Goal: Transaction & Acquisition: Book appointment/travel/reservation

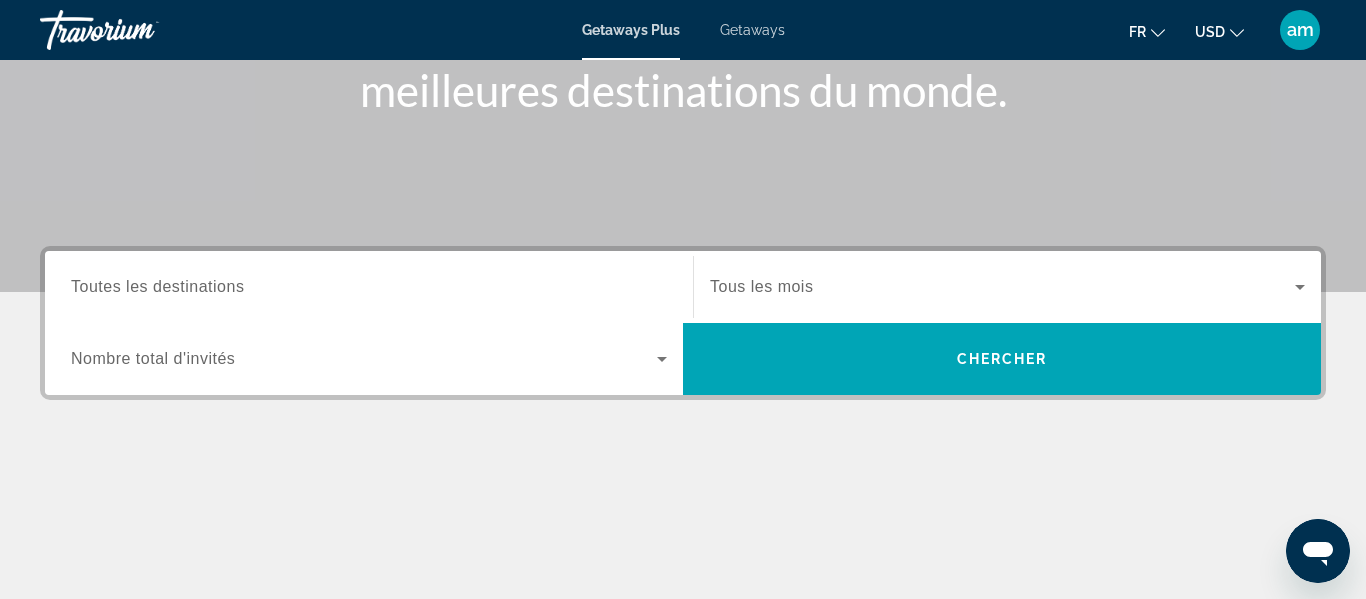
click at [424, 283] on input "Destination Toutes les destinations" at bounding box center [369, 288] width 596 height 24
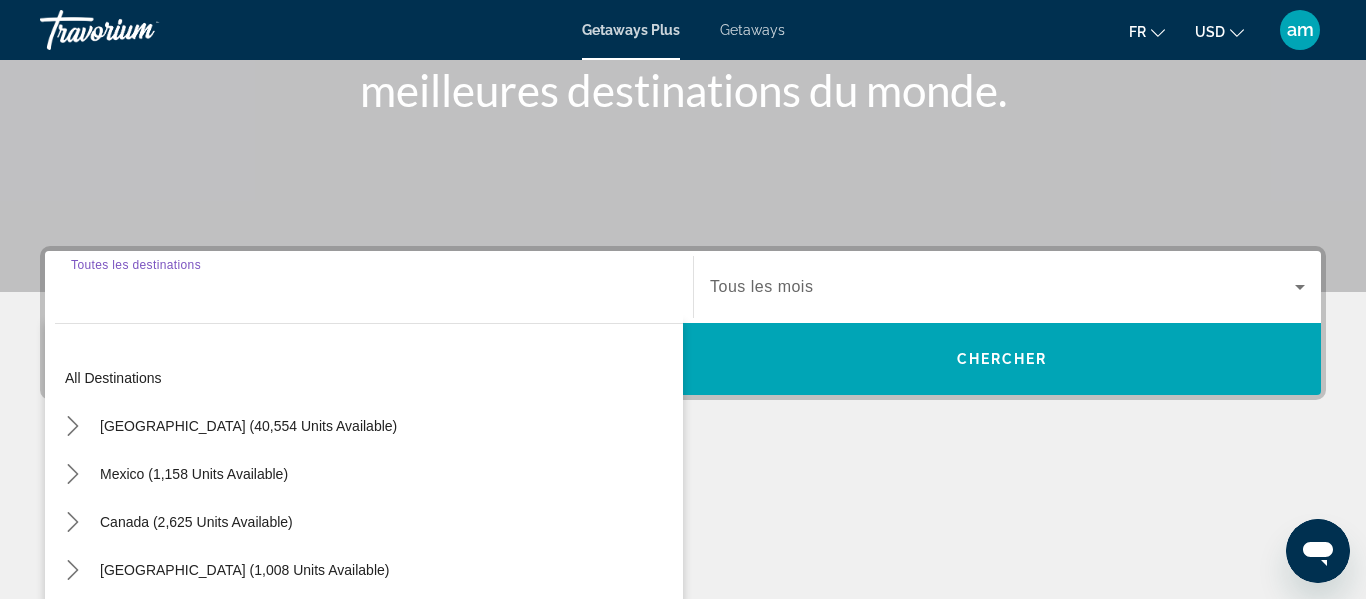
scroll to position [489, 0]
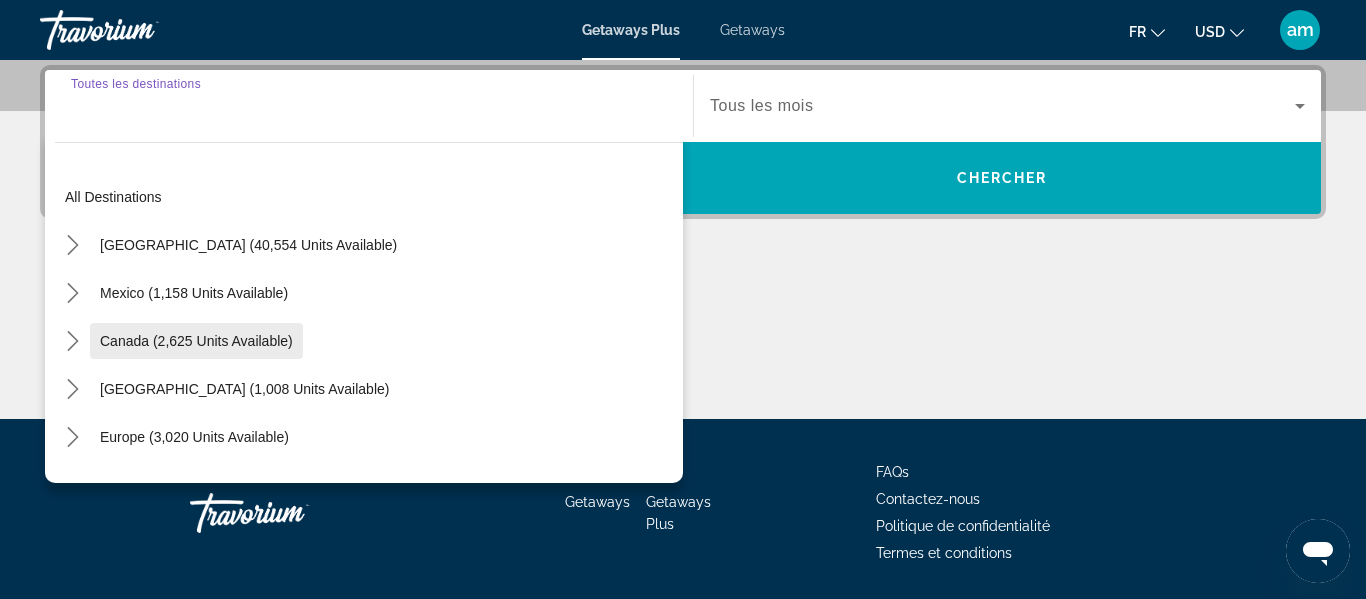
click at [267, 337] on span "Canada (2,625 units available)" at bounding box center [196, 341] width 193 height 16
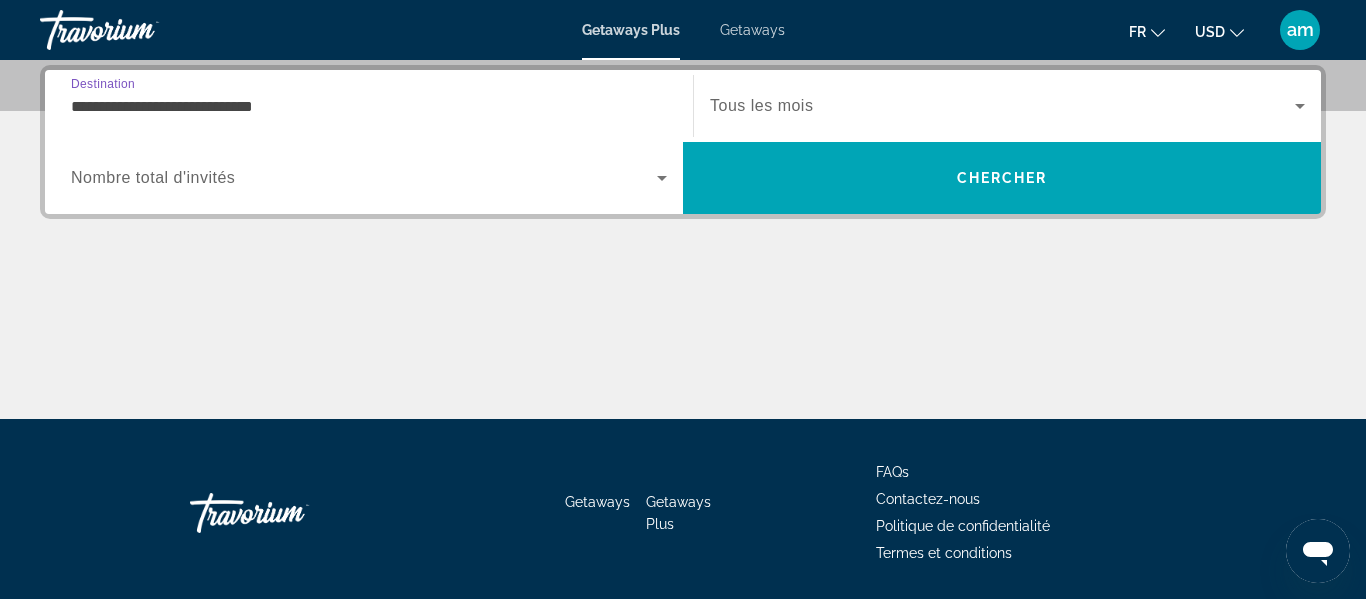
click at [298, 114] on input "**********" at bounding box center [369, 107] width 596 height 24
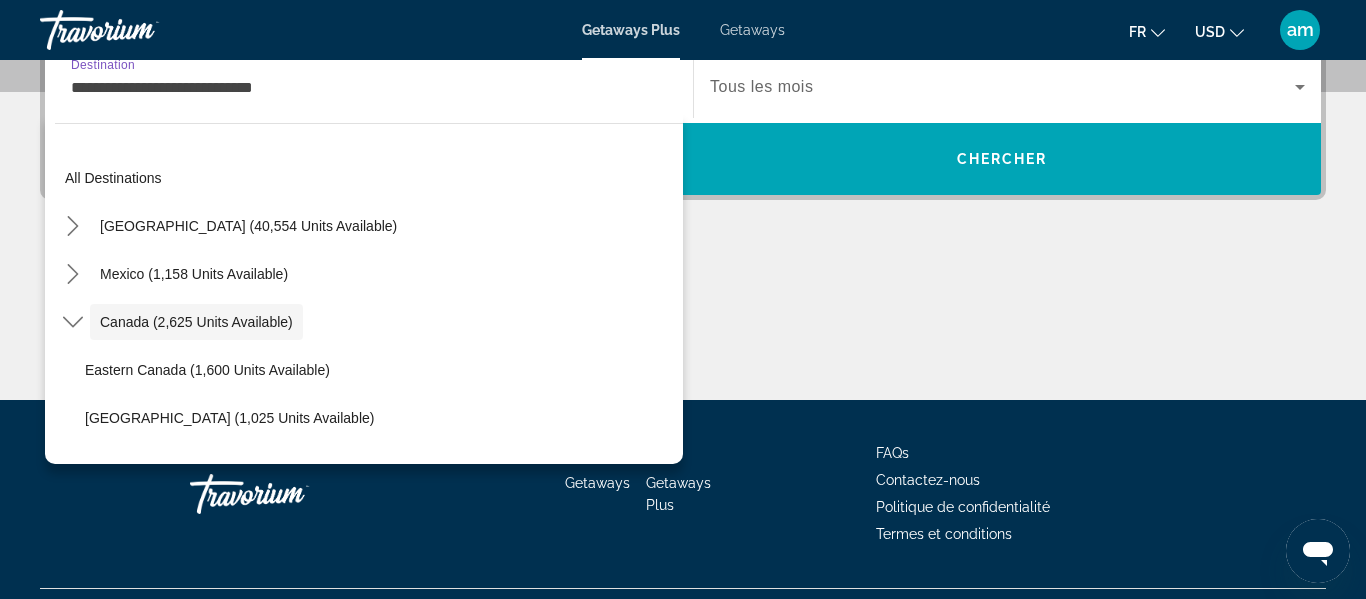
scroll to position [23, 0]
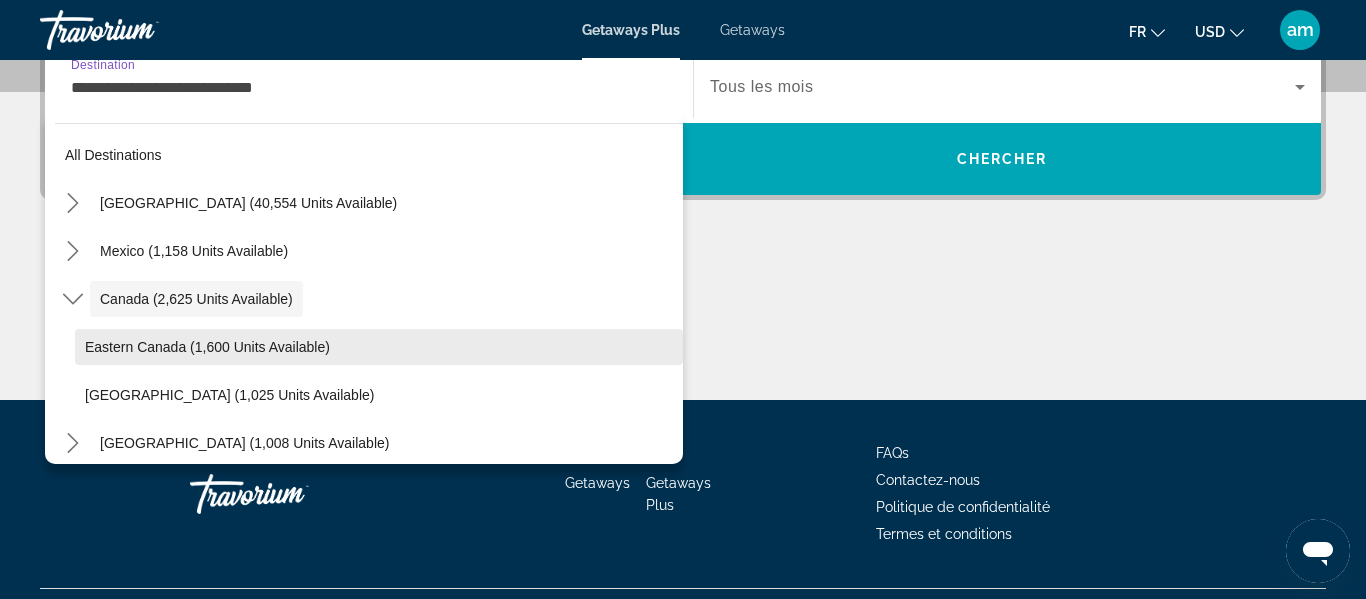
click at [263, 333] on span "Select destination: Eastern Canada (1,600 units available)" at bounding box center [379, 347] width 608 height 48
type input "**********"
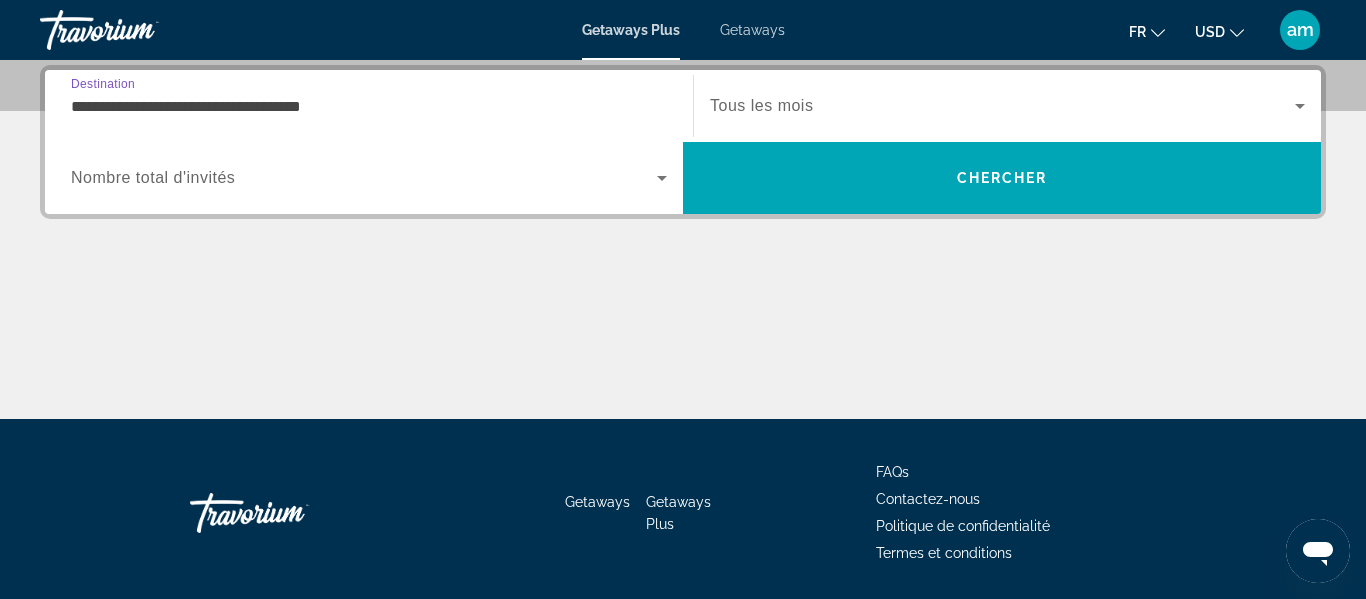
click at [891, 113] on span "Search widget" at bounding box center [1002, 106] width 585 height 24
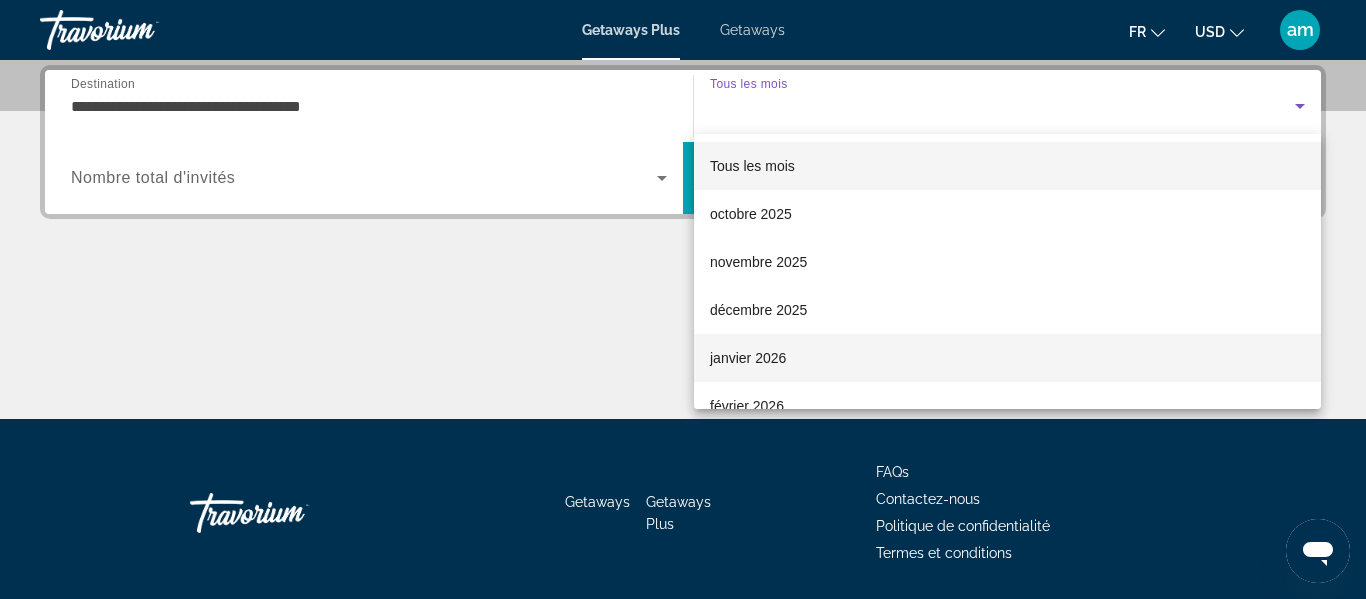
click at [762, 359] on span "janvier 2026" at bounding box center [748, 358] width 76 height 24
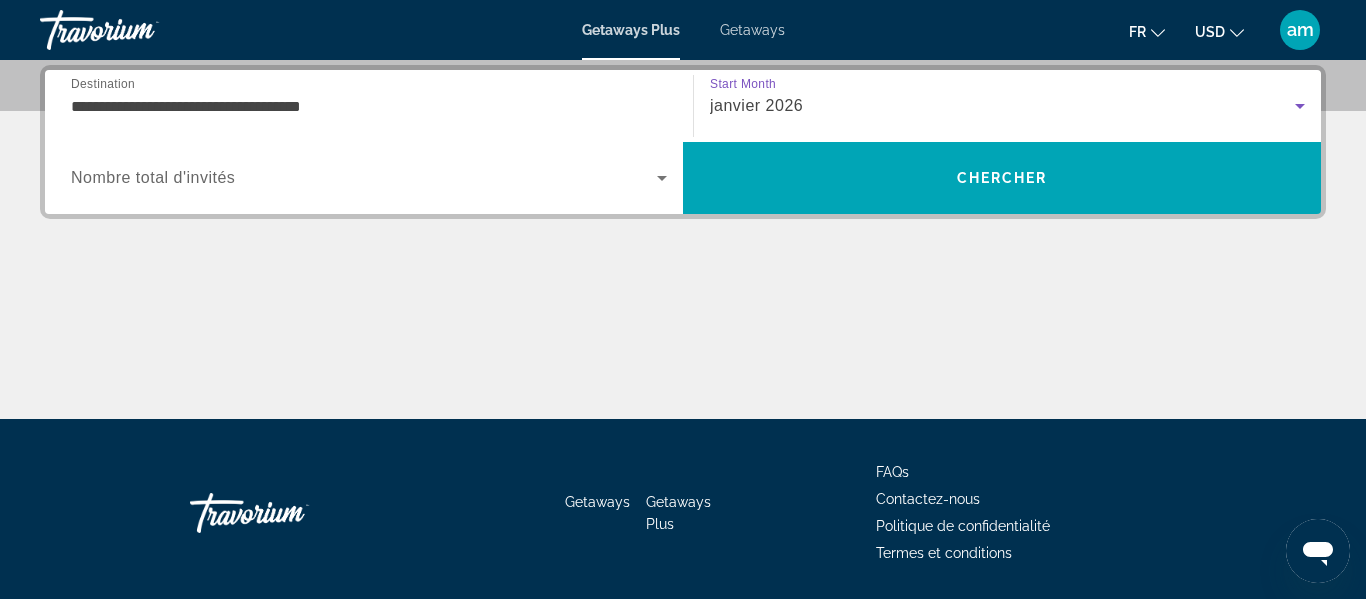
click at [500, 182] on span "Search widget" at bounding box center [364, 178] width 586 height 24
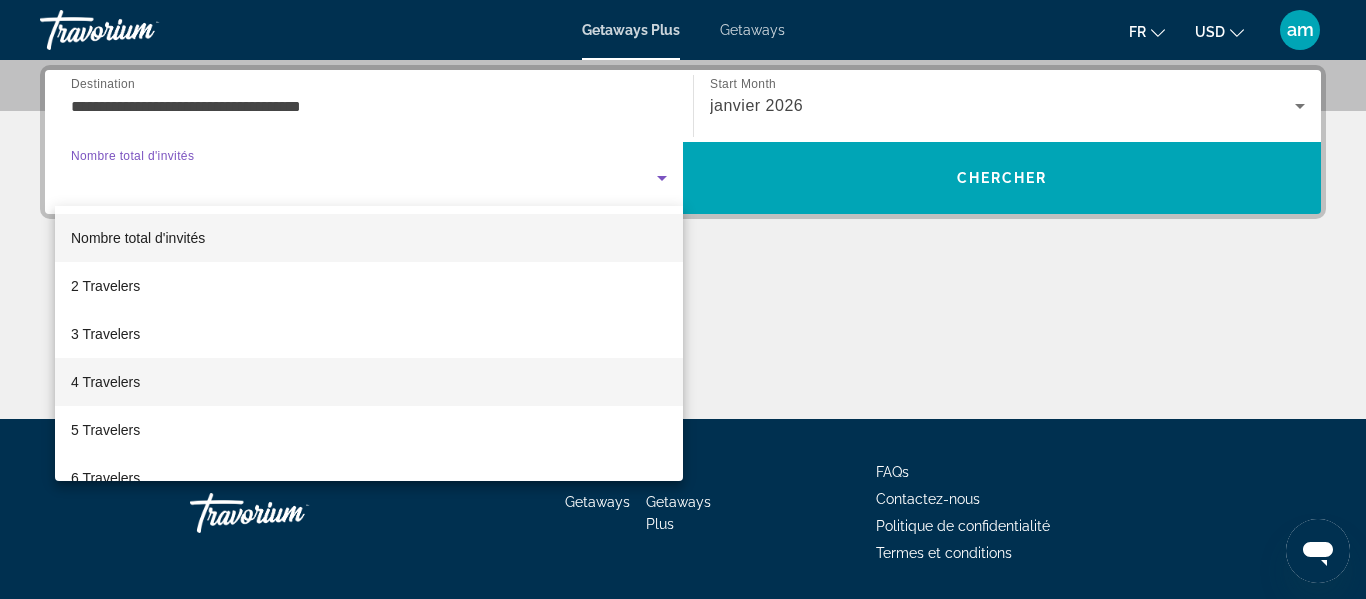
click at [508, 394] on mat-option "4 Travelers" at bounding box center [369, 382] width 628 height 48
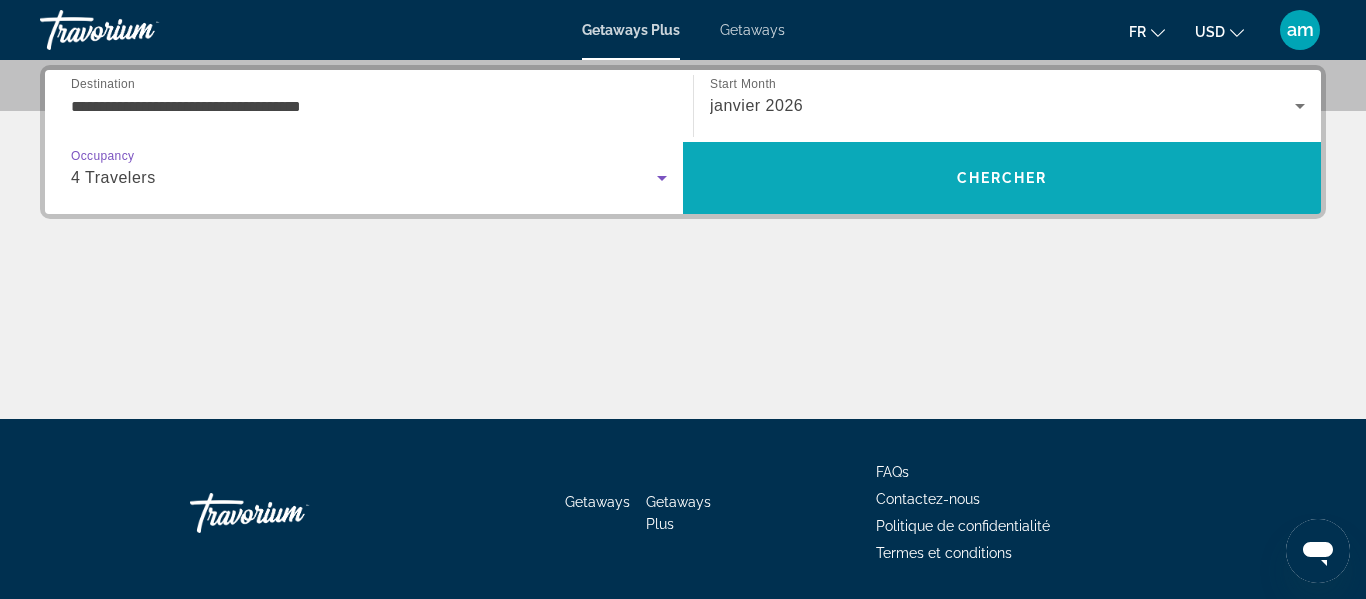
click at [984, 171] on span "Chercher" at bounding box center [1002, 178] width 91 height 16
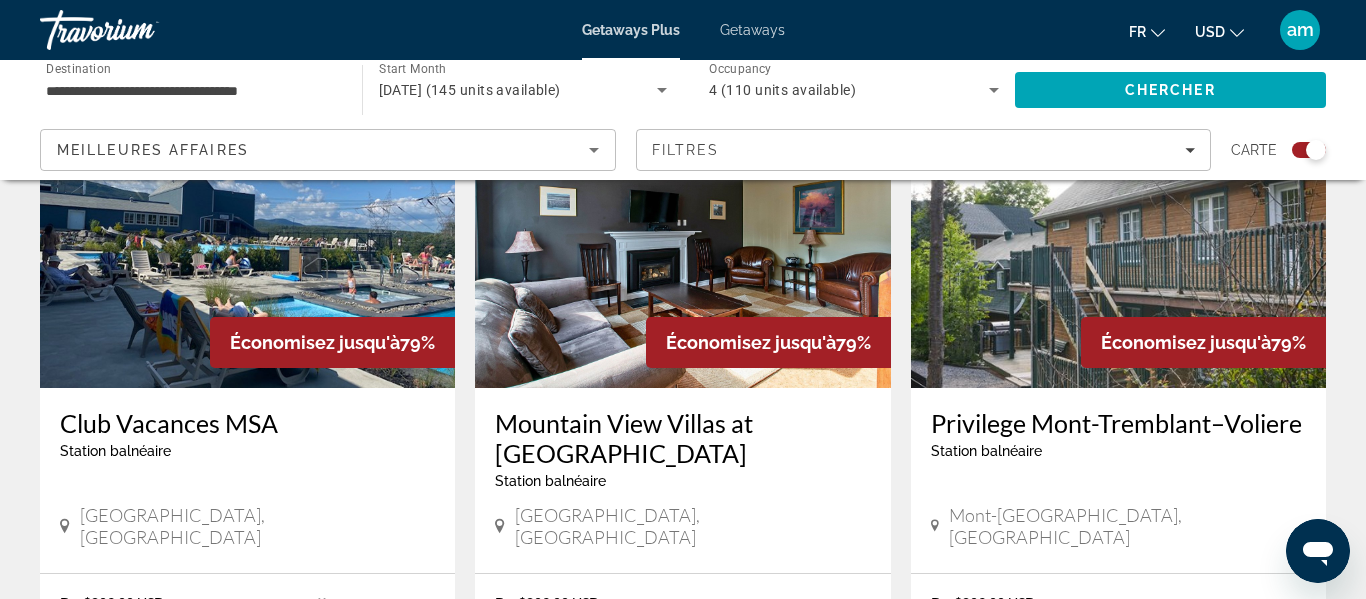
scroll to position [1541, 0]
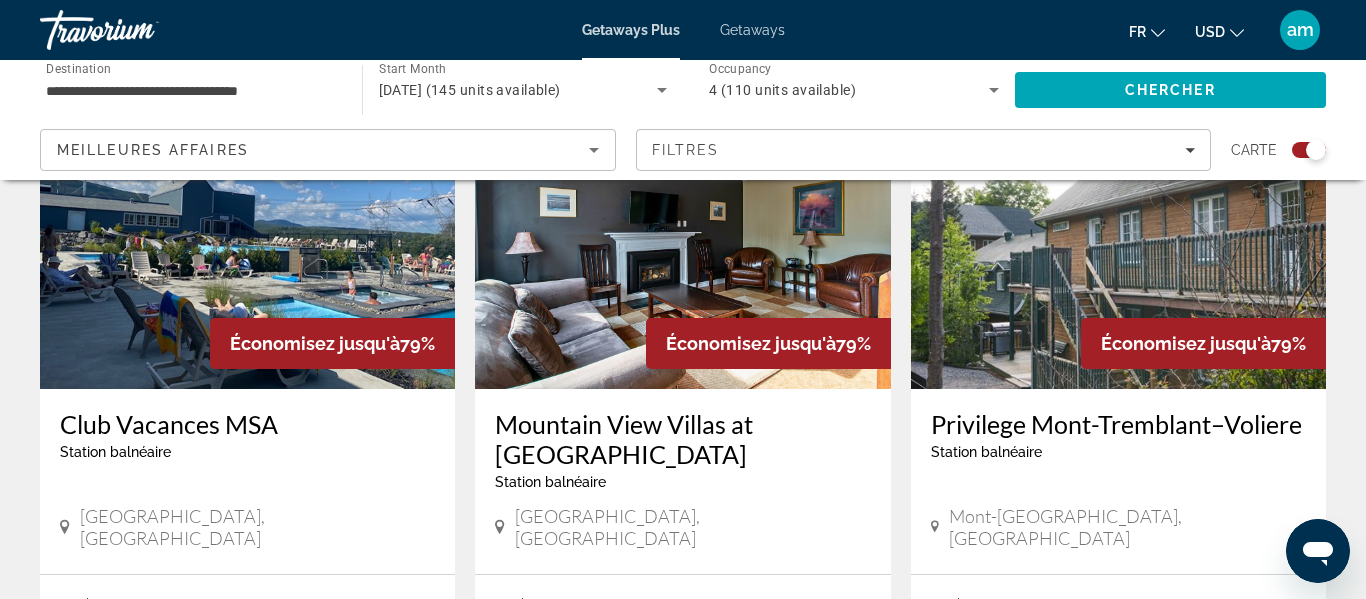
click at [1218, 34] on span "USD" at bounding box center [1210, 32] width 30 height 16
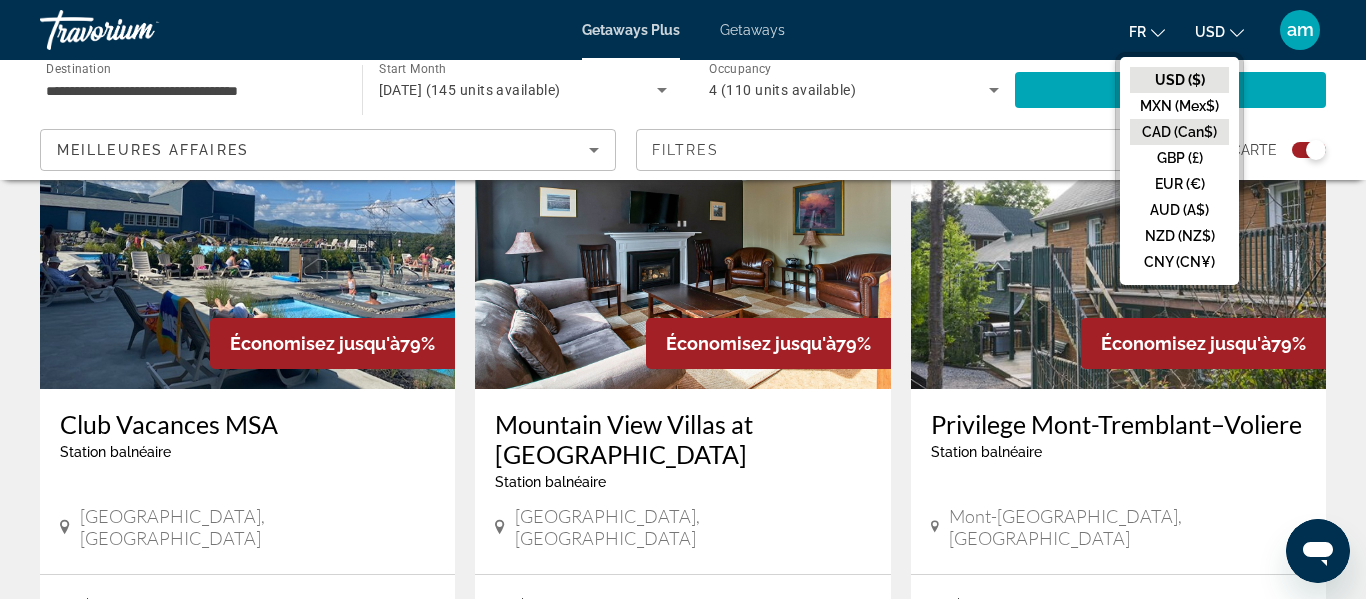
click at [1178, 137] on button "CAD (Can$)" at bounding box center [1179, 132] width 99 height 26
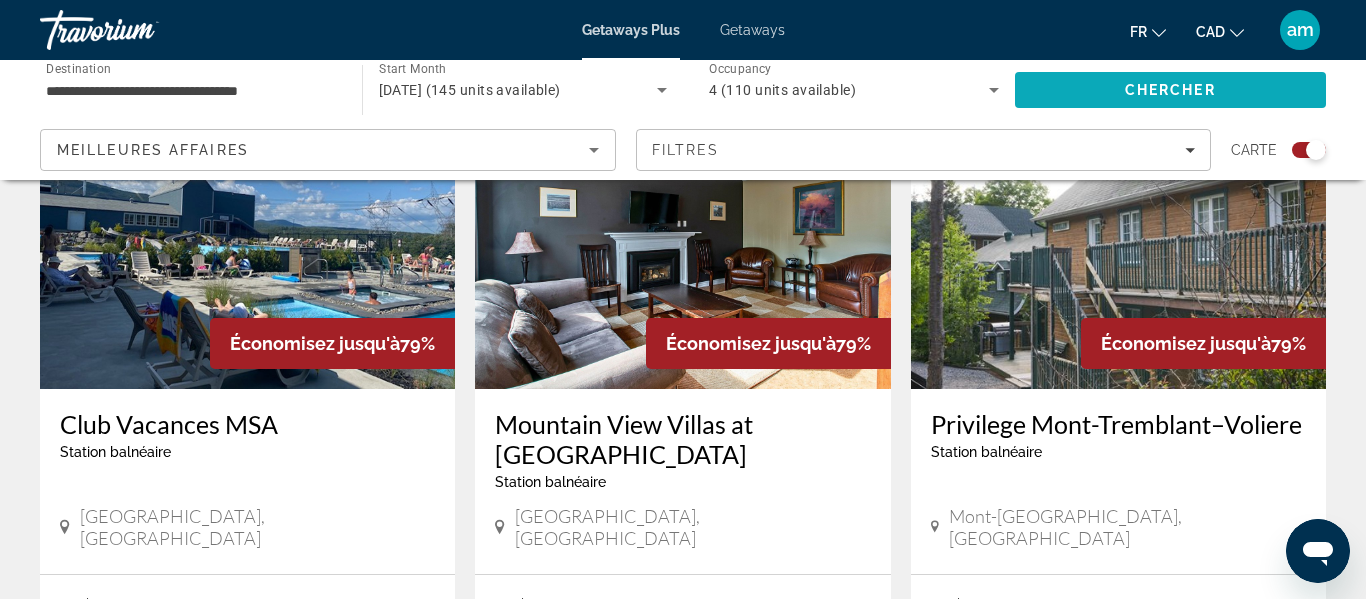
click at [1148, 82] on span "Chercher" at bounding box center [1170, 90] width 91 height 16
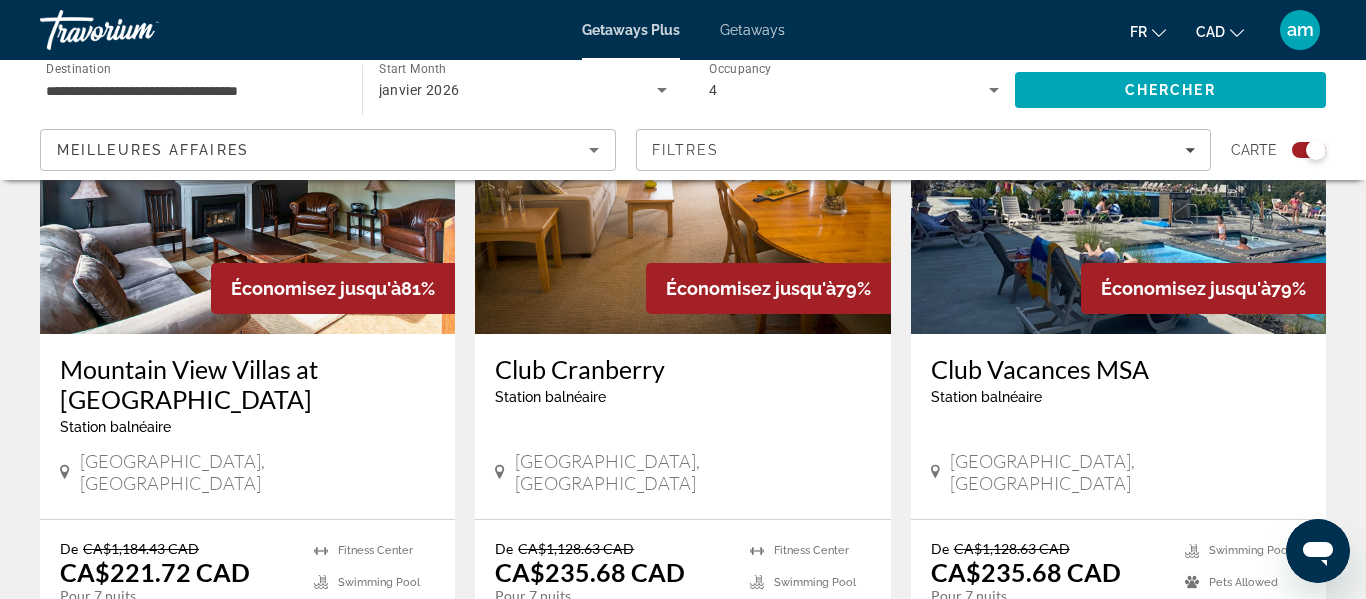
scroll to position [1595, 0]
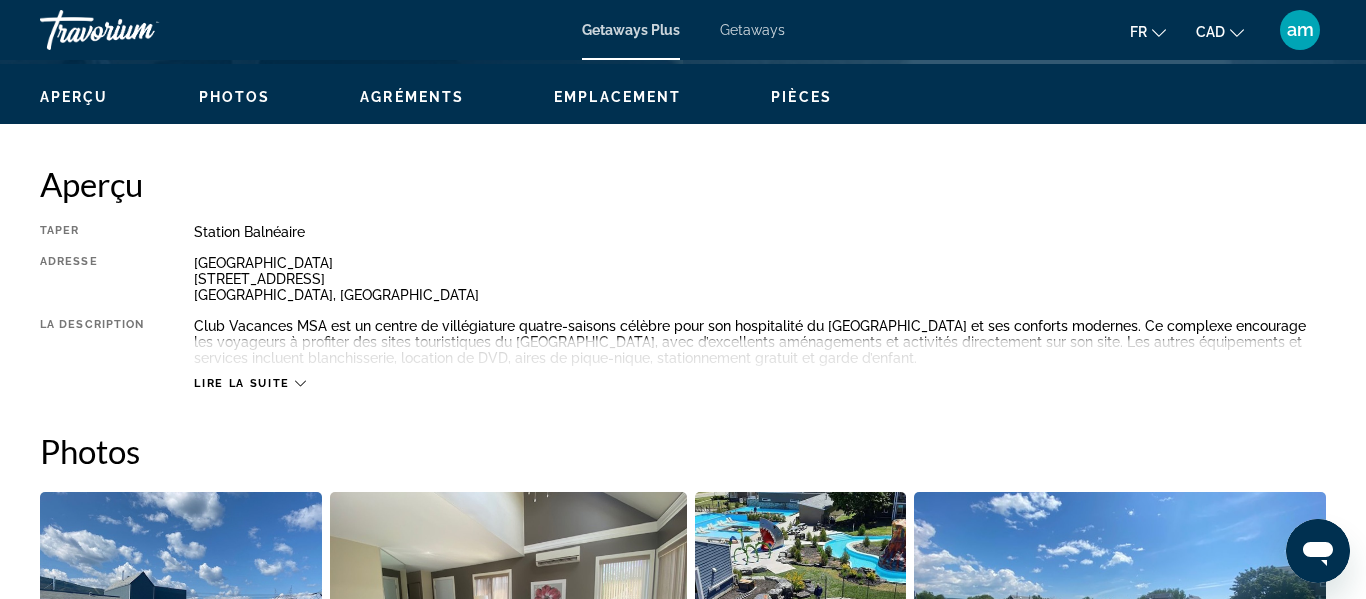
scroll to position [952, 0]
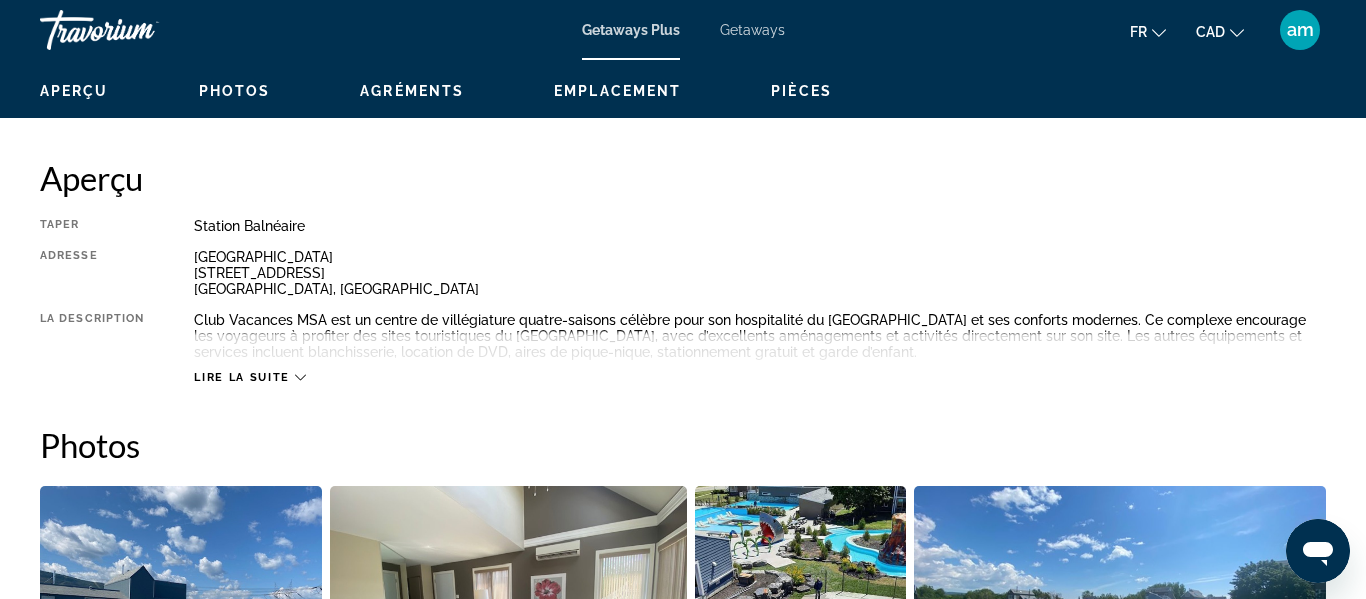
click at [299, 381] on icon "Main content" at bounding box center [300, 377] width 11 height 11
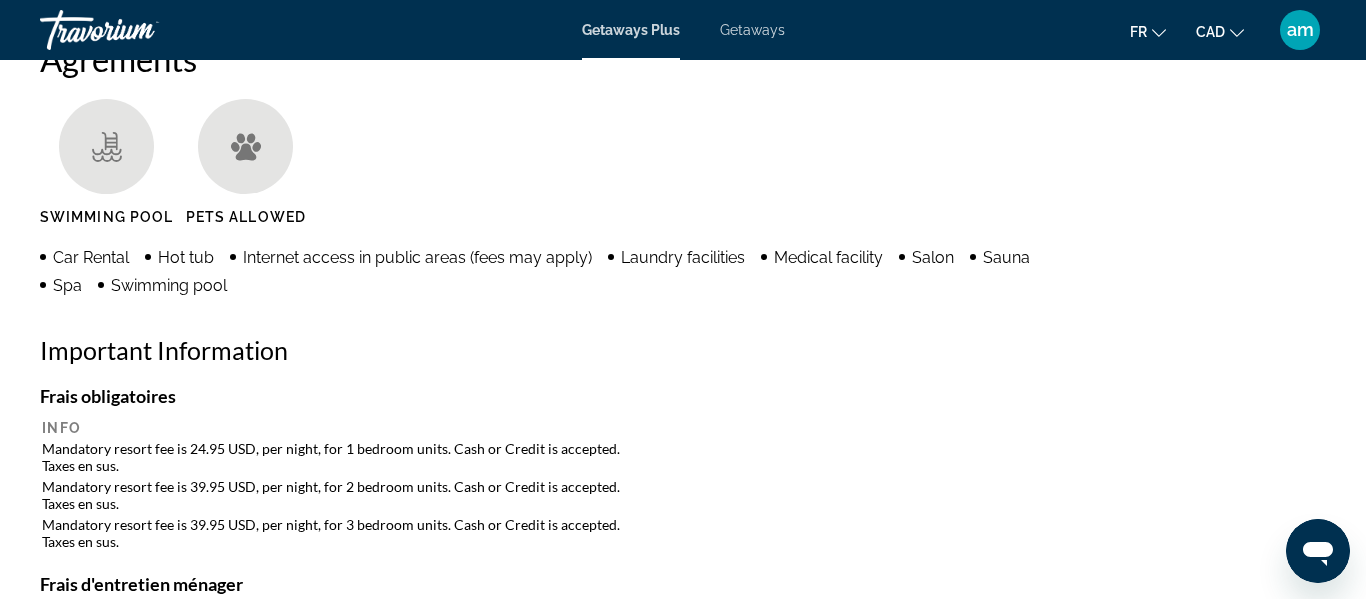
scroll to position [1957, 0]
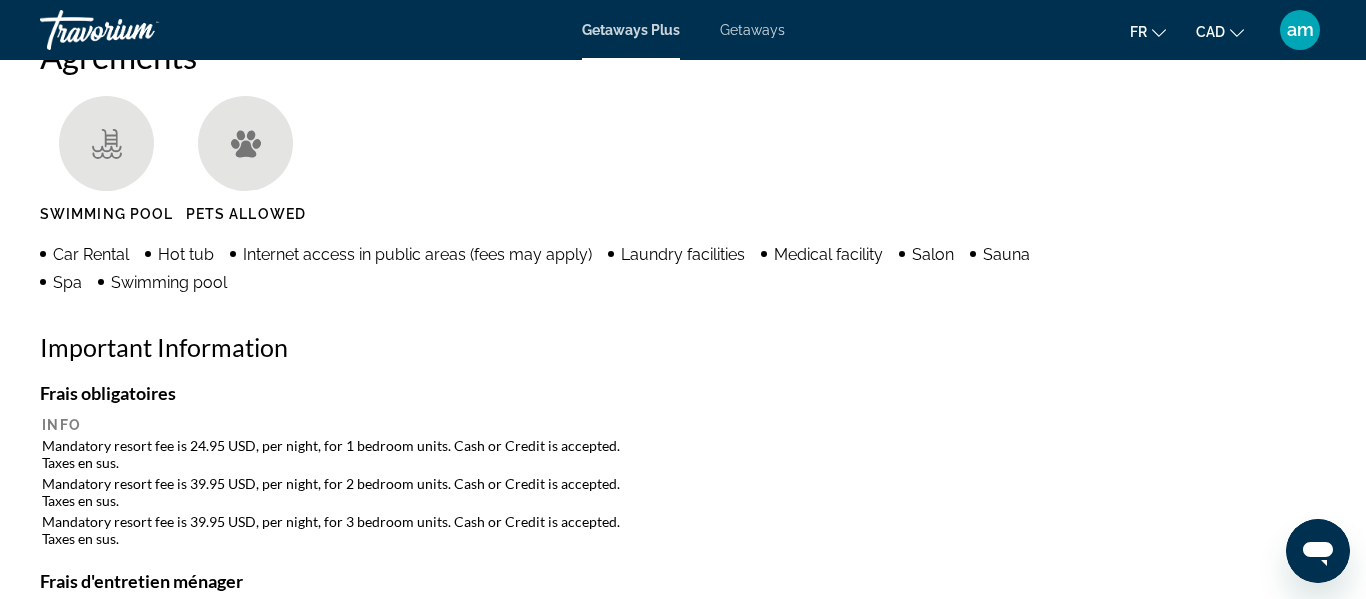
click at [1156, 37] on button "fr English Español Français Italiano Português русский" at bounding box center [1148, 31] width 36 height 29
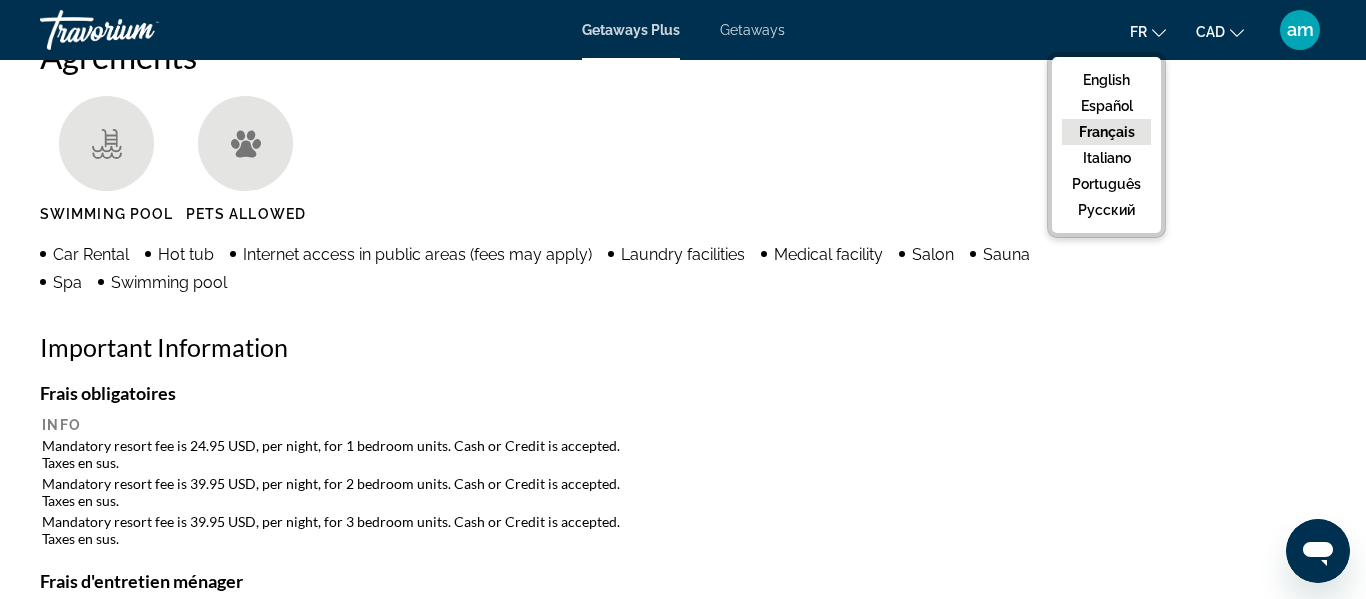
click at [1119, 135] on button "Français" at bounding box center [1106, 132] width 89 height 26
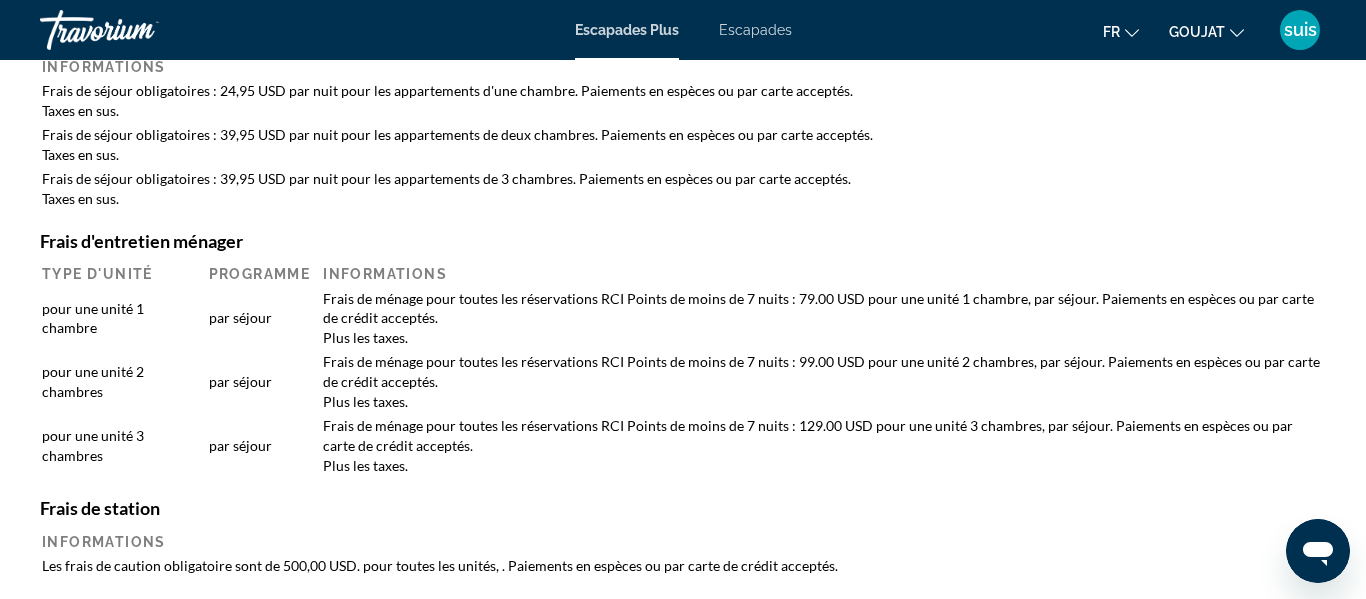
scroll to position [2313, 0]
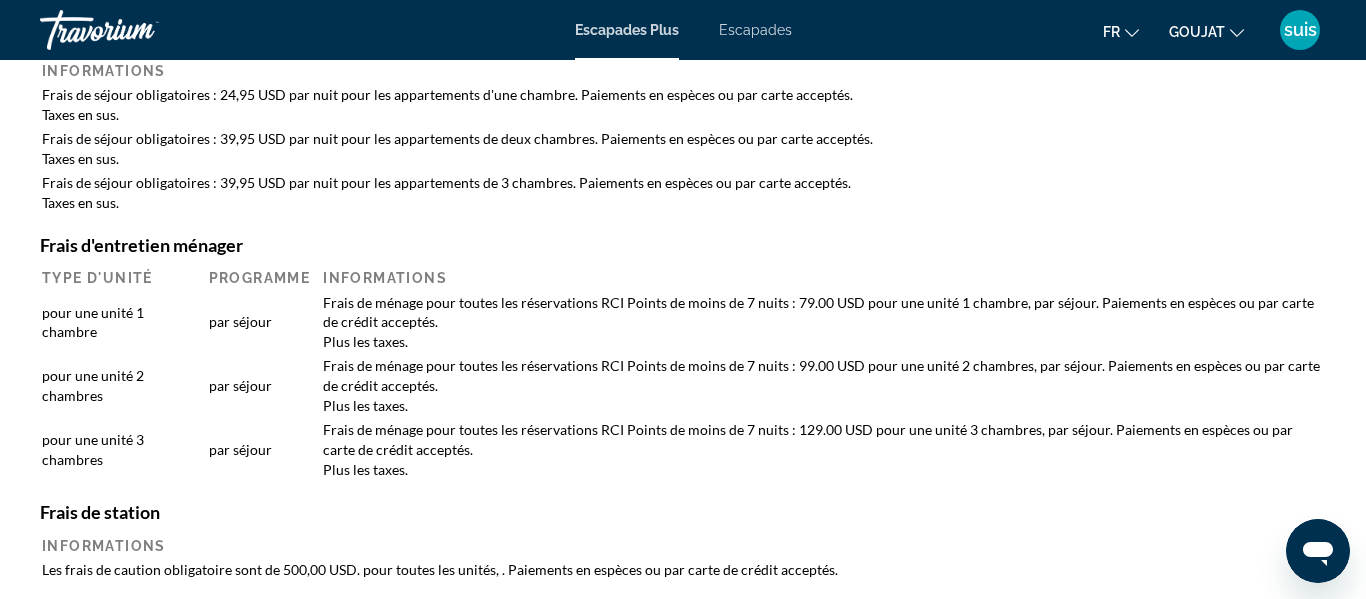
click at [1089, 383] on td "Frais de ménage pour toutes les réservations RCI Points de moins de 7 nuits : 9…" at bounding box center [818, 384] width 1011 height 62
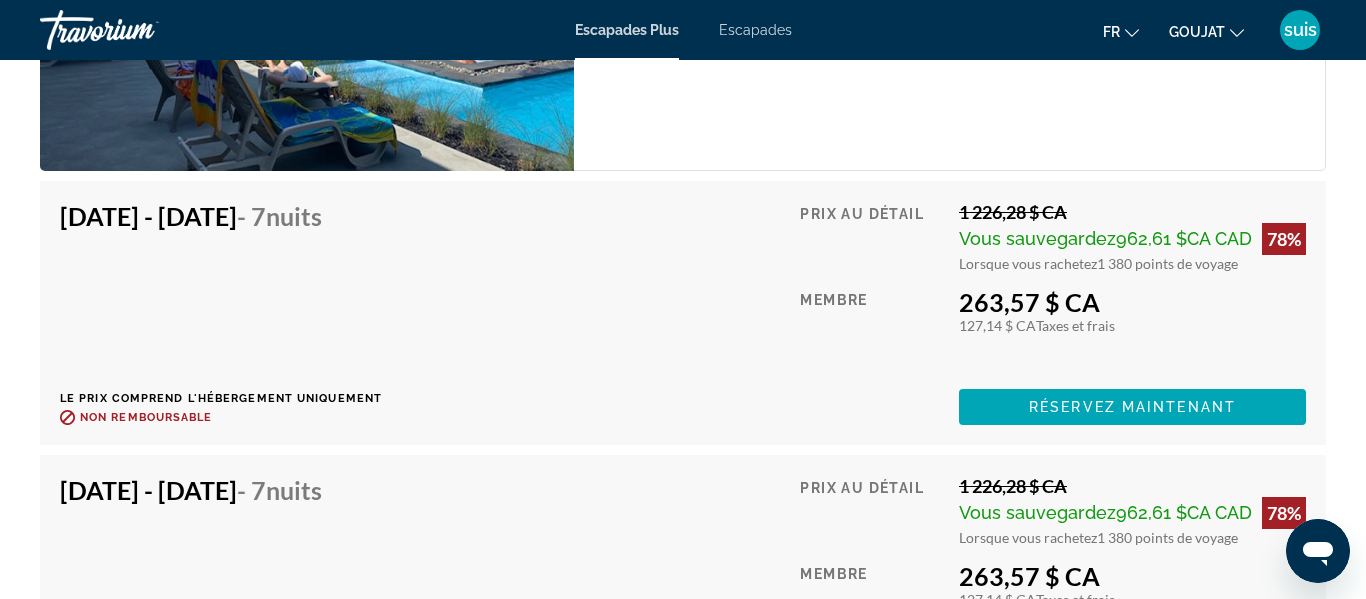
scroll to position [4684, 0]
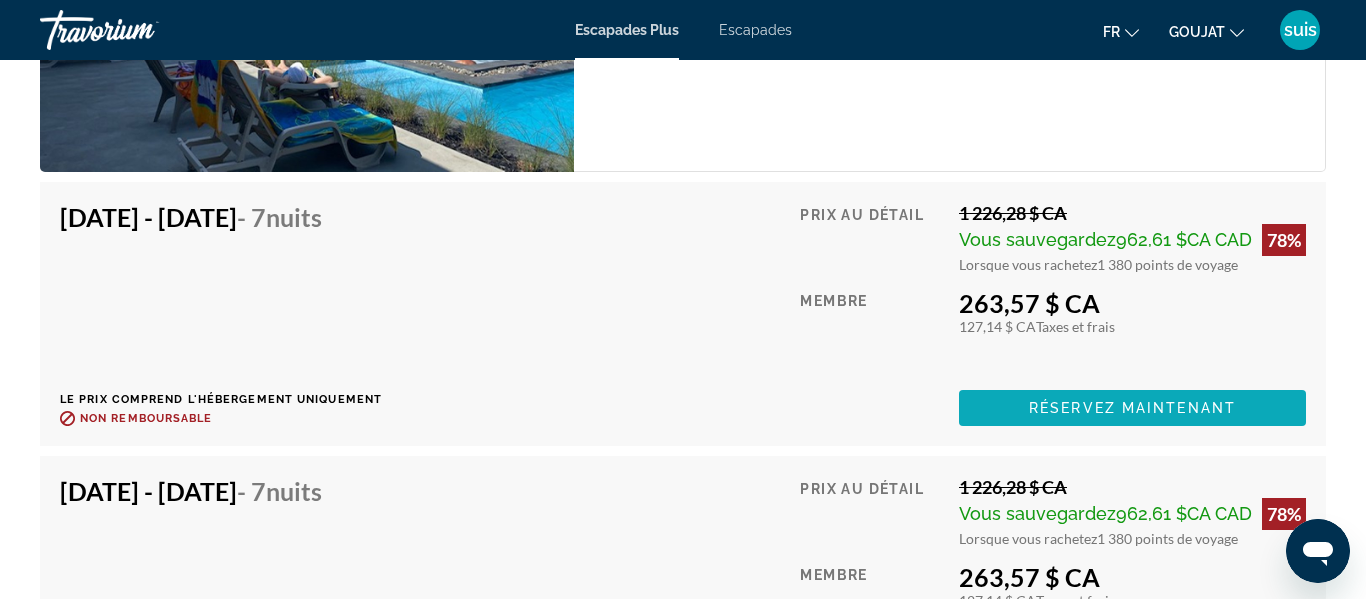
click at [1084, 410] on font "Réservez maintenant" at bounding box center [1132, 408] width 207 height 16
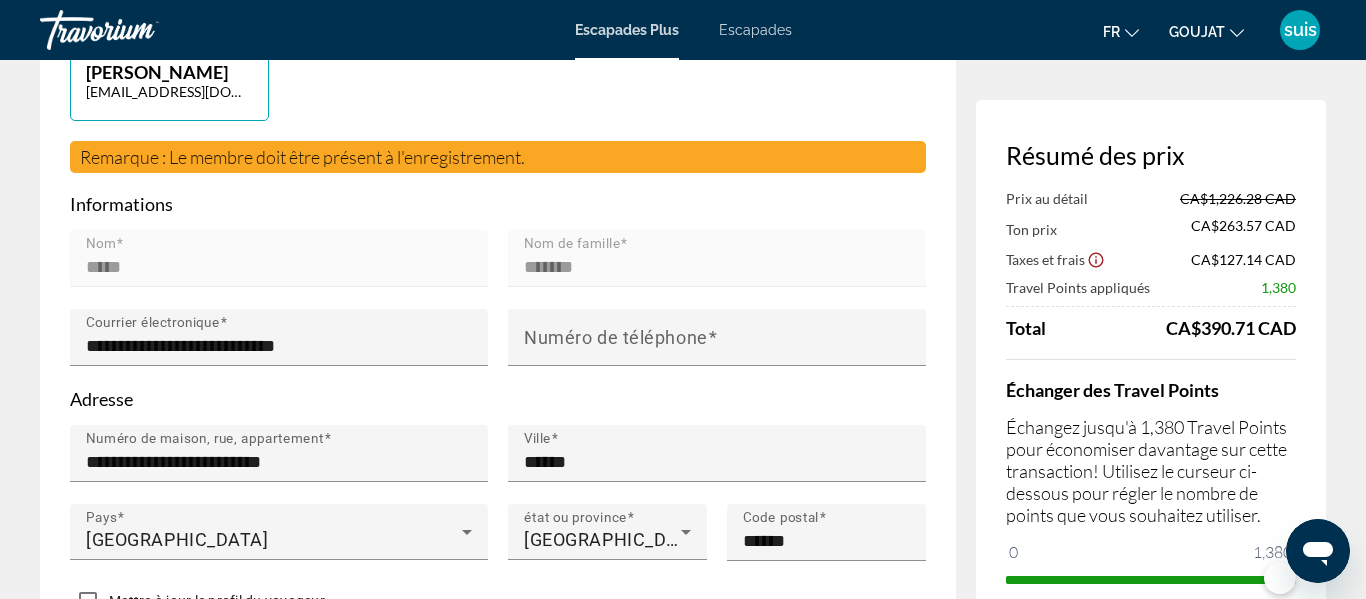
scroll to position [552, 0]
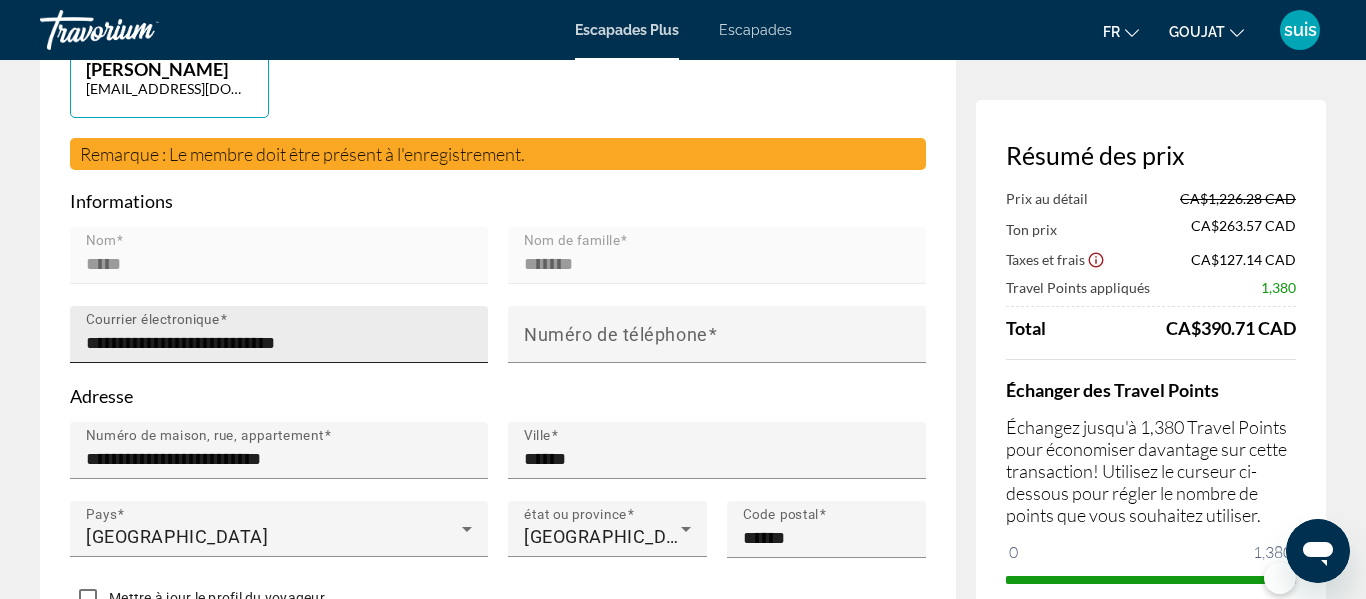
click at [358, 331] on input "**********" at bounding box center [285, 343] width 398 height 24
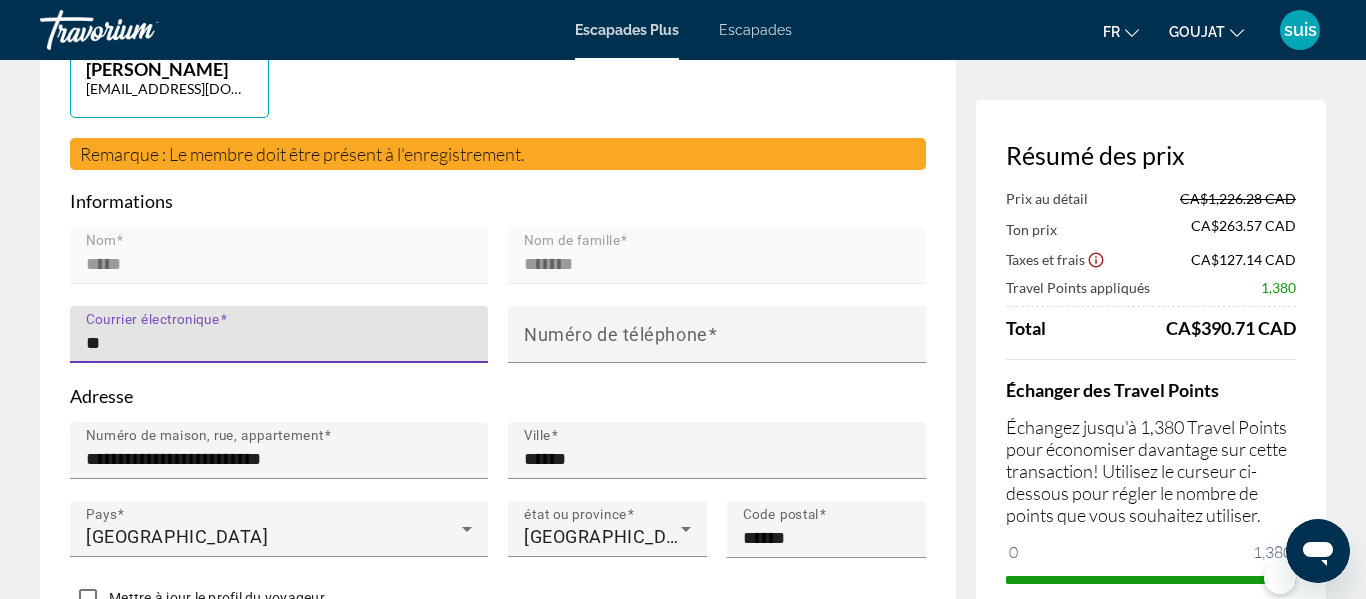
type input "*"
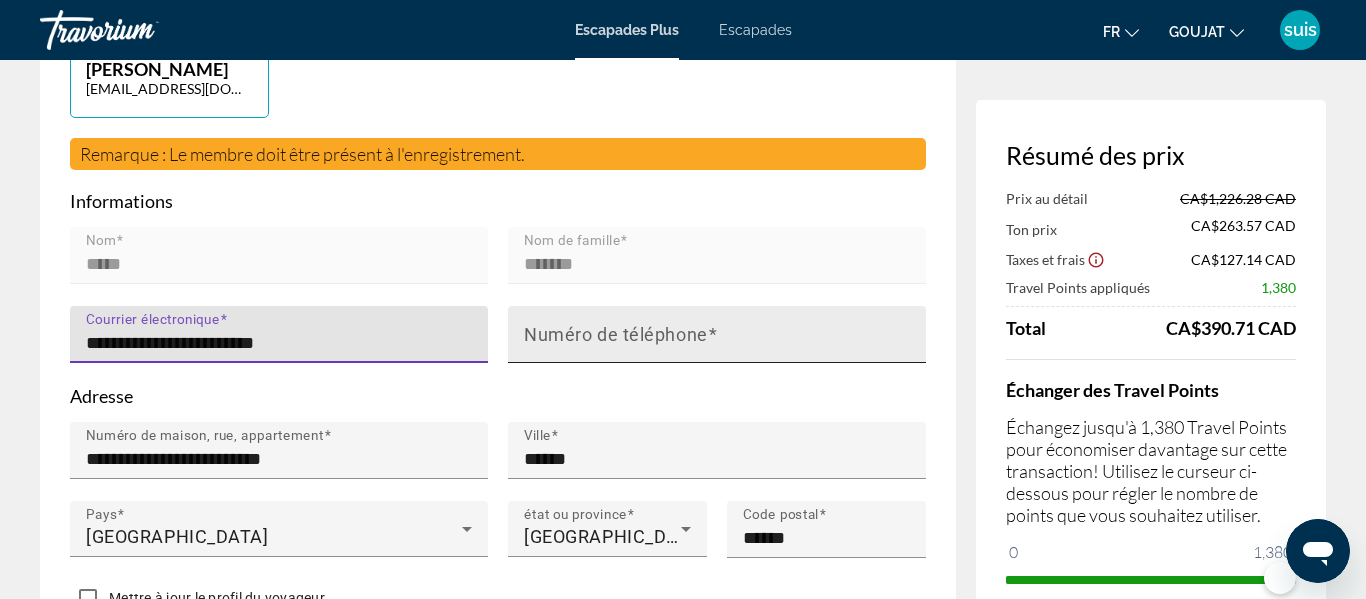
type input "**********"
click at [627, 324] on mat-label "Numéro de téléphone" at bounding box center [616, 334] width 184 height 21
click at [627, 331] on input "Numéro de téléphone" at bounding box center [723, 343] width 398 height 24
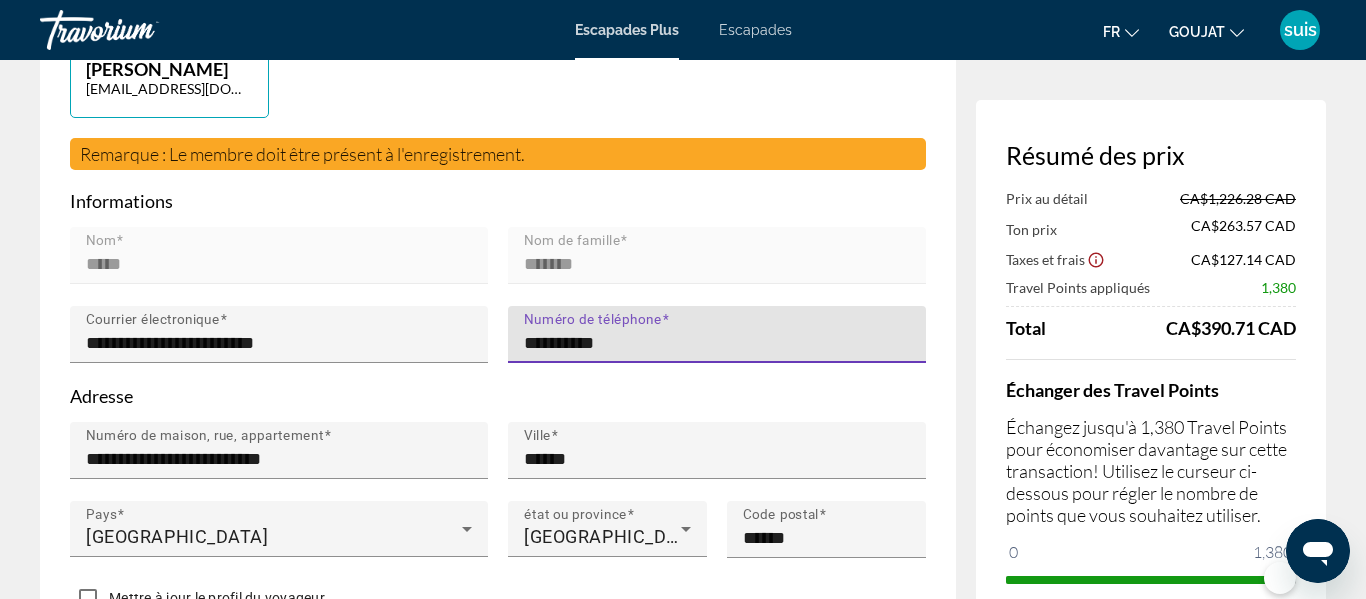
type input "**********"
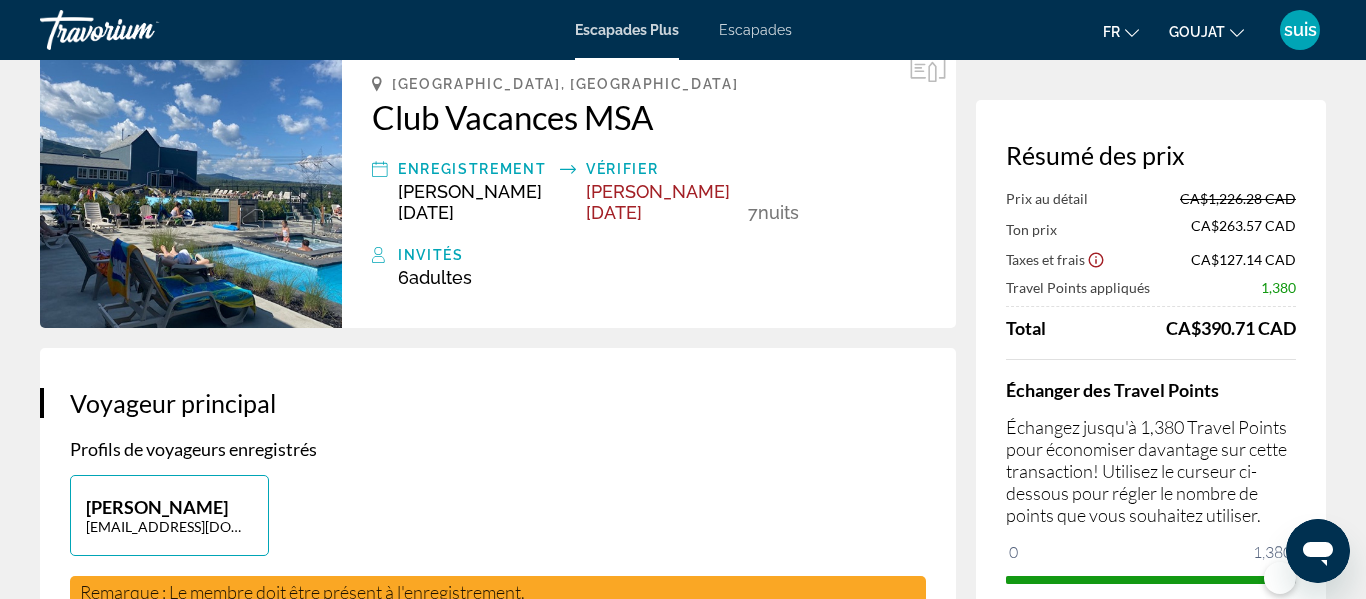
scroll to position [0, 0]
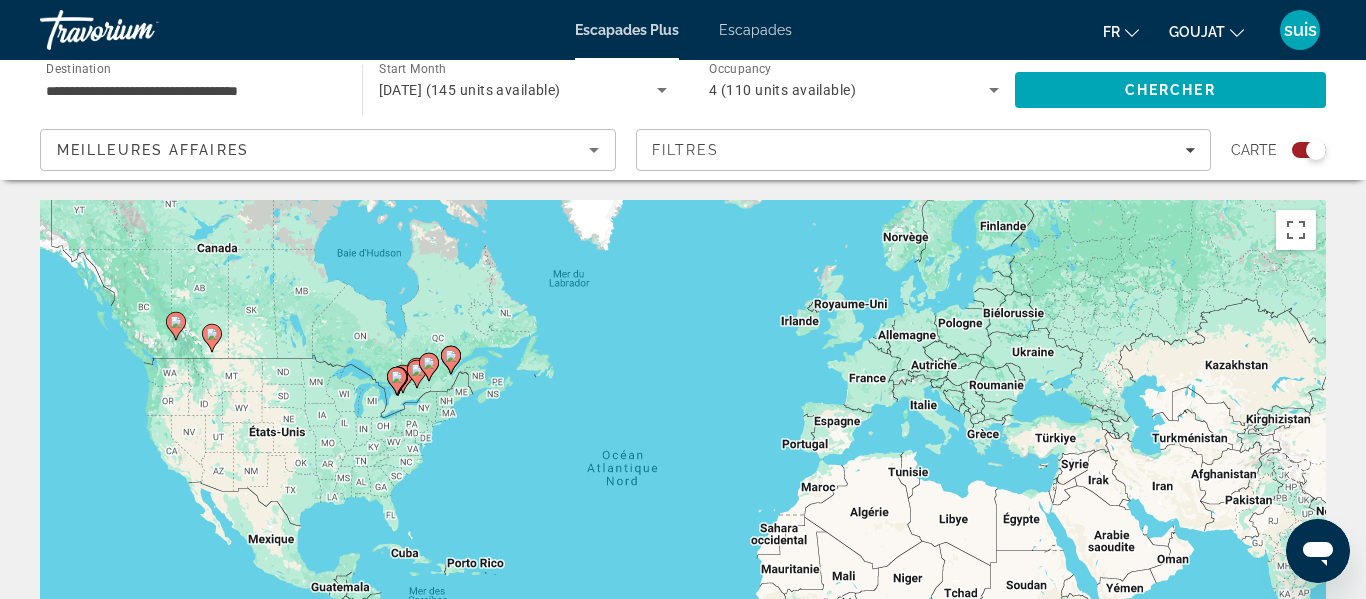
click at [994, 89] on icon "Search widget" at bounding box center [994, 90] width 10 height 5
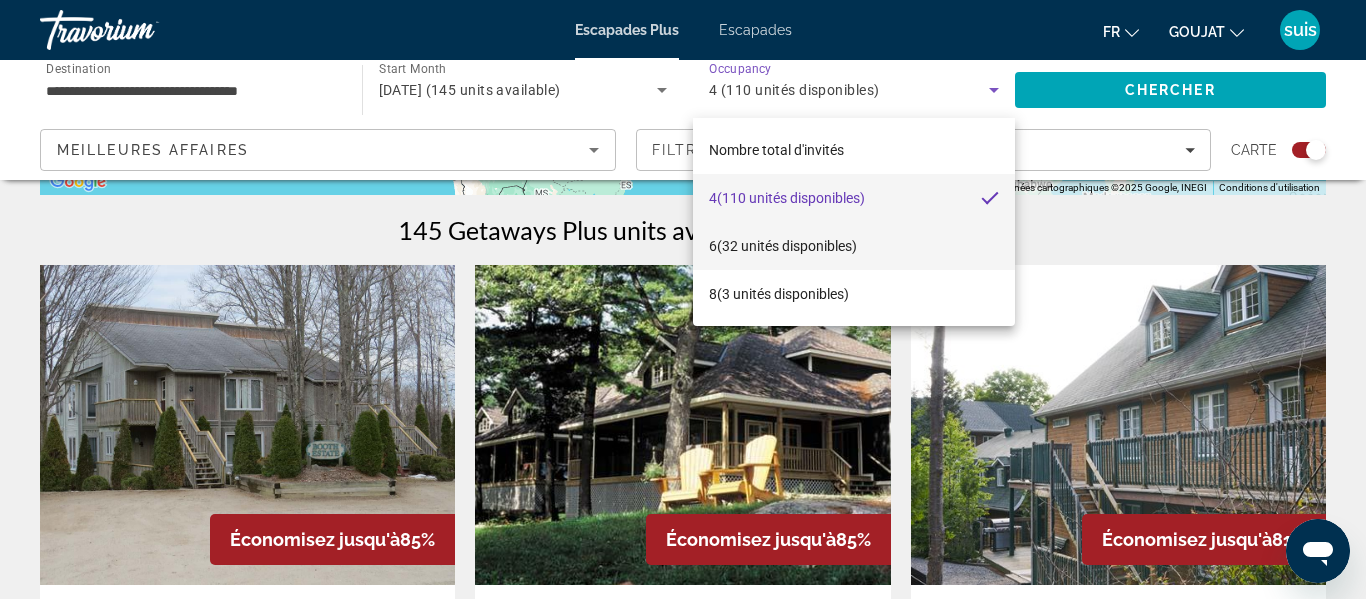
scroll to position [606, 0]
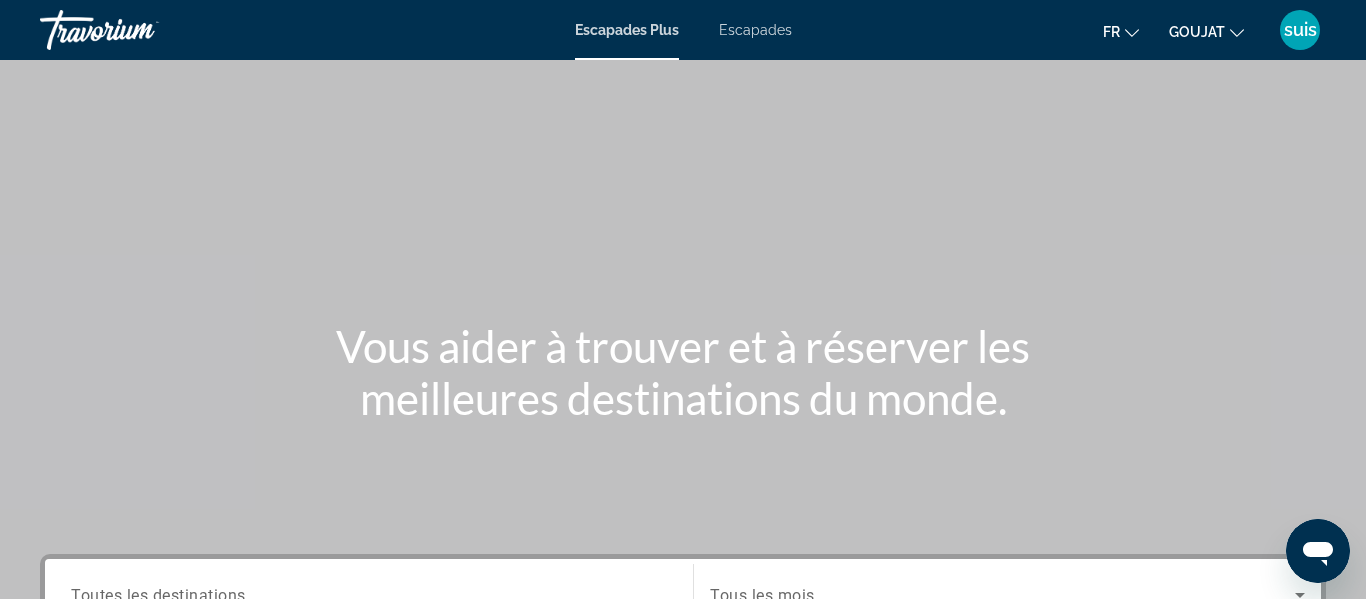
click at [750, 36] on font "Escapades" at bounding box center [755, 30] width 73 height 16
click at [639, 31] on font "Escapades Plus" at bounding box center [627, 30] width 105 height 16
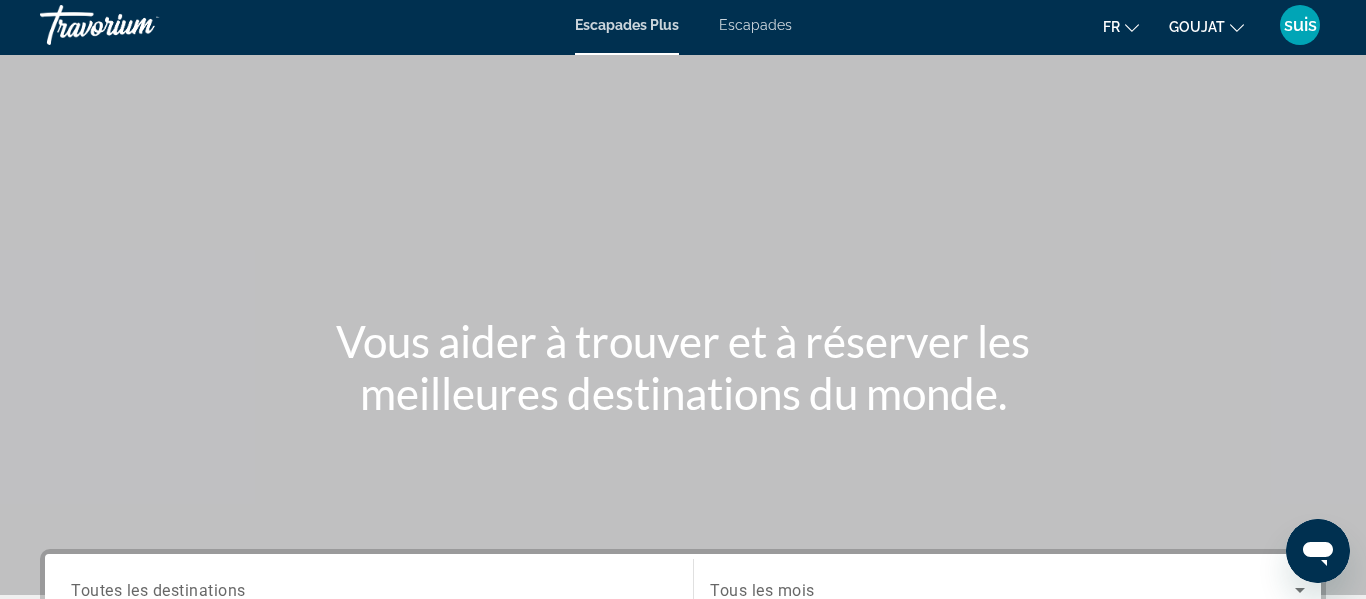
click at [1208, 26] on font "GOUJAT" at bounding box center [1197, 27] width 56 height 16
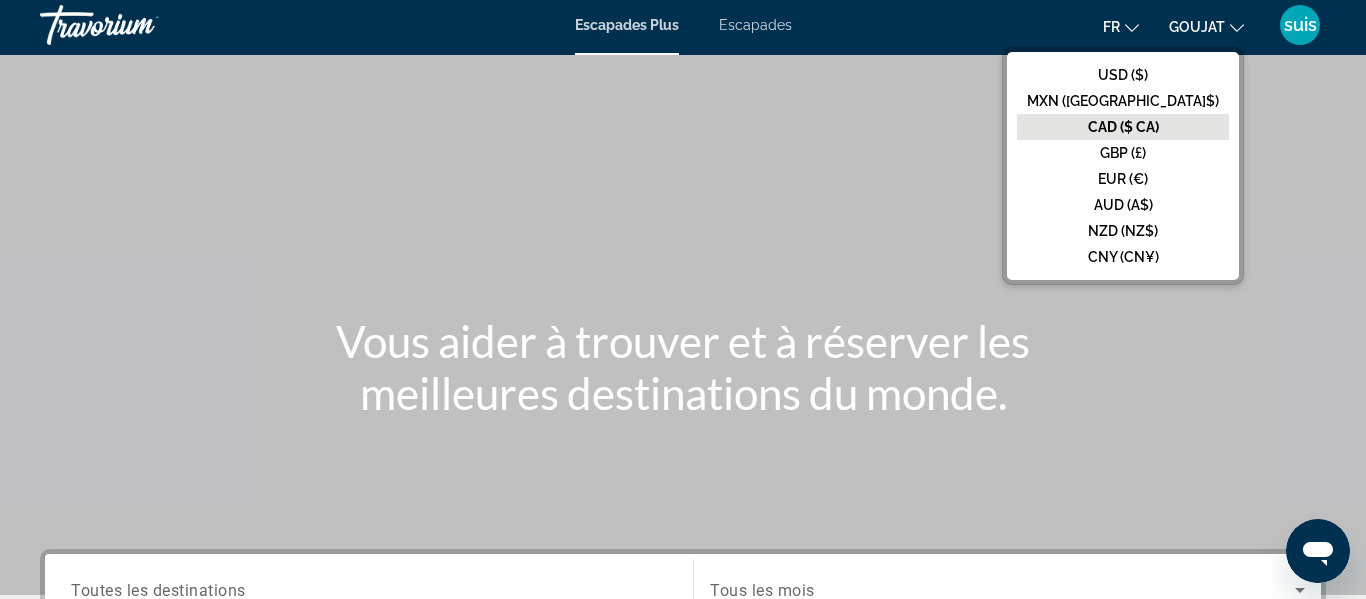
click at [1208, 26] on font "GOUJAT" at bounding box center [1197, 27] width 56 height 16
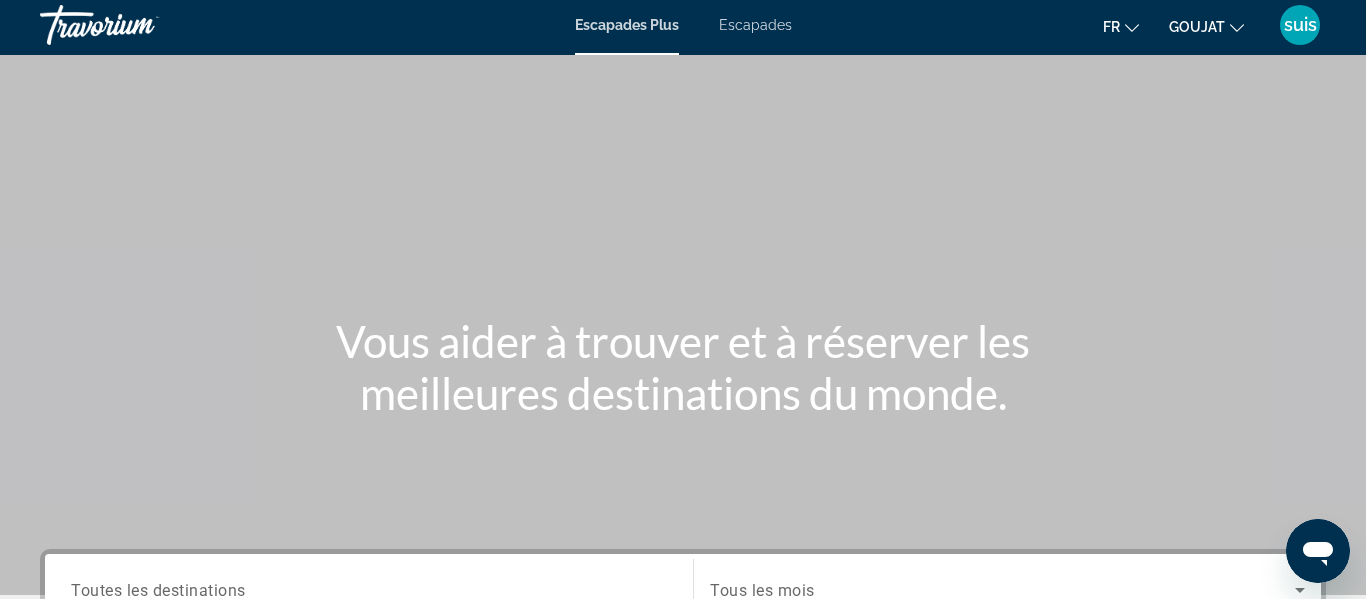
click at [1208, 26] on font "GOUJAT" at bounding box center [1197, 27] width 56 height 16
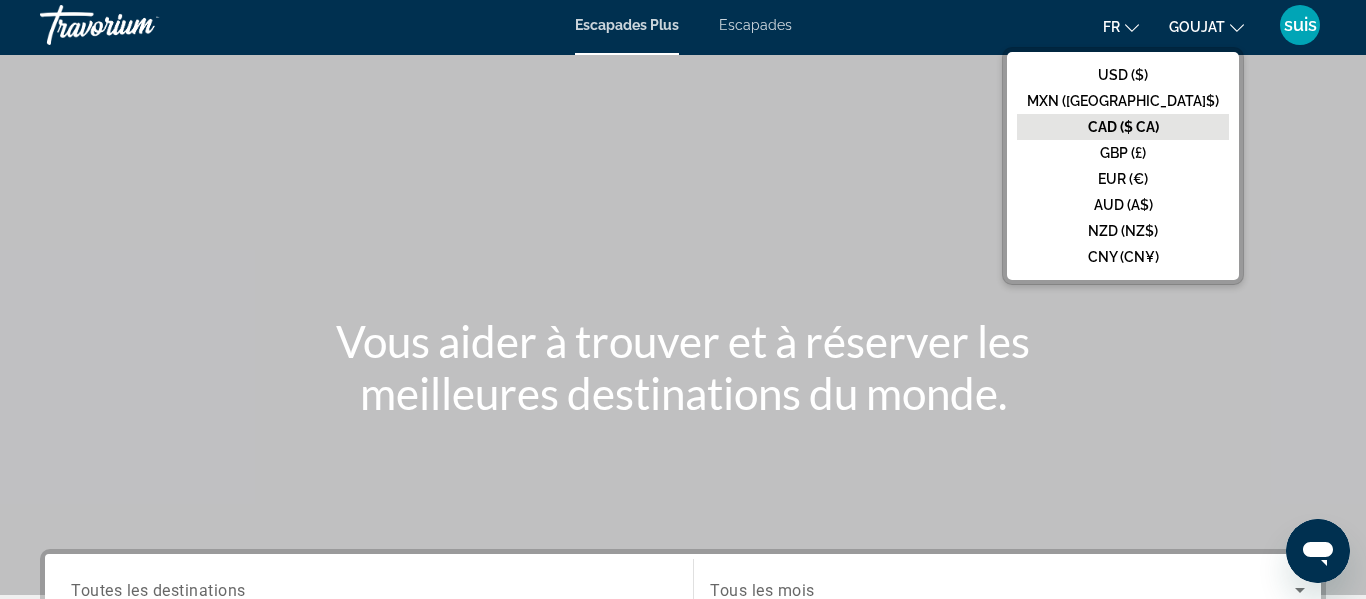
click at [1159, 125] on font "CAD ($ CA)" at bounding box center [1123, 127] width 71 height 16
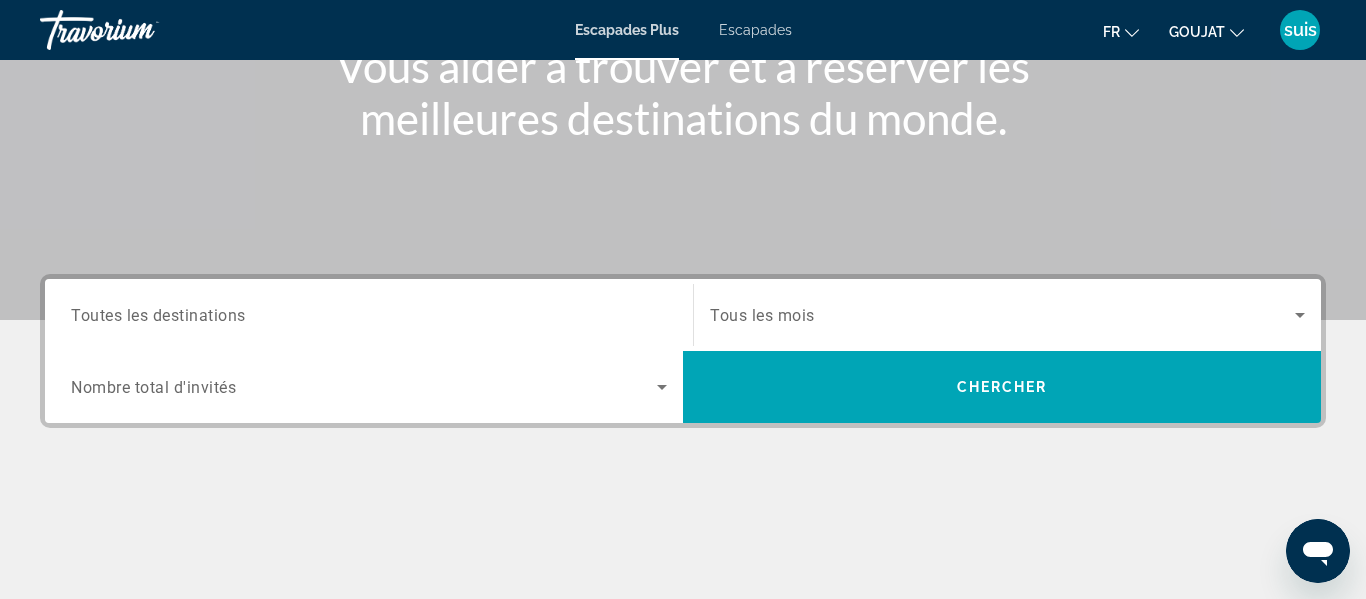
scroll to position [287, 0]
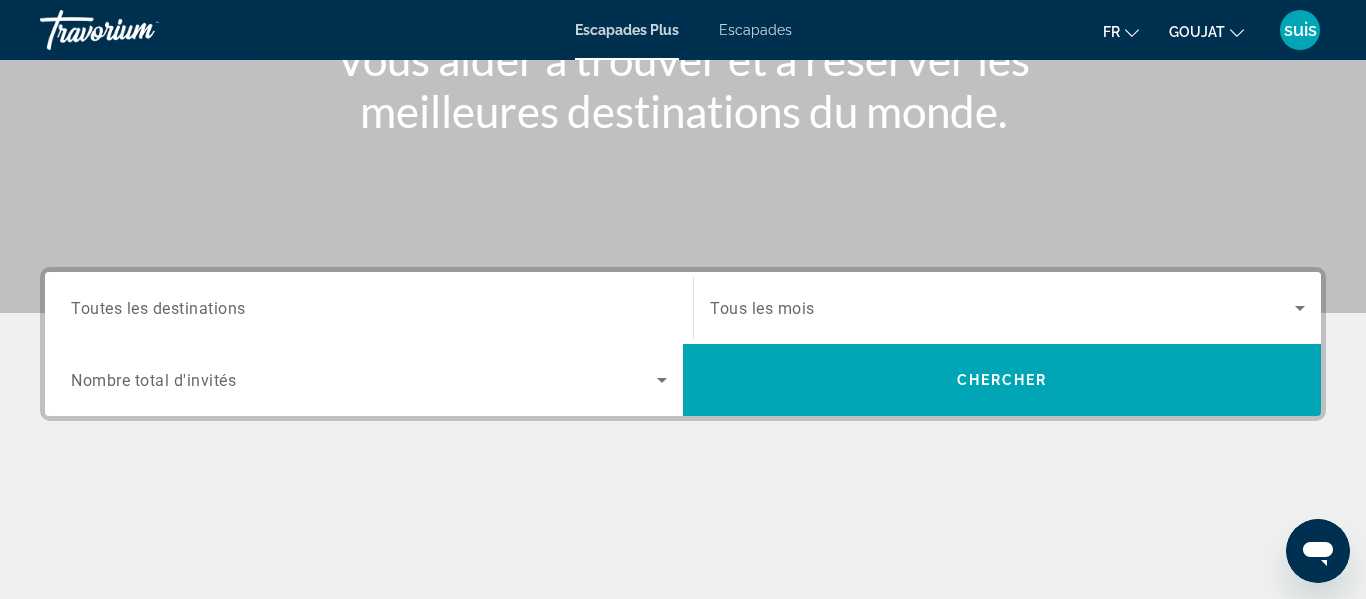
click at [594, 285] on div "Search widget" at bounding box center [369, 308] width 596 height 57
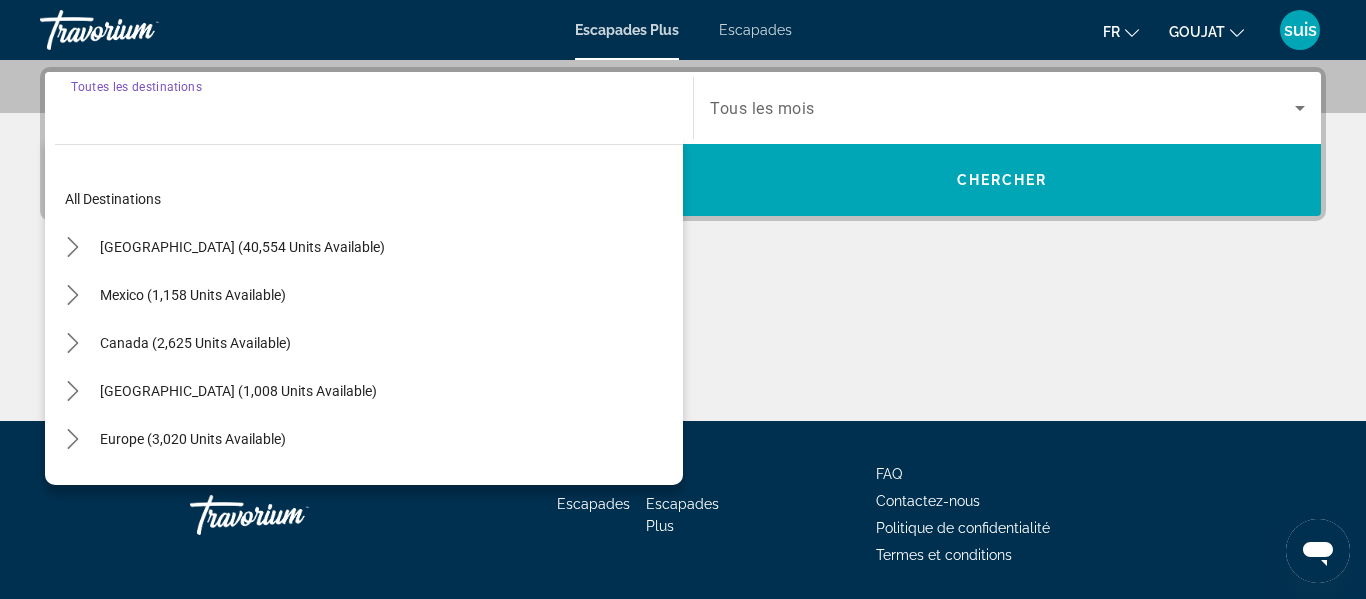
scroll to position [489, 0]
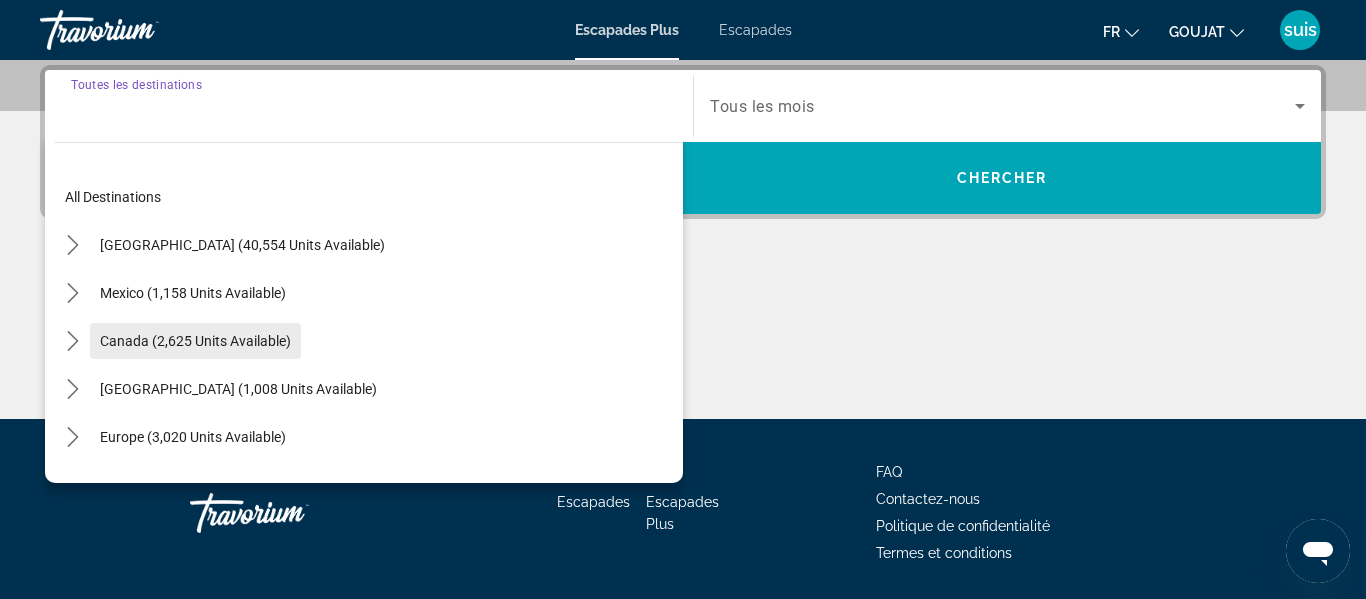
click at [280, 324] on span "Select destination: Canada (2,625 units available)" at bounding box center [195, 341] width 211 height 48
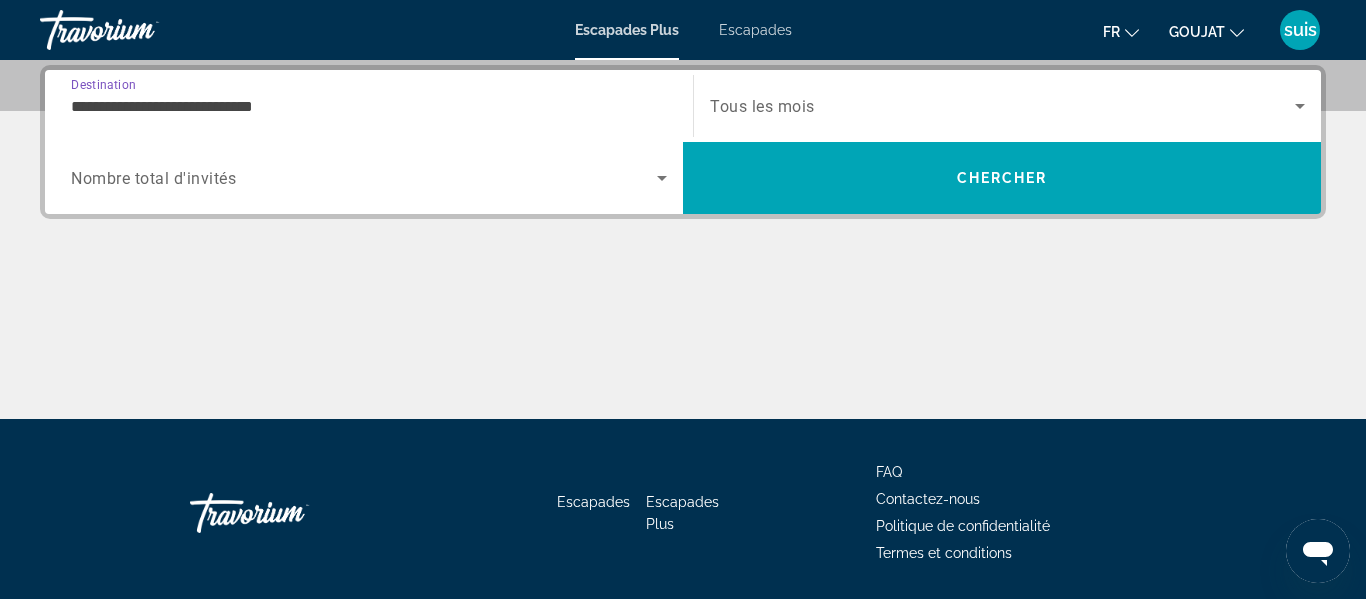
click at [271, 190] on div "Search widget" at bounding box center [369, 178] width 596 height 56
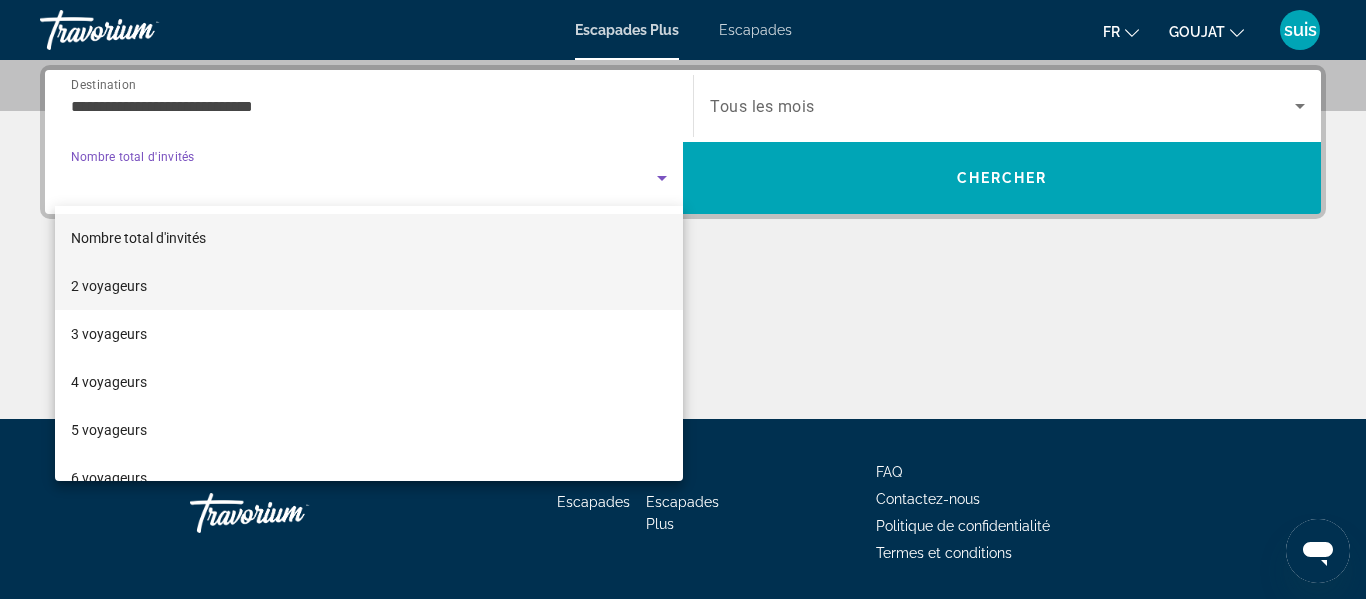
click at [249, 278] on mat-option "2 voyageurs" at bounding box center [369, 286] width 628 height 48
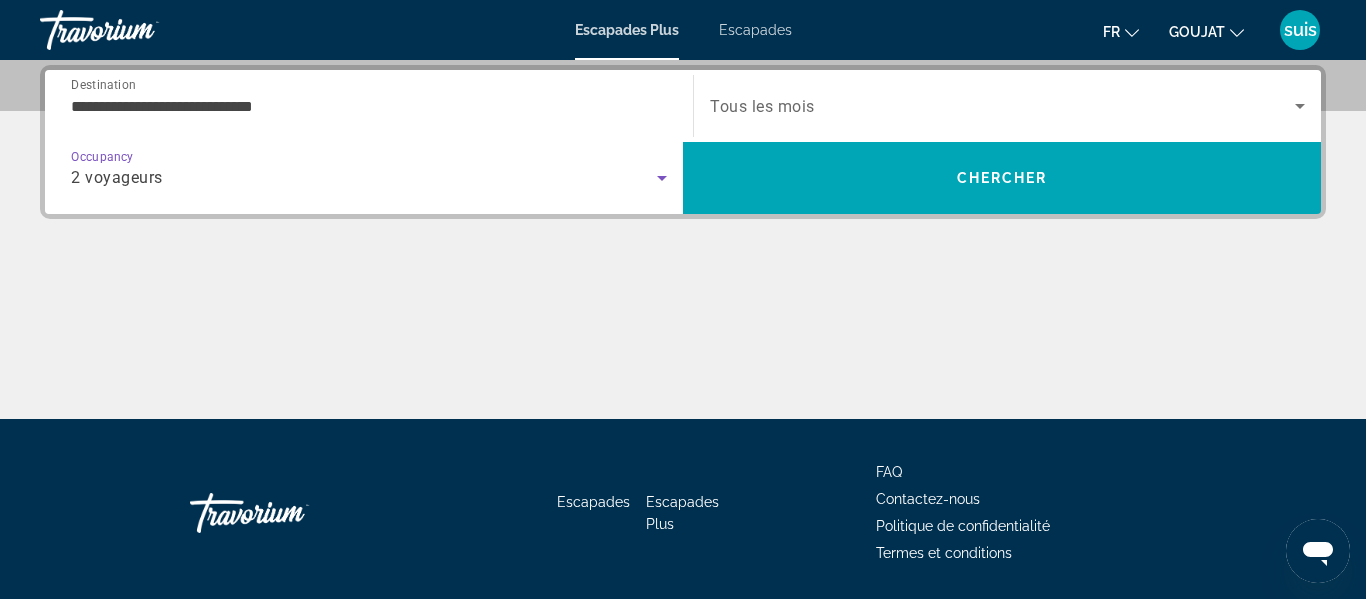
click at [802, 99] on span "Tous les mois" at bounding box center [762, 106] width 105 height 19
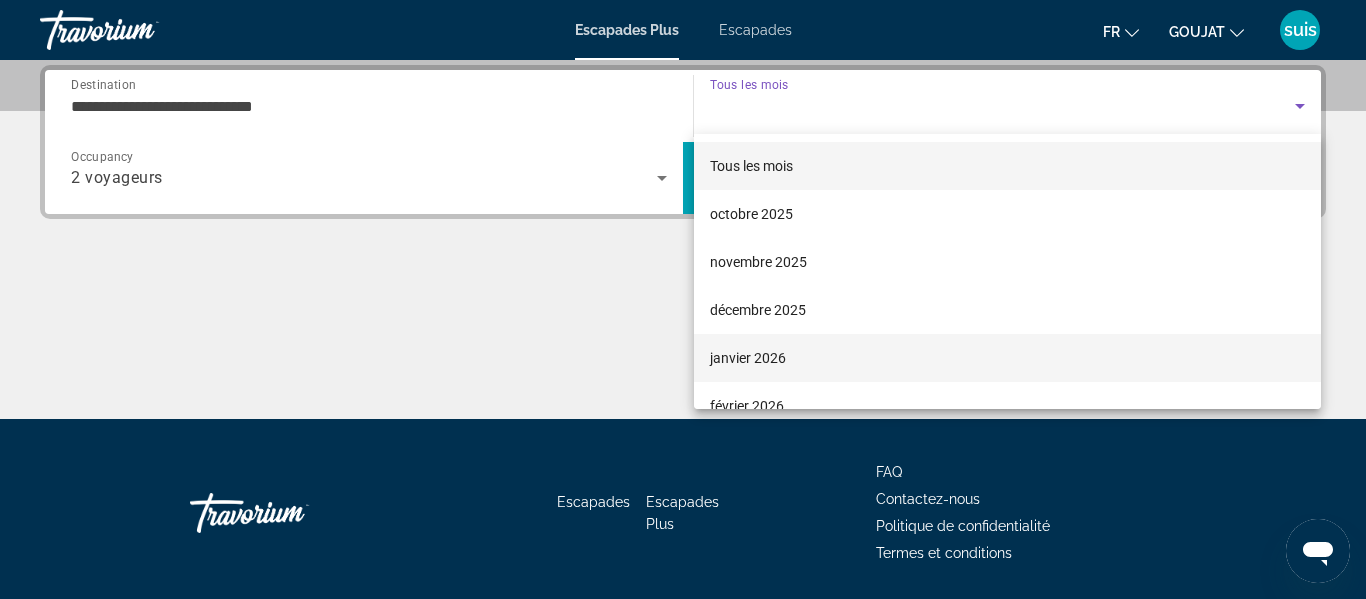
click at [778, 371] on mat-option "janvier 2026" at bounding box center [1007, 358] width 627 height 48
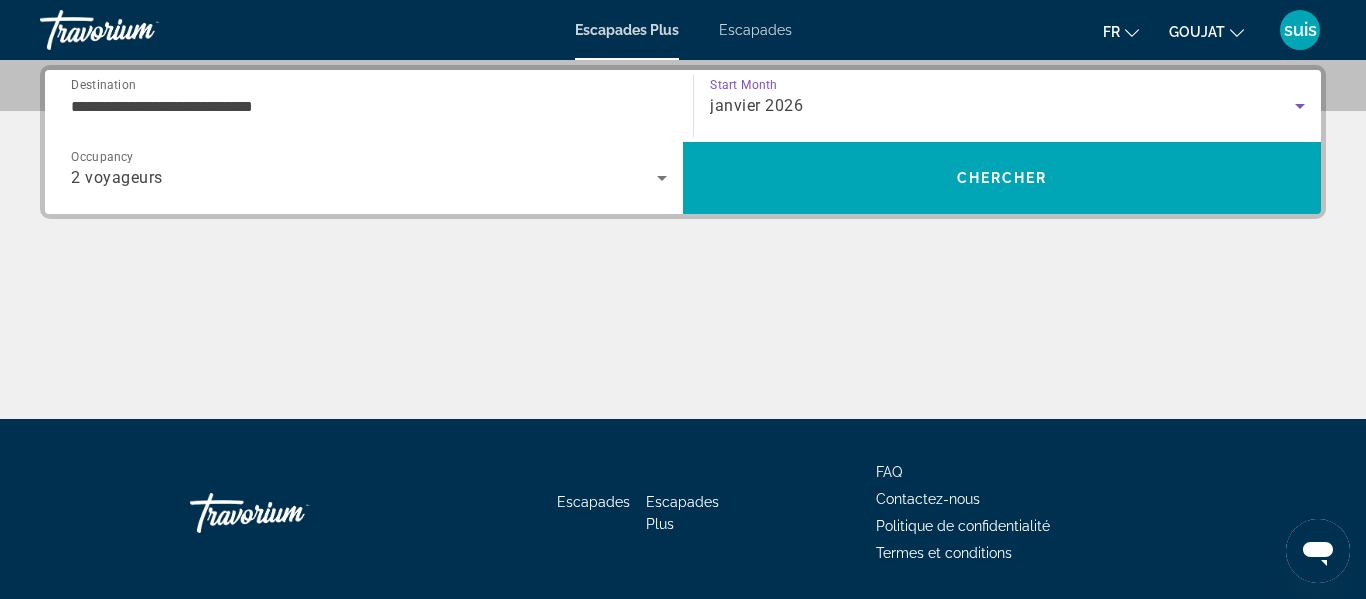
click at [165, 108] on input "**********" at bounding box center [369, 107] width 596 height 24
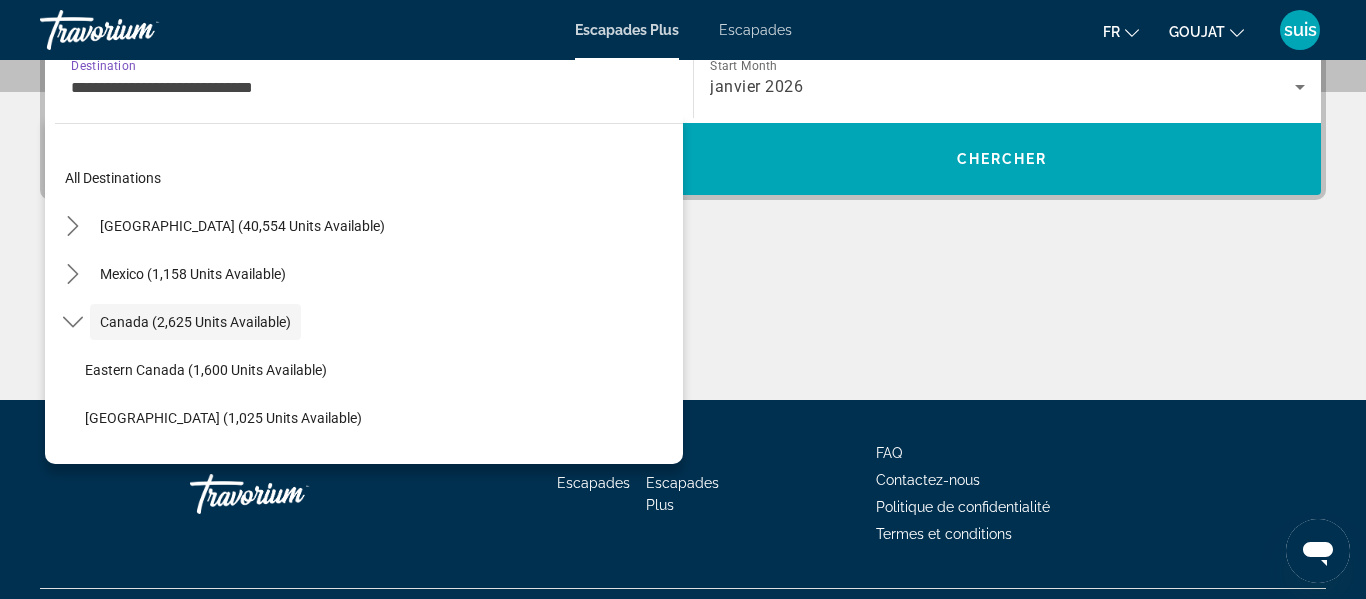
scroll to position [23, 0]
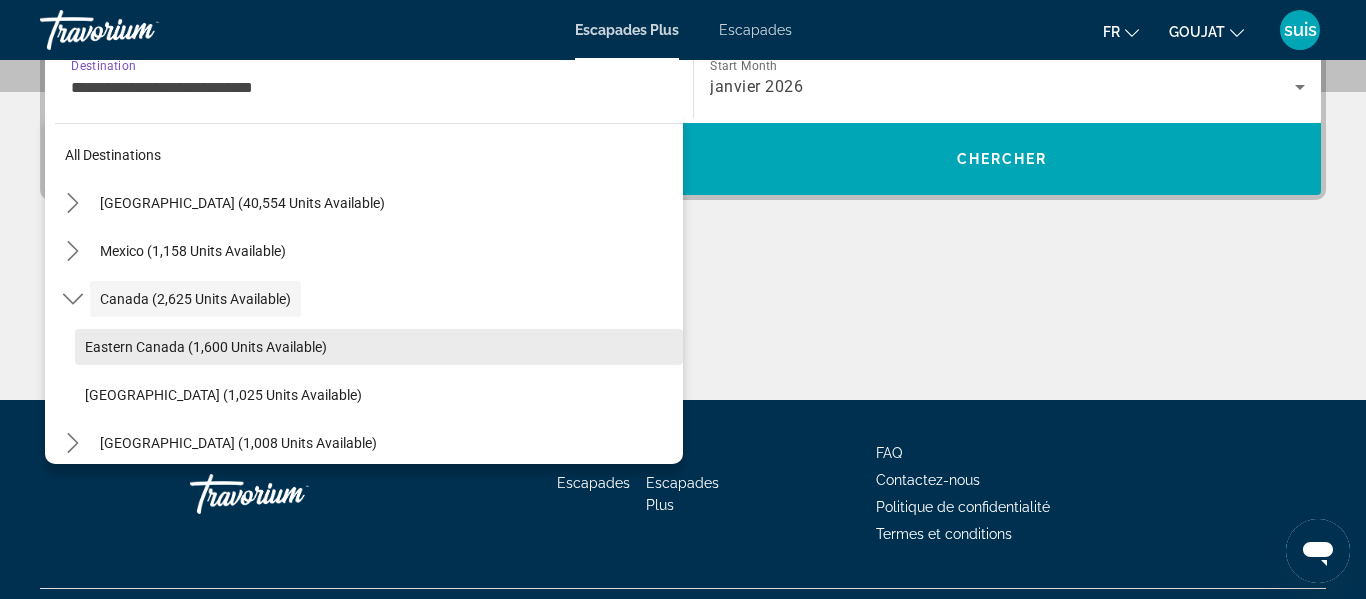
click at [178, 340] on span "Eastern Canada (1,600 units available)" at bounding box center [206, 347] width 242 height 16
type input "**********"
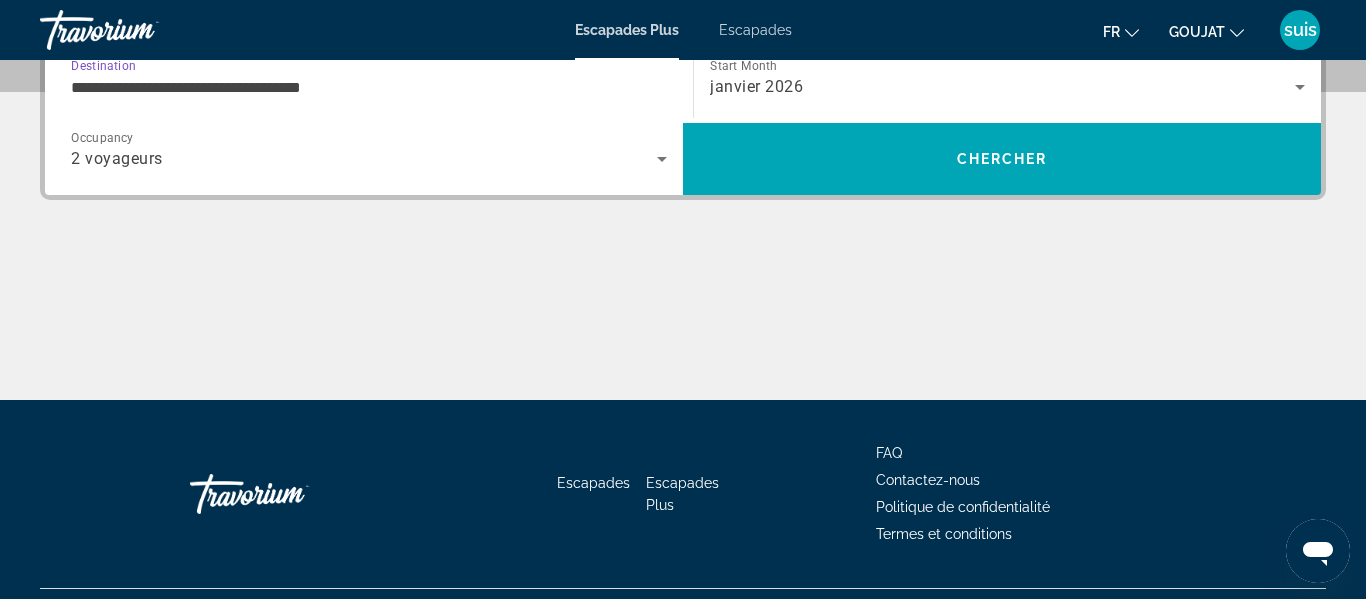
scroll to position [489, 0]
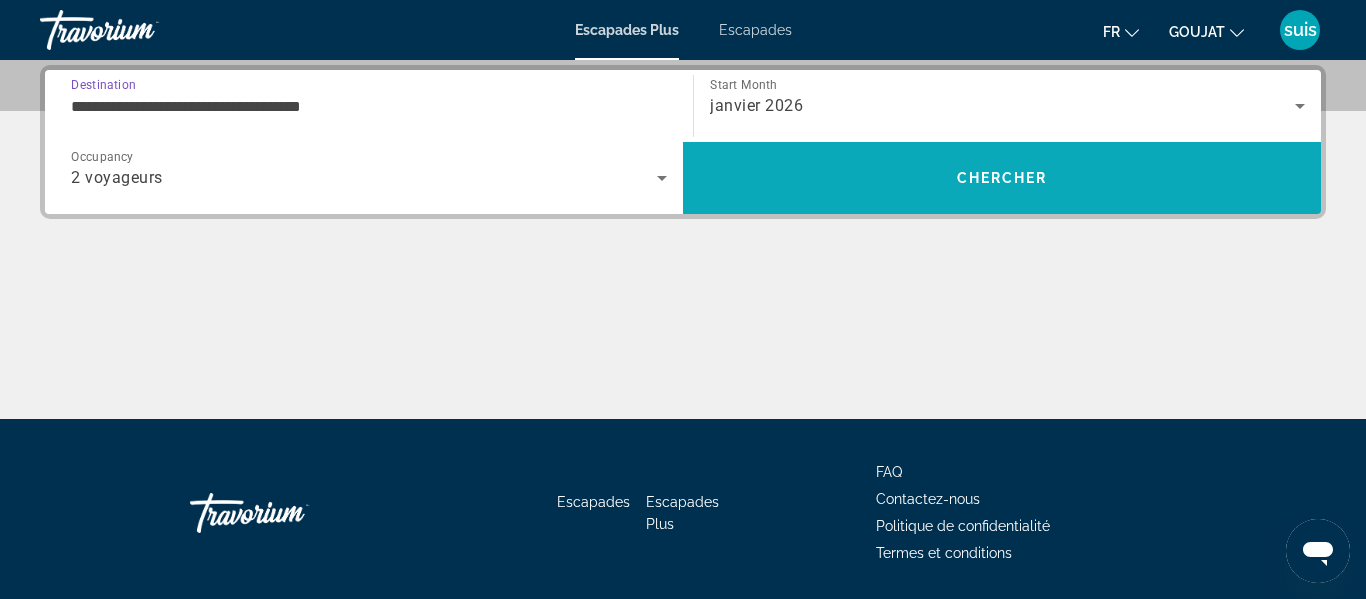
click at [1016, 176] on span "Chercher" at bounding box center [1002, 178] width 91 height 16
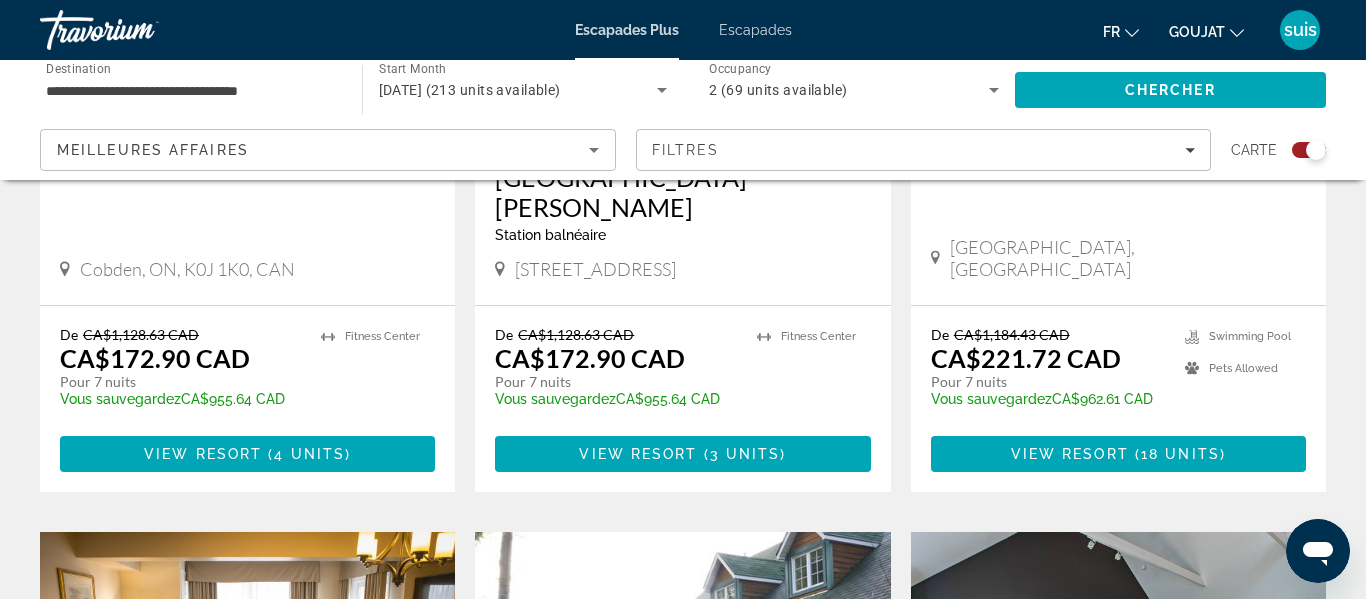
scroll to position [1077, 0]
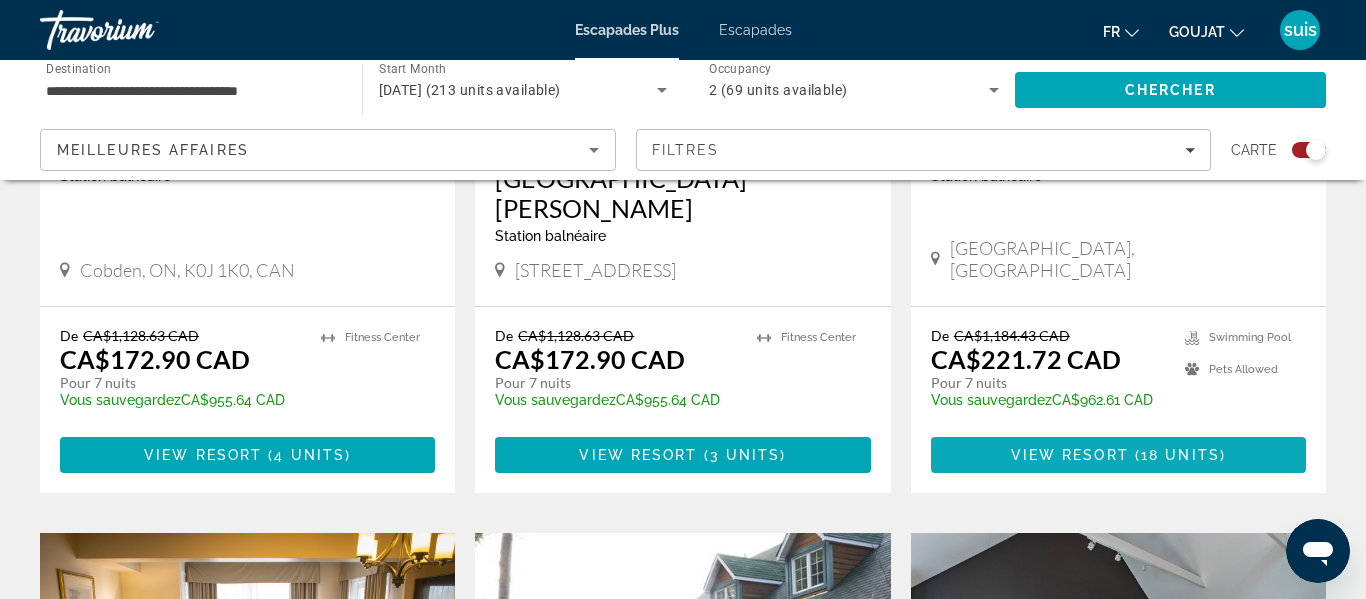
click at [1069, 447] on span "View Resort" at bounding box center [1070, 455] width 118 height 16
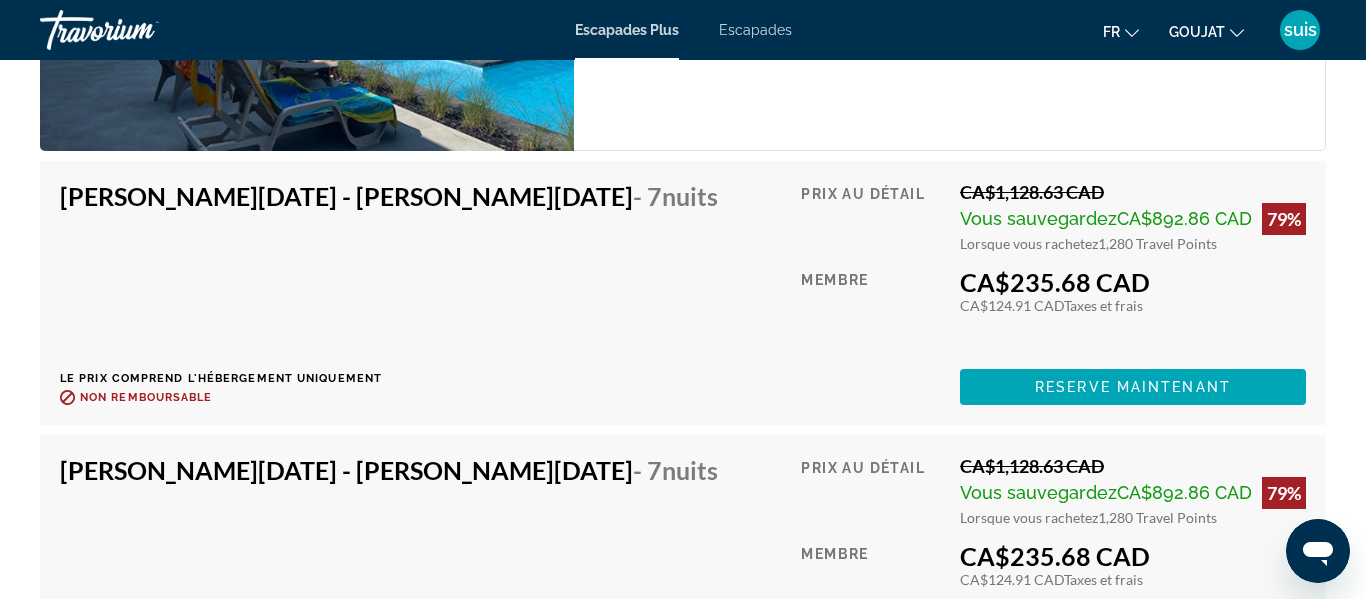
scroll to position [4665, 0]
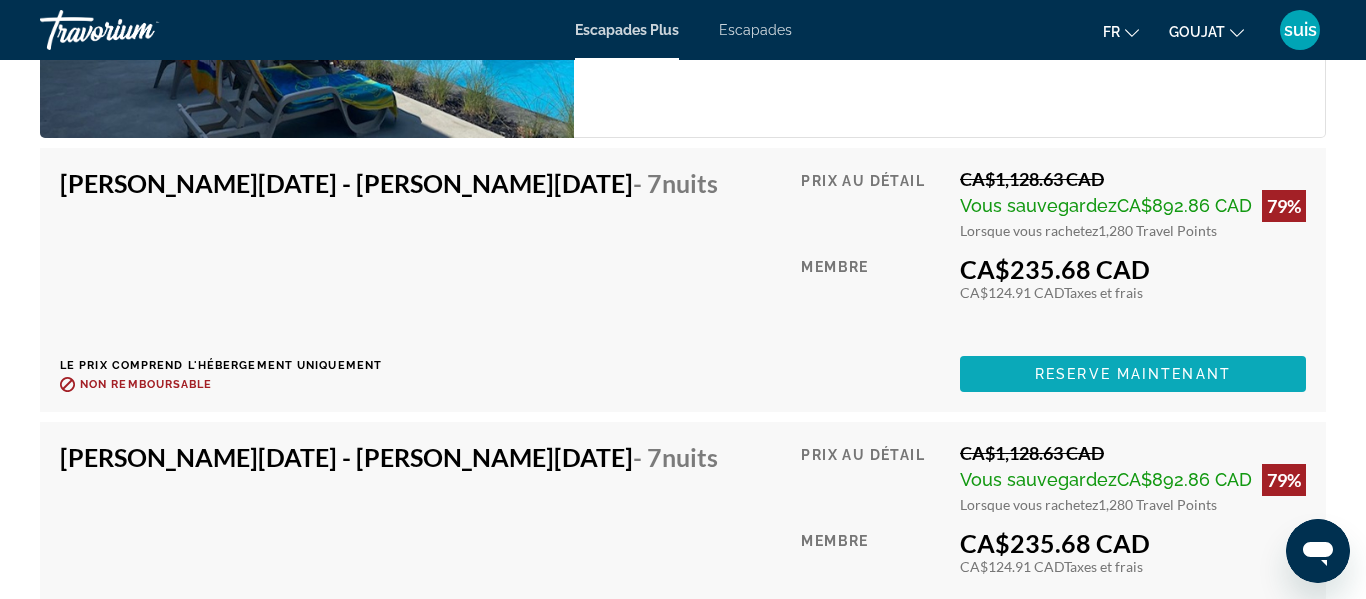
click at [1069, 371] on span "Reserve maintenant" at bounding box center [1133, 374] width 196 height 16
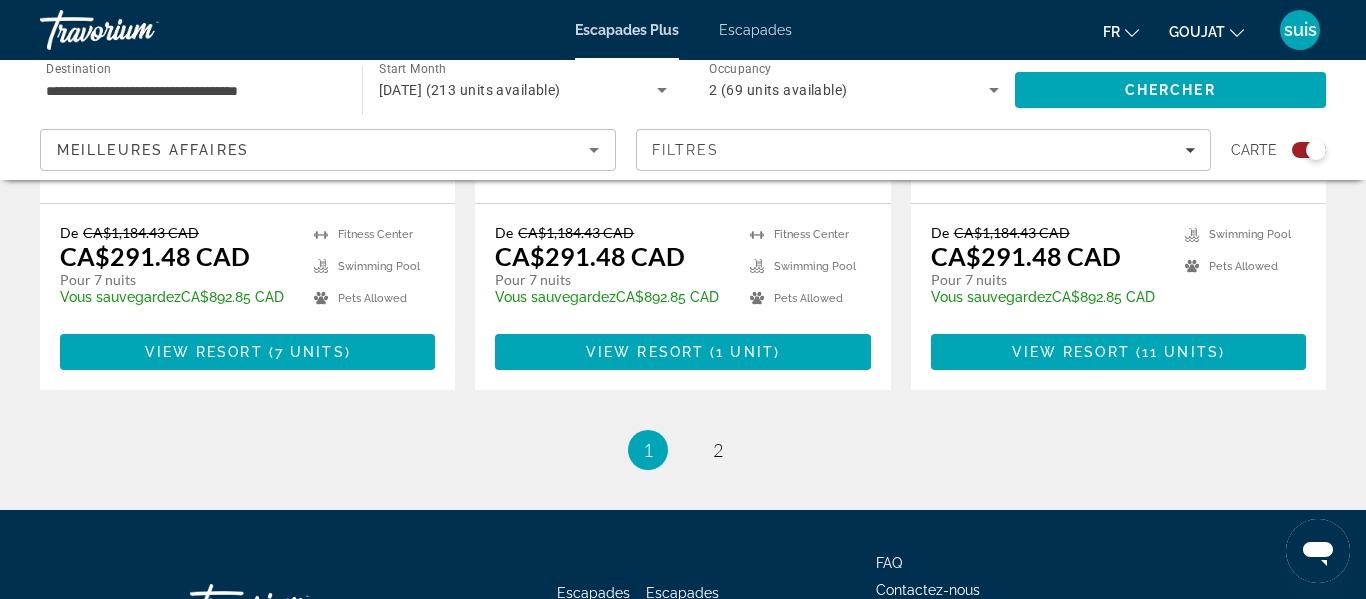
scroll to position [3370, 0]
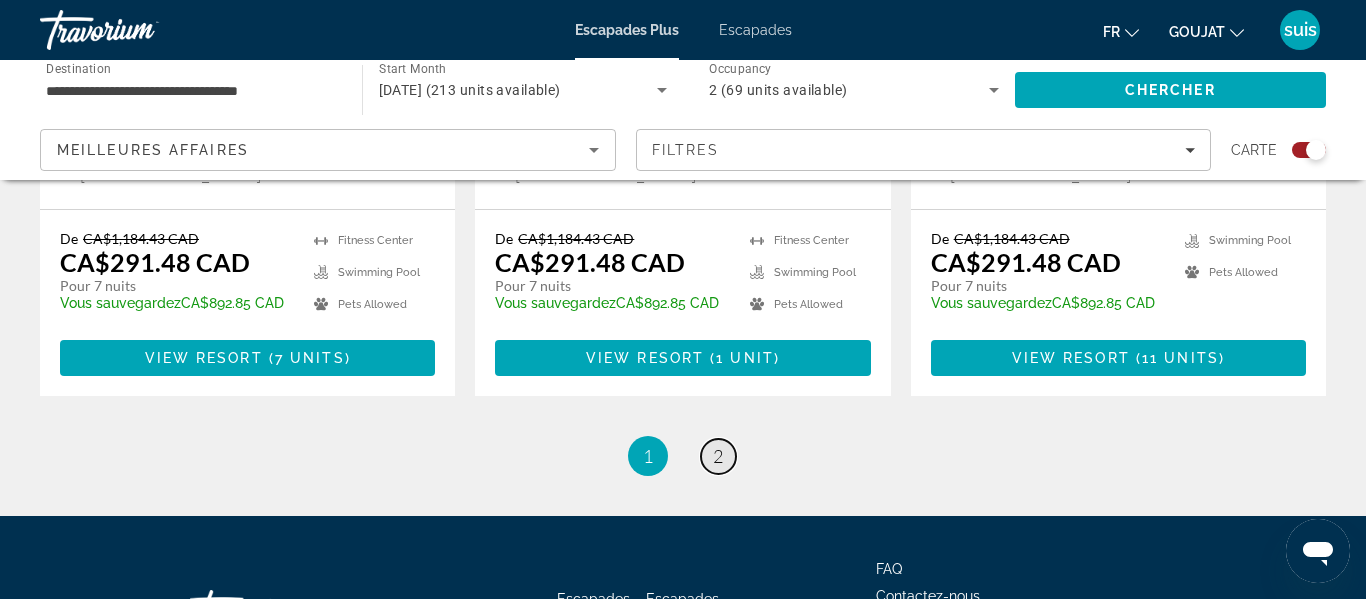
click at [717, 445] on span "2" at bounding box center [718, 456] width 10 height 22
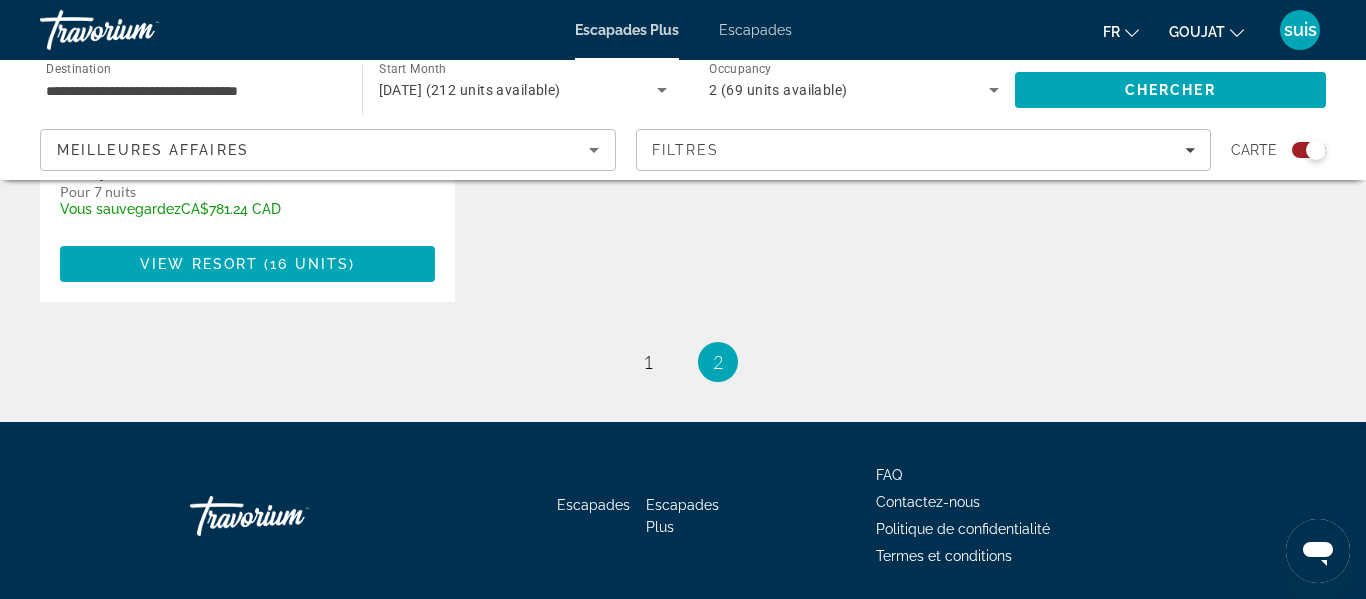
scroll to position [2666, 0]
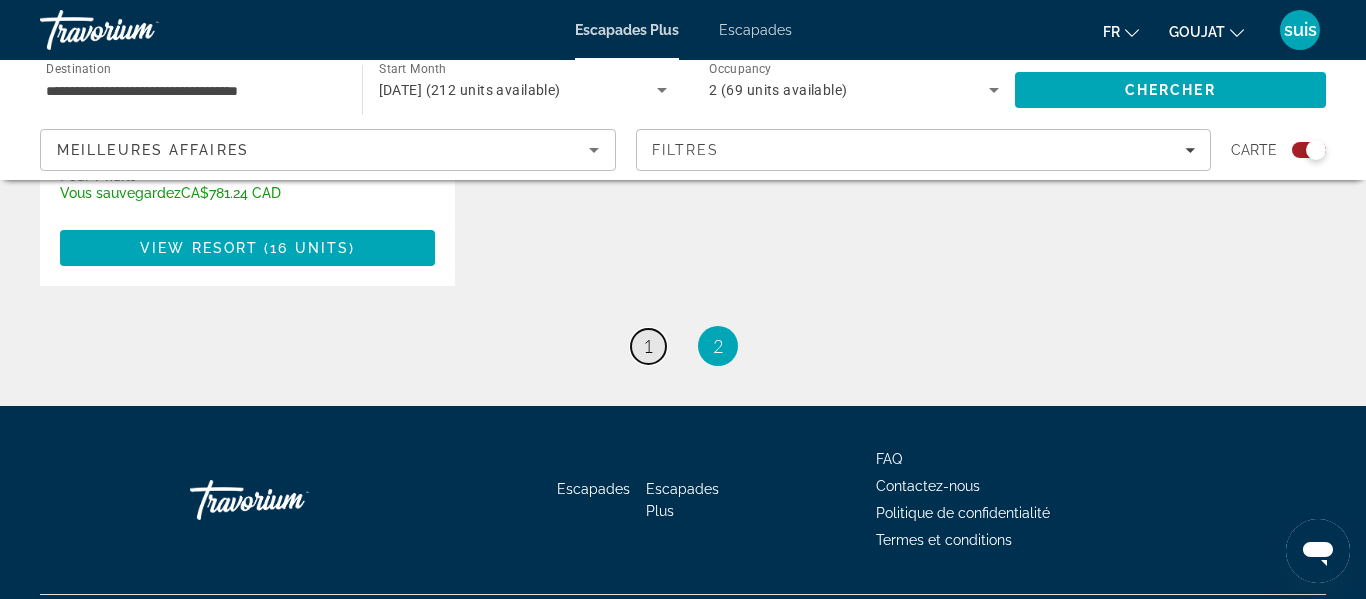
click at [644, 339] on link "page 1" at bounding box center [648, 346] width 35 height 35
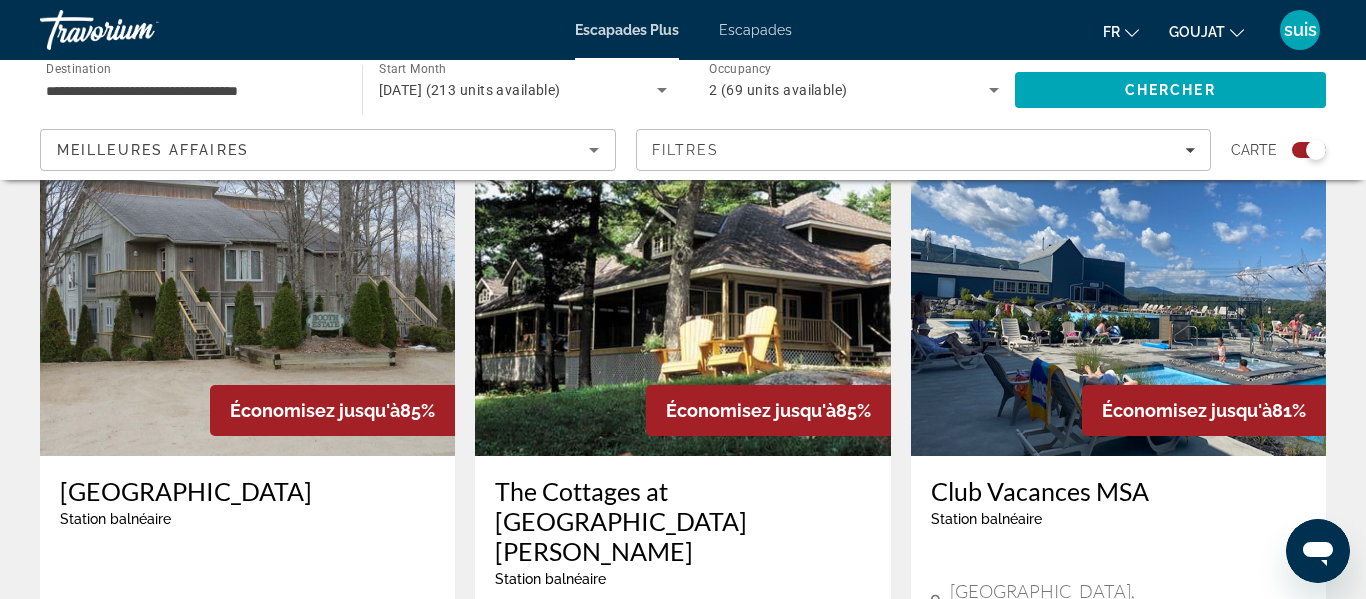
scroll to position [735, 0]
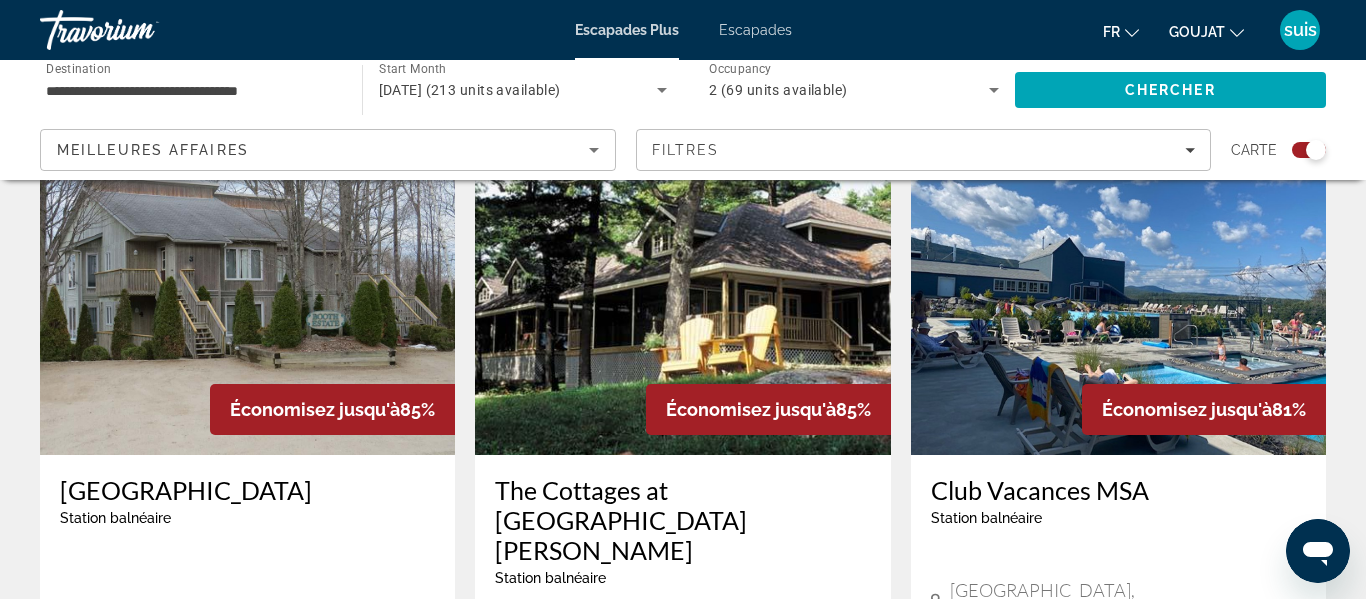
click at [1076, 492] on h3 "Club Vacances MSA" at bounding box center [1118, 490] width 375 height 30
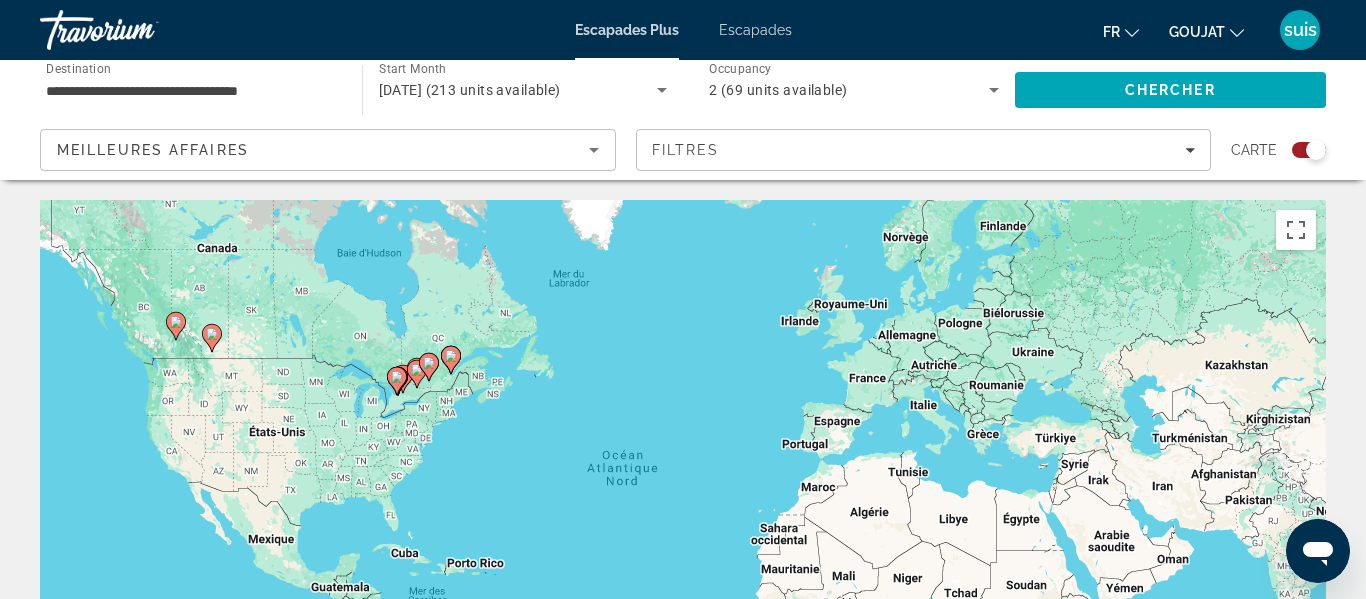
click at [996, 92] on icon "Search widget" at bounding box center [994, 90] width 24 height 24
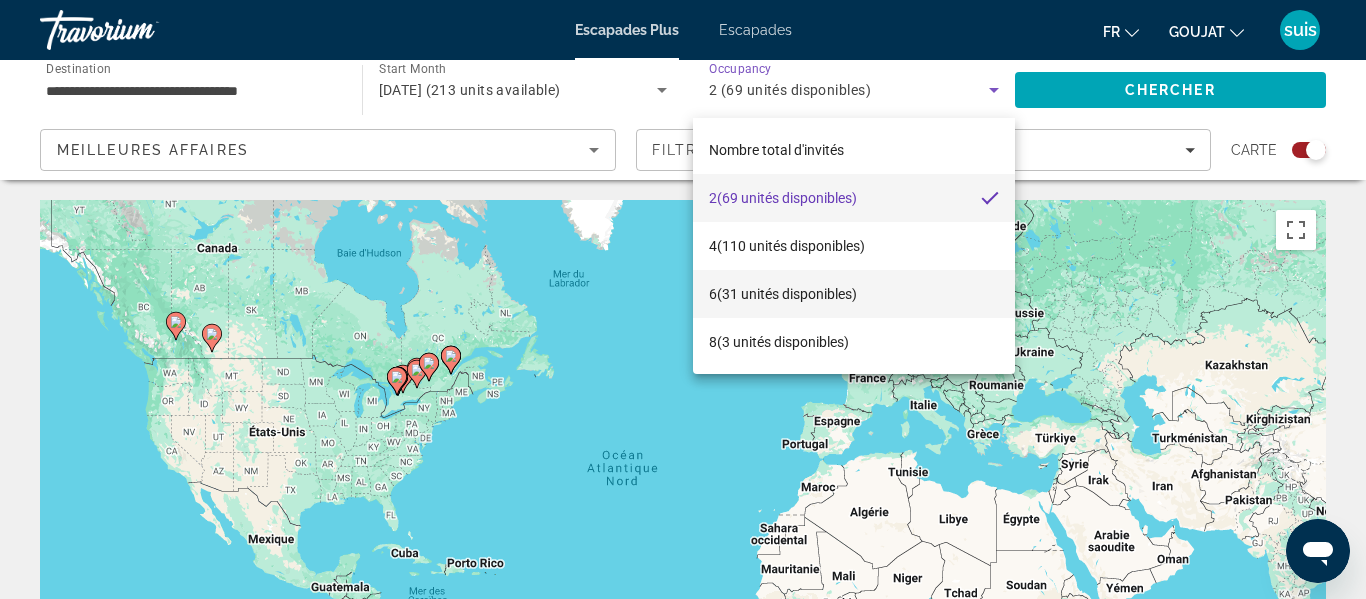
click at [874, 303] on mat-option "6 (31 unités disponibles)" at bounding box center [854, 294] width 322 height 48
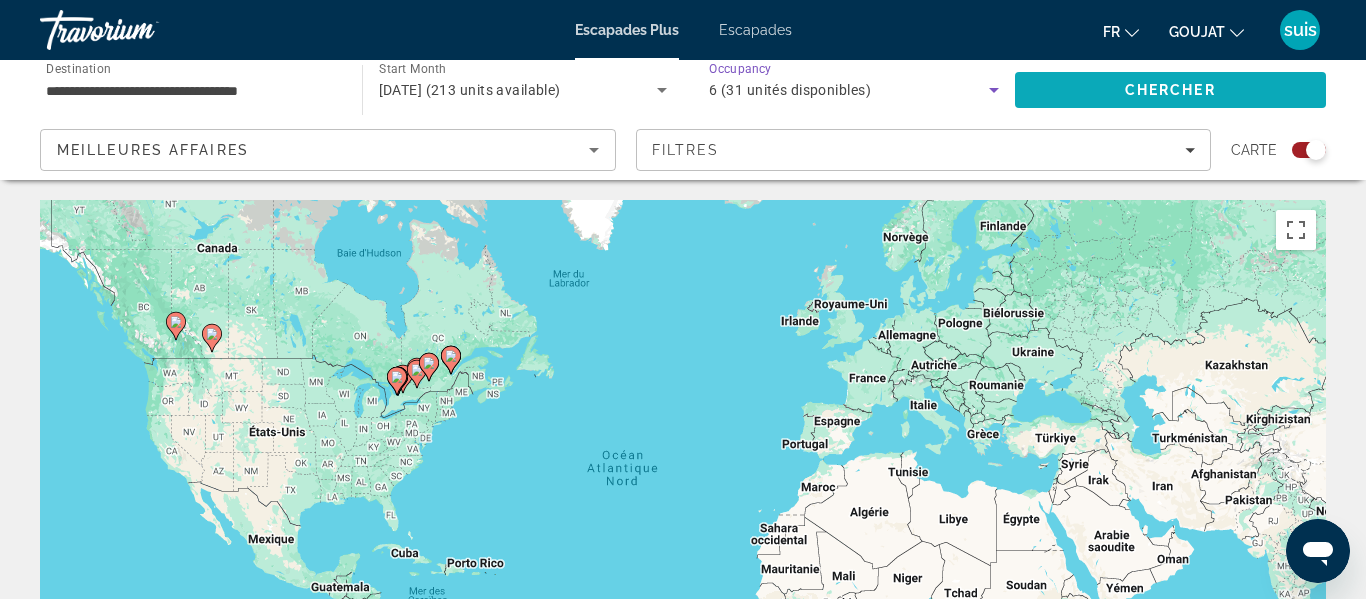
click at [1227, 92] on span "Search" at bounding box center [1171, 90] width 312 height 48
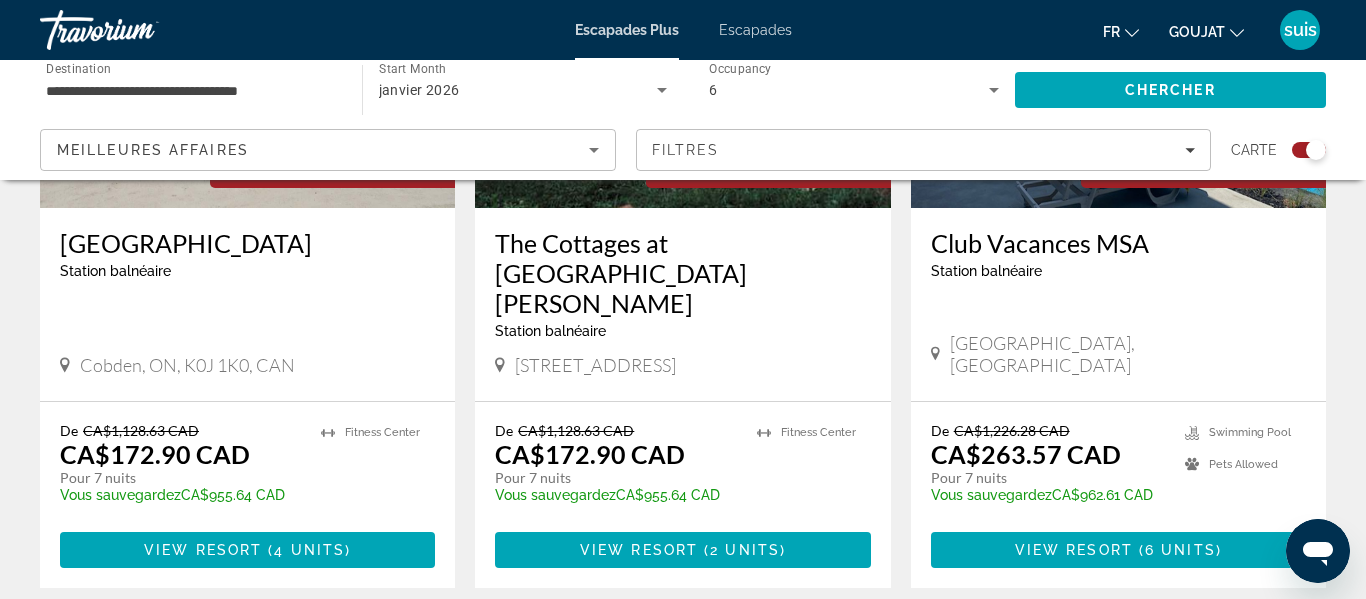
scroll to position [984, 0]
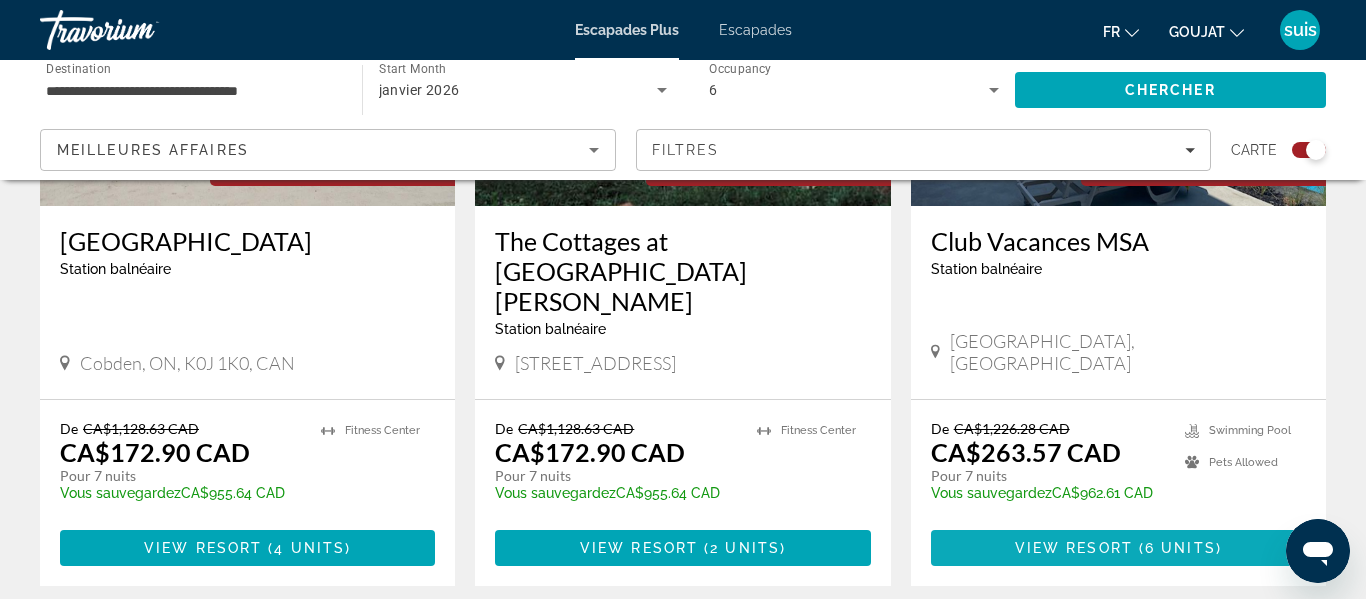
click at [1091, 540] on span "View Resort" at bounding box center [1074, 548] width 118 height 16
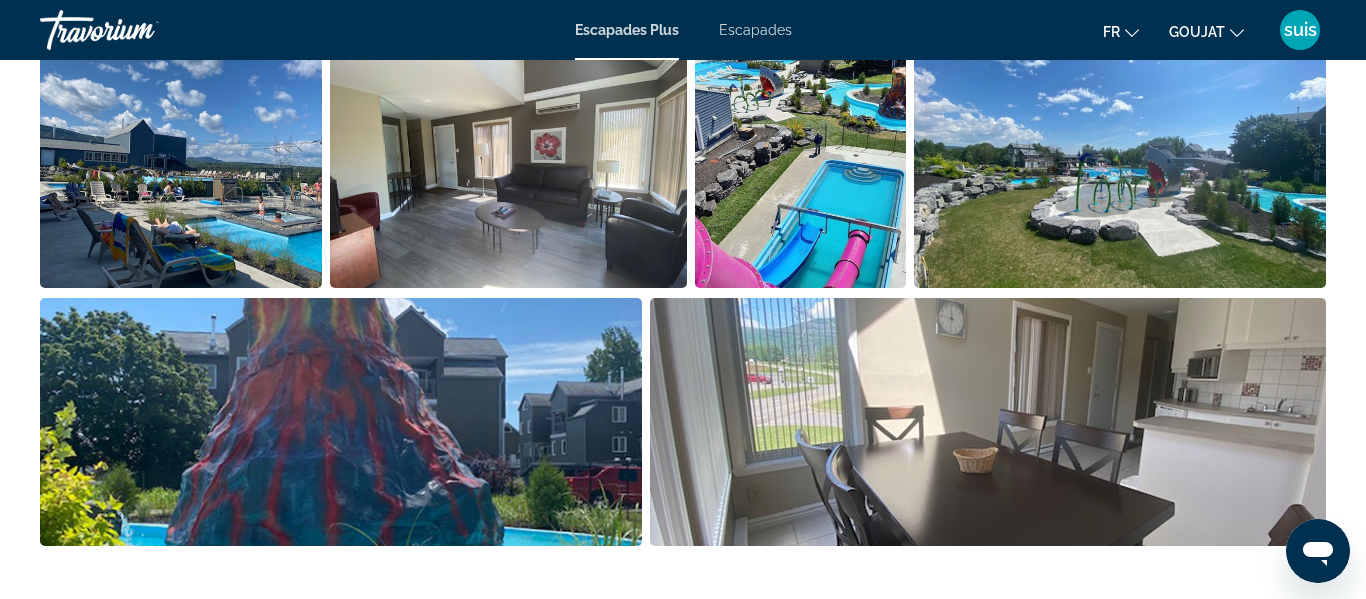
scroll to position [1399, 0]
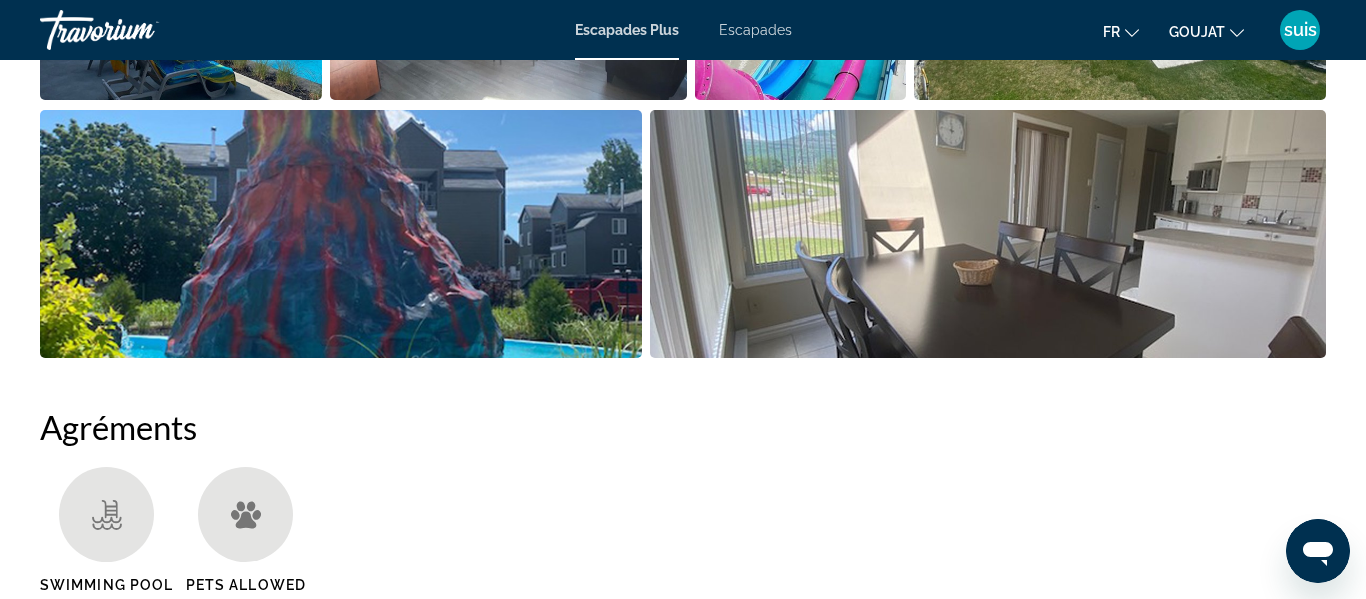
click at [1091, 487] on ul "Swimming Pool Pets Allowed" at bounding box center [683, 537] width 1286 height 141
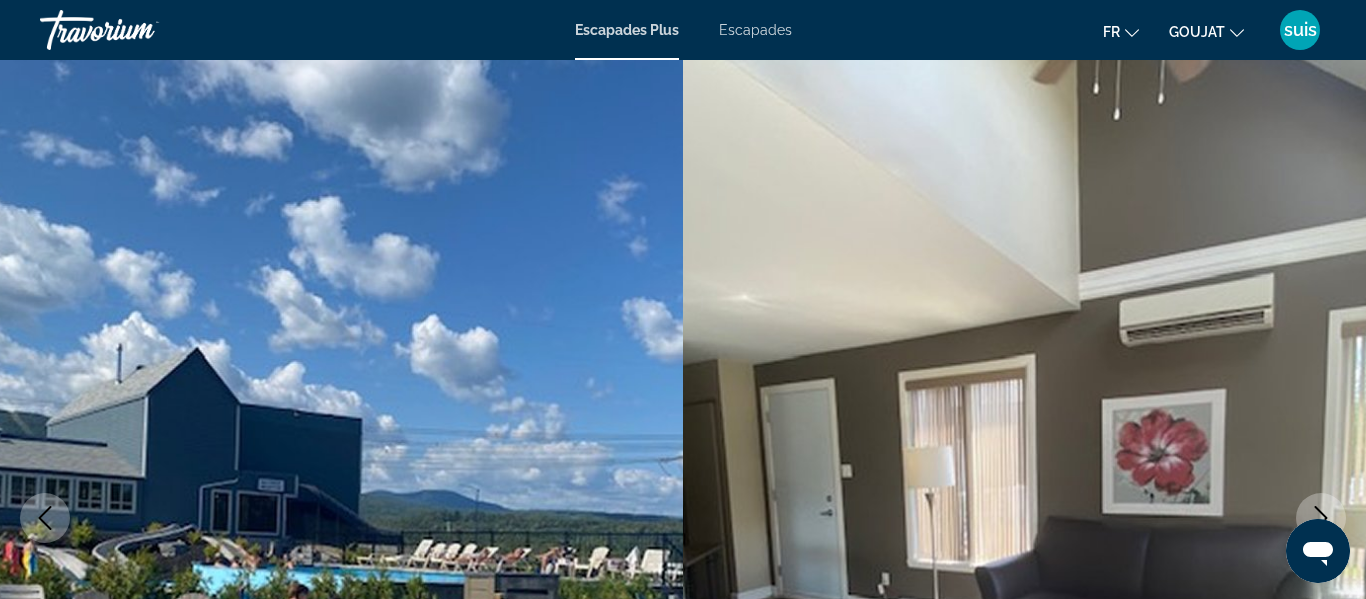
scroll to position [0, 0]
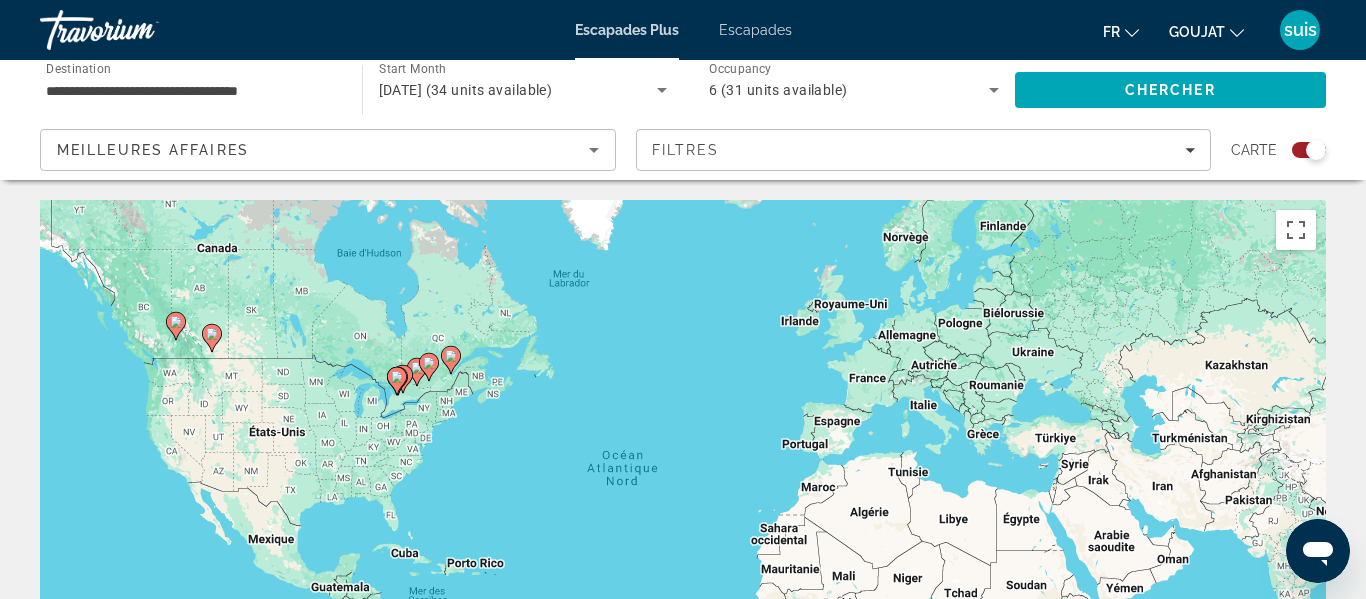
click at [993, 88] on icon "Search widget" at bounding box center [994, 90] width 10 height 5
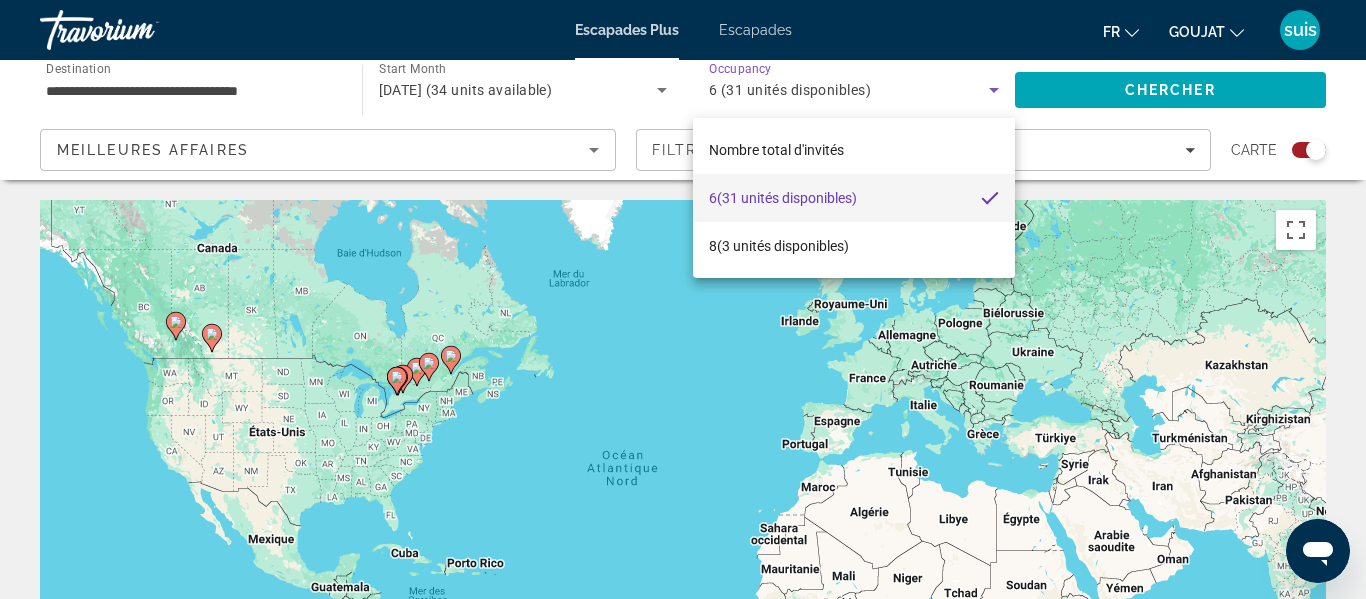
click at [750, 82] on div at bounding box center [683, 299] width 1366 height 599
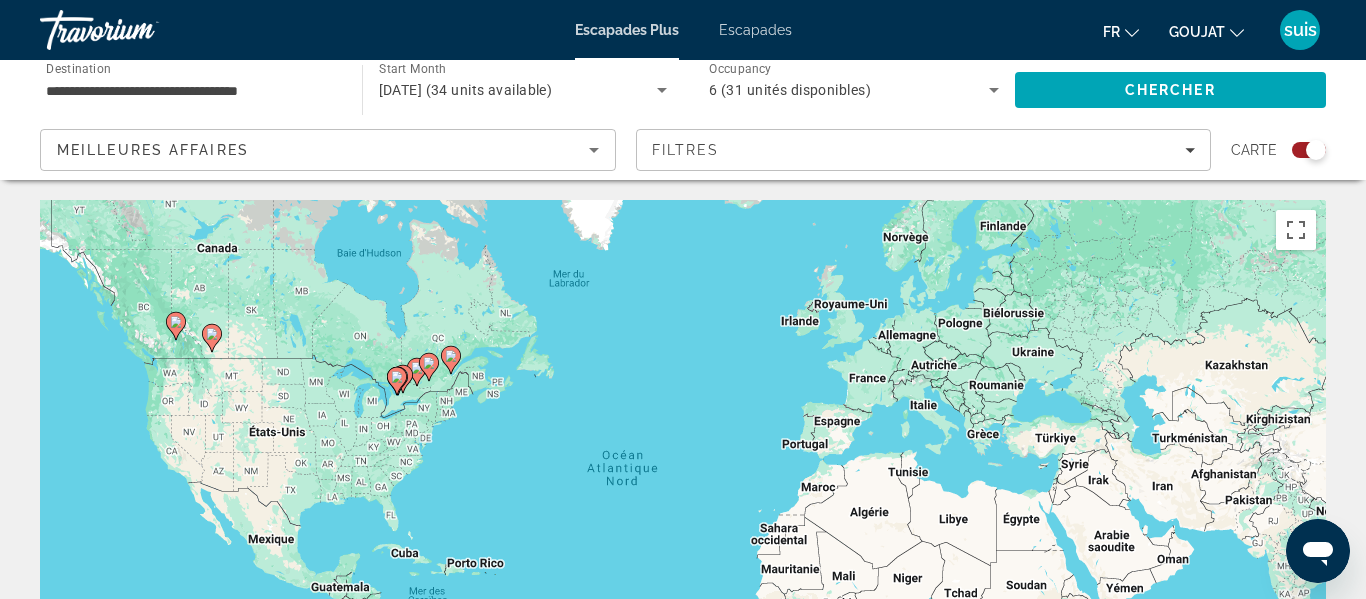
click at [721, 90] on span "6 (31 unités disponibles)" at bounding box center [790, 90] width 162 height 16
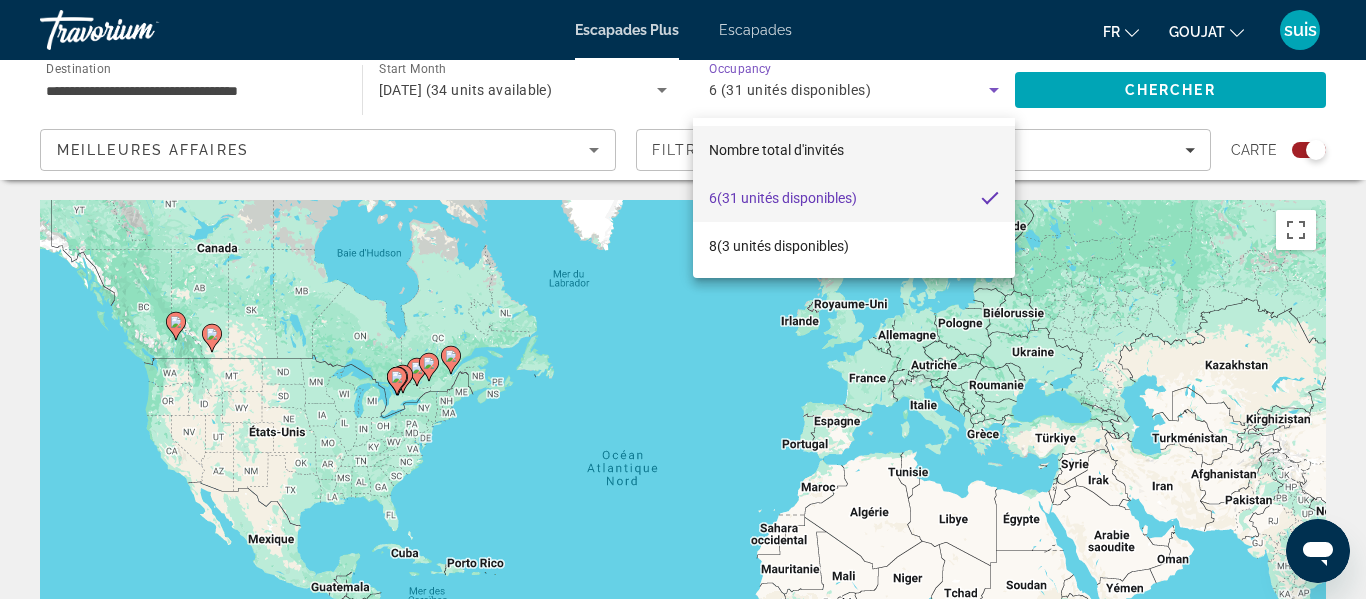
click at [756, 152] on font "Nombre total d'invités" at bounding box center [776, 150] width 135 height 16
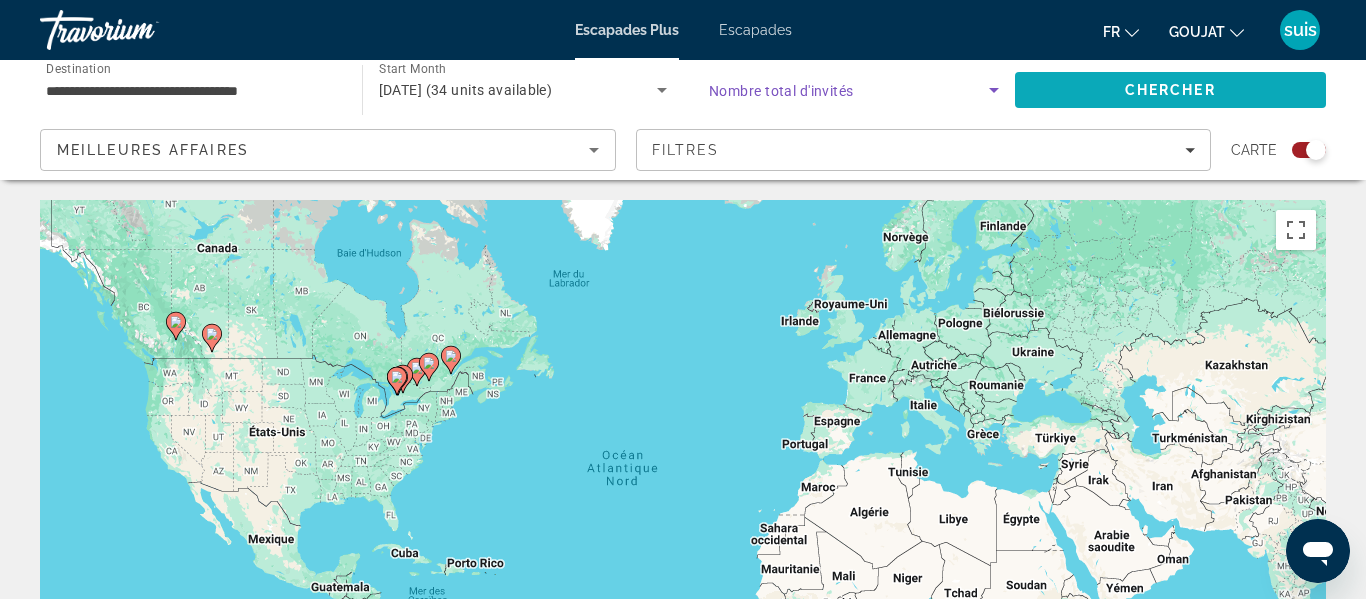
click at [1125, 87] on span "Chercher" at bounding box center [1170, 90] width 91 height 16
click at [997, 91] on icon "Search widget" at bounding box center [994, 90] width 24 height 24
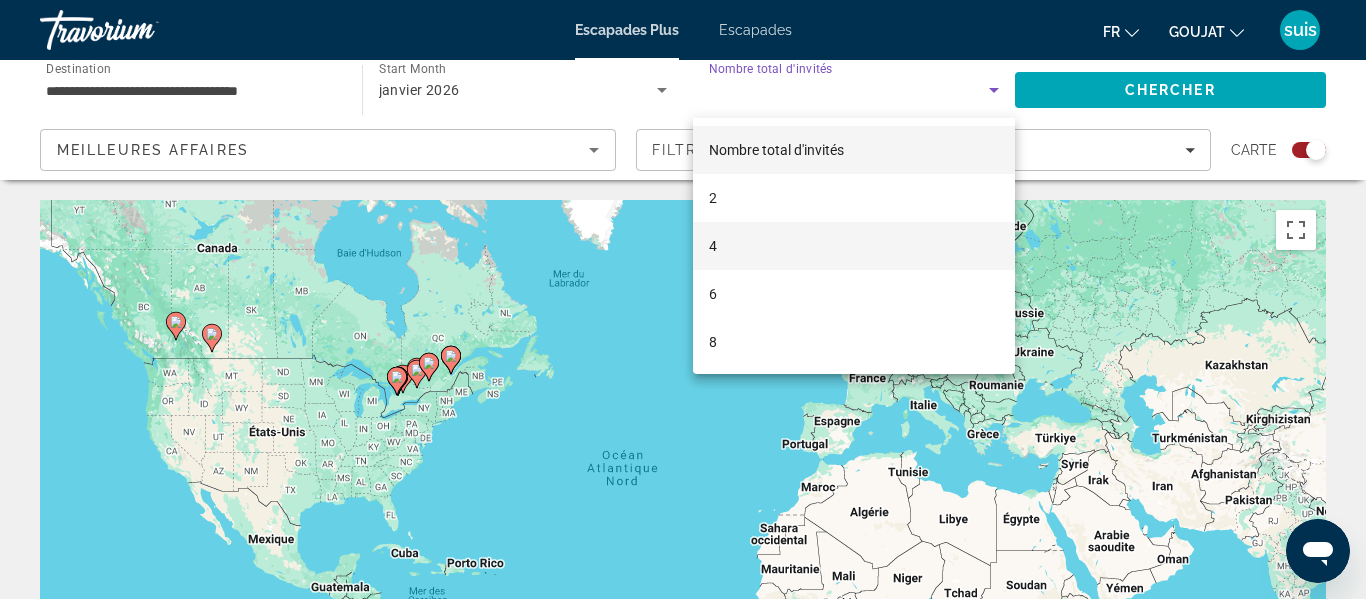
click at [845, 245] on mat-option "4" at bounding box center [854, 246] width 322 height 48
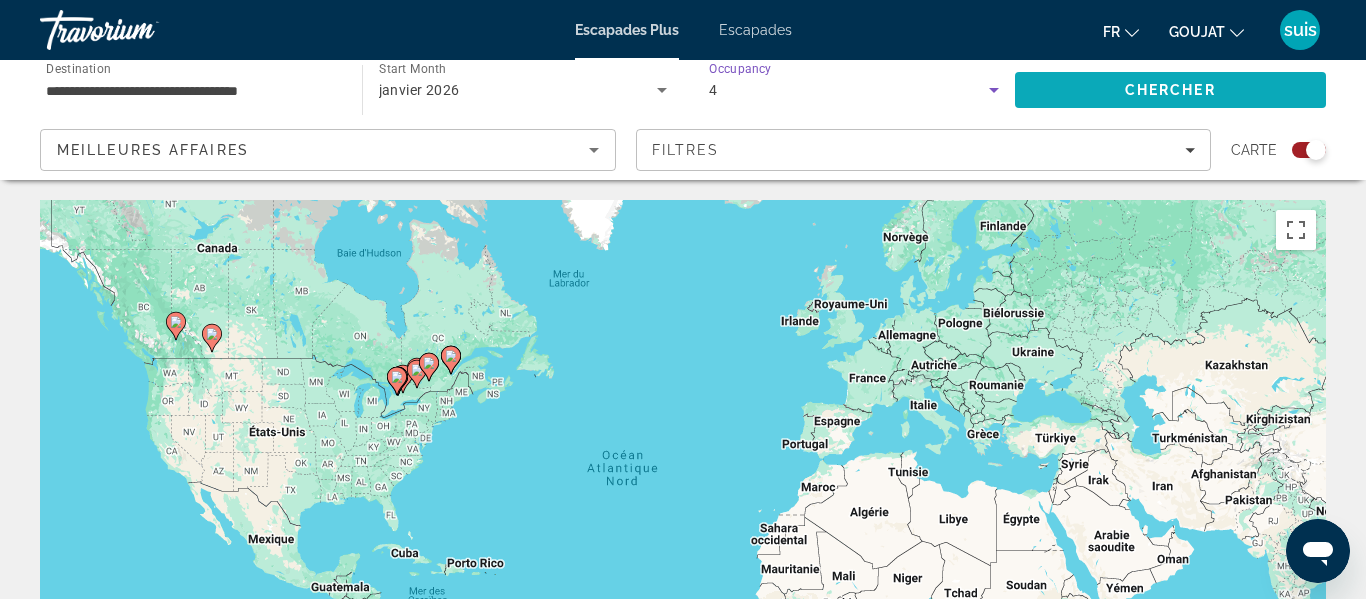
click at [1210, 84] on span "Chercher" at bounding box center [1170, 90] width 91 height 16
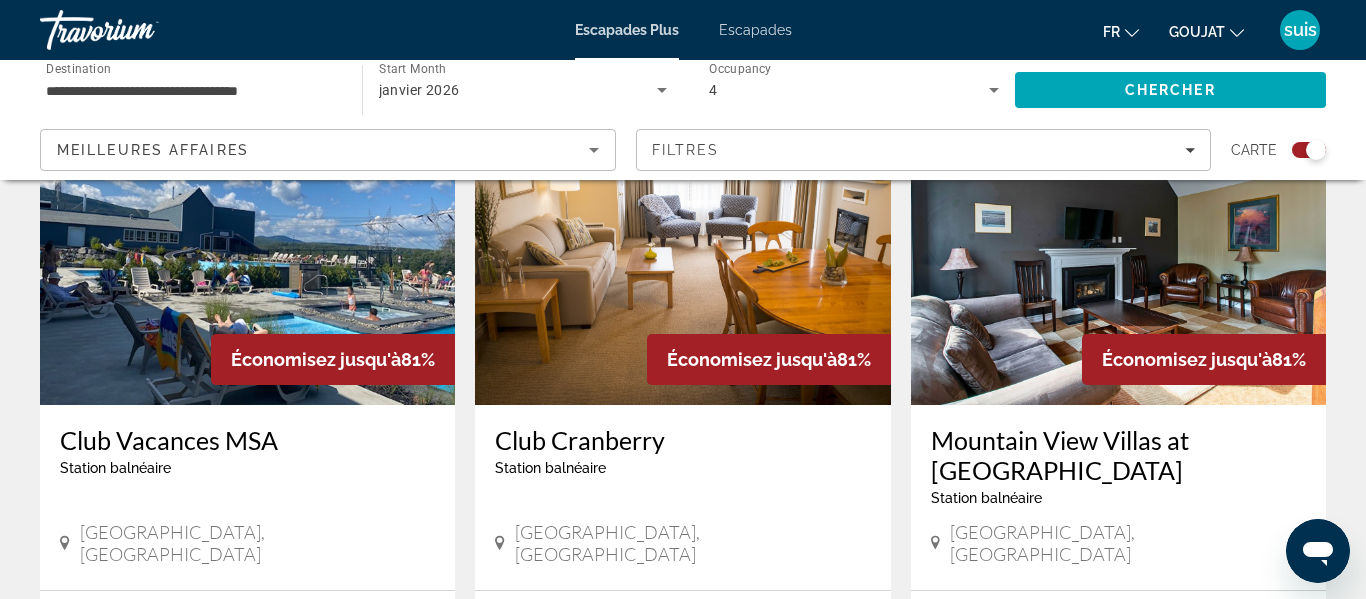
scroll to position [1524, 0]
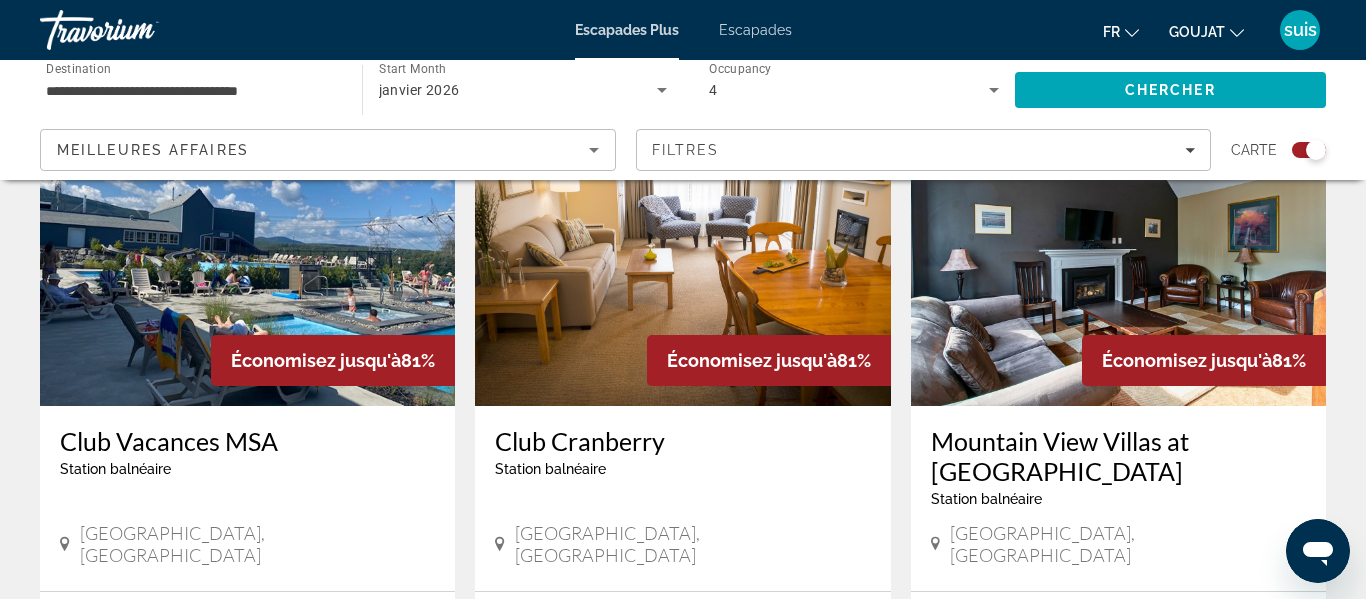
click at [157, 257] on img "Contenu principal" at bounding box center [247, 246] width 415 height 320
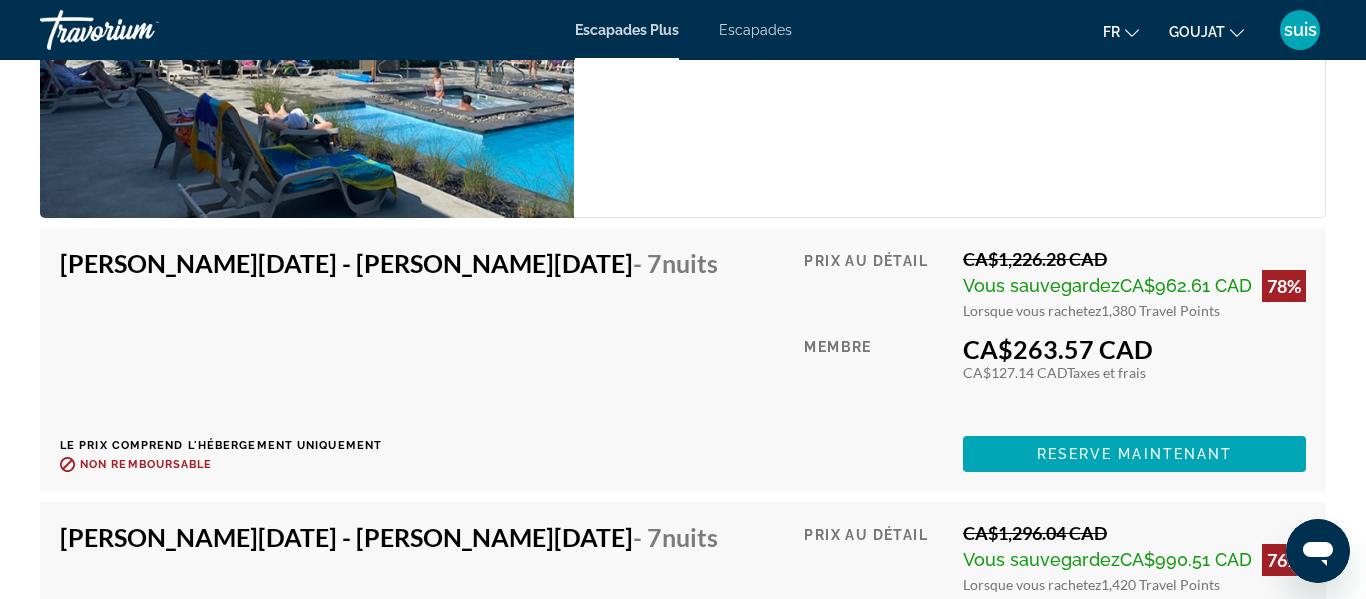
scroll to position [4584, 0]
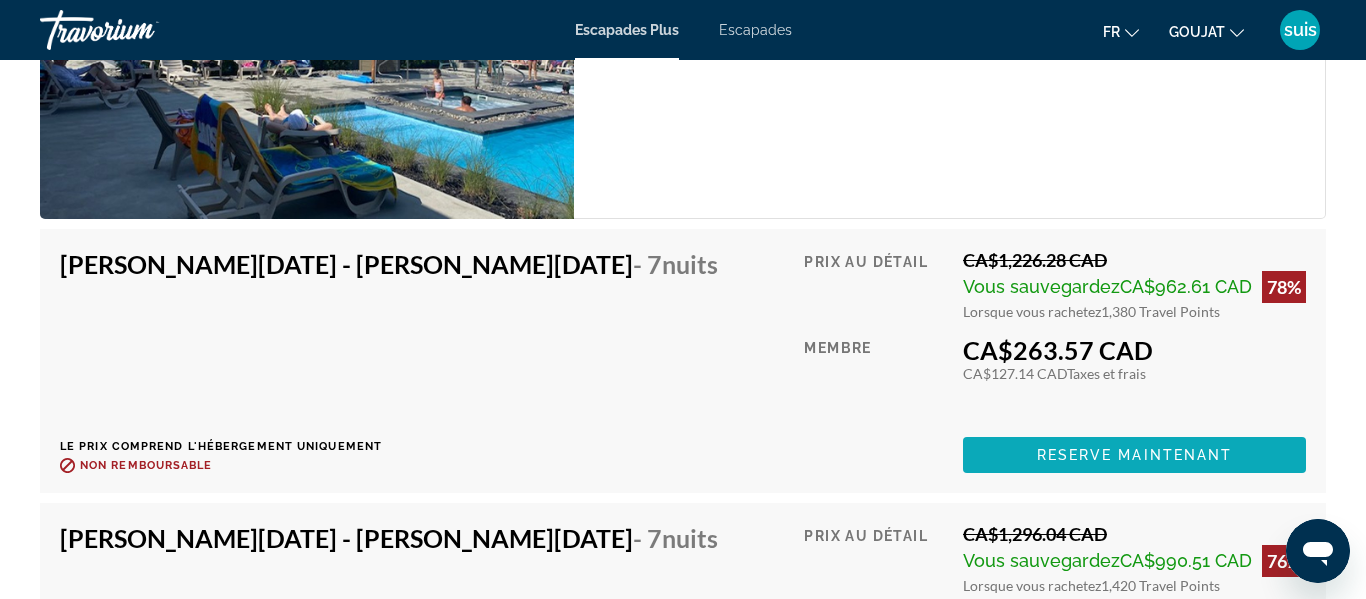
click at [1101, 451] on span "Reserve maintenant" at bounding box center [1135, 455] width 196 height 16
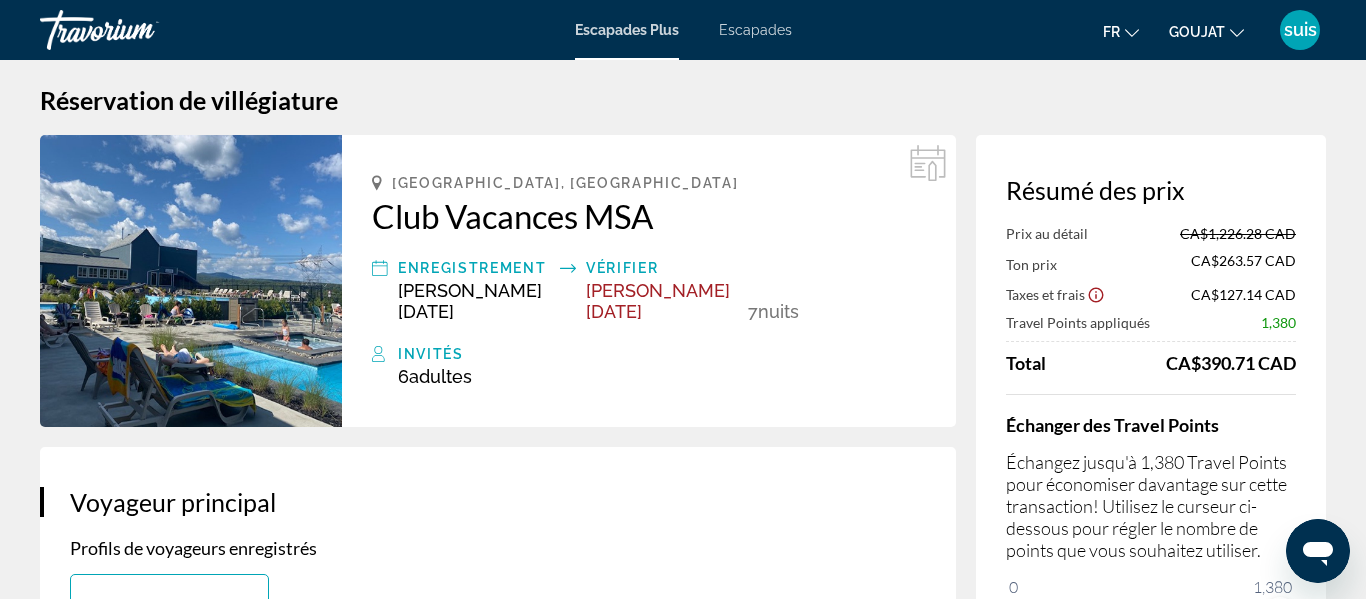
scroll to position [12, 0]
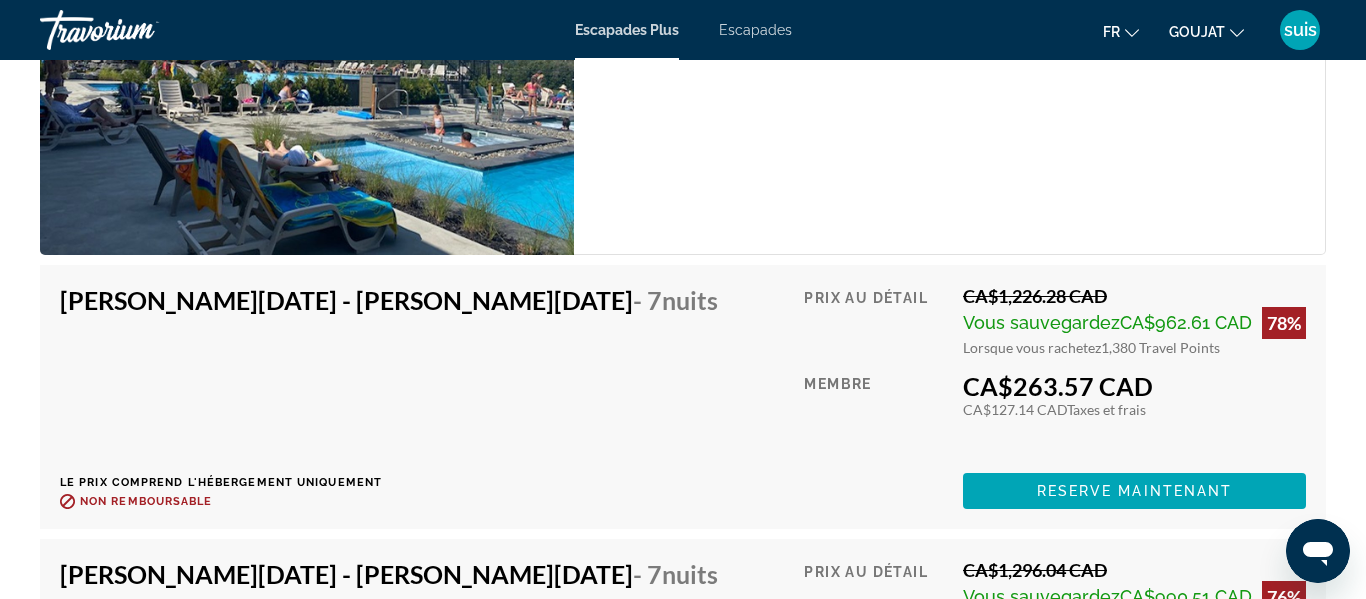
scroll to position [4543, 0]
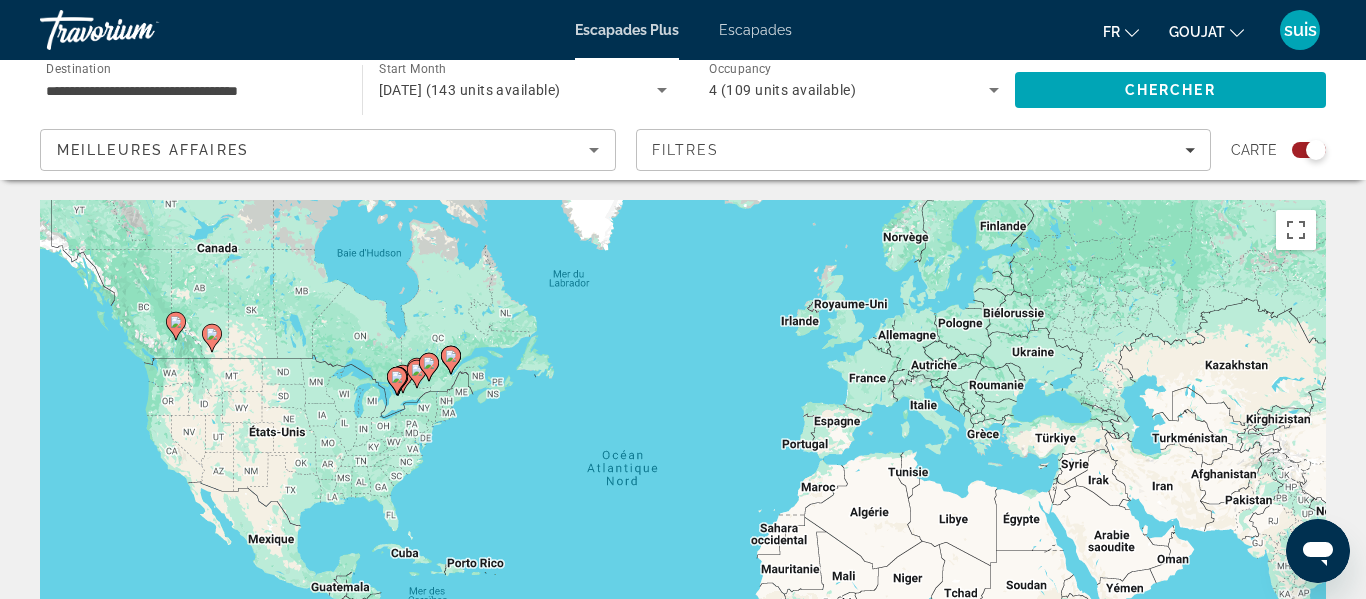
click at [982, 91] on icon "Search widget" at bounding box center [994, 90] width 24 height 24
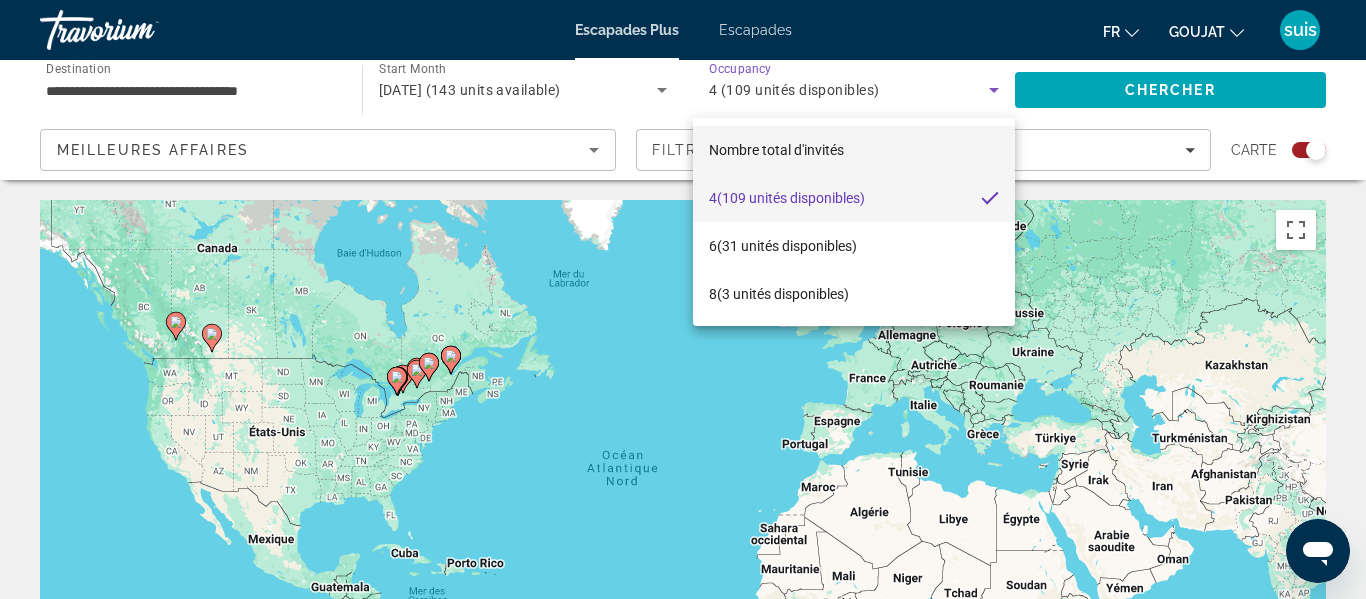
click at [785, 148] on font "Nombre total d'invités" at bounding box center [776, 150] width 135 height 16
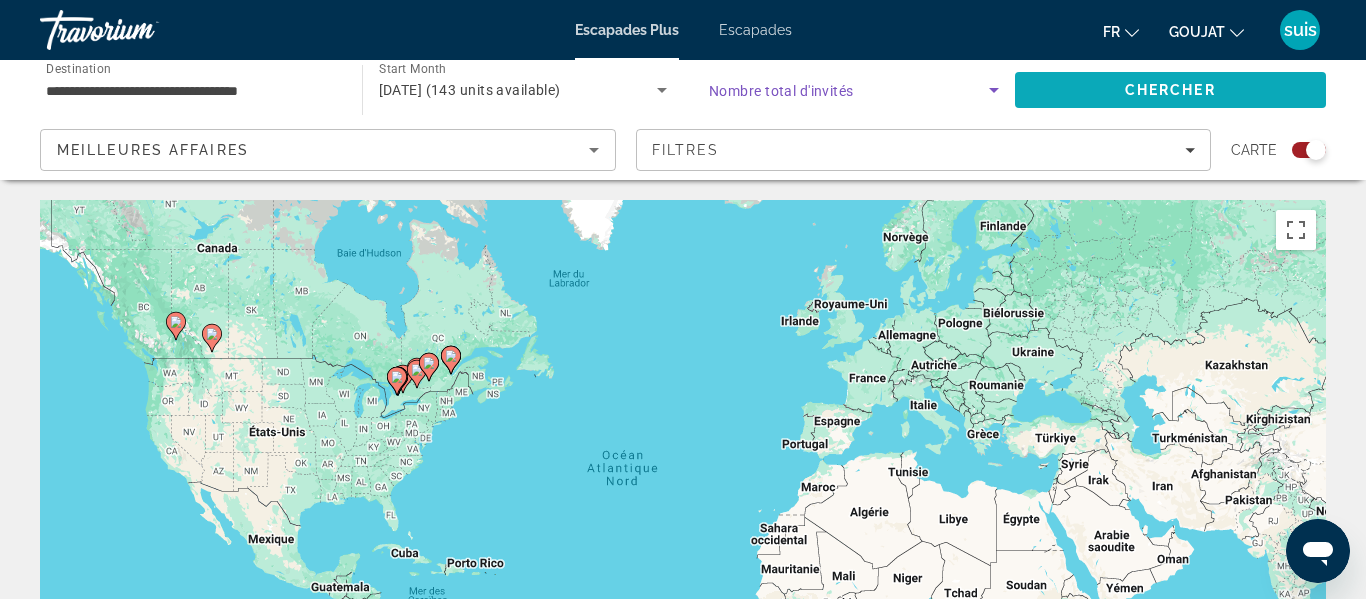
click at [1139, 83] on span "Chercher" at bounding box center [1170, 90] width 91 height 16
click at [940, 85] on span "Search widget" at bounding box center [849, 90] width 280 height 24
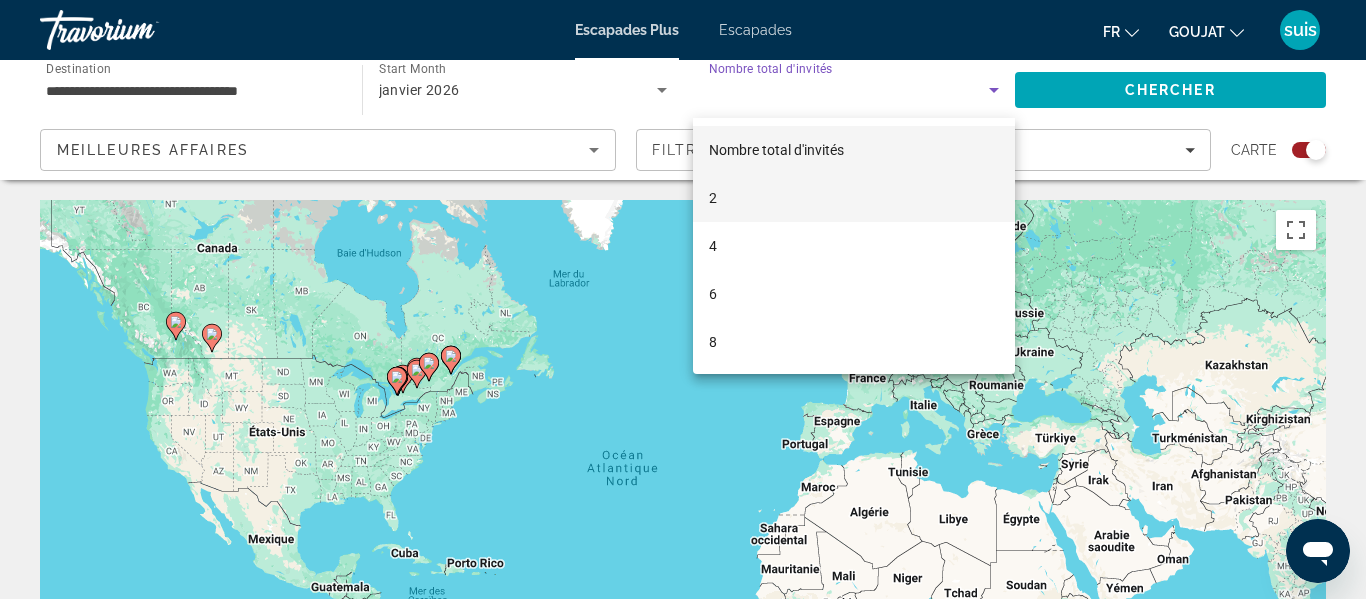
click at [841, 207] on mat-option "2" at bounding box center [854, 198] width 322 height 48
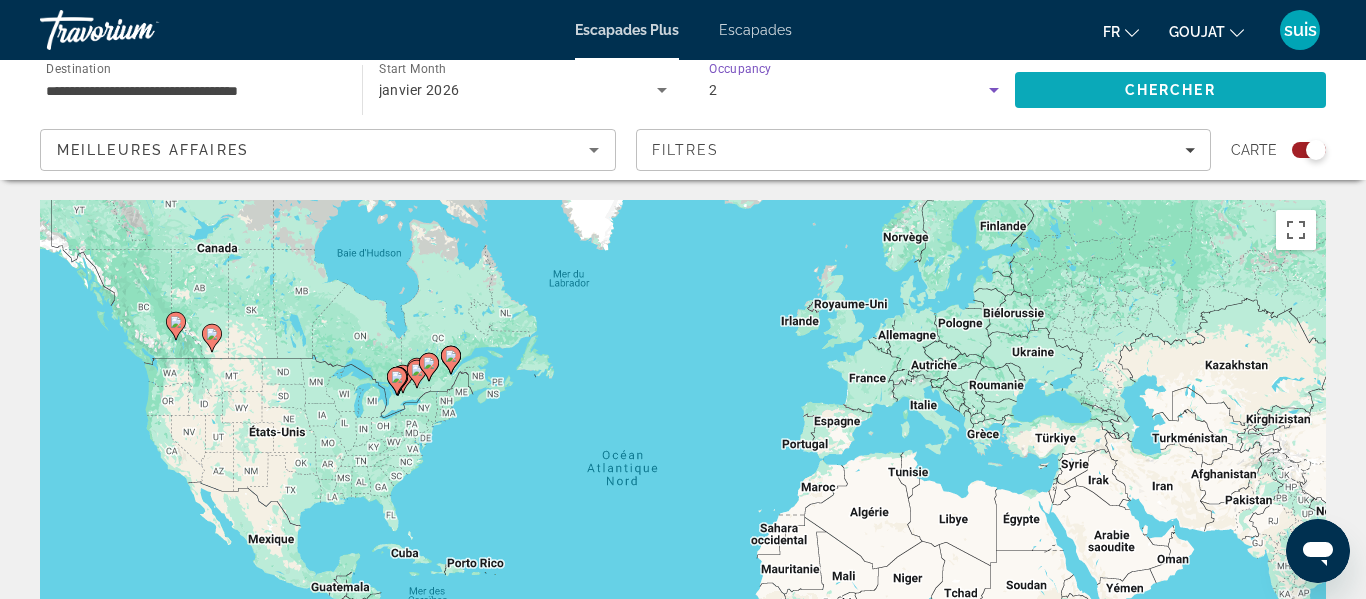
click at [1109, 97] on span "Search" at bounding box center [1171, 90] width 312 height 48
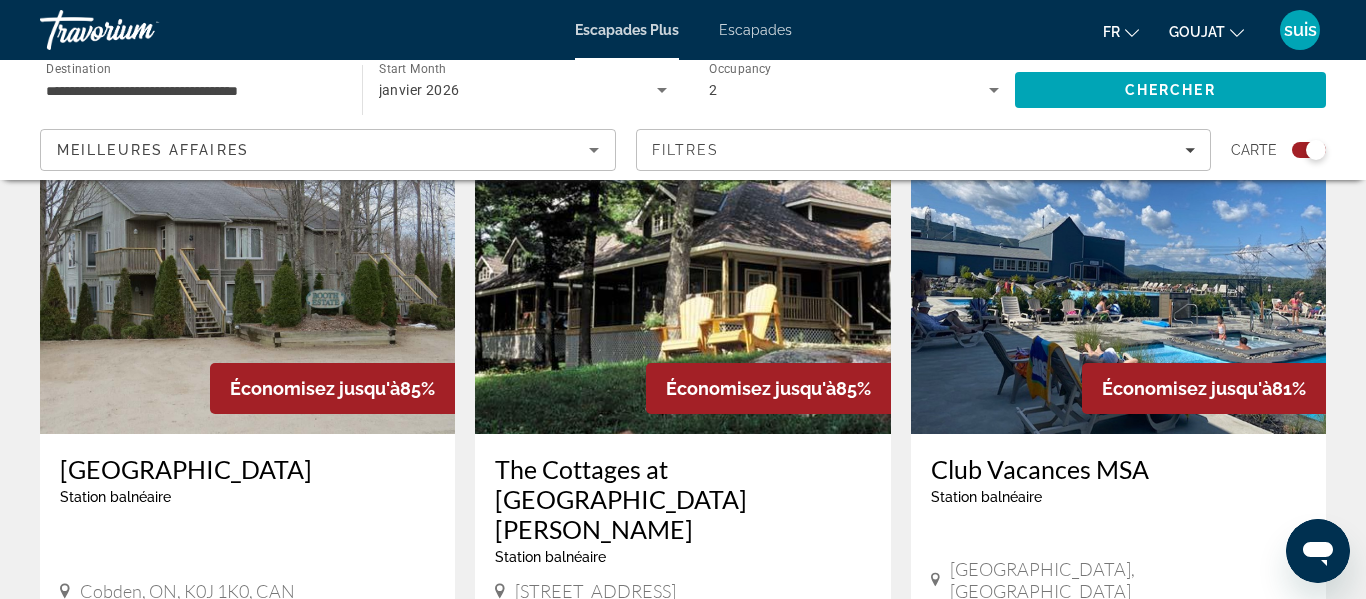
scroll to position [765, 0]
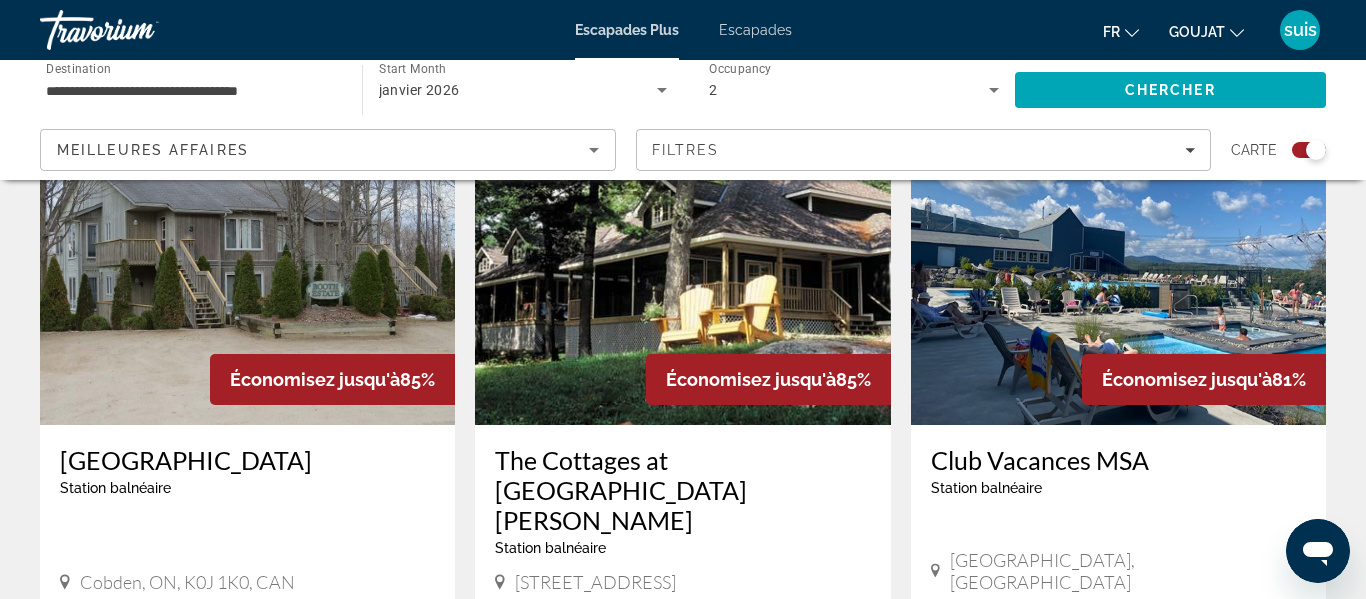
click at [1024, 421] on img "Contenu principal" at bounding box center [1118, 265] width 415 height 320
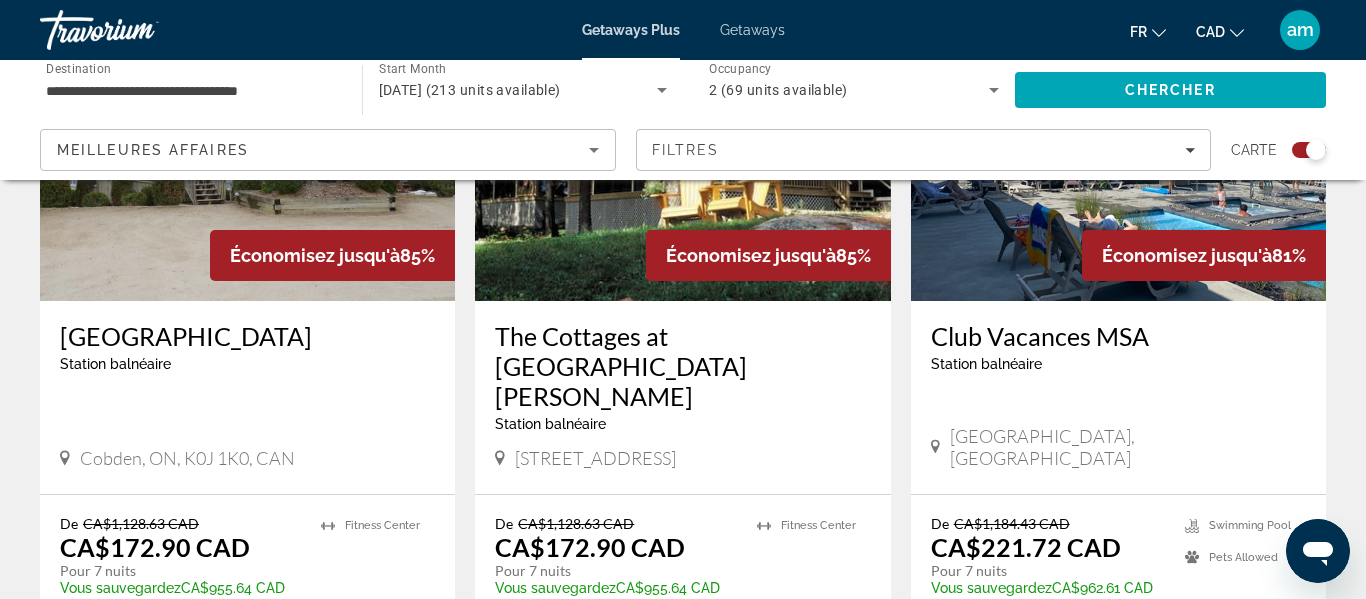
scroll to position [892, 0]
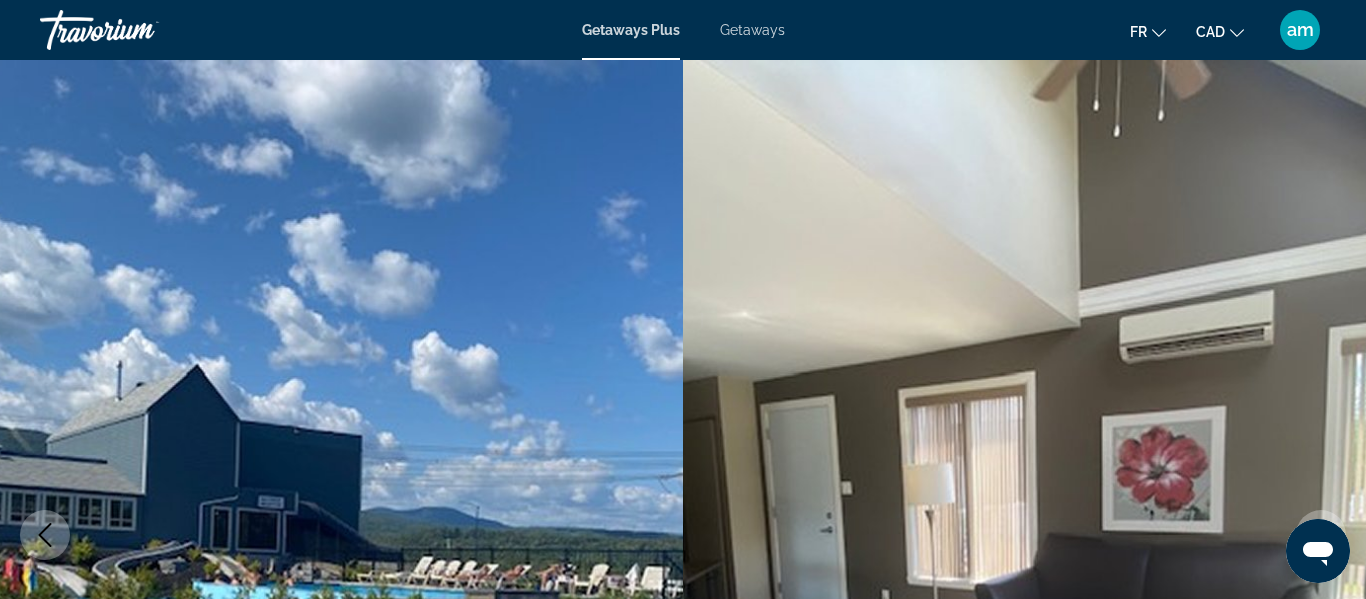
click at [766, 37] on span "Getaways" at bounding box center [752, 30] width 65 height 16
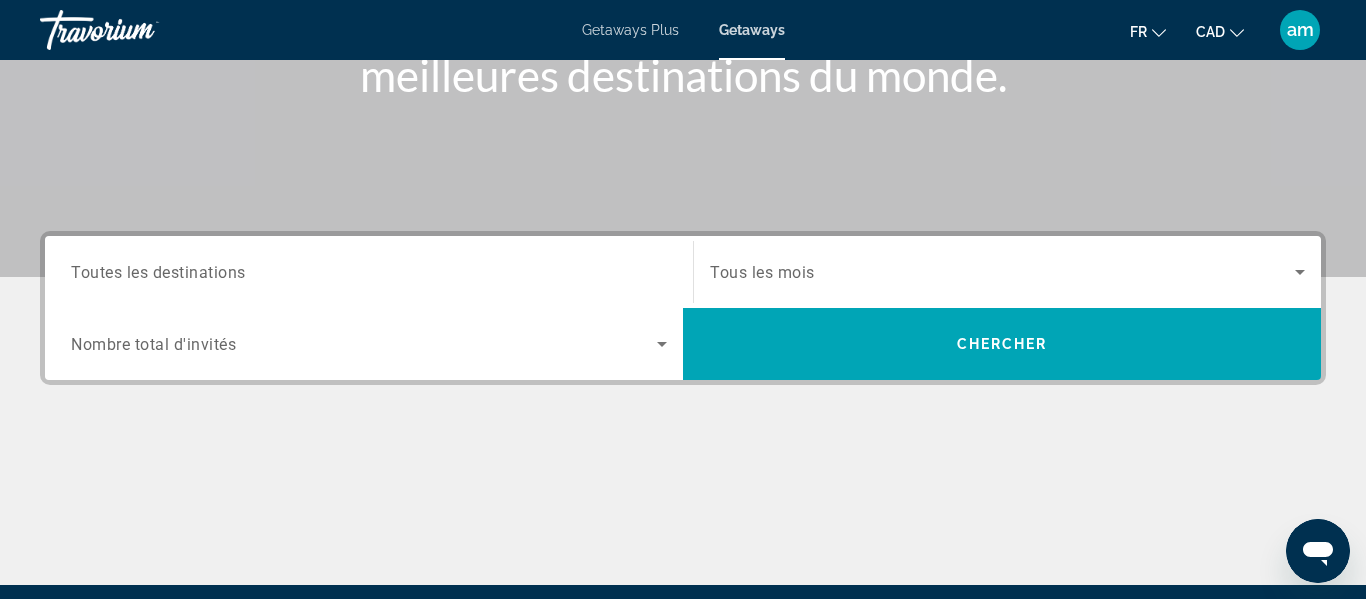
scroll to position [321, 0]
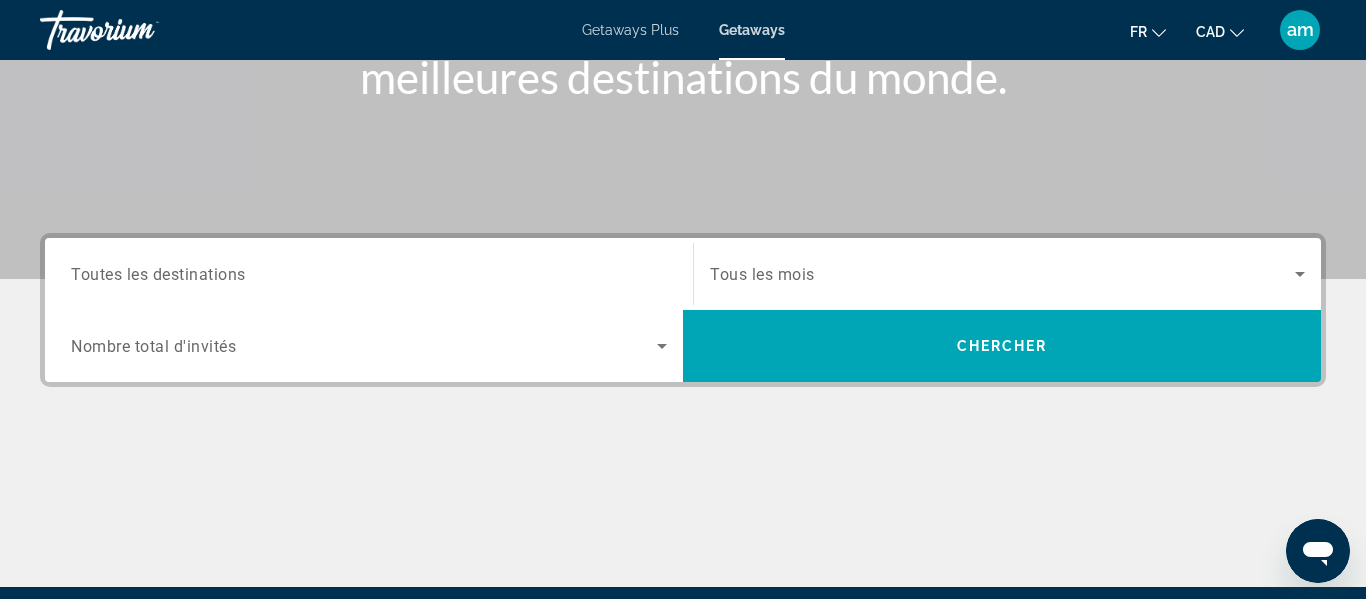
click at [461, 263] on input "Destination Toutes les destinations" at bounding box center [369, 275] width 596 height 24
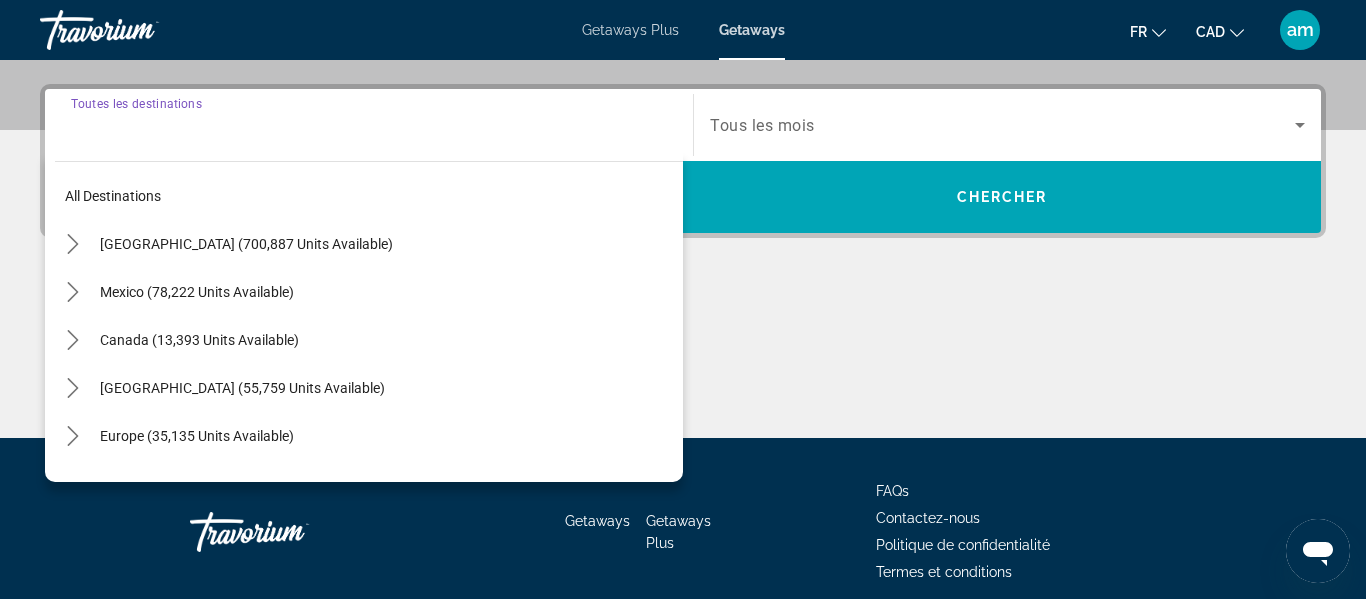
scroll to position [489, 0]
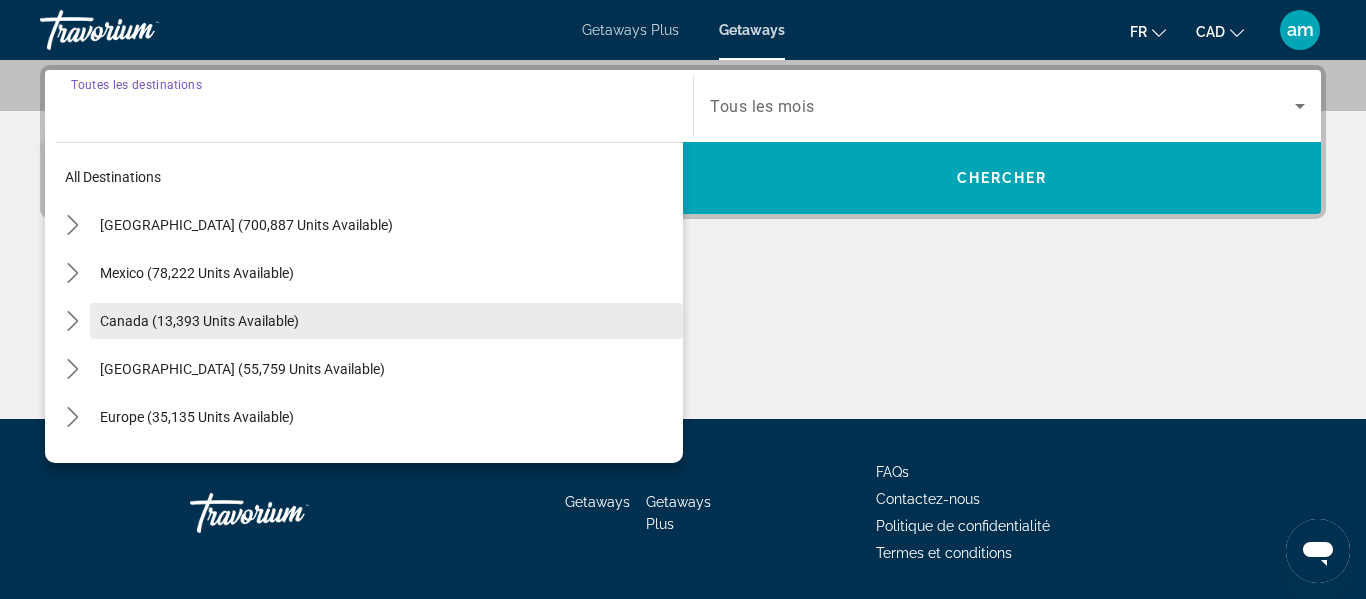
click at [448, 300] on span "Select destination: Canada (13,393 units available)" at bounding box center [386, 321] width 593 height 48
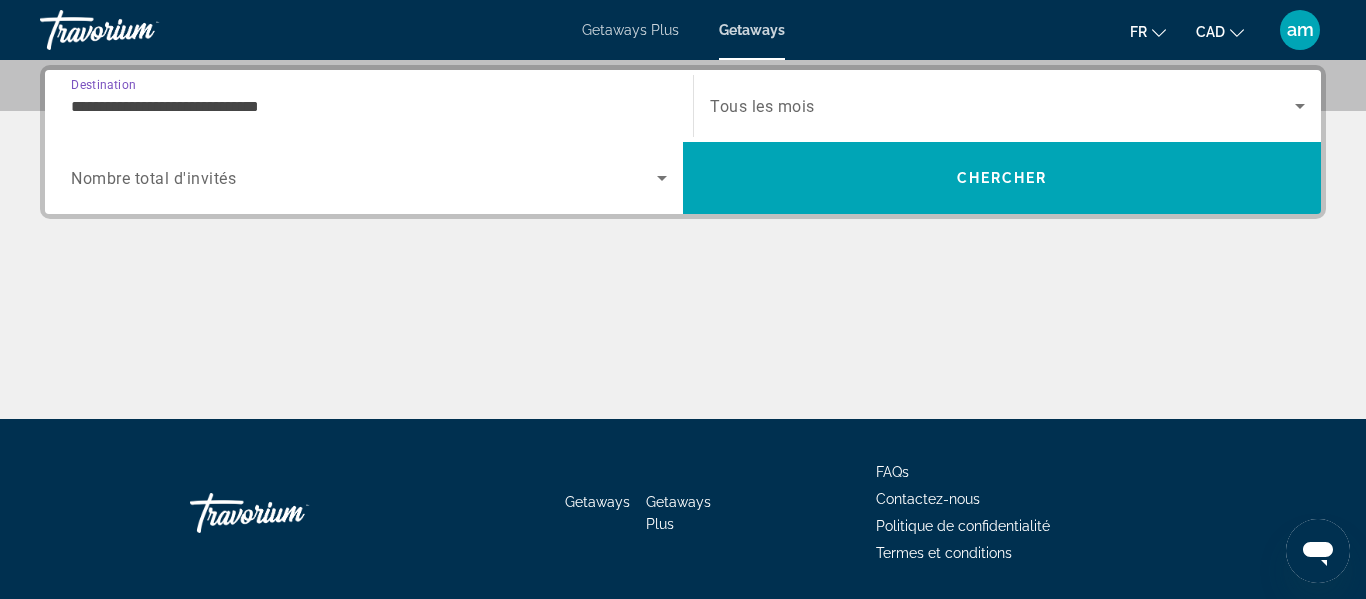
click at [319, 104] on input "**********" at bounding box center [369, 107] width 596 height 24
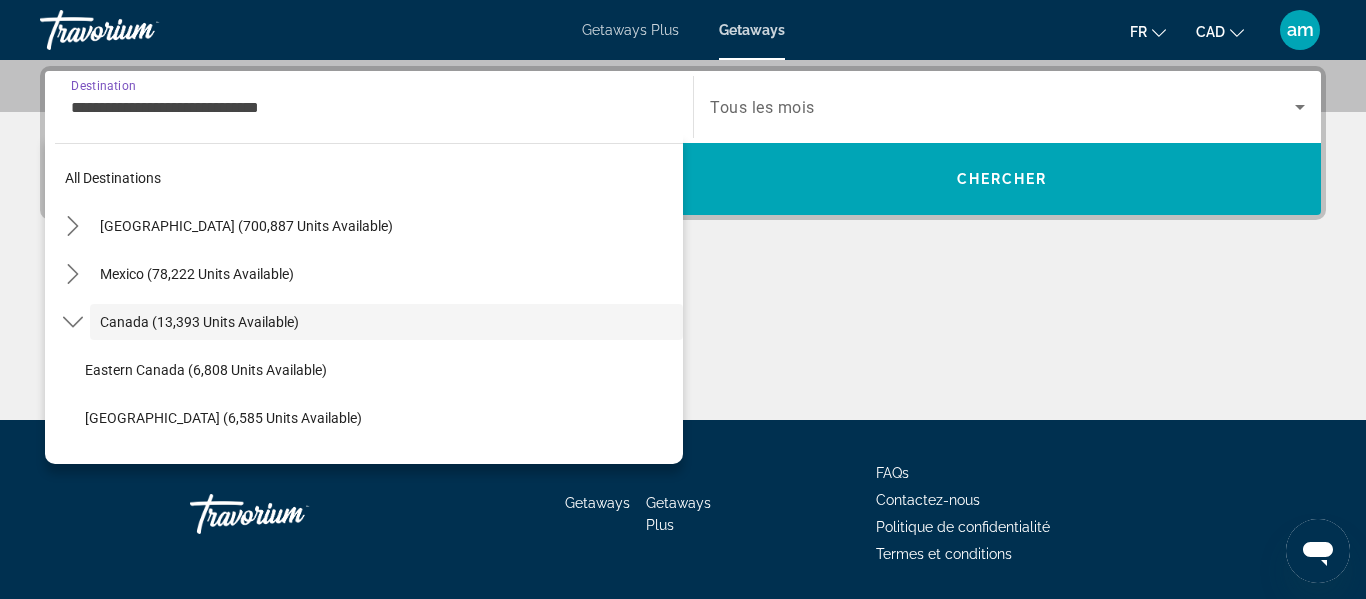
scroll to position [23, 0]
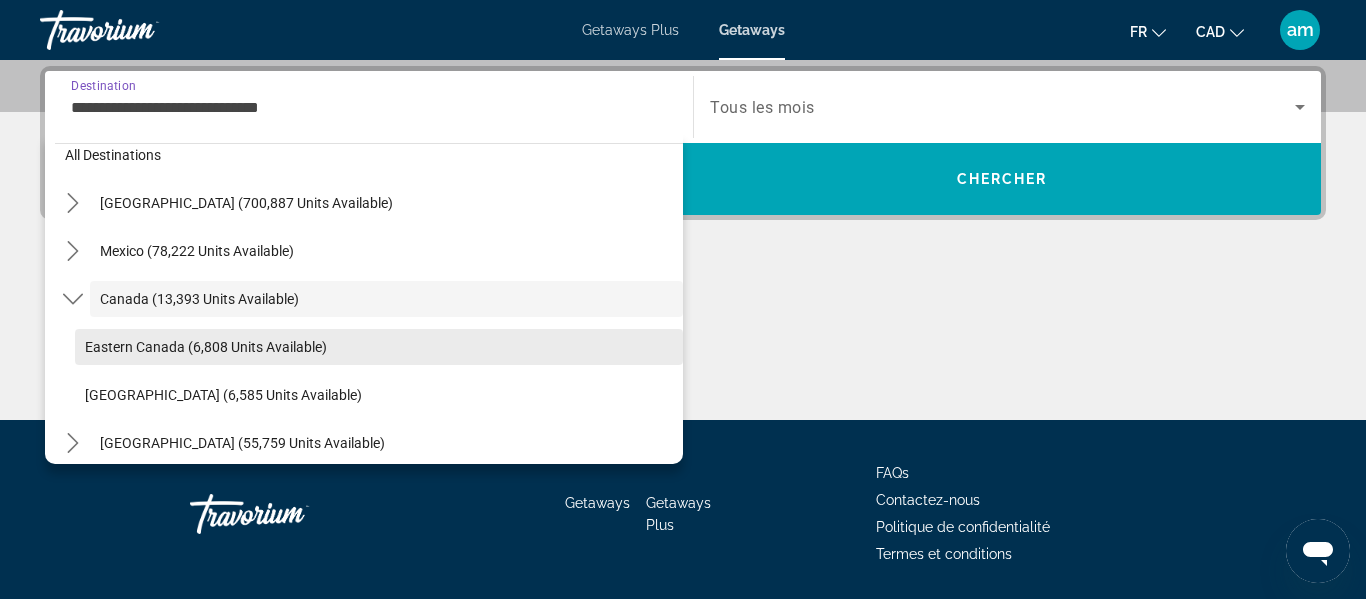
click at [297, 351] on span "Eastern Canada (6,808 units available)" at bounding box center [206, 347] width 242 height 16
type input "**********"
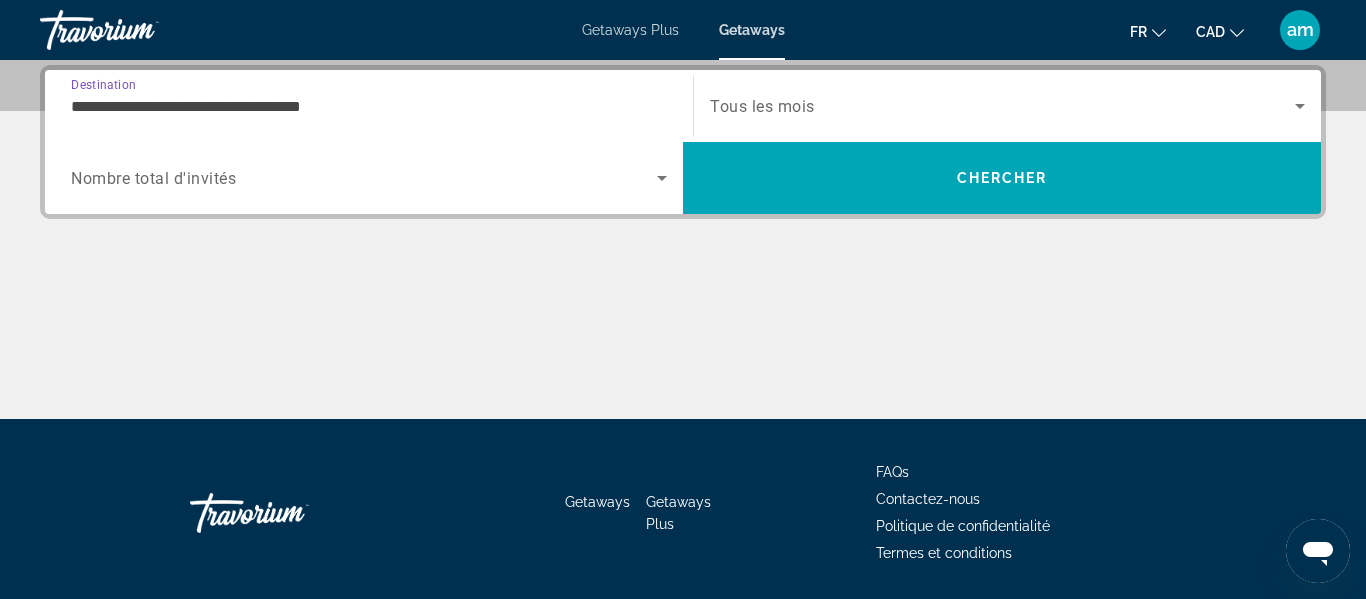
click at [860, 96] on span "Search widget" at bounding box center [1002, 106] width 585 height 24
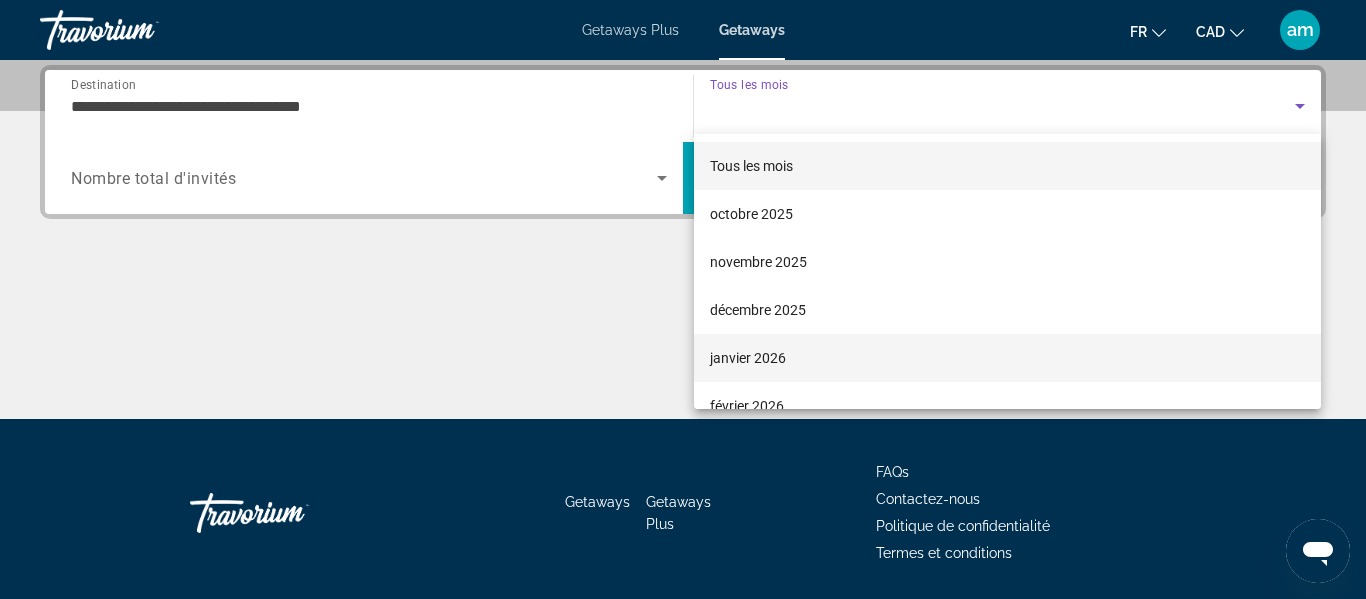
click at [859, 351] on mat-option "janvier 2026" at bounding box center [1007, 358] width 627 height 48
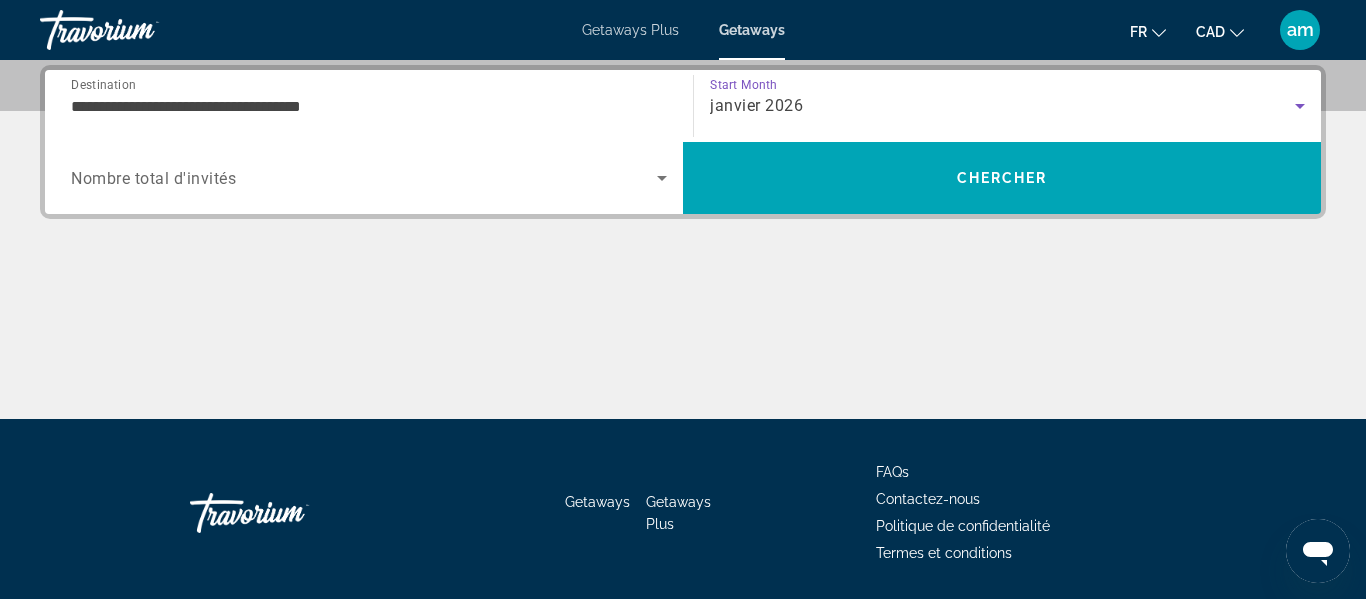
click at [474, 175] on span "Search widget" at bounding box center [364, 178] width 586 height 24
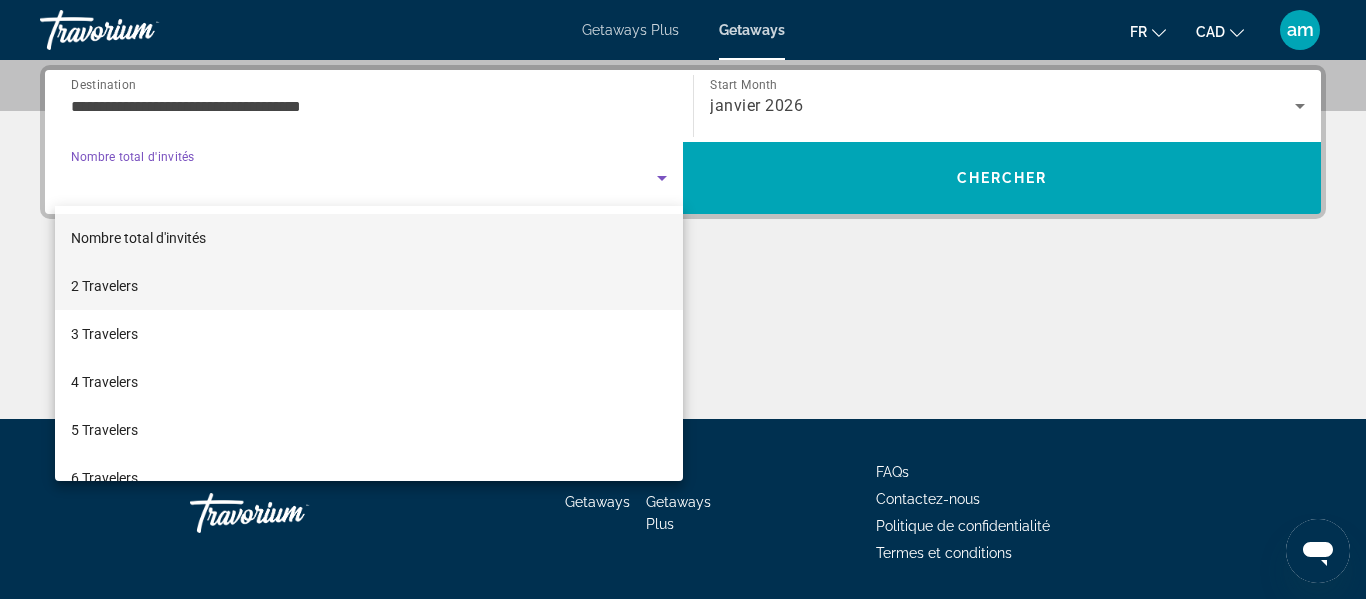
click at [468, 280] on mat-option "2 Travelers" at bounding box center [369, 286] width 628 height 48
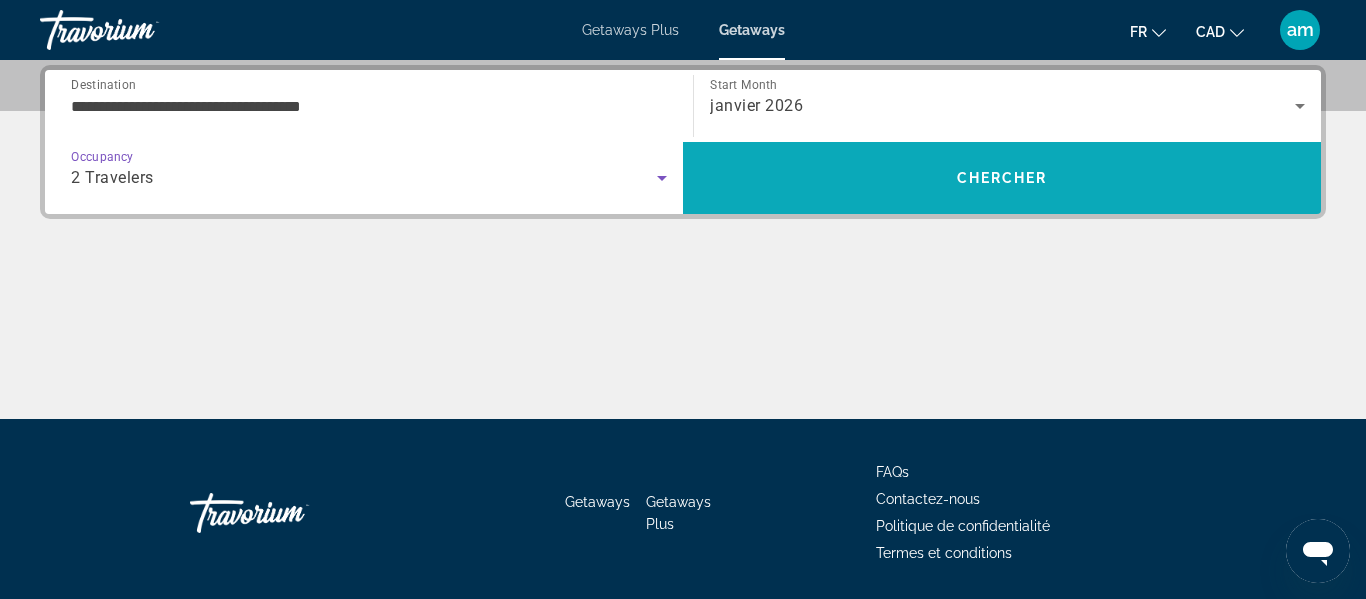
click at [857, 173] on span "Search" at bounding box center [1002, 178] width 638 height 48
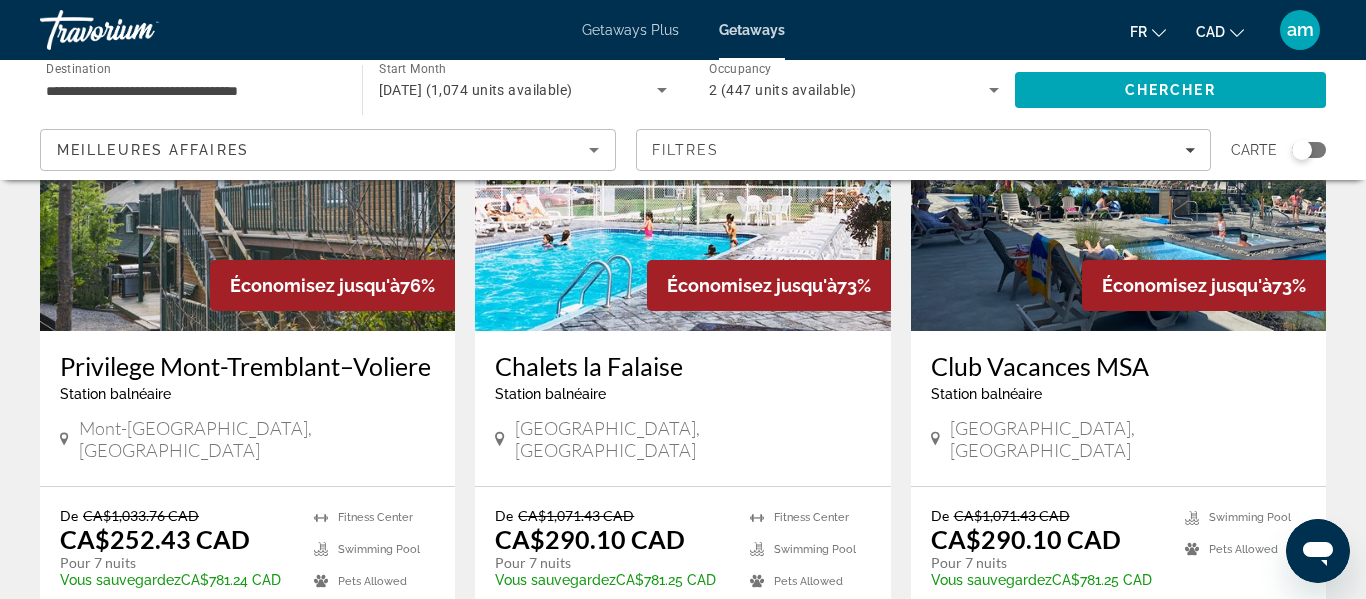
scroll to position [238, 0]
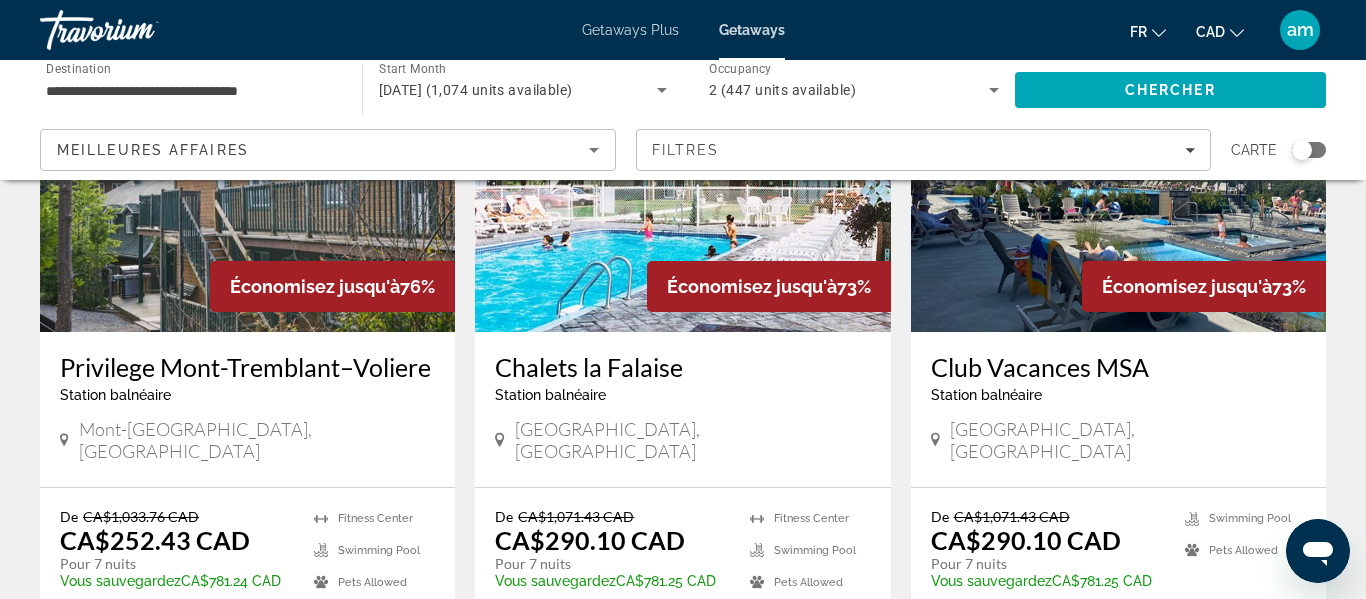
click at [1015, 375] on h3 "Club Vacances MSA" at bounding box center [1118, 367] width 375 height 30
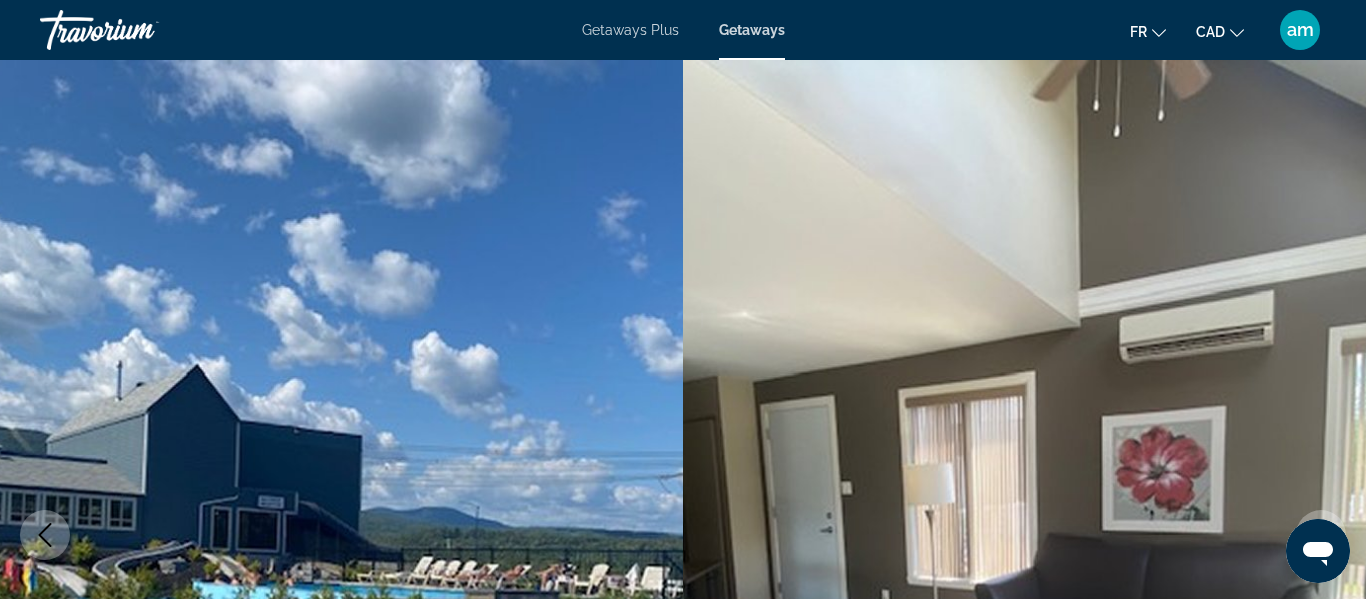
click at [636, 36] on span "Getaways Plus" at bounding box center [630, 30] width 97 height 16
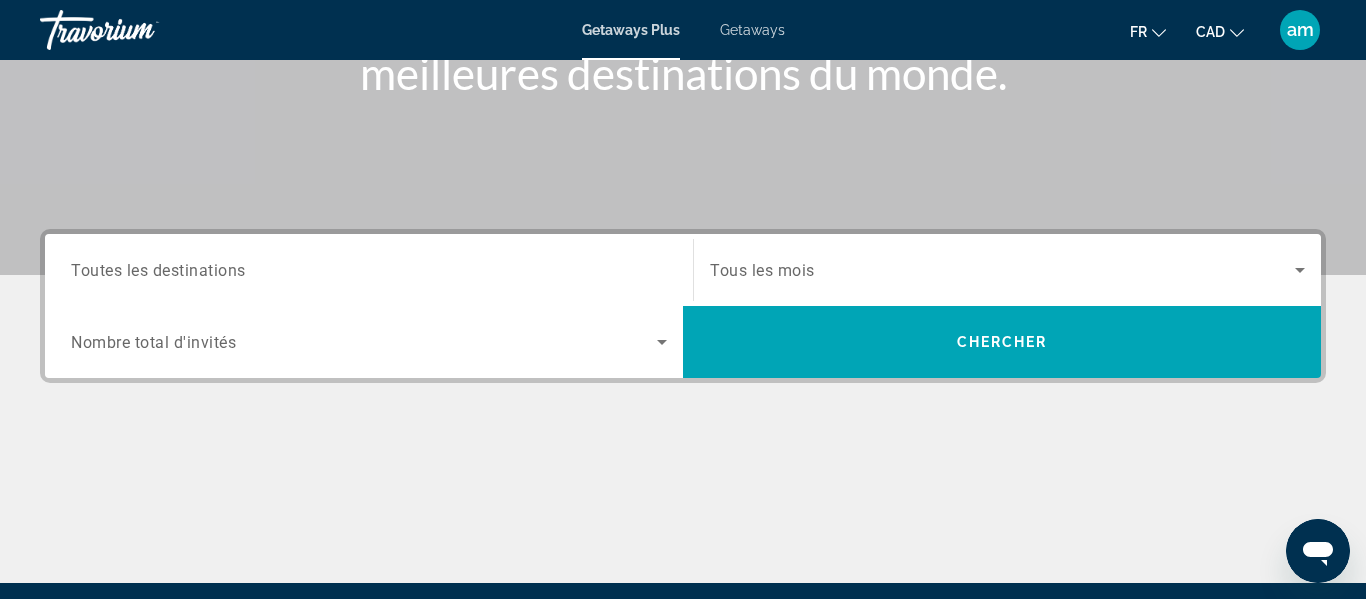
scroll to position [329, 0]
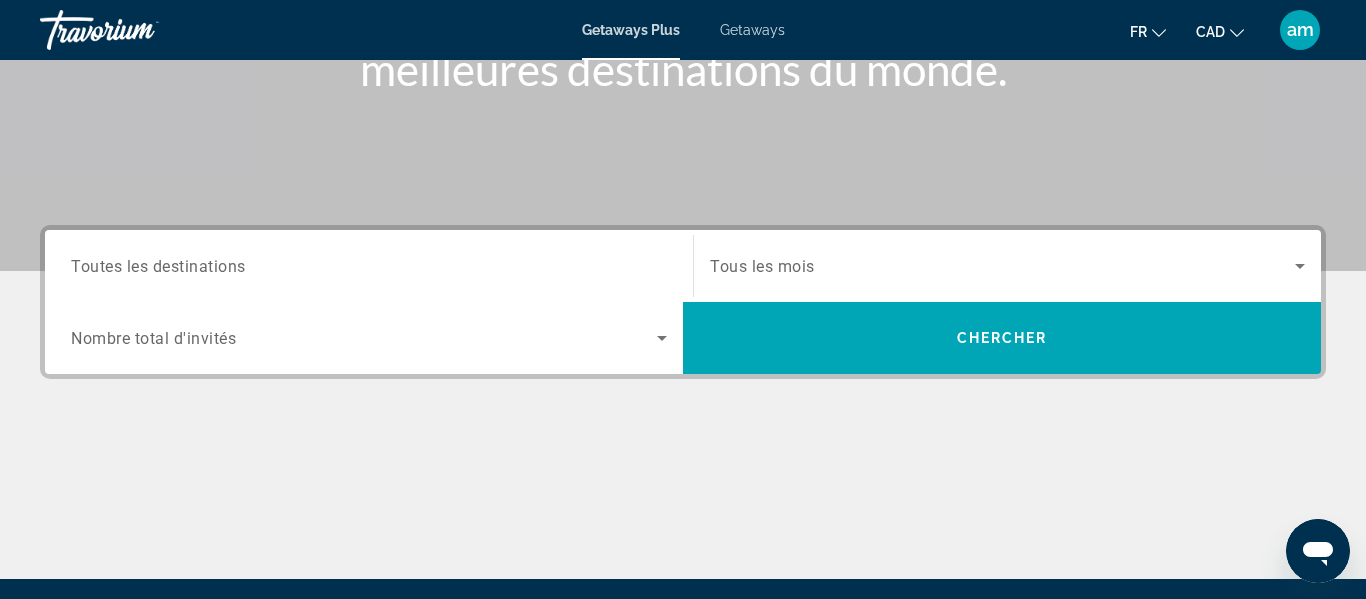
click at [330, 267] on input "Destination Toutes les destinations" at bounding box center [369, 267] width 596 height 24
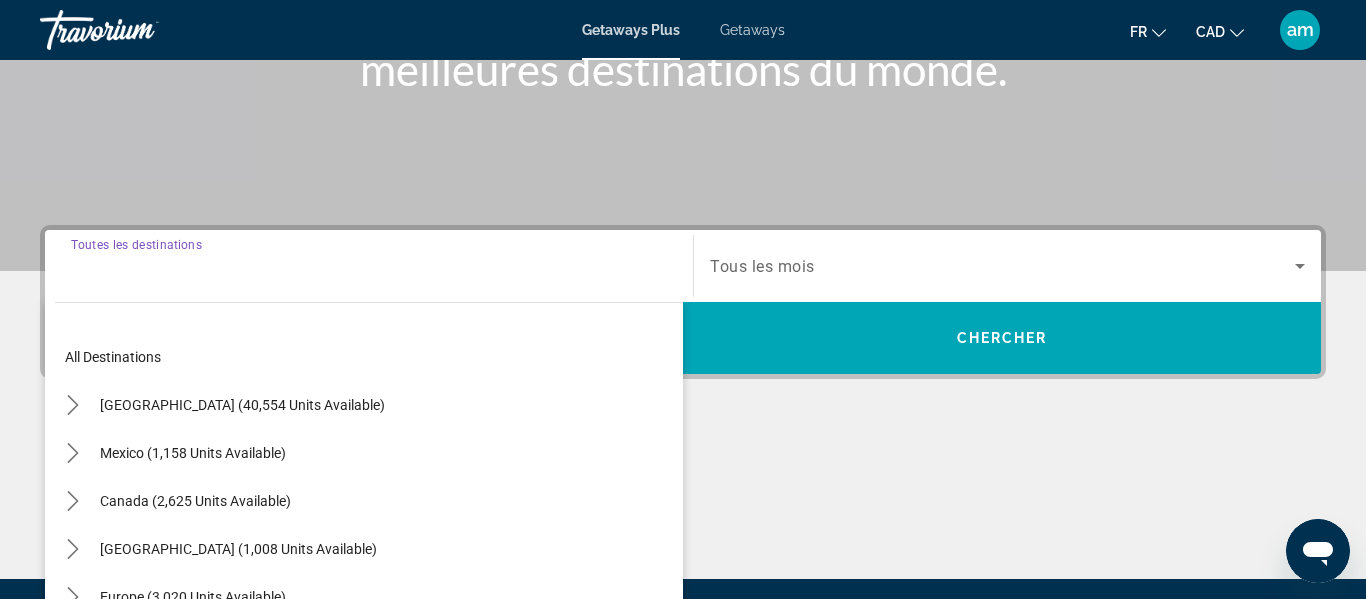
scroll to position [489, 0]
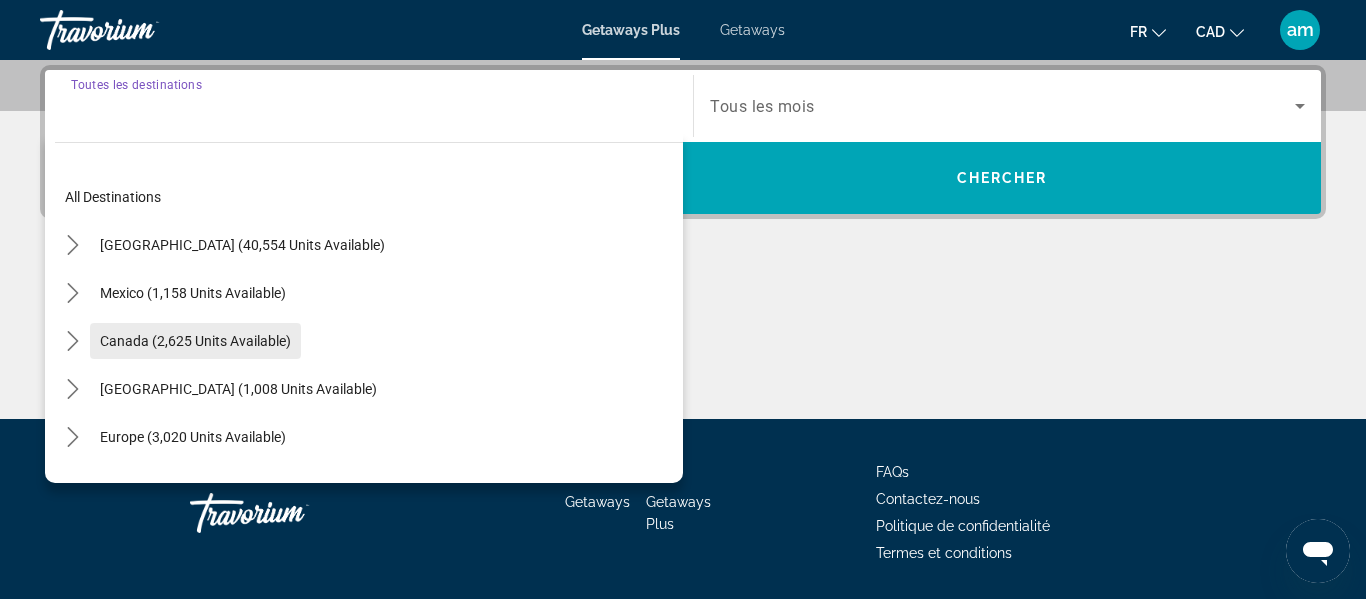
click at [253, 330] on span "Select destination: Canada (2,625 units available)" at bounding box center [195, 341] width 211 height 48
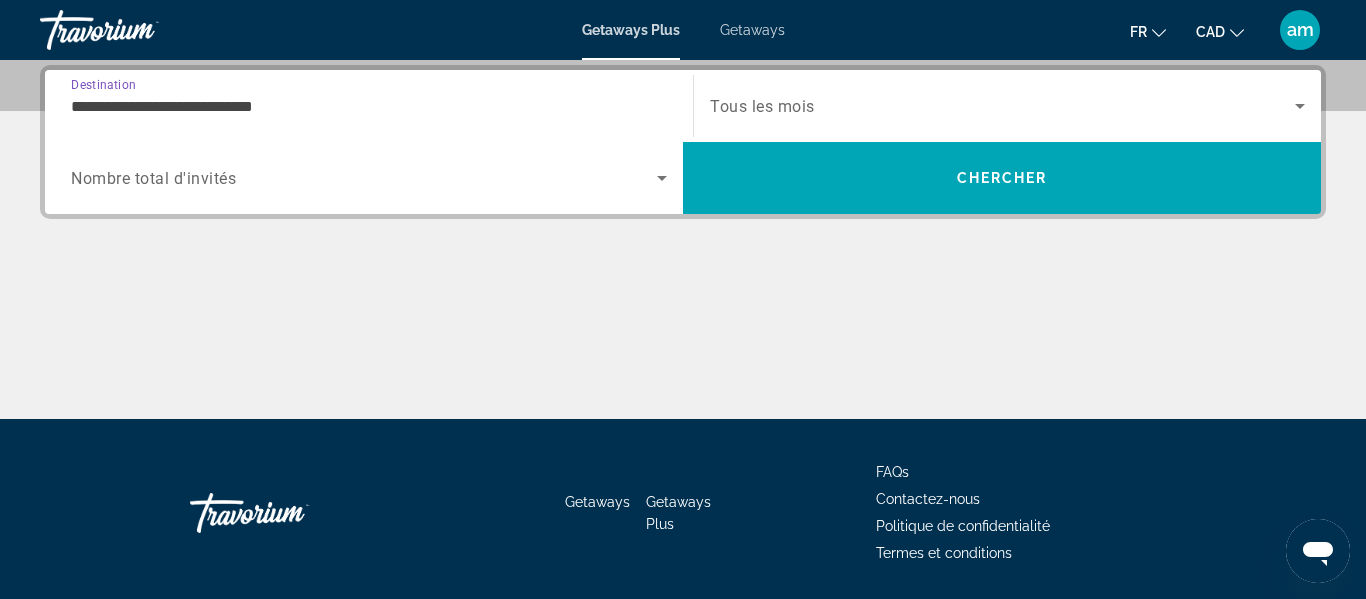
click at [366, 111] on input "**********" at bounding box center [369, 107] width 596 height 24
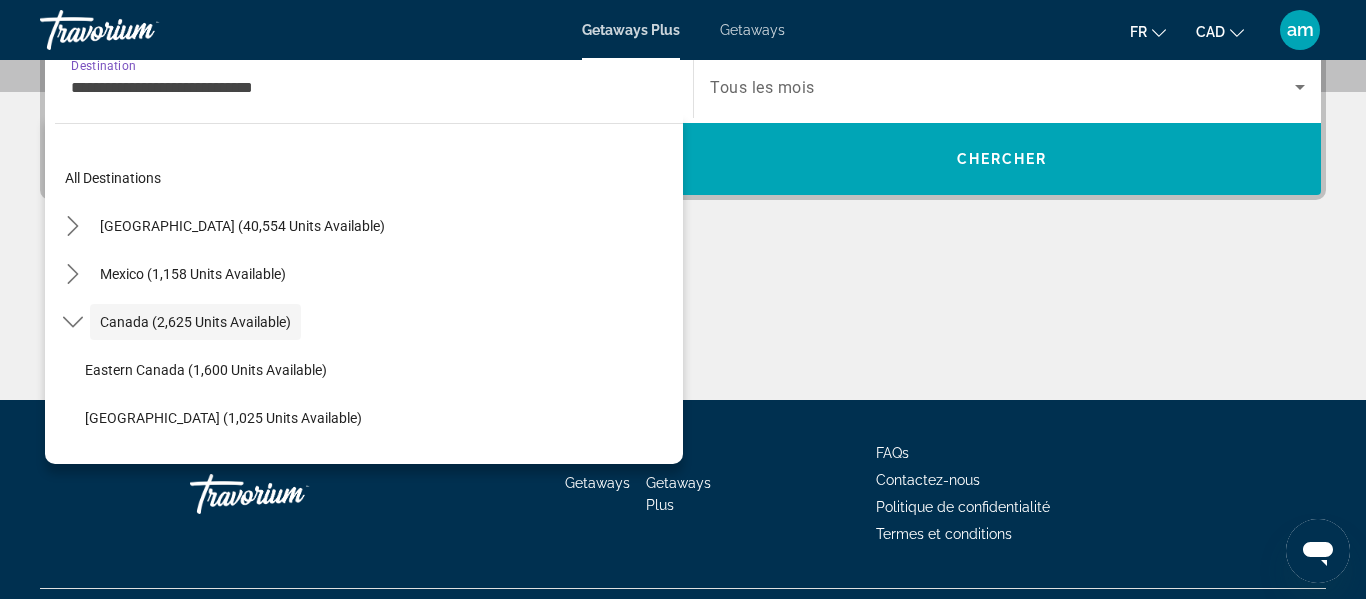
scroll to position [23, 0]
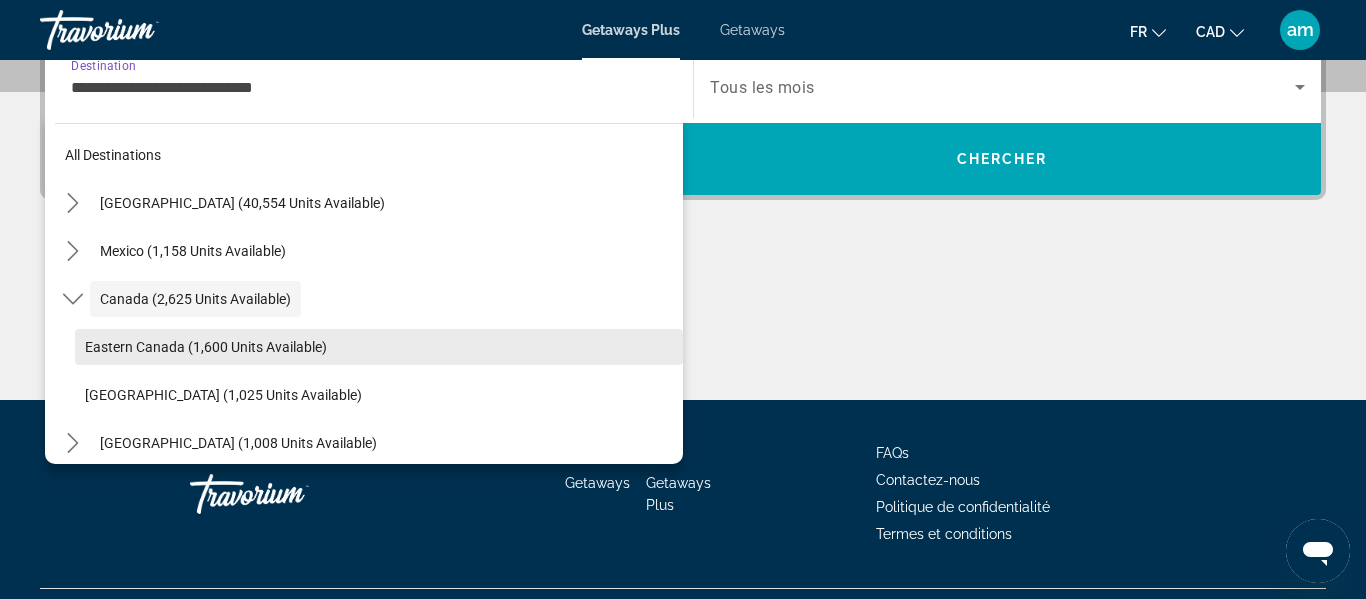
click at [268, 337] on span "Select destination: Eastern Canada (1,600 units available)" at bounding box center [379, 347] width 608 height 48
type input "**********"
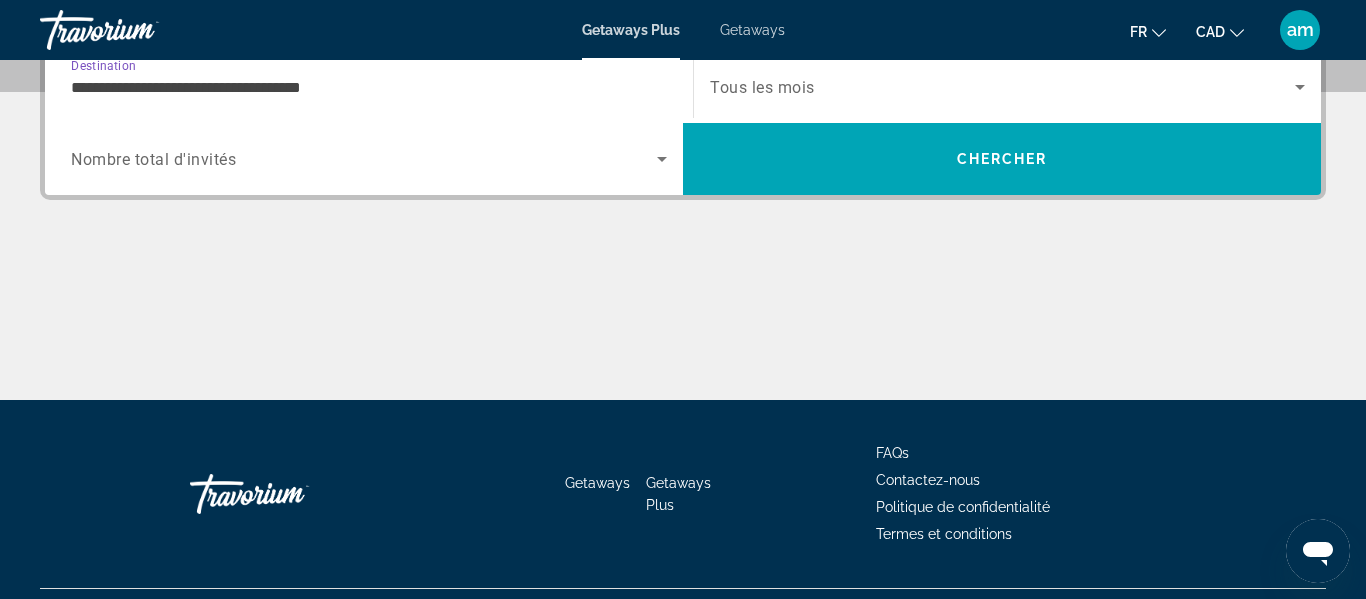
scroll to position [489, 0]
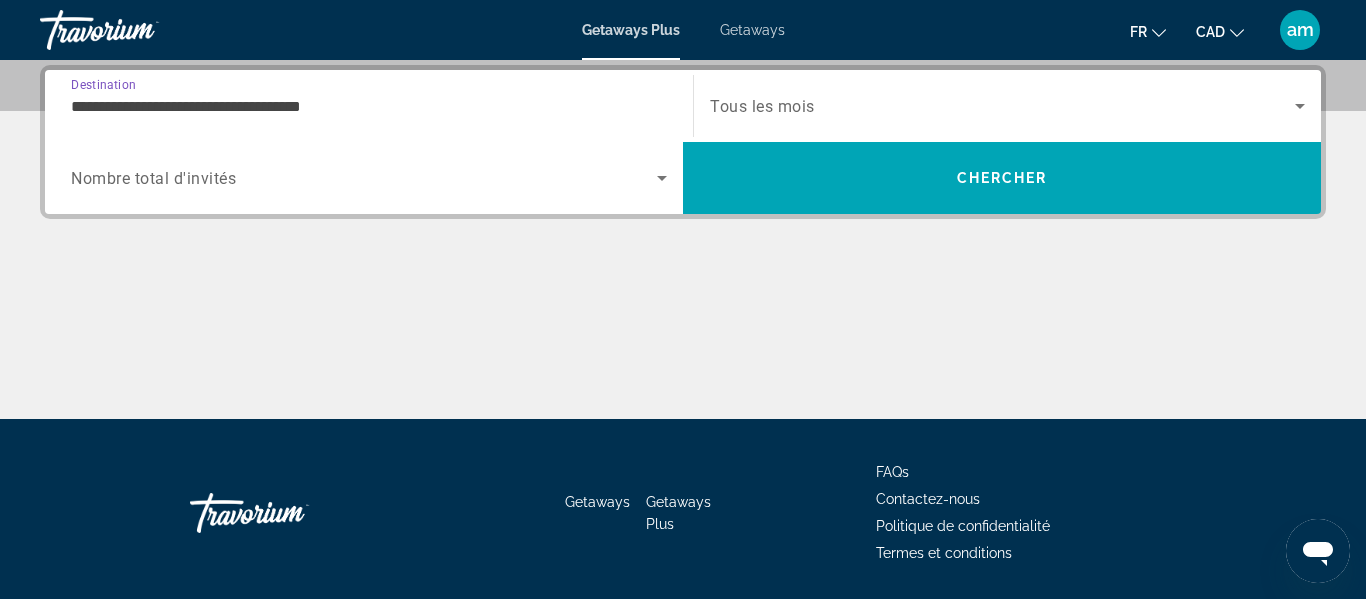
click at [216, 173] on span "Nombre total d'invités" at bounding box center [153, 178] width 165 height 19
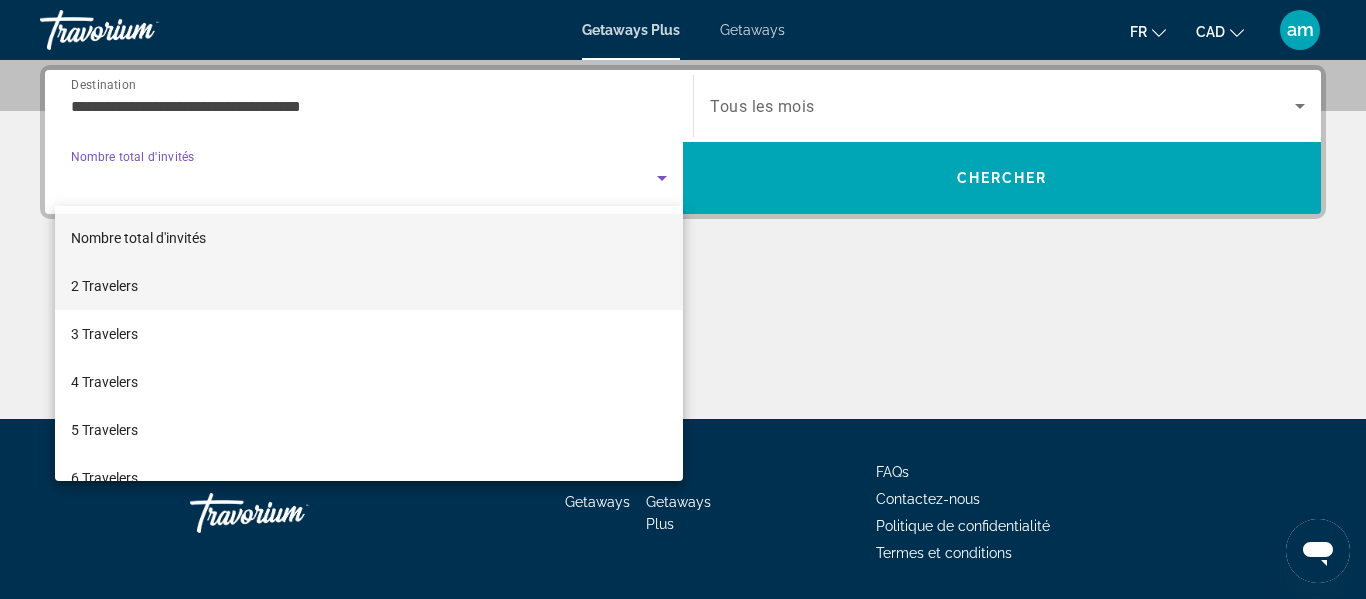
click at [241, 284] on mat-option "2 Travelers" at bounding box center [369, 286] width 628 height 48
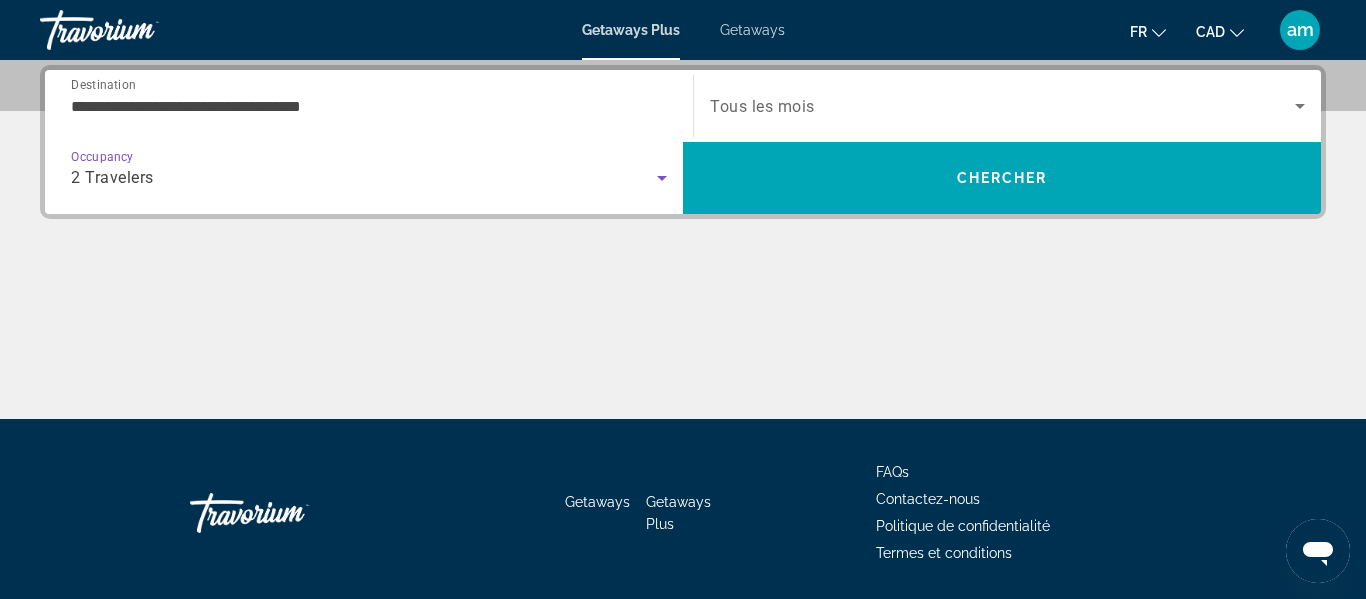
click at [944, 100] on span "Search widget" at bounding box center [1002, 106] width 585 height 24
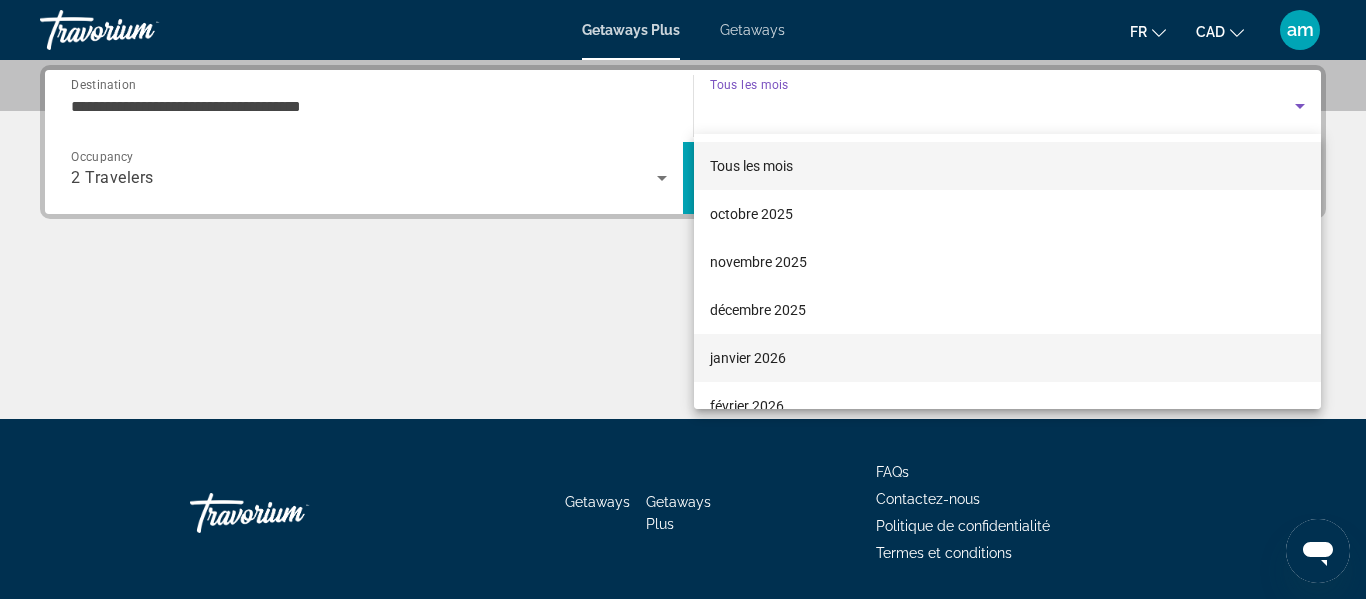
click at [879, 354] on mat-option "janvier 2026" at bounding box center [1007, 358] width 627 height 48
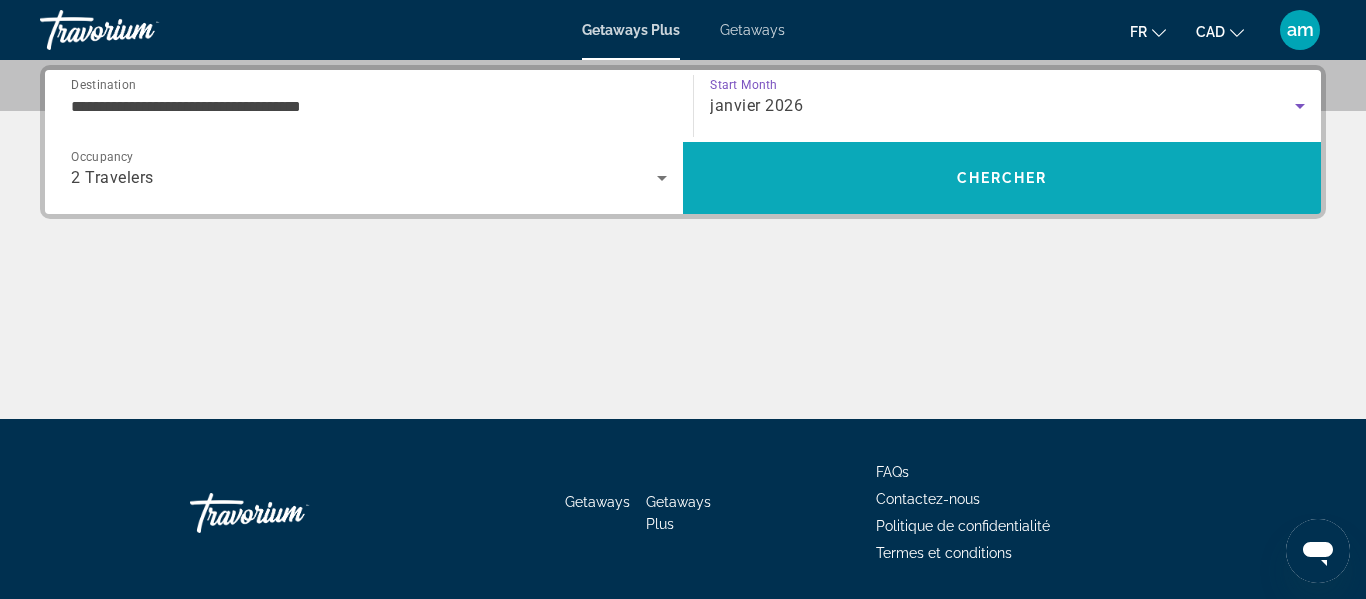
click at [896, 180] on span "Search" at bounding box center [1002, 178] width 638 height 48
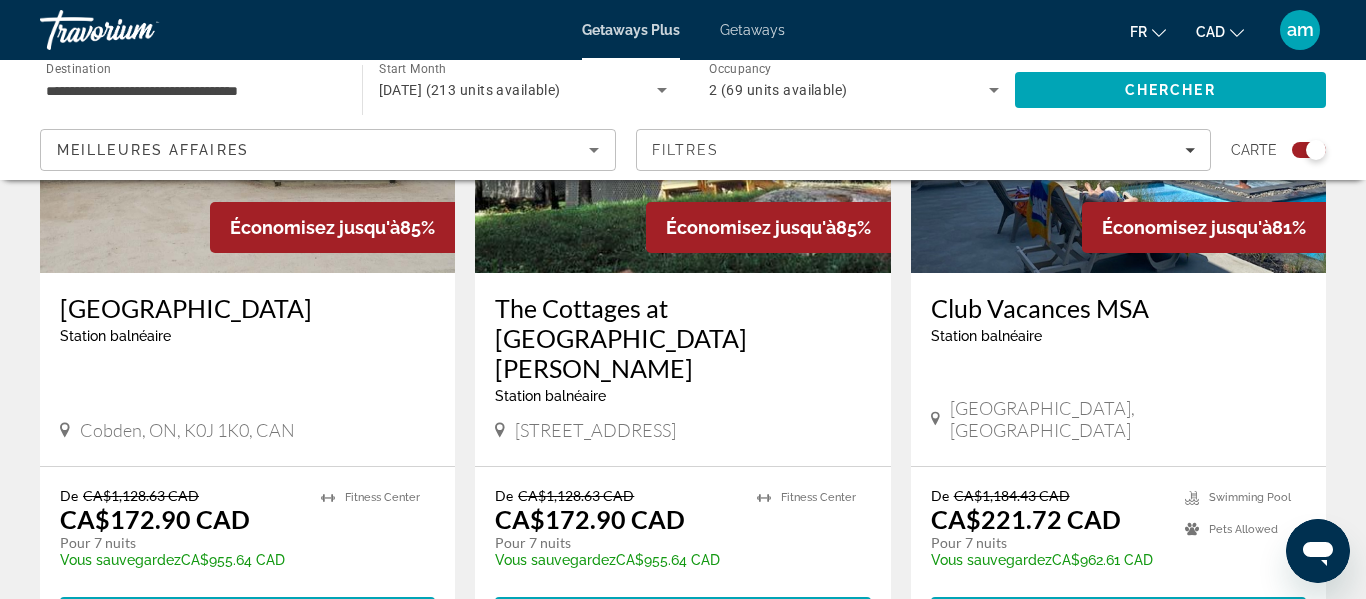
scroll to position [921, 0]
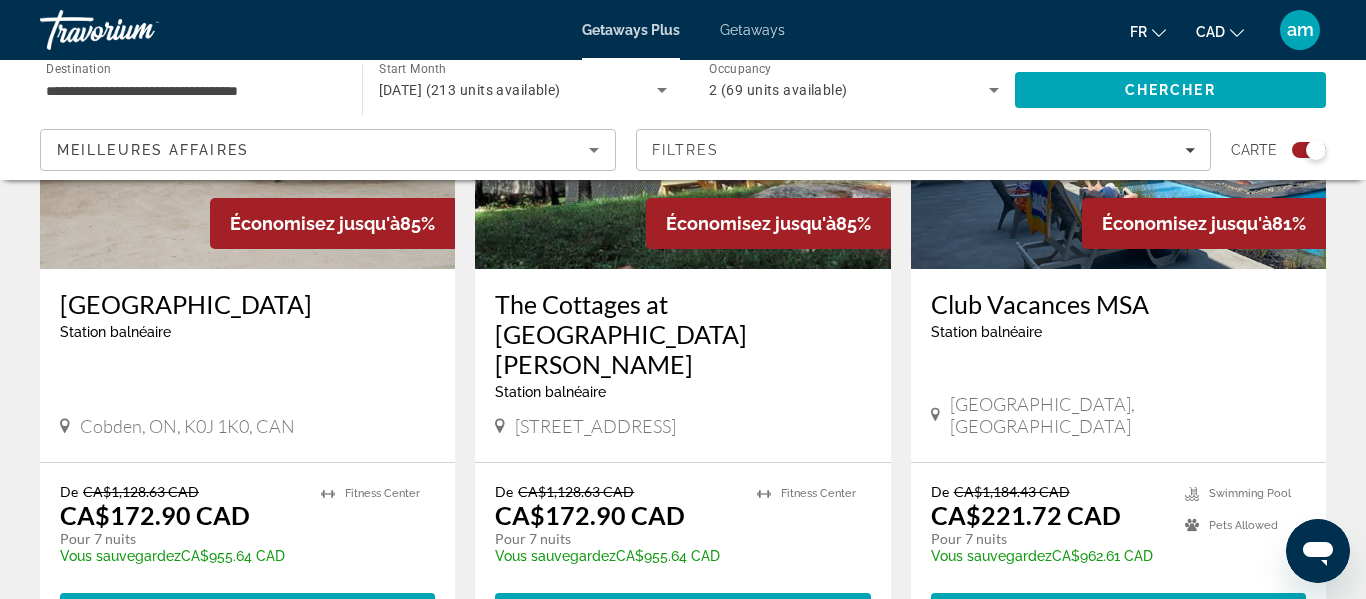
click at [1038, 294] on h3 "Club Vacances MSA" at bounding box center [1118, 304] width 375 height 30
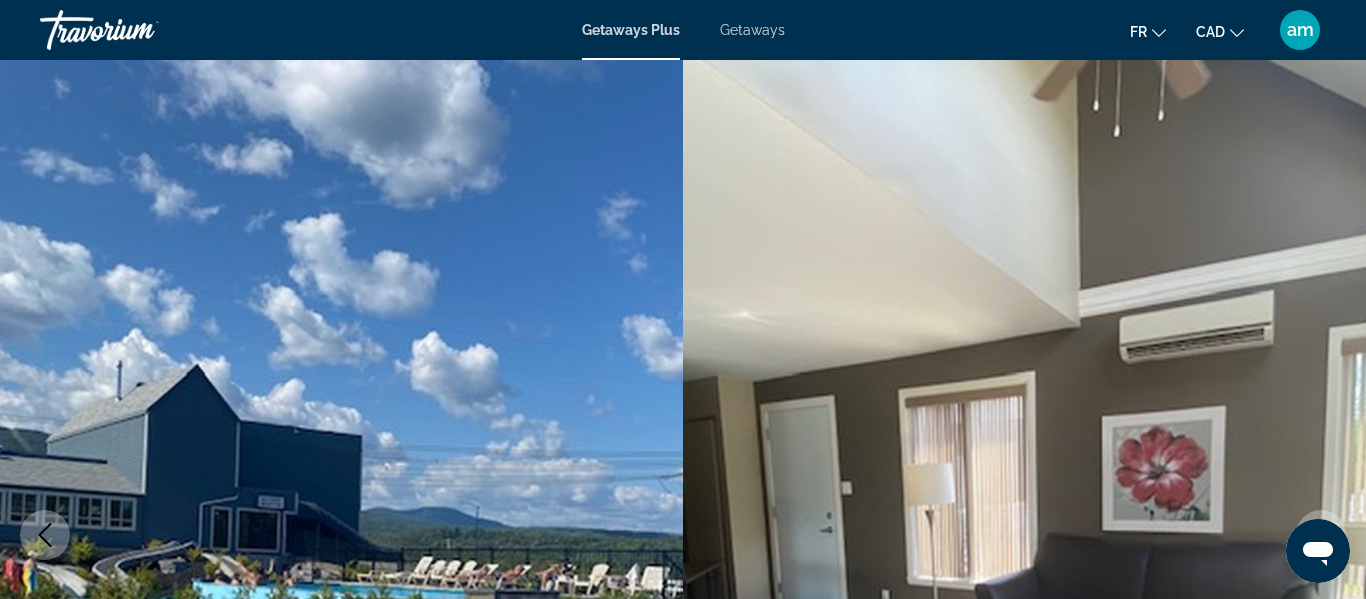
click at [66, 29] on div "Travorium" at bounding box center [140, 30] width 200 height 52
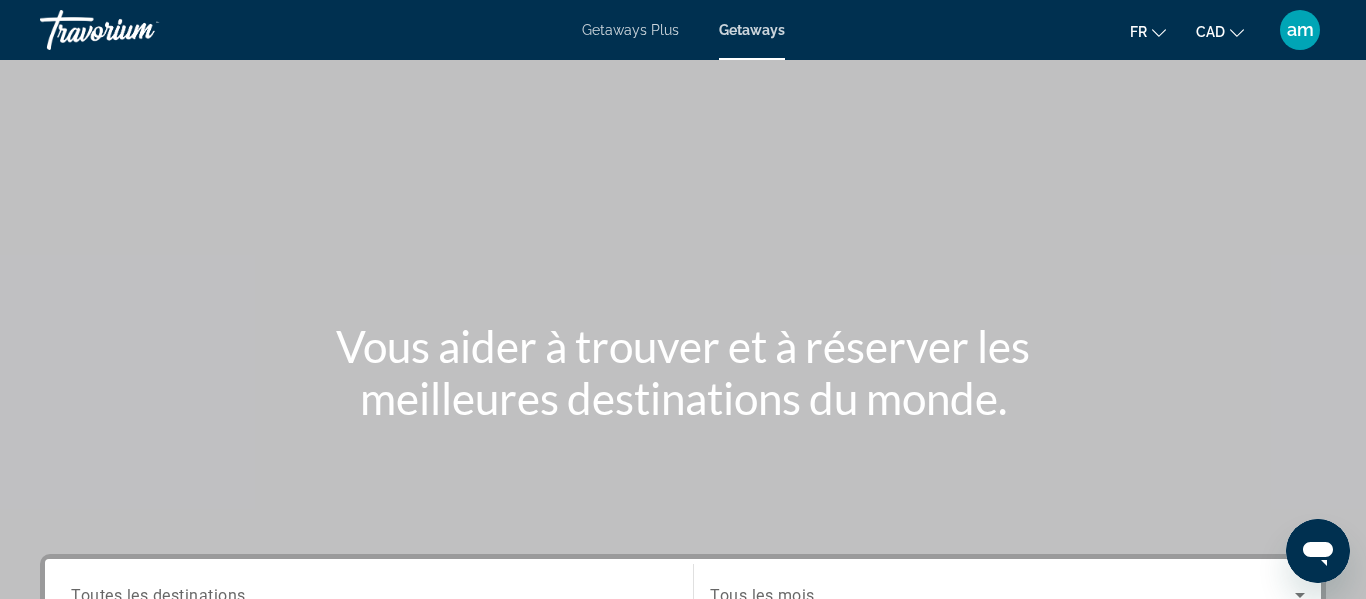
click at [1293, 34] on span "am" at bounding box center [1300, 30] width 27 height 20
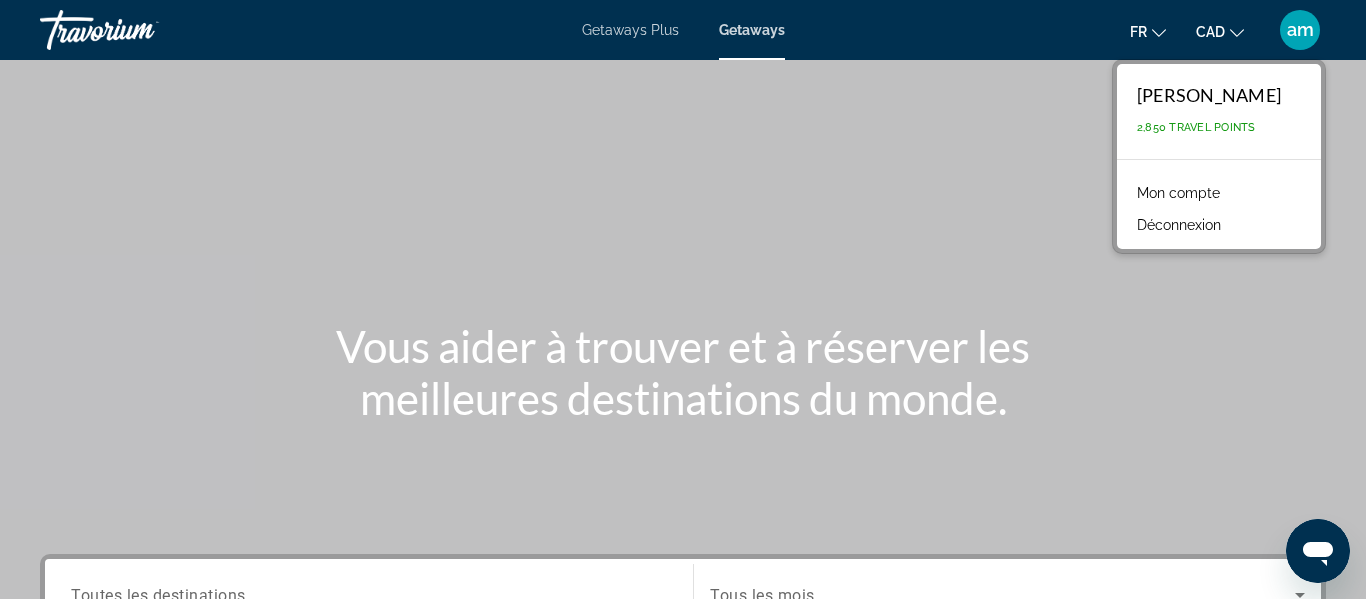
click at [1228, 123] on span "2,850 Travel Points" at bounding box center [1196, 127] width 119 height 13
click at [1298, 27] on span "am" at bounding box center [1300, 30] width 27 height 20
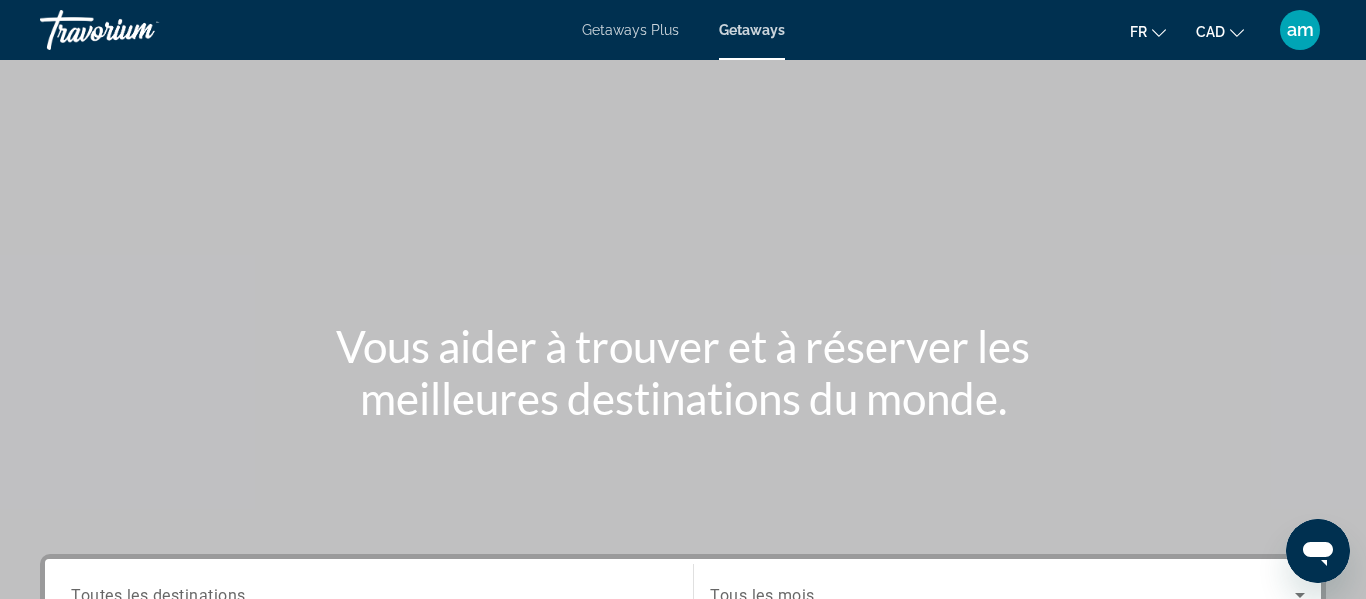
click at [878, 191] on div "Main content" at bounding box center [683, 300] width 1366 height 600
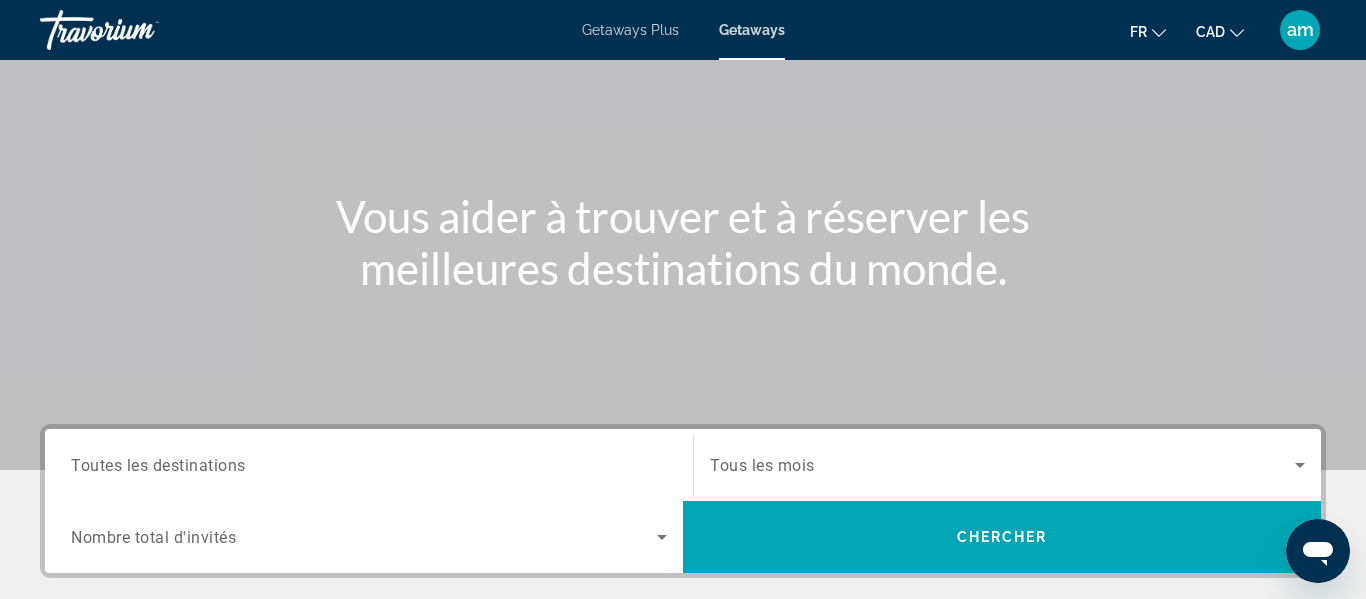
scroll to position [132, 0]
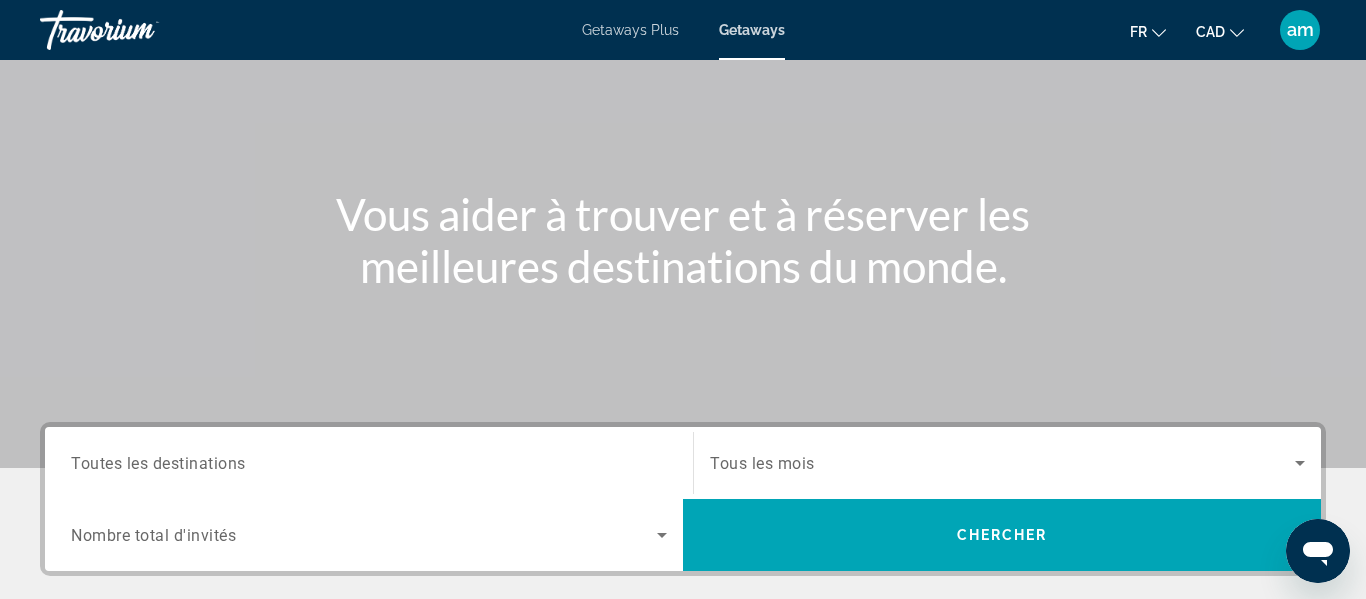
click at [411, 461] on input "Destination Toutes les destinations" at bounding box center [369, 464] width 596 height 24
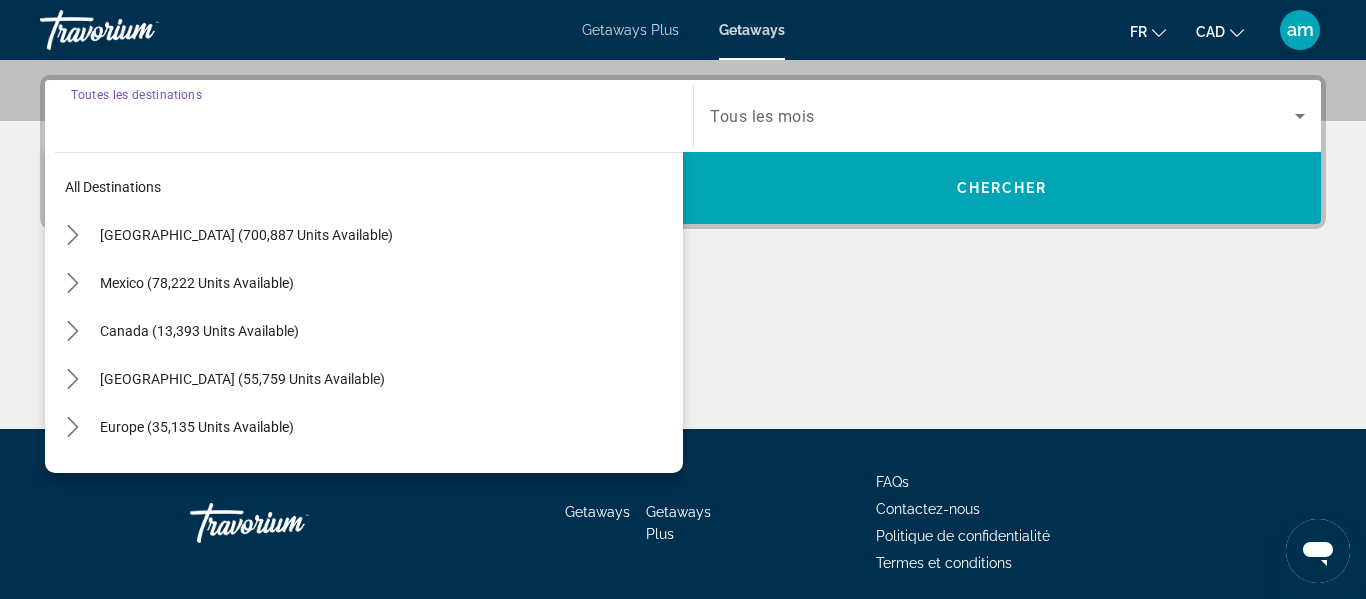
scroll to position [489, 0]
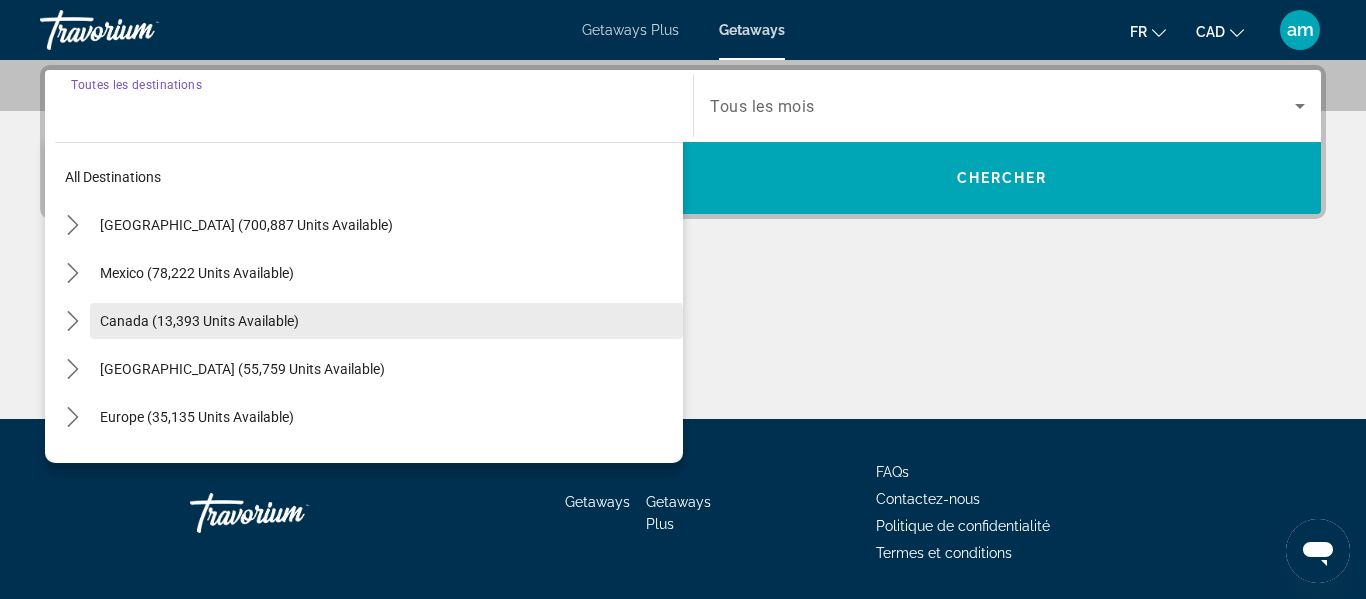
click at [287, 325] on span "Canada (13,393 units available)" at bounding box center [199, 321] width 199 height 16
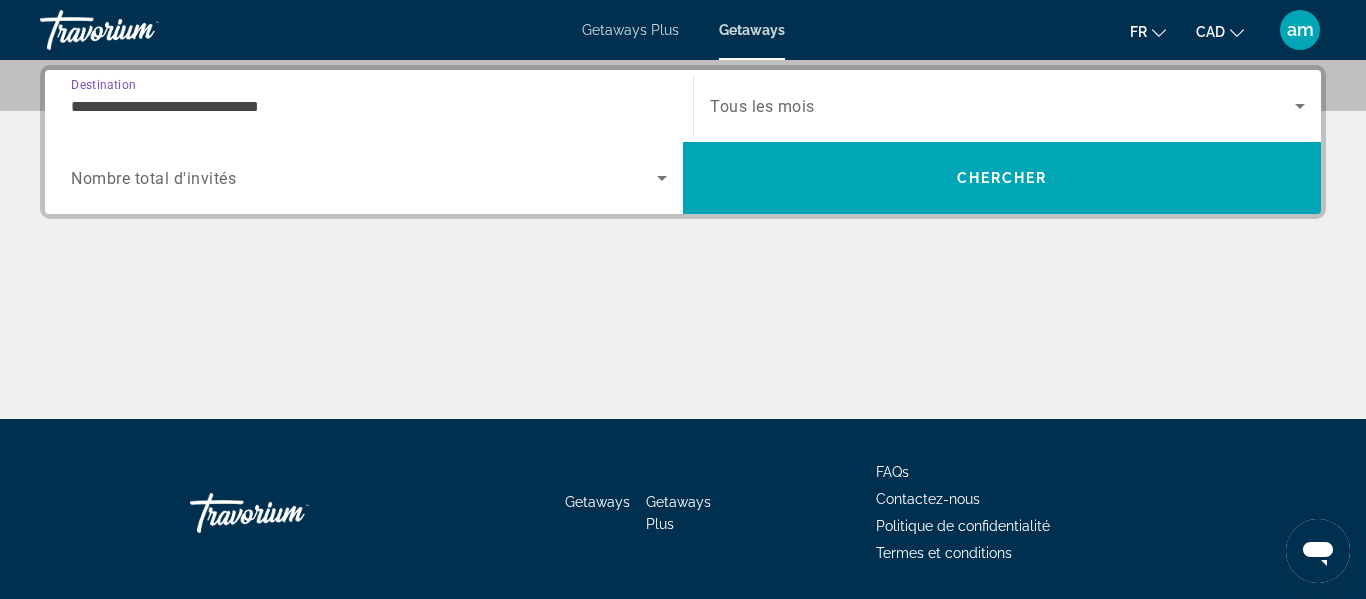
click at [273, 97] on input "**********" at bounding box center [369, 107] width 596 height 24
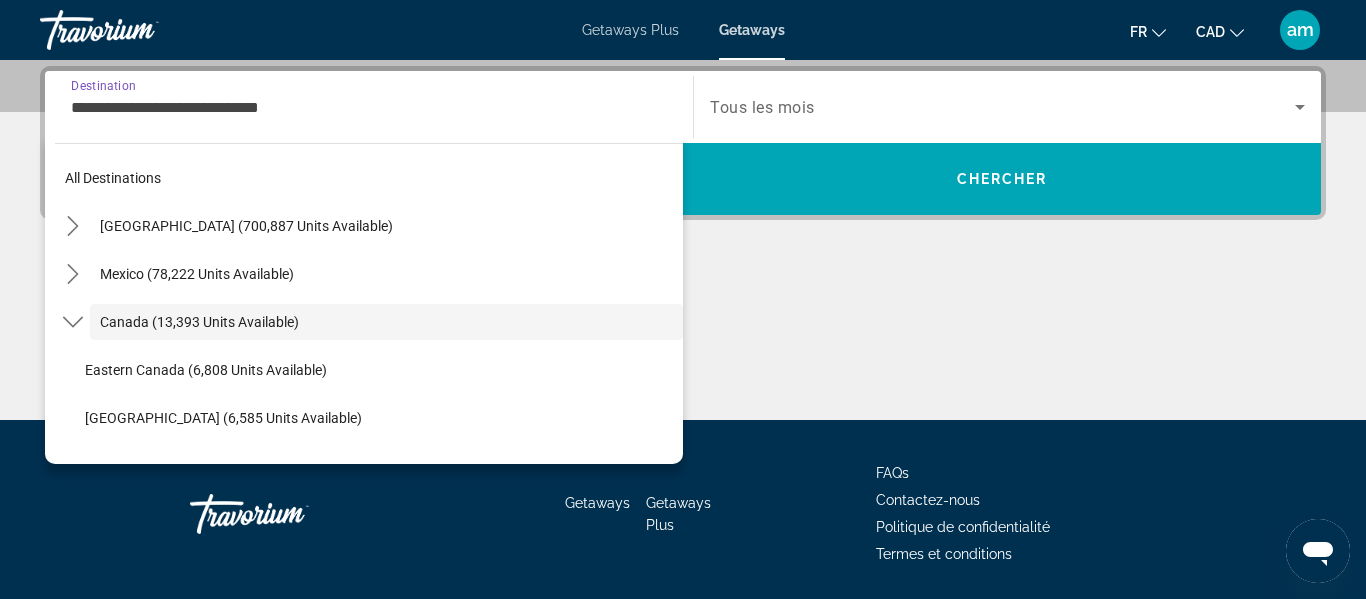
scroll to position [23, 0]
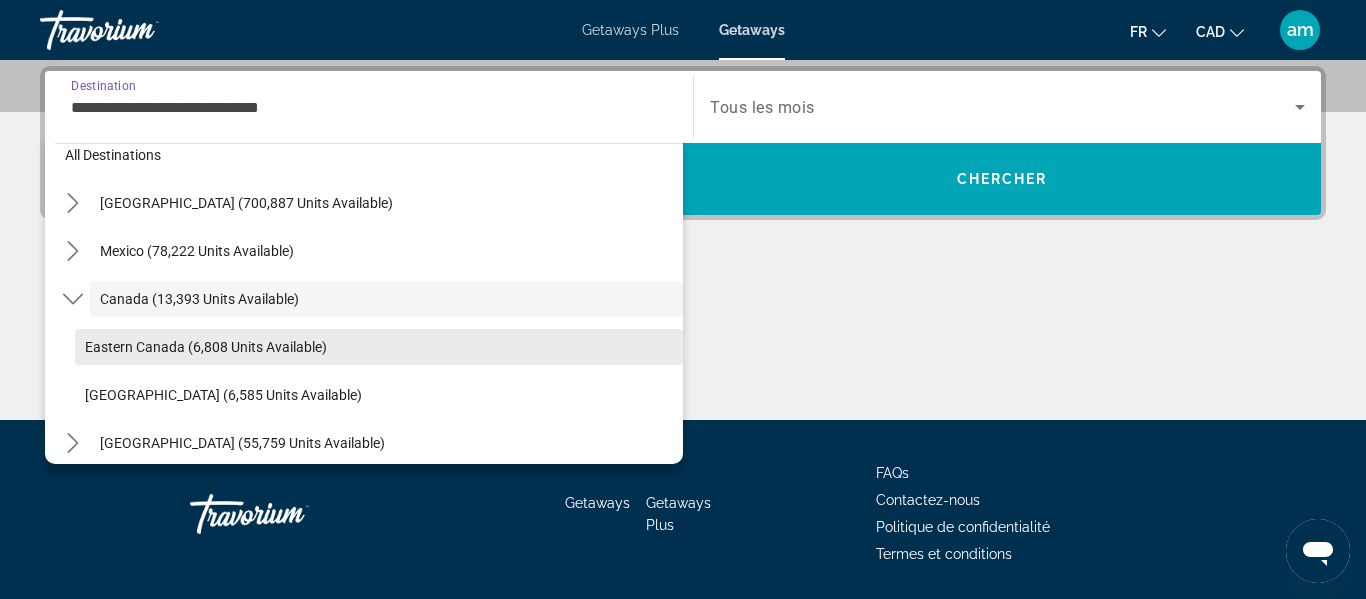
click at [270, 343] on span "Eastern Canada (6,808 units available)" at bounding box center [206, 347] width 242 height 16
type input "**********"
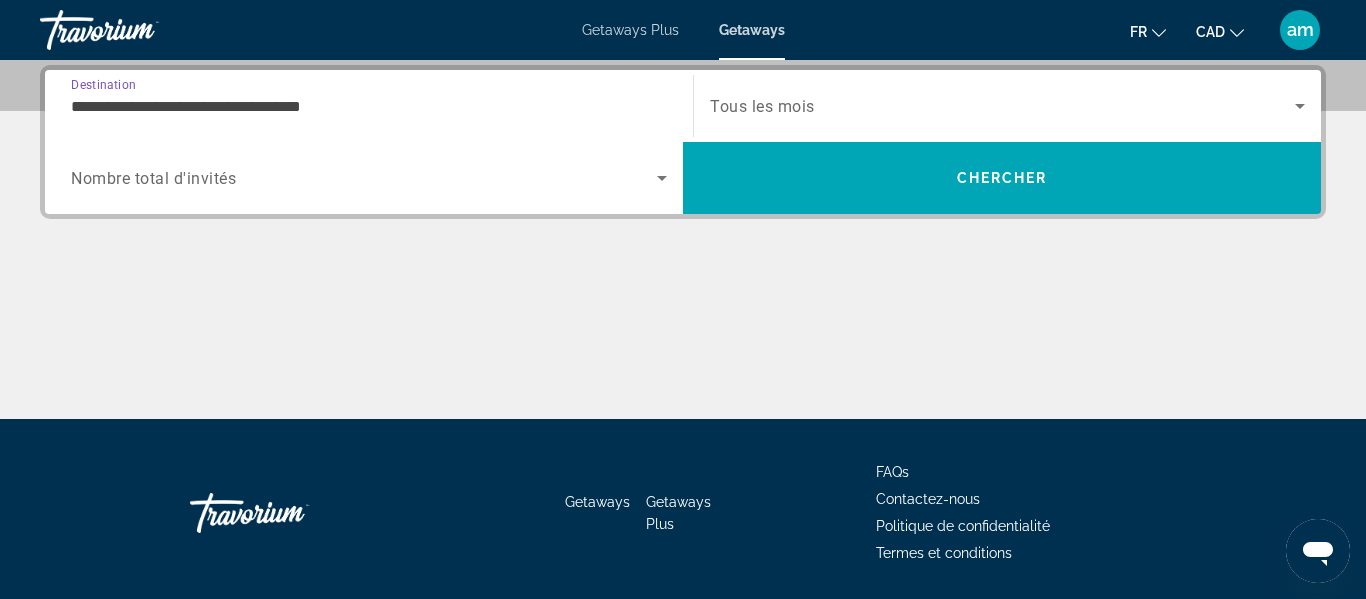
click at [246, 166] on span "Search widget" at bounding box center [364, 178] width 586 height 24
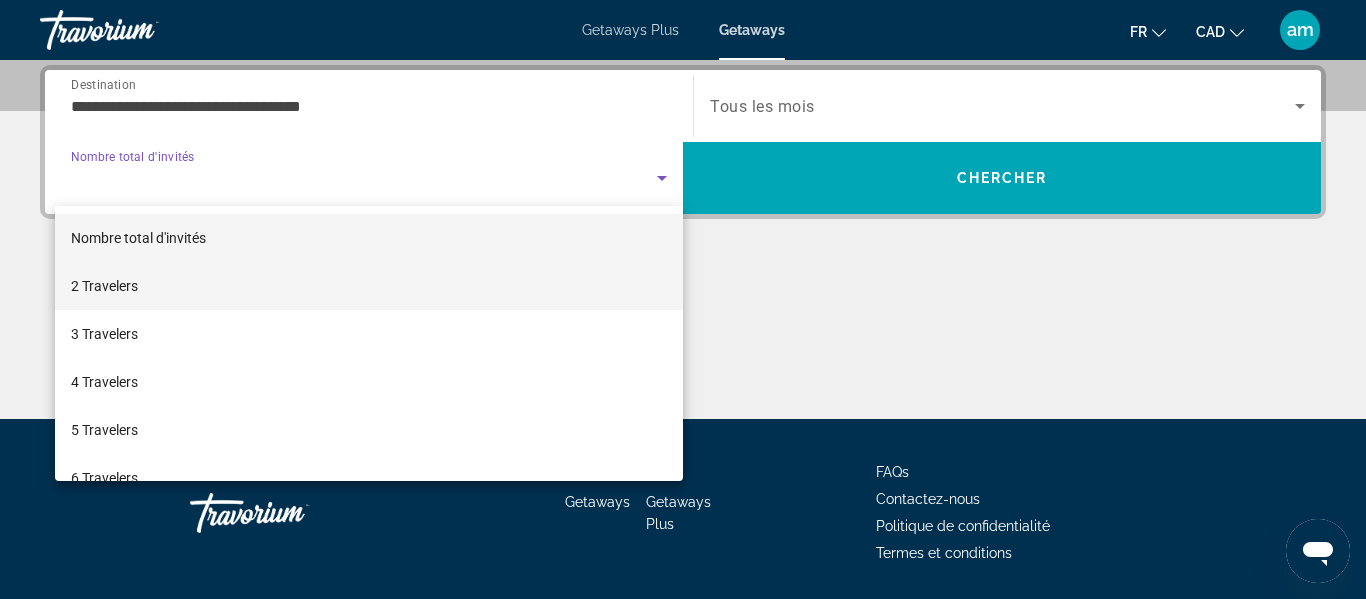
click at [256, 275] on mat-option "2 Travelers" at bounding box center [369, 286] width 628 height 48
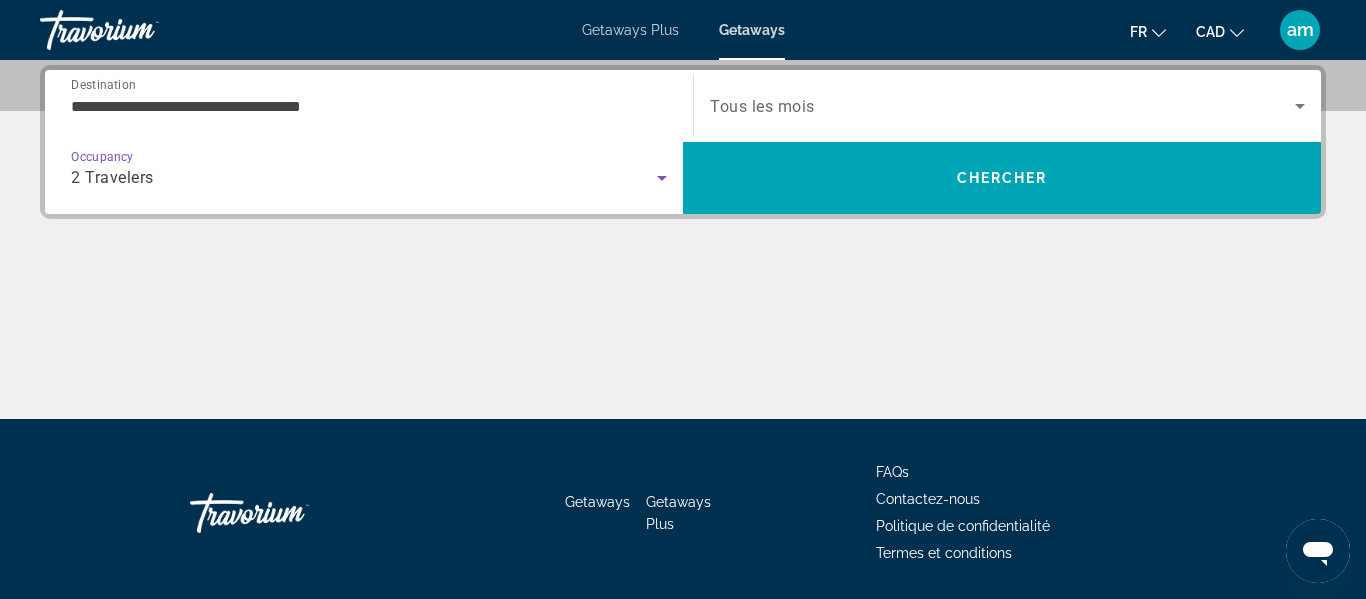
click at [810, 101] on span "Tous les mois" at bounding box center [762, 106] width 105 height 19
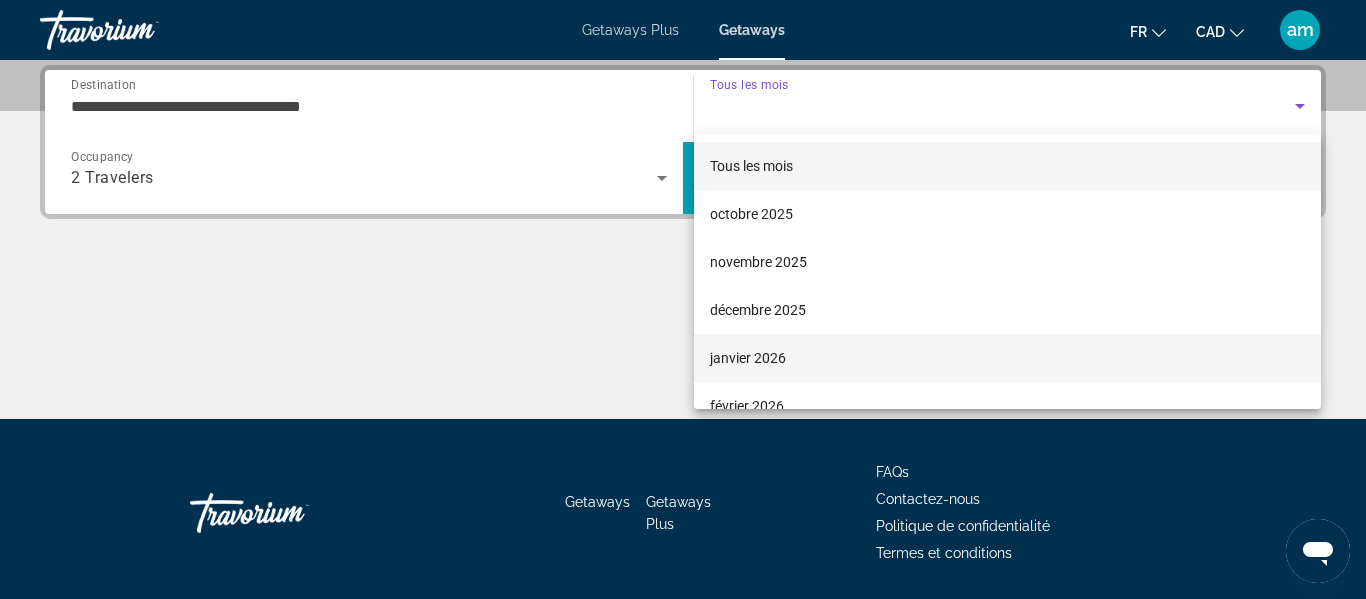
click at [797, 339] on mat-option "janvier 2026" at bounding box center [1007, 358] width 627 height 48
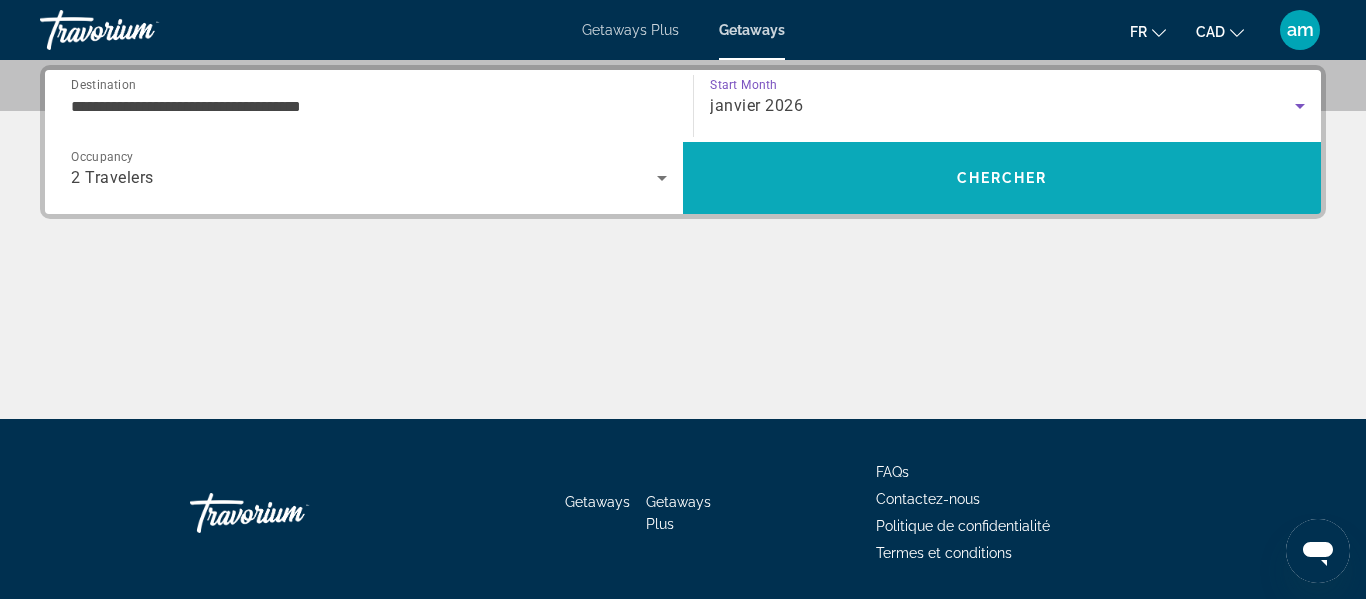
click at [837, 178] on span "Search" at bounding box center [1002, 178] width 638 height 48
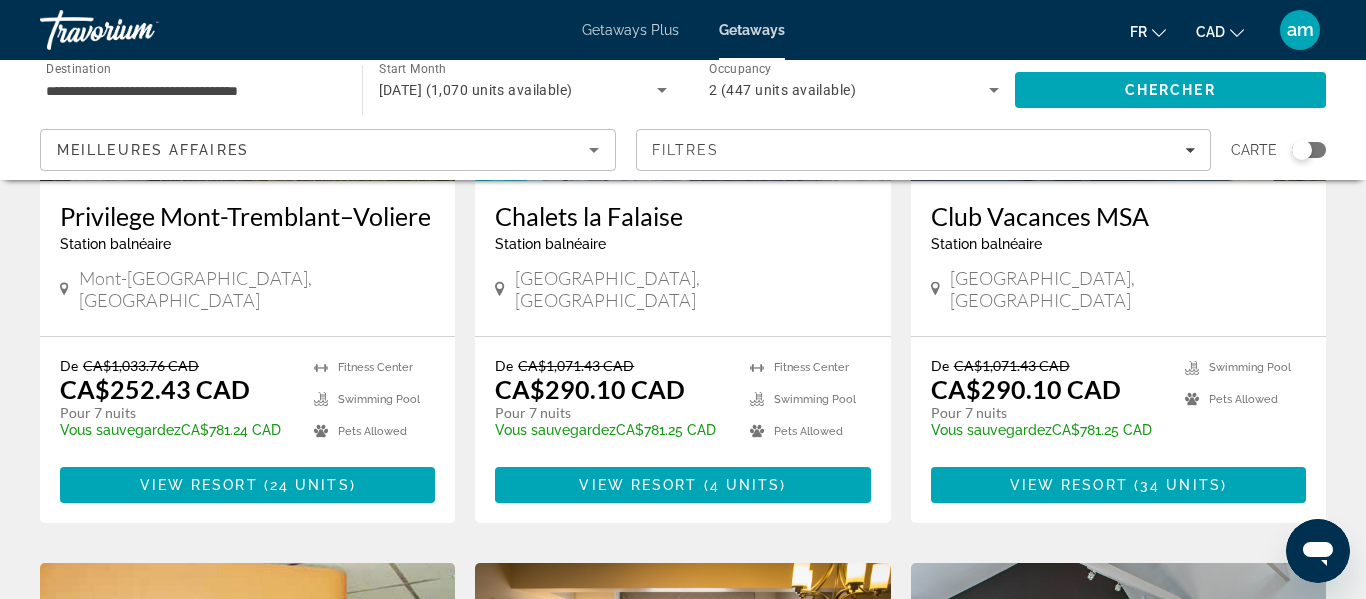
scroll to position [388, 0]
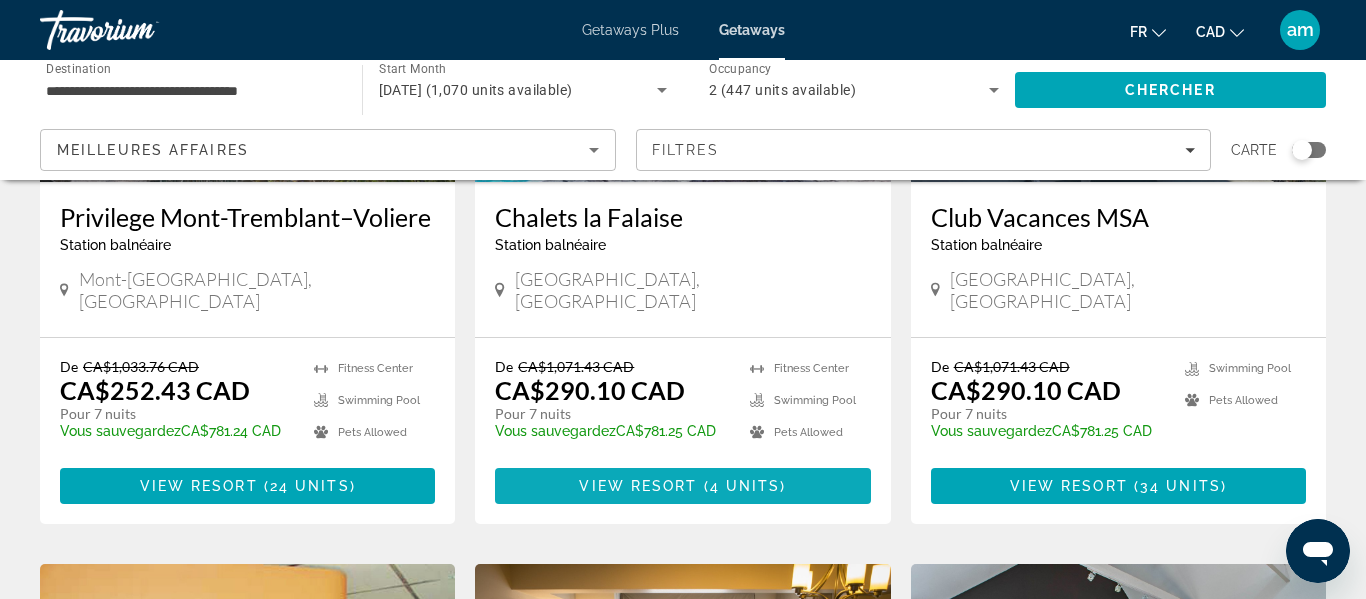
click at [620, 472] on span "Main content" at bounding box center [682, 486] width 375 height 48
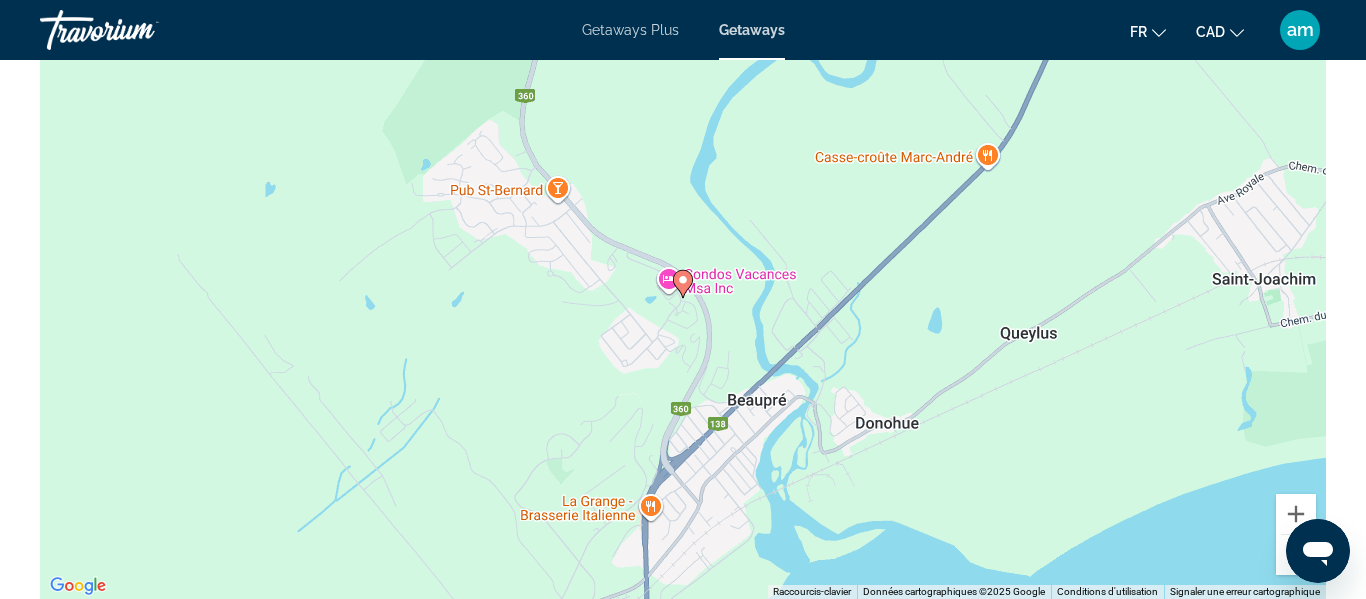
scroll to position [2807, 0]
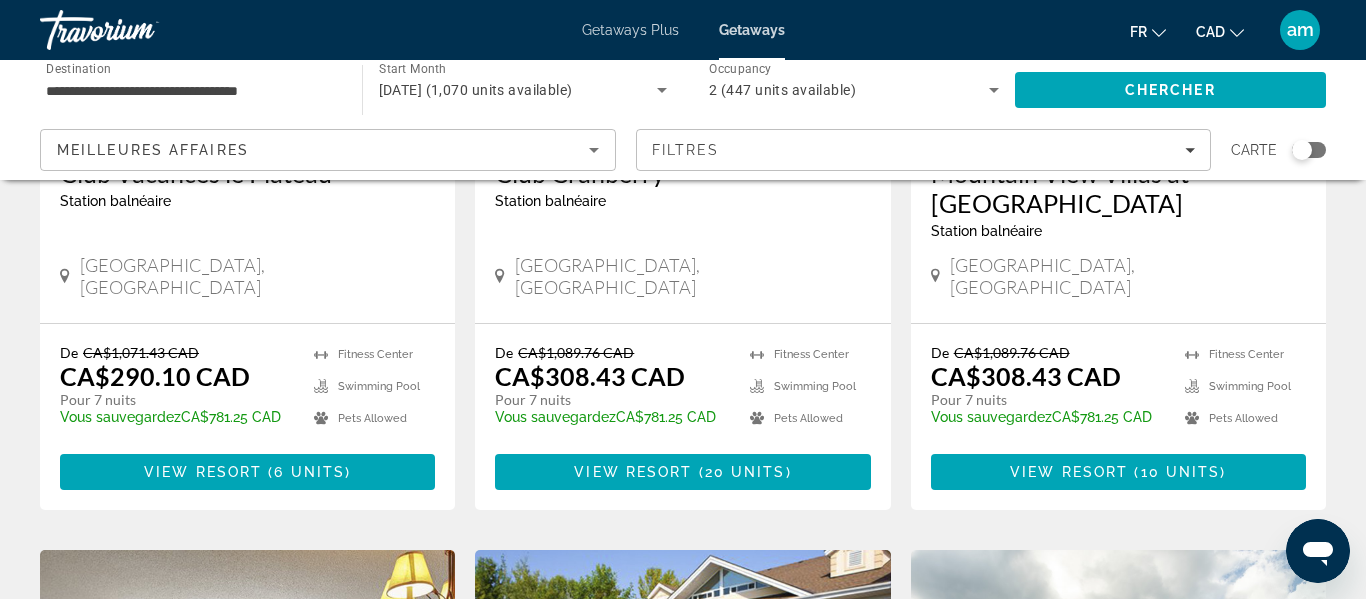
scroll to position [1142, 0]
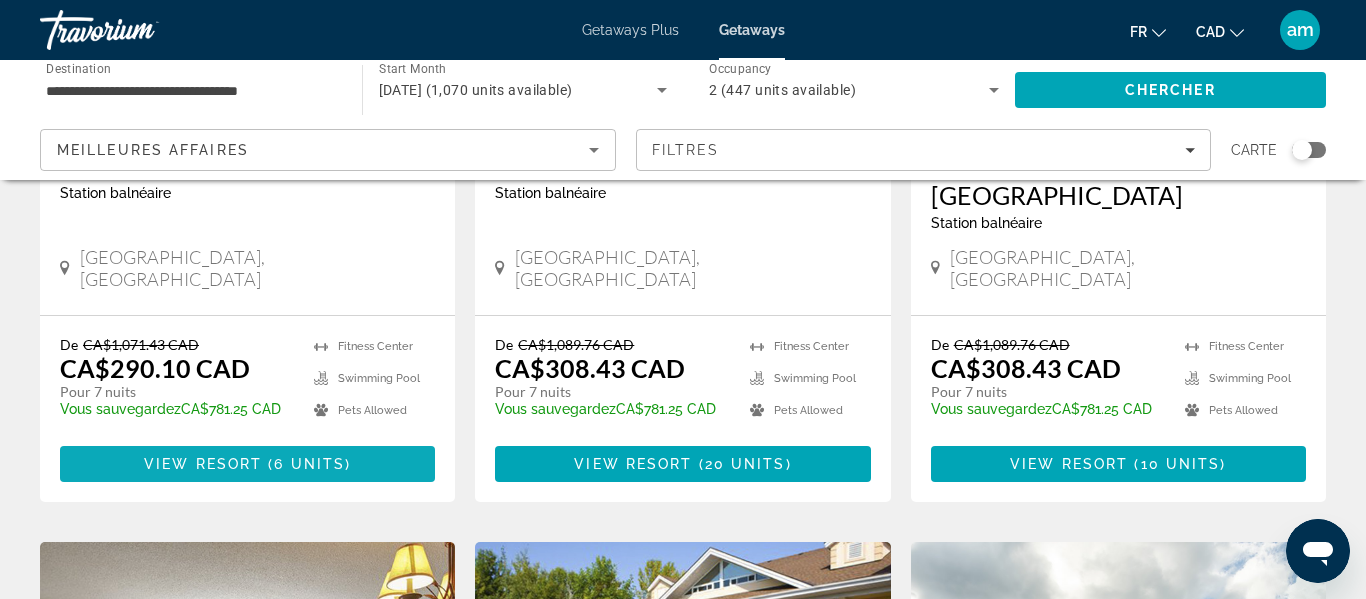
click at [292, 456] on span "6 units" at bounding box center [309, 464] width 71 height 16
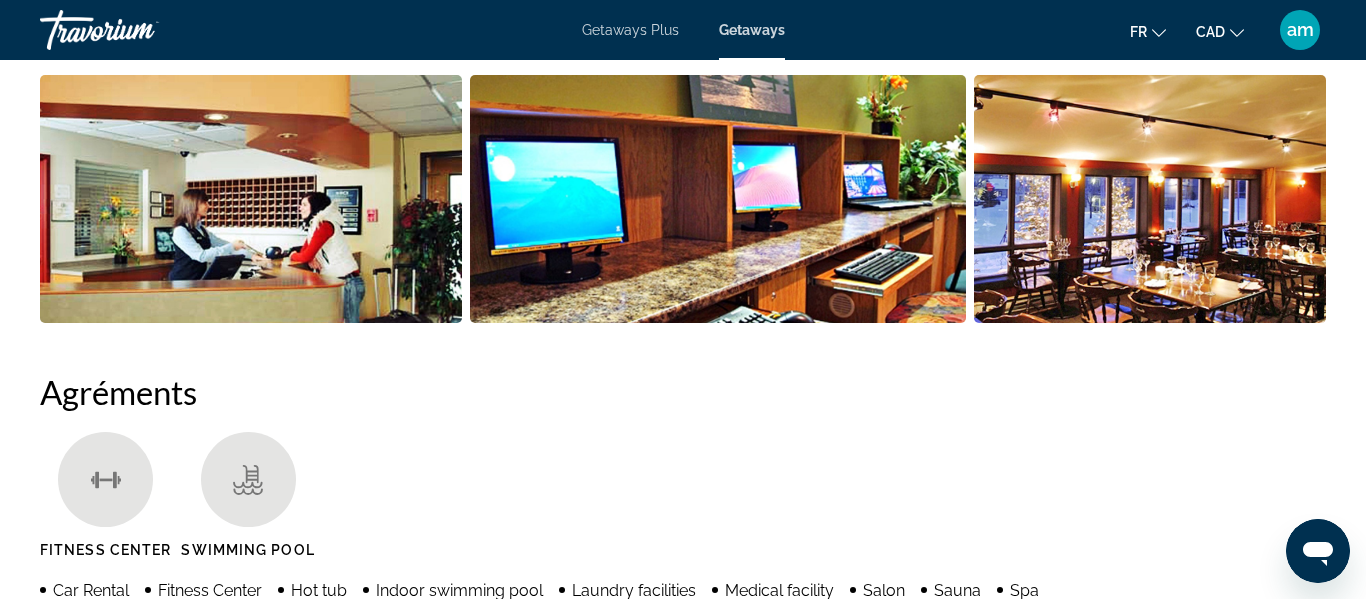
scroll to position [1332, 0]
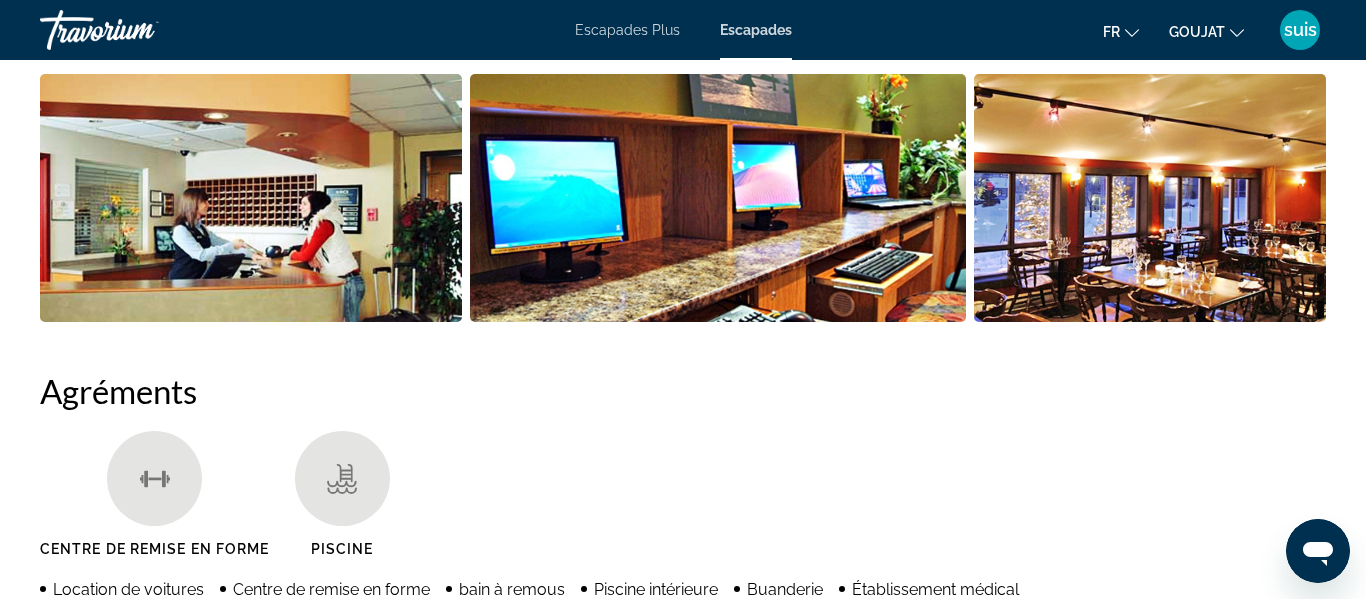
click at [752, 468] on ul "Centre de remise en forme Piscine" at bounding box center [683, 501] width 1286 height 141
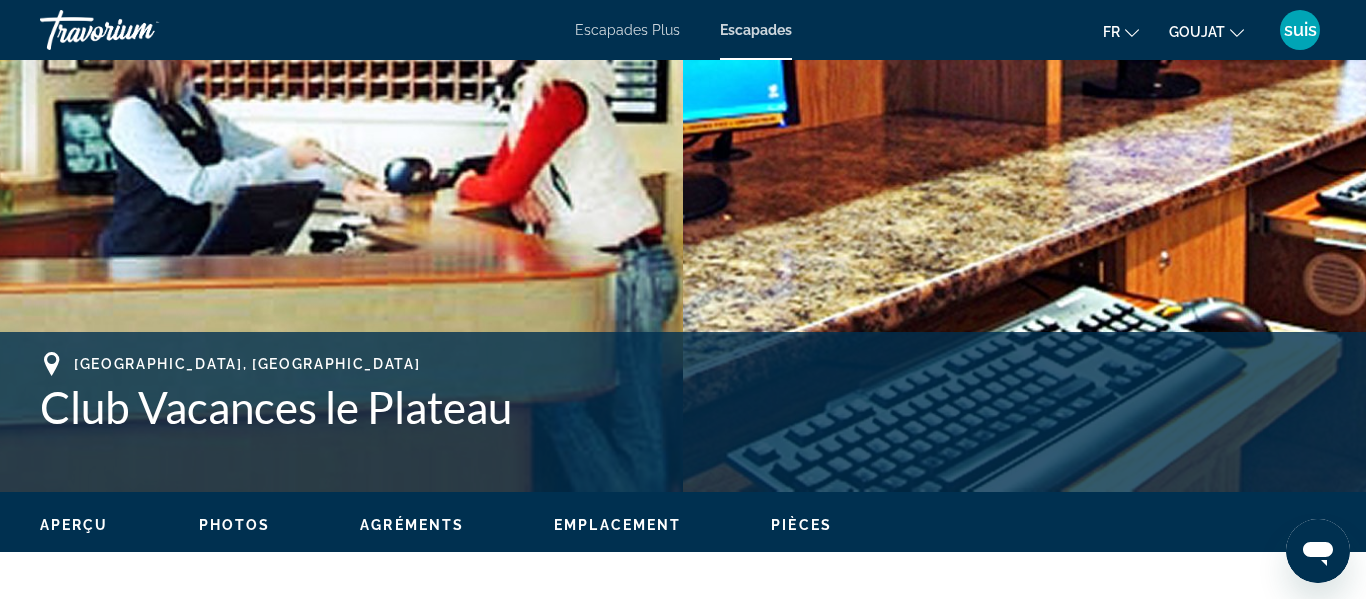
scroll to position [515, 0]
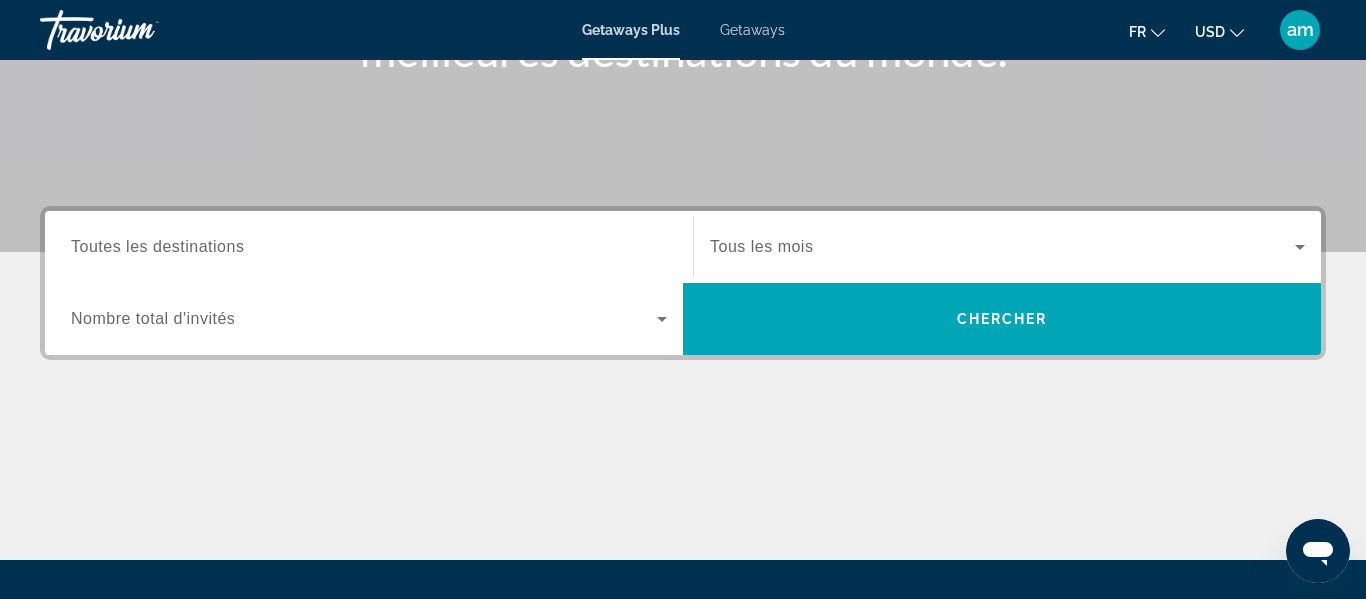
scroll to position [353, 0]
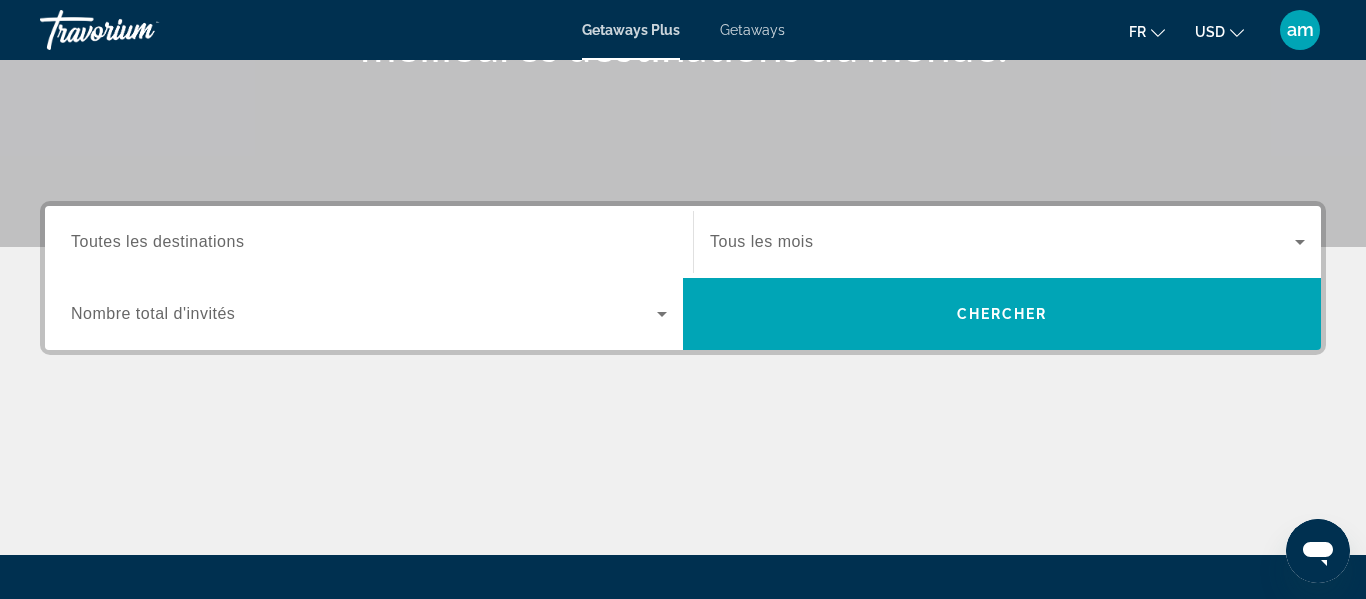
click at [144, 233] on span "Toutes les destinations" at bounding box center [157, 241] width 173 height 17
click at [144, 233] on input "Destination Toutes les destinations" at bounding box center [369, 243] width 596 height 24
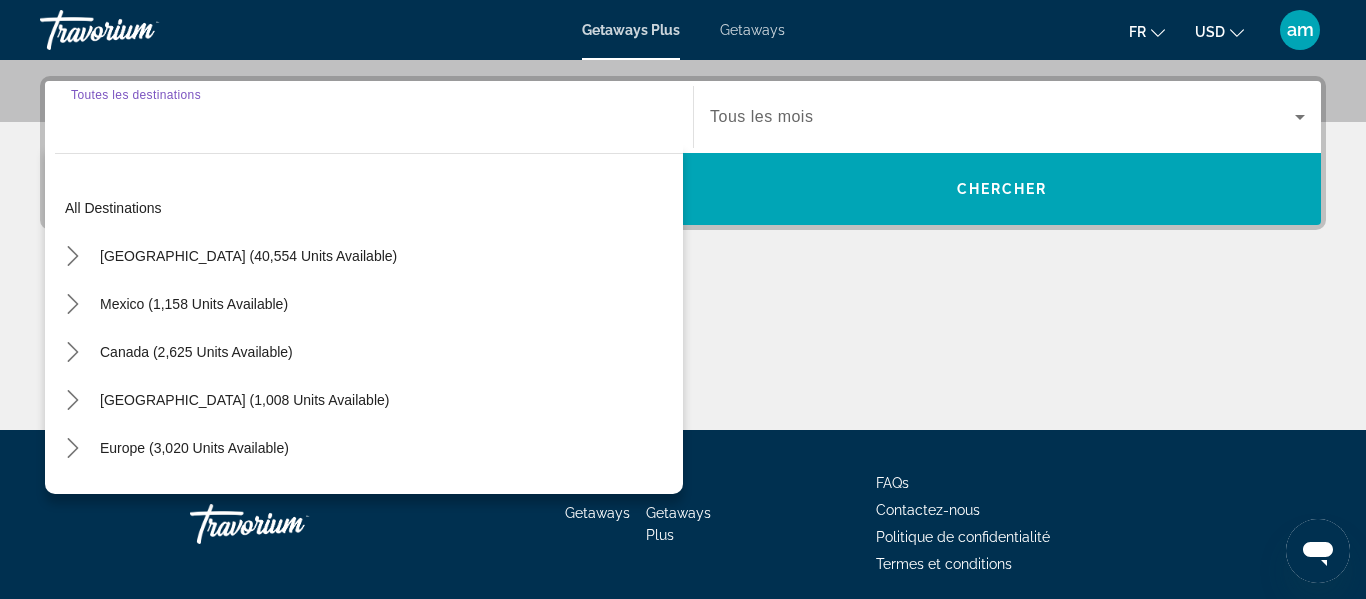
scroll to position [489, 0]
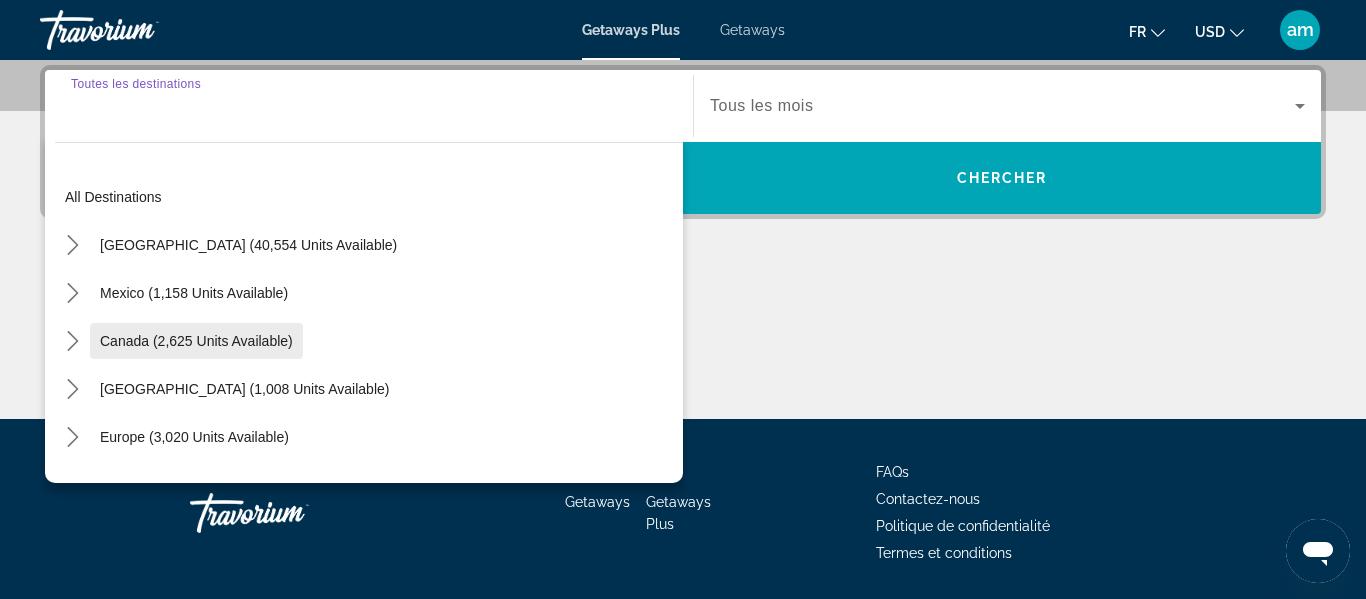
click at [161, 334] on span "Canada (2,625 units available)" at bounding box center [196, 341] width 193 height 16
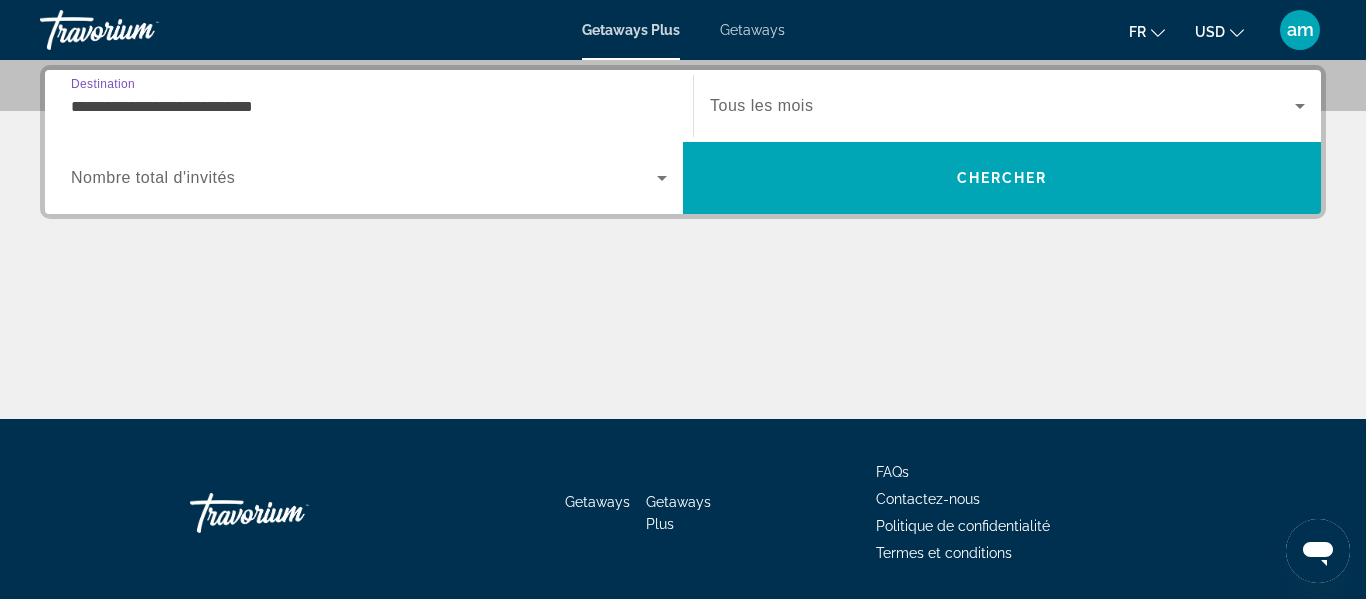
click at [234, 104] on input "**********" at bounding box center [369, 107] width 596 height 24
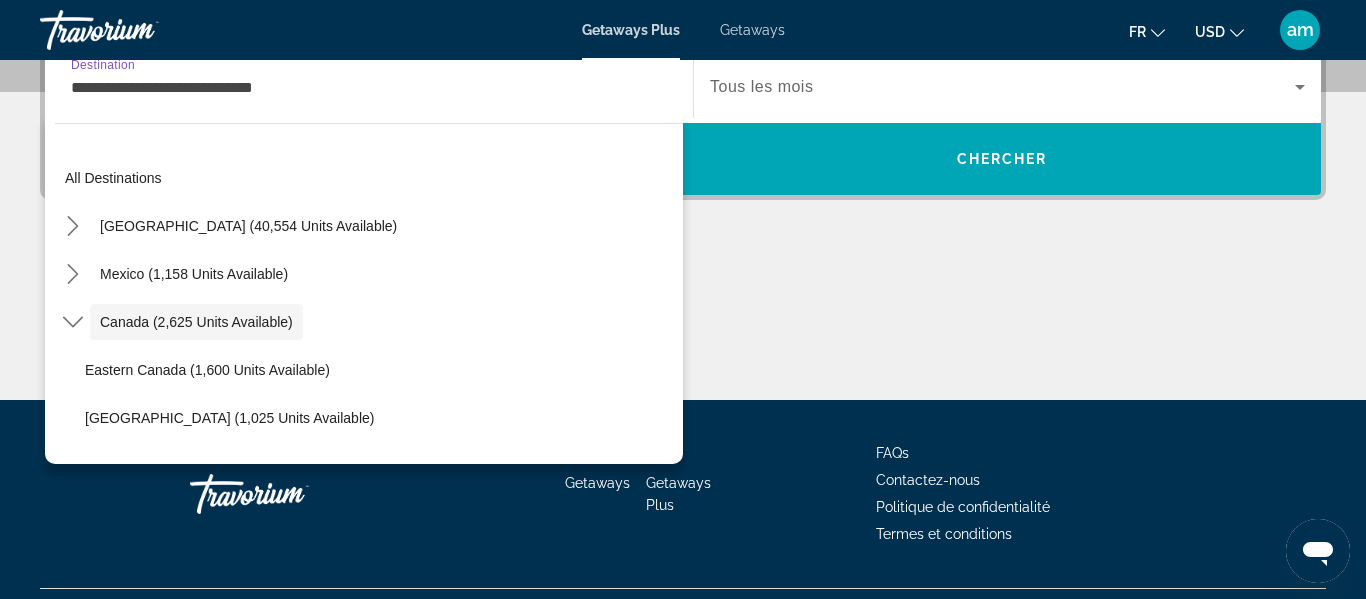
scroll to position [23, 0]
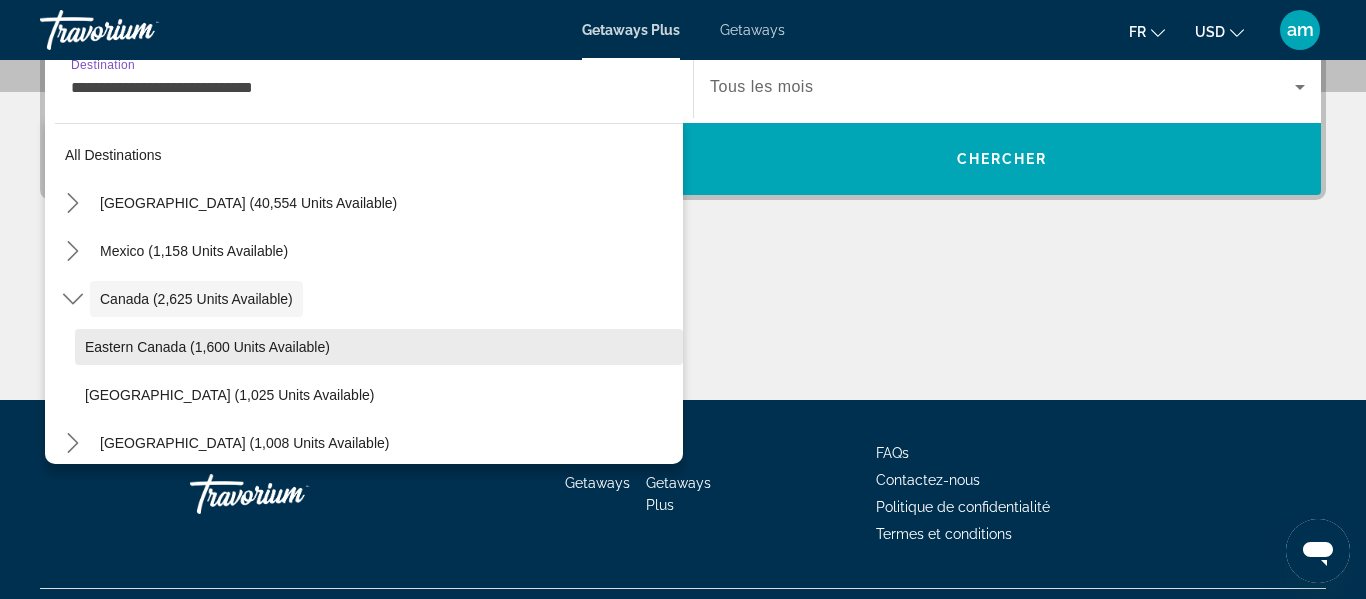
click at [210, 329] on span "Select destination: Eastern Canada (1,600 units available)" at bounding box center [379, 347] width 608 height 48
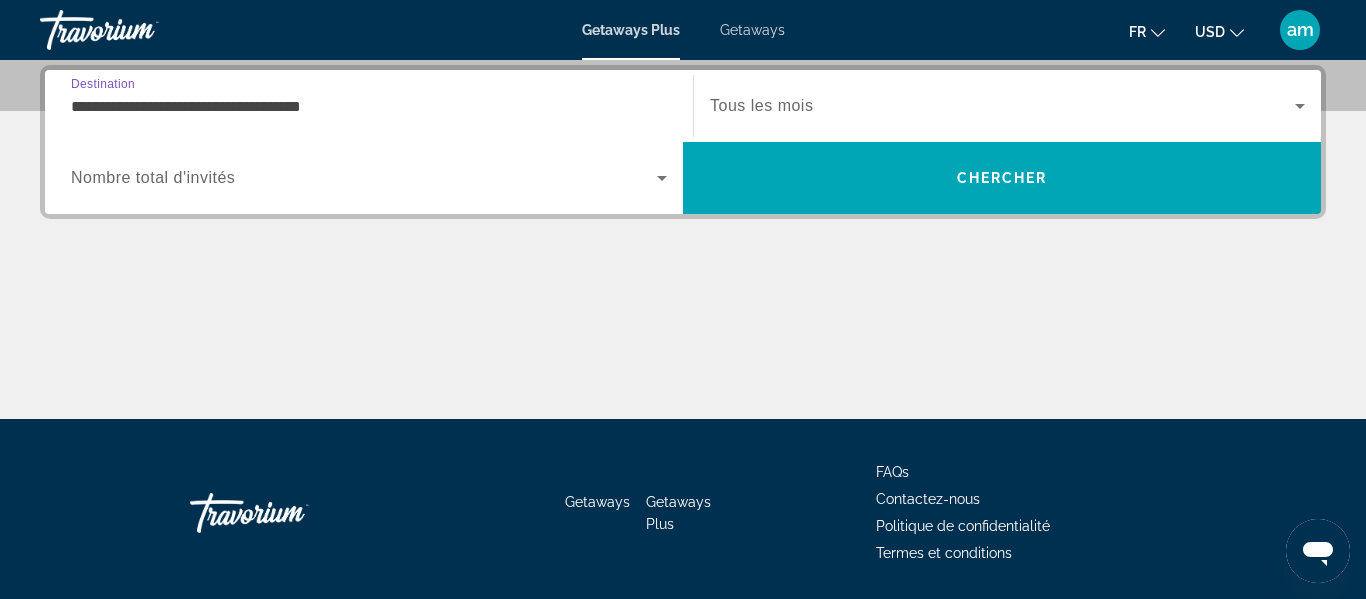
click at [214, 100] on input "**********" at bounding box center [369, 107] width 596 height 24
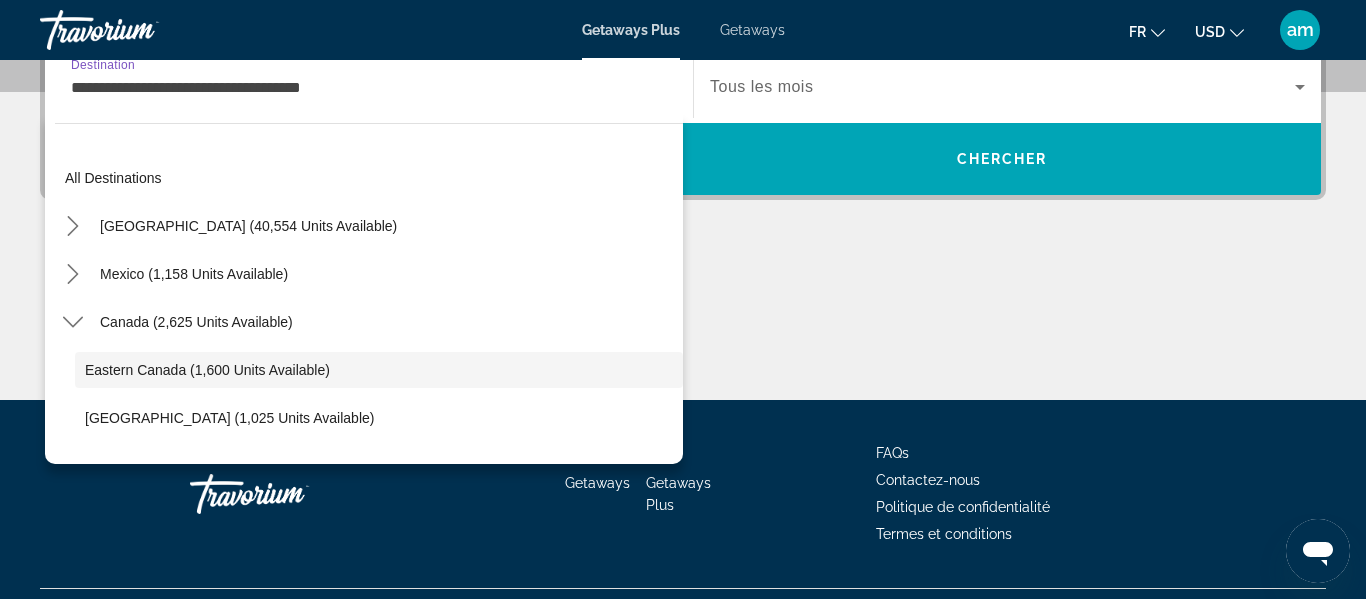
scroll to position [71, 0]
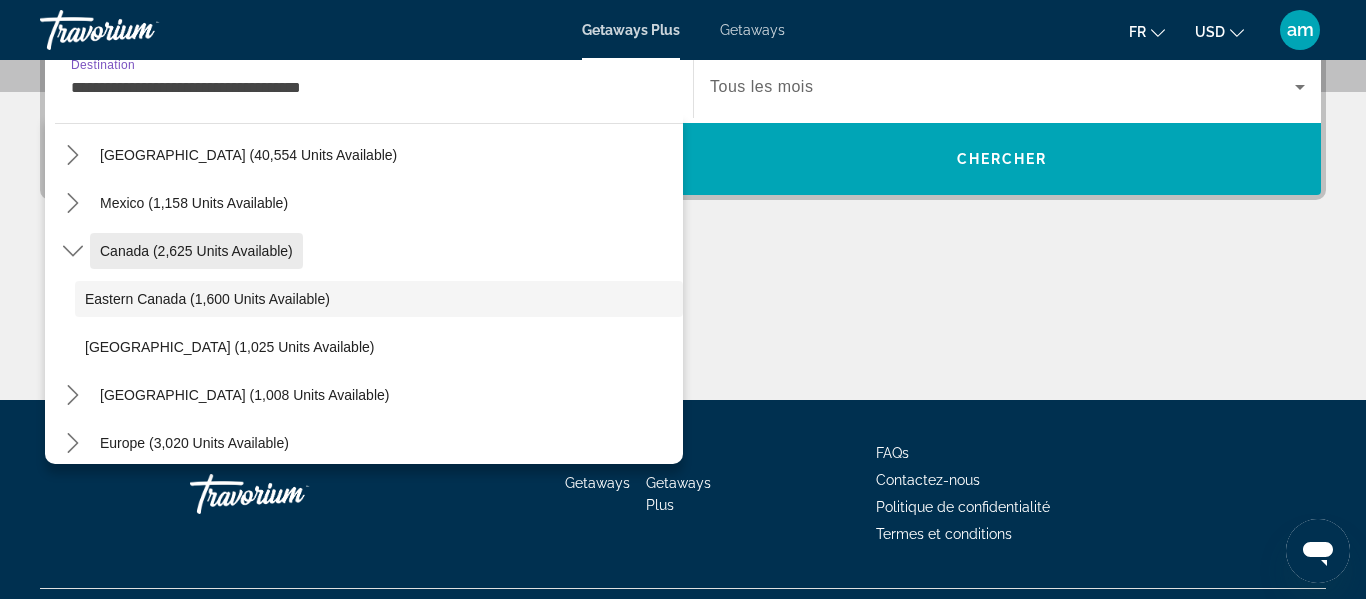
click at [191, 250] on span "Canada (2,625 units available)" at bounding box center [196, 251] width 193 height 16
type input "**********"
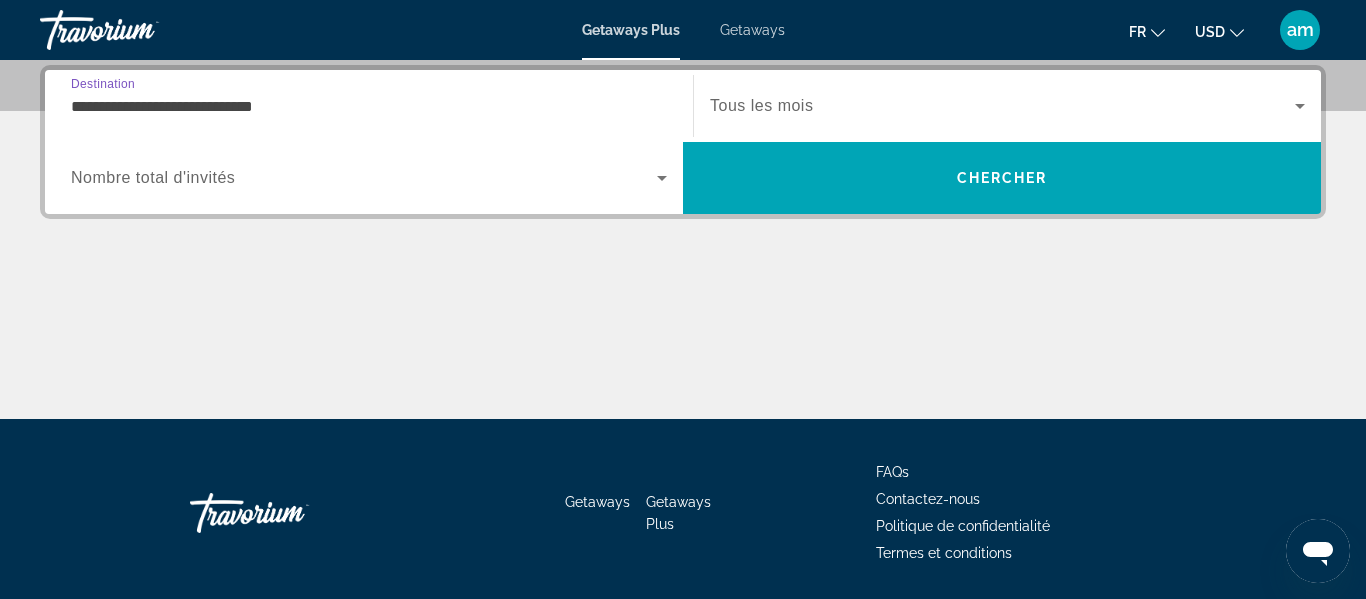
click at [186, 169] on span "Nombre total d'invités" at bounding box center [153, 177] width 164 height 17
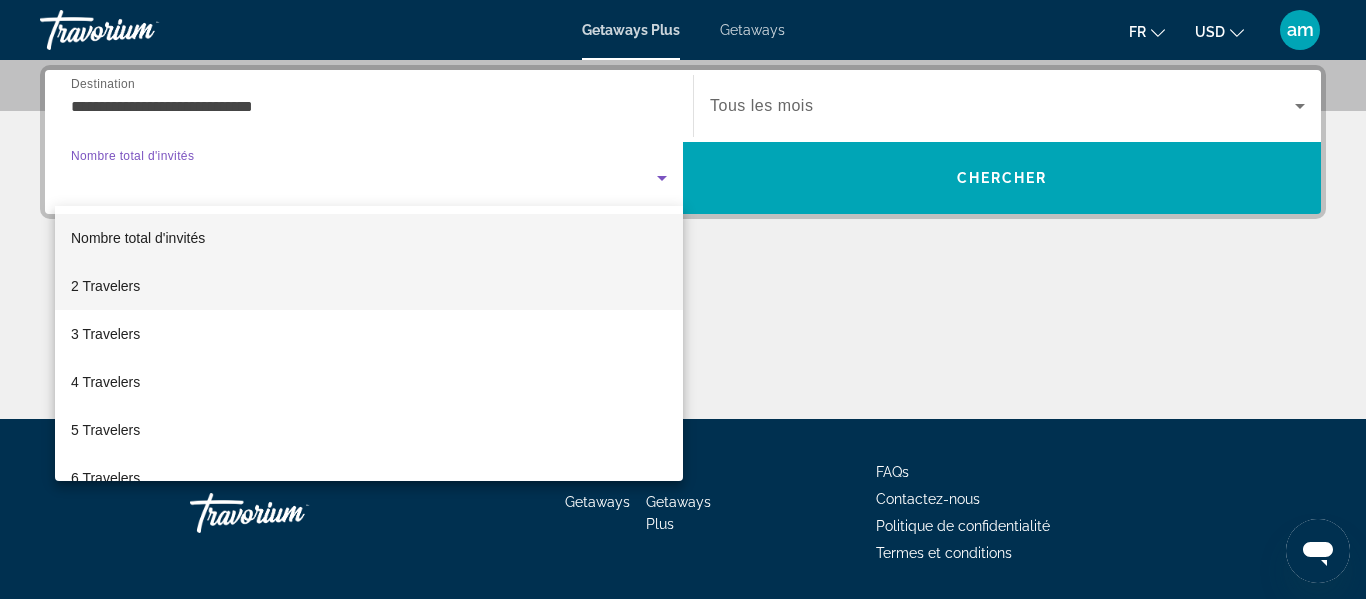
click at [202, 280] on mat-option "2 Travelers" at bounding box center [369, 286] width 628 height 48
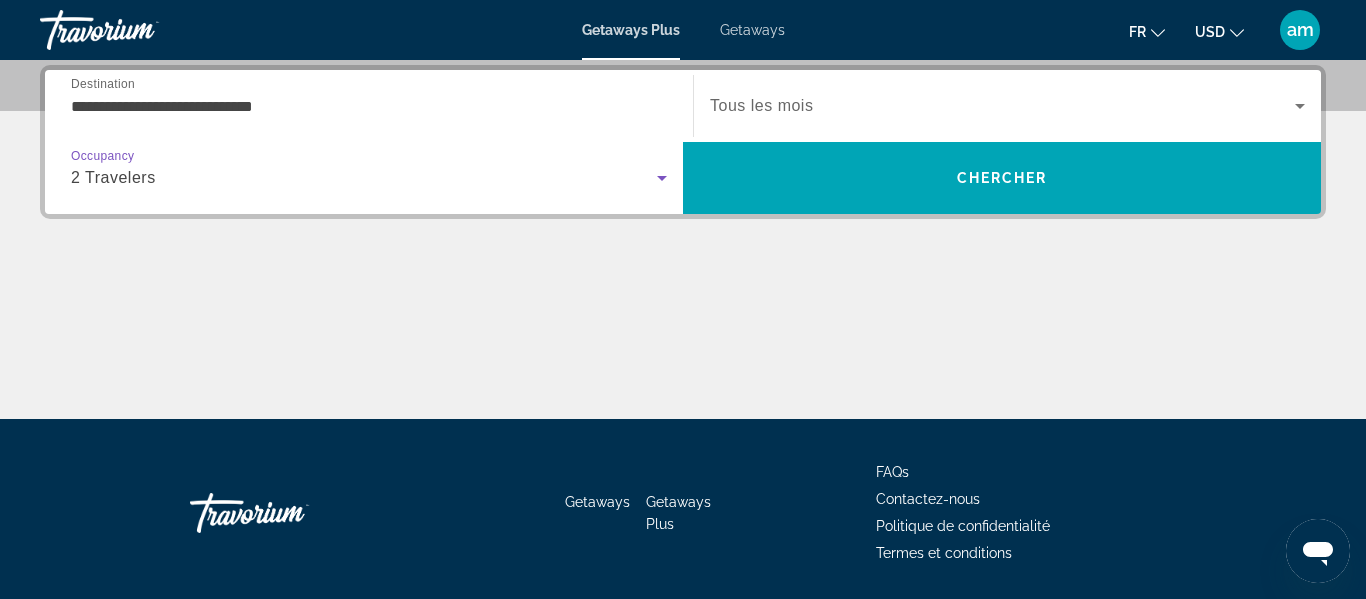
click at [900, 96] on span "Search widget" at bounding box center [1002, 106] width 585 height 24
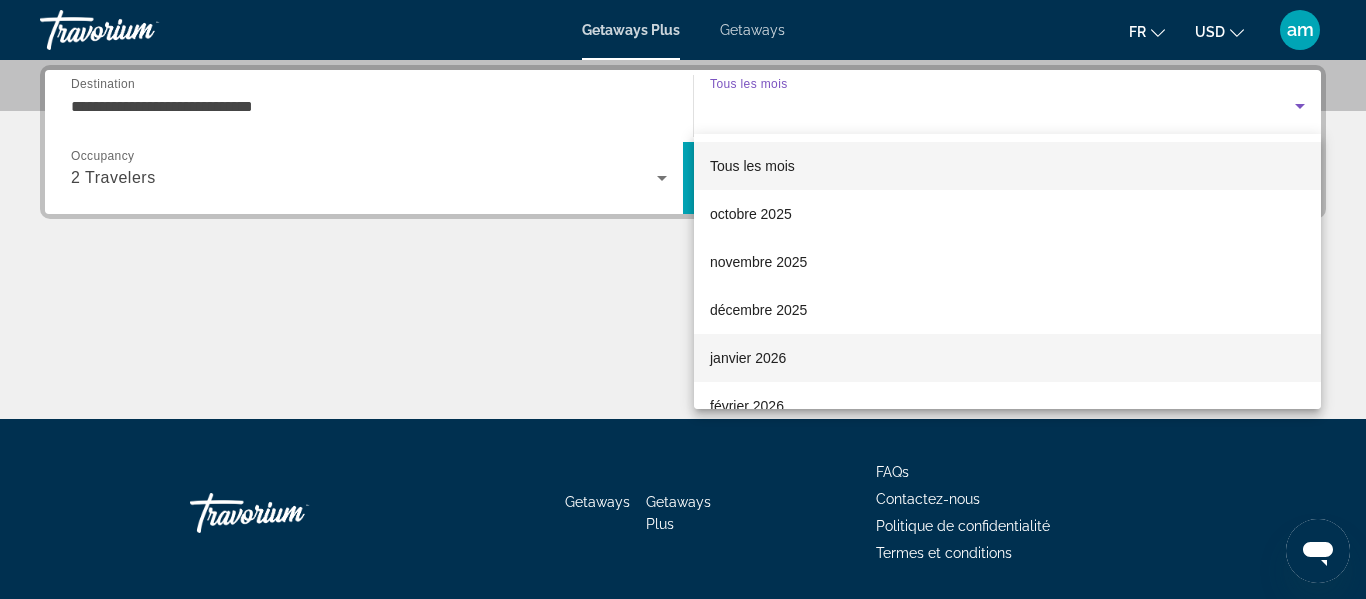
click at [869, 347] on mat-option "janvier 2026" at bounding box center [1007, 358] width 627 height 48
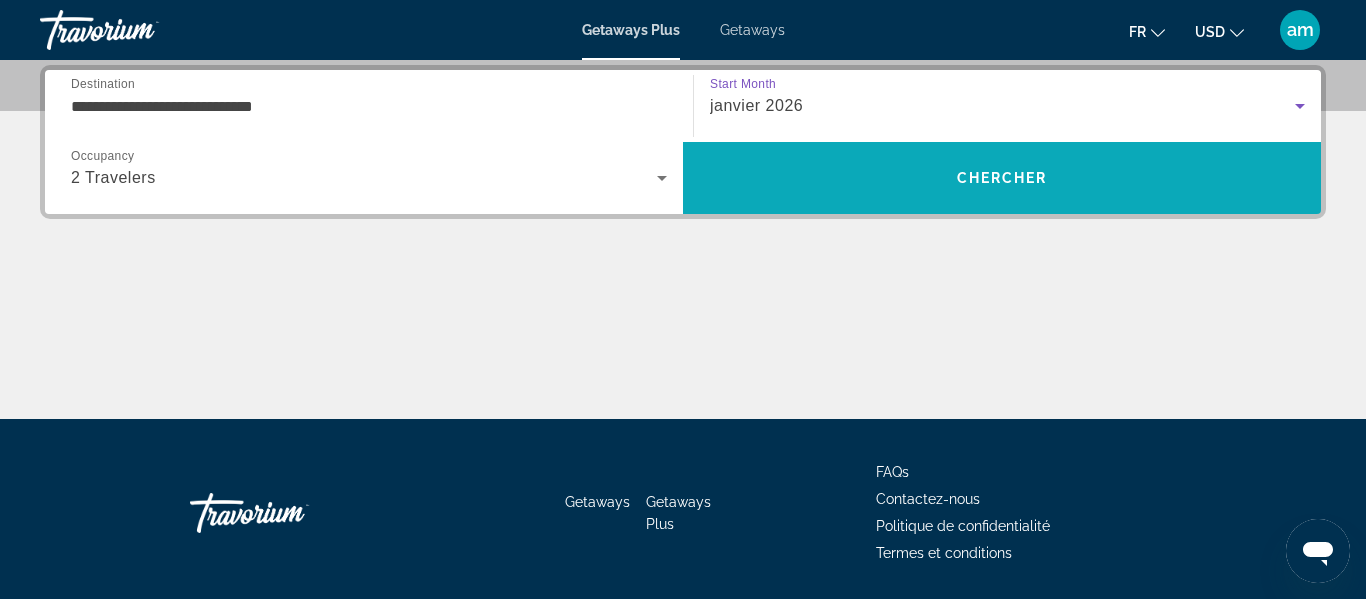
click at [880, 175] on span "Search" at bounding box center [1002, 178] width 638 height 48
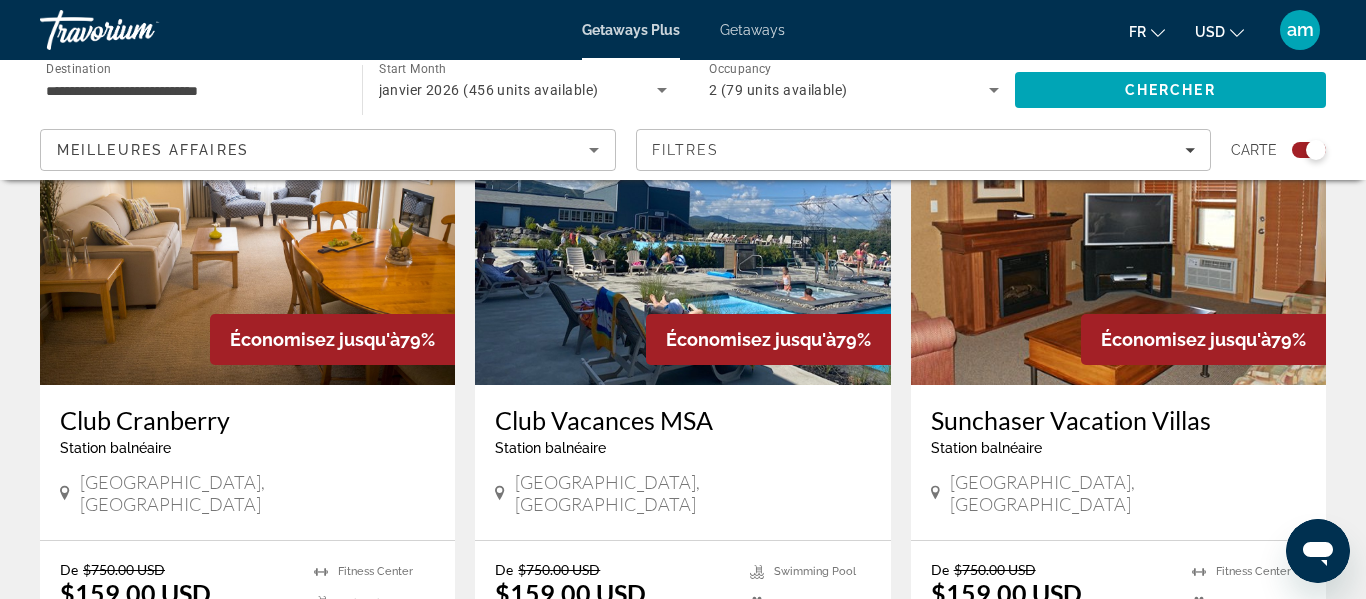
scroll to position [3012, 0]
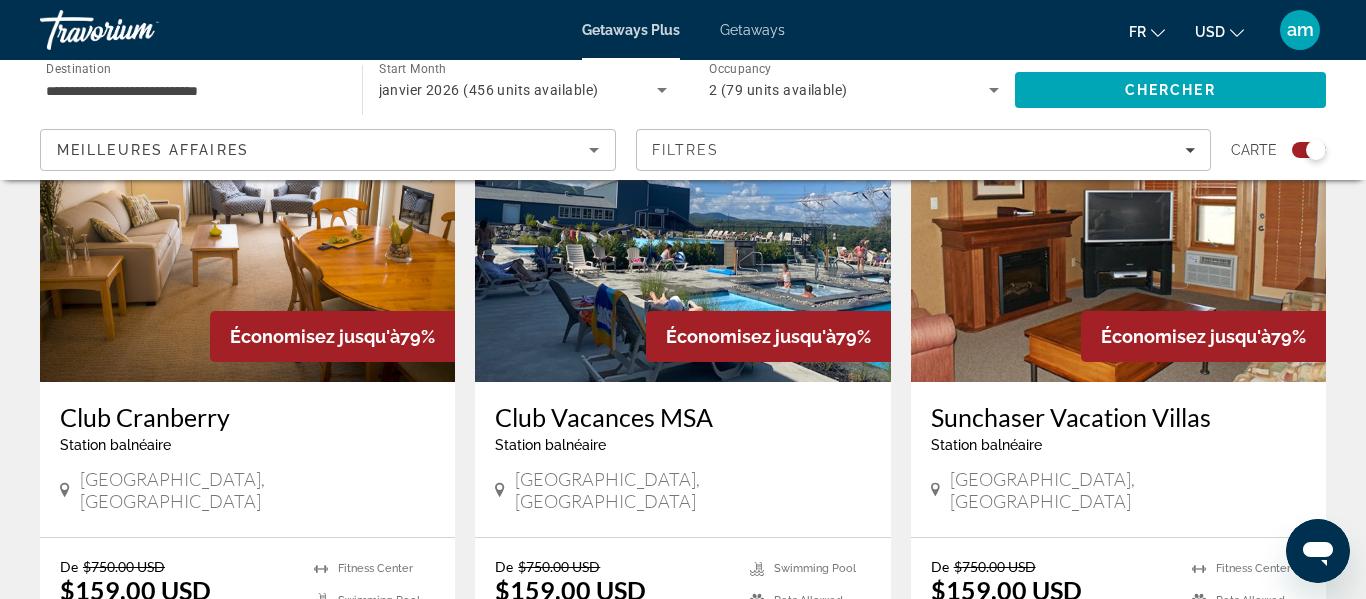
click at [582, 402] on h3 "Club Vacances MSA" at bounding box center [682, 417] width 375 height 30
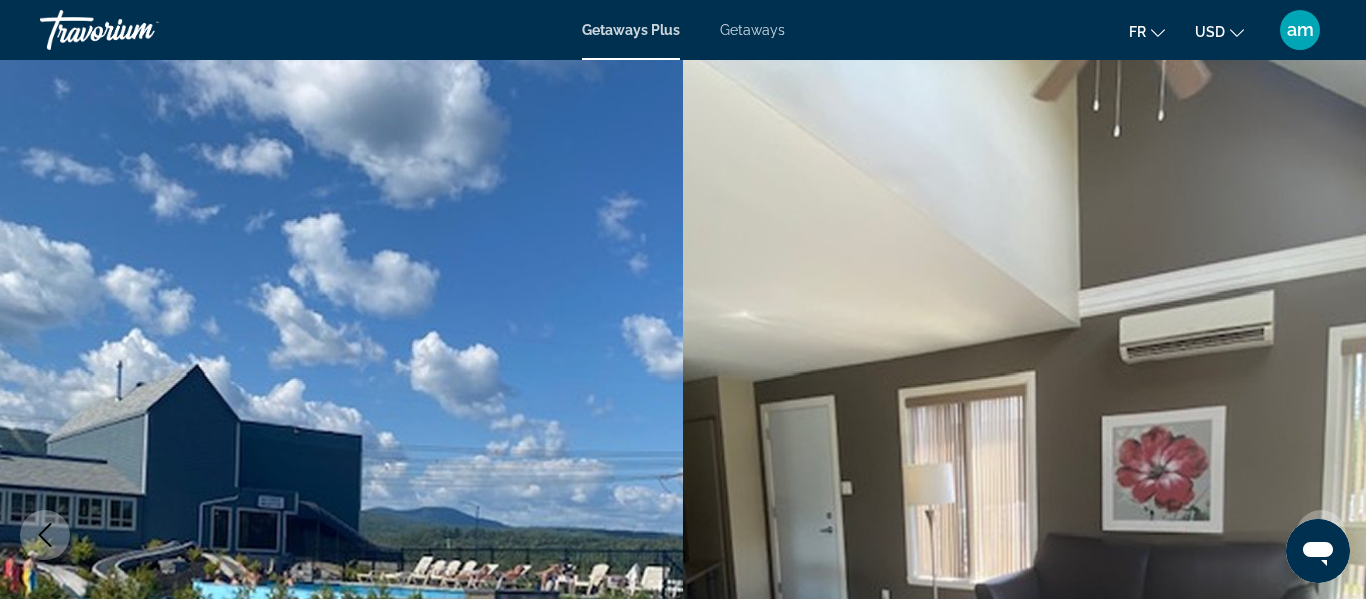
click at [759, 24] on span "Getaways" at bounding box center [752, 30] width 65 height 16
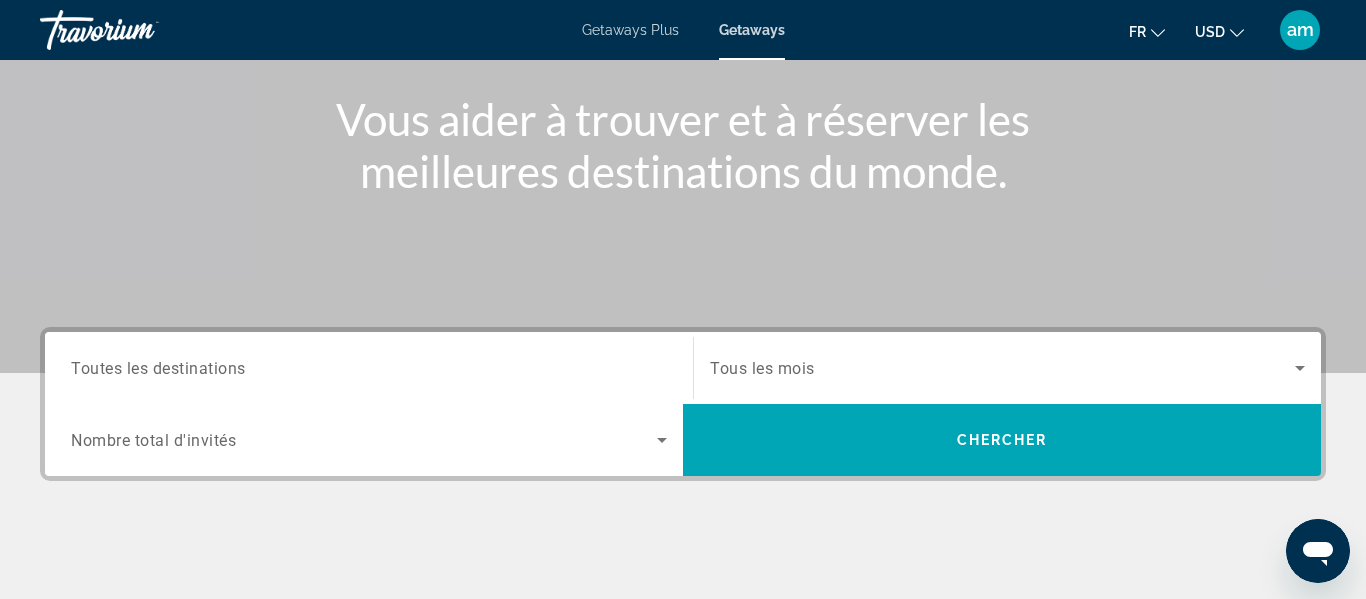
scroll to position [229, 0]
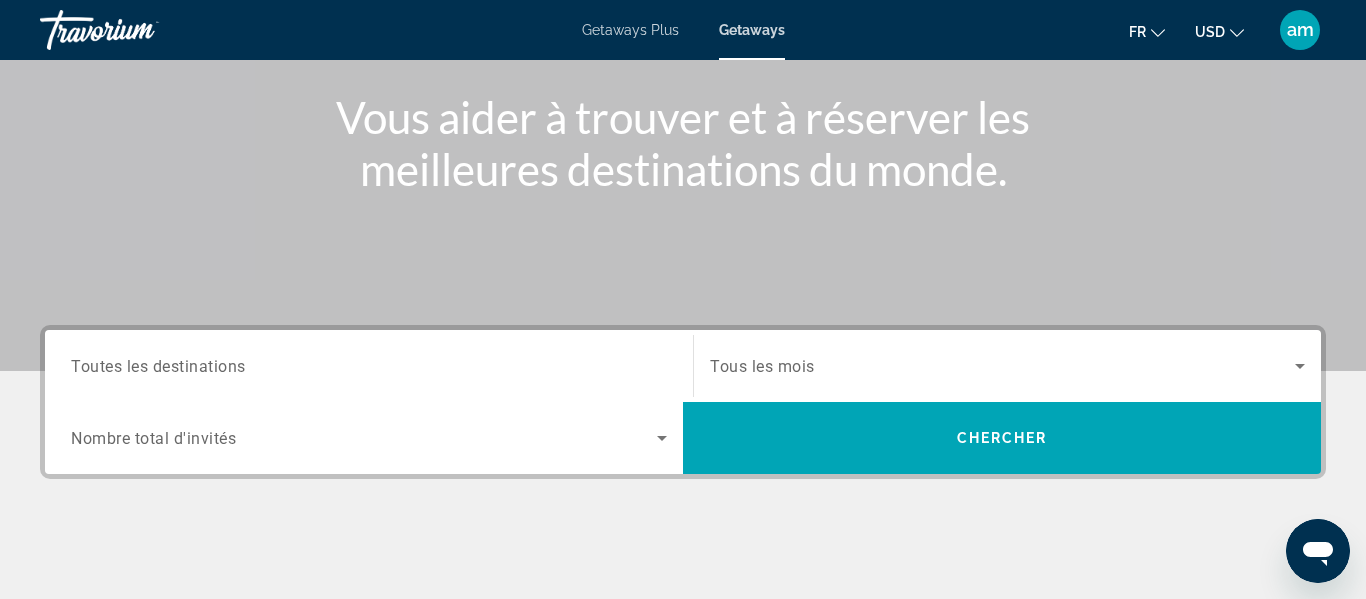
click at [507, 349] on div "Search widget" at bounding box center [369, 366] width 596 height 57
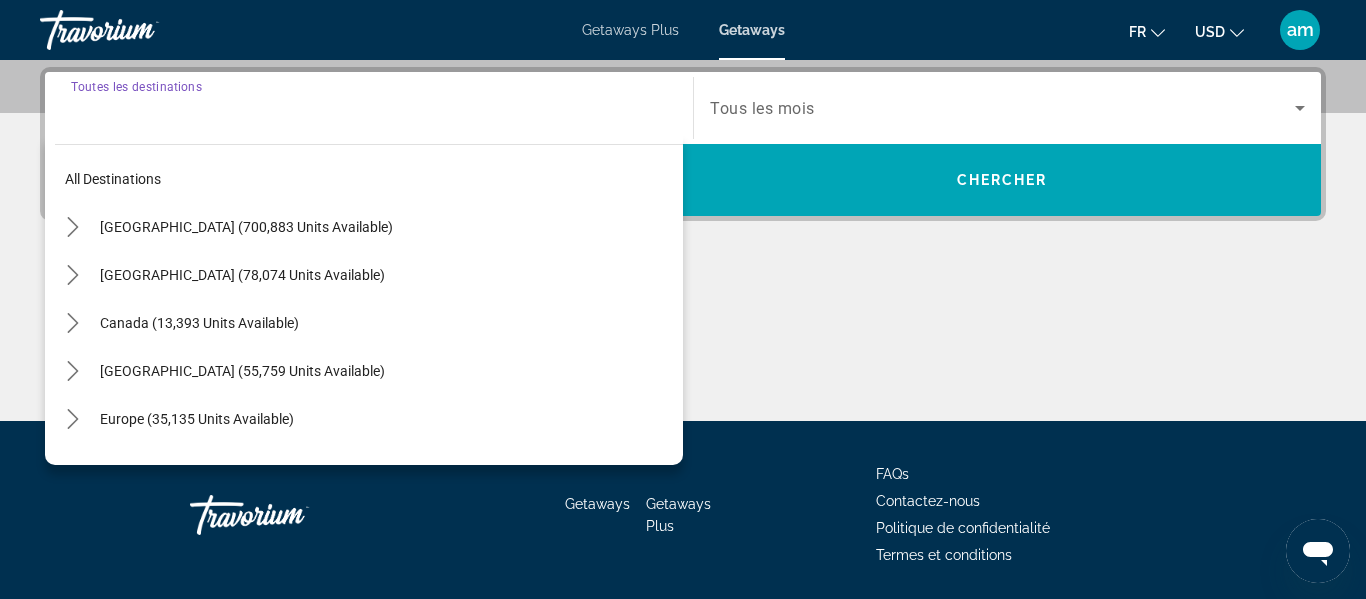
scroll to position [489, 0]
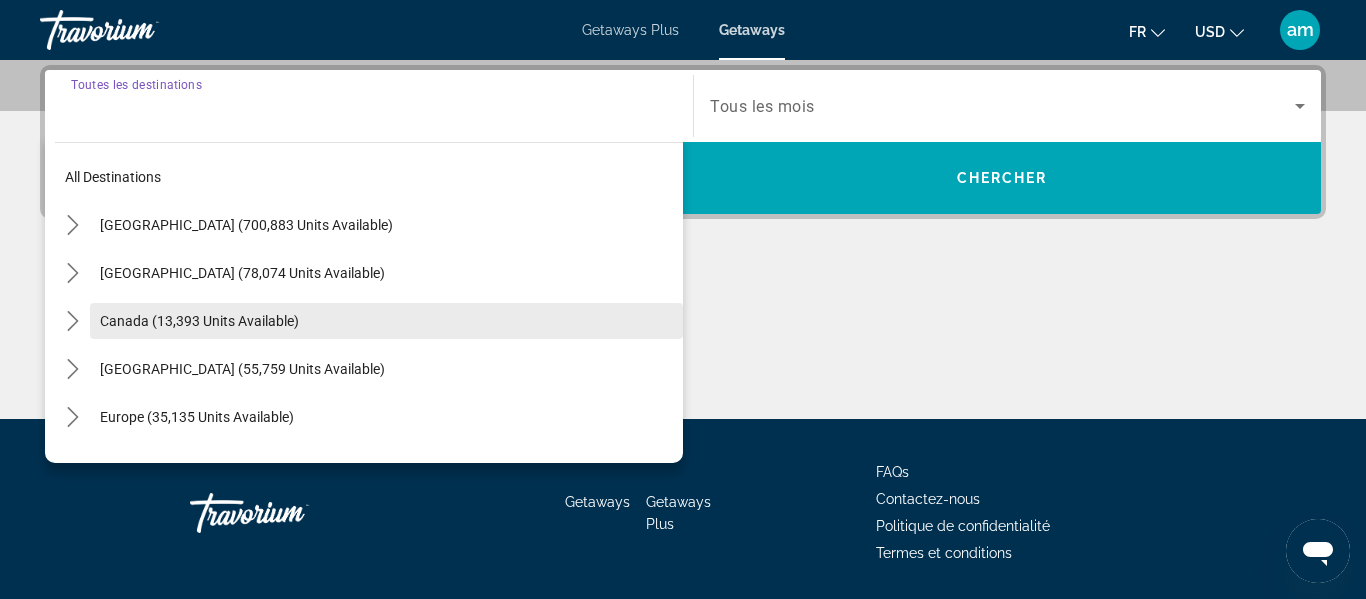
click at [390, 336] on span "Select destination: Canada (13,393 units available)" at bounding box center [386, 321] width 593 height 48
type input "**********"
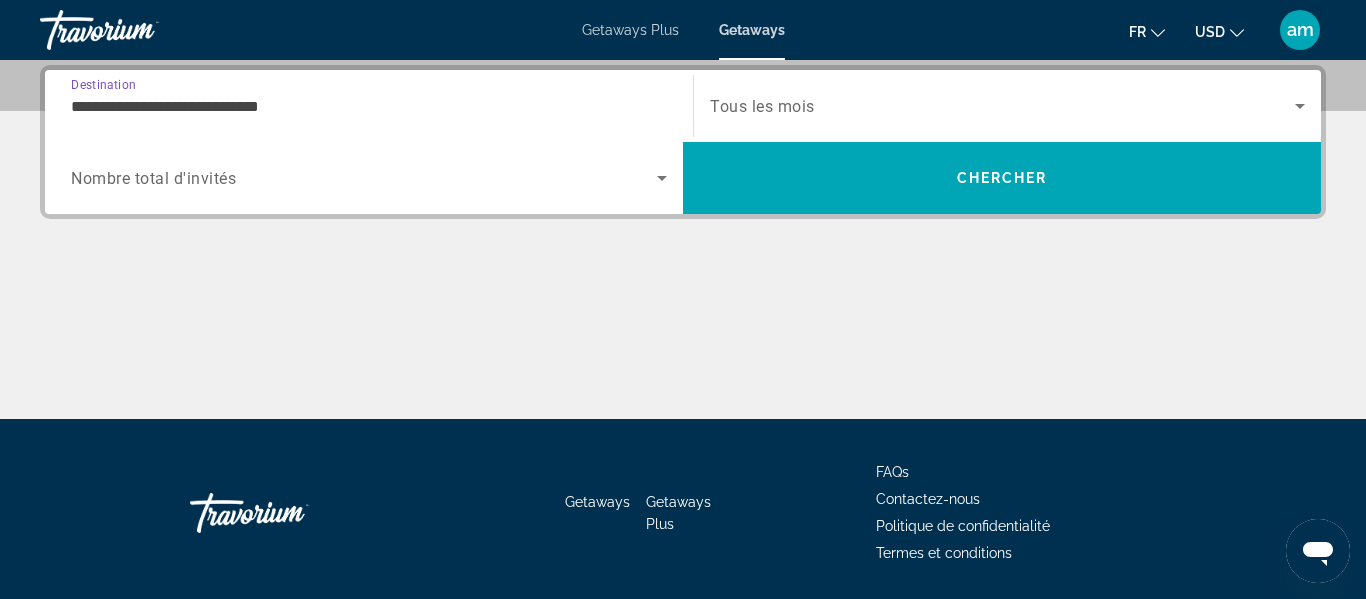
click at [304, 178] on span "Search widget" at bounding box center [364, 178] width 586 height 24
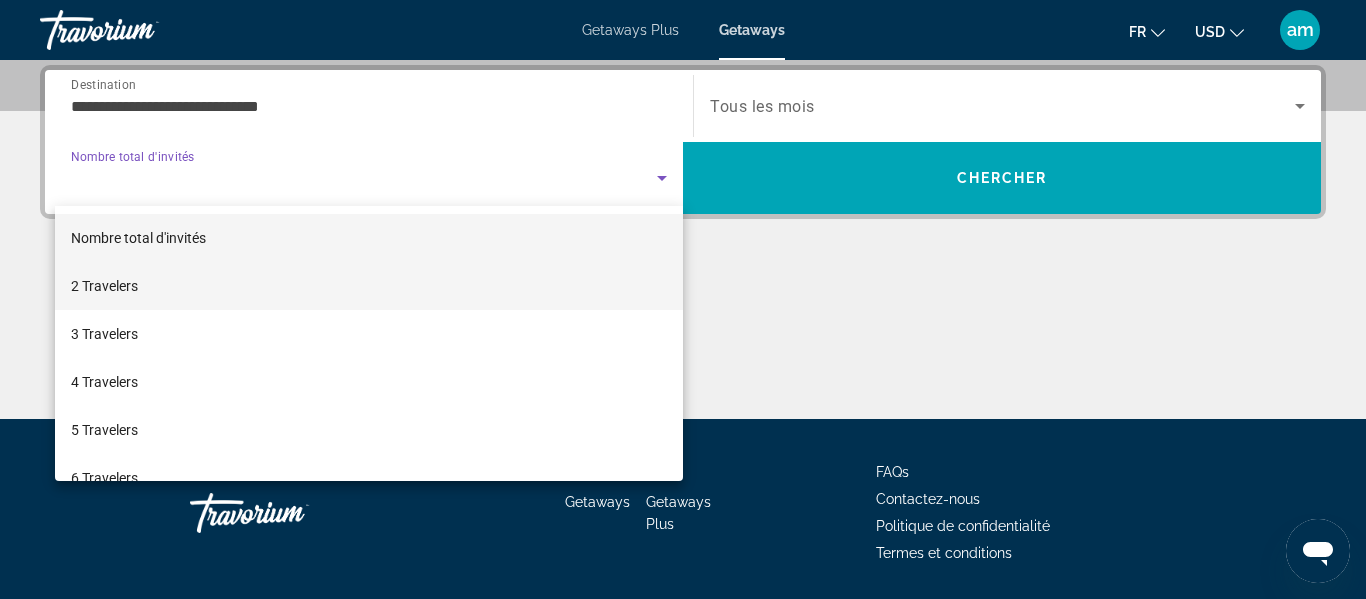
click at [329, 287] on mat-option "2 Travelers" at bounding box center [369, 286] width 628 height 48
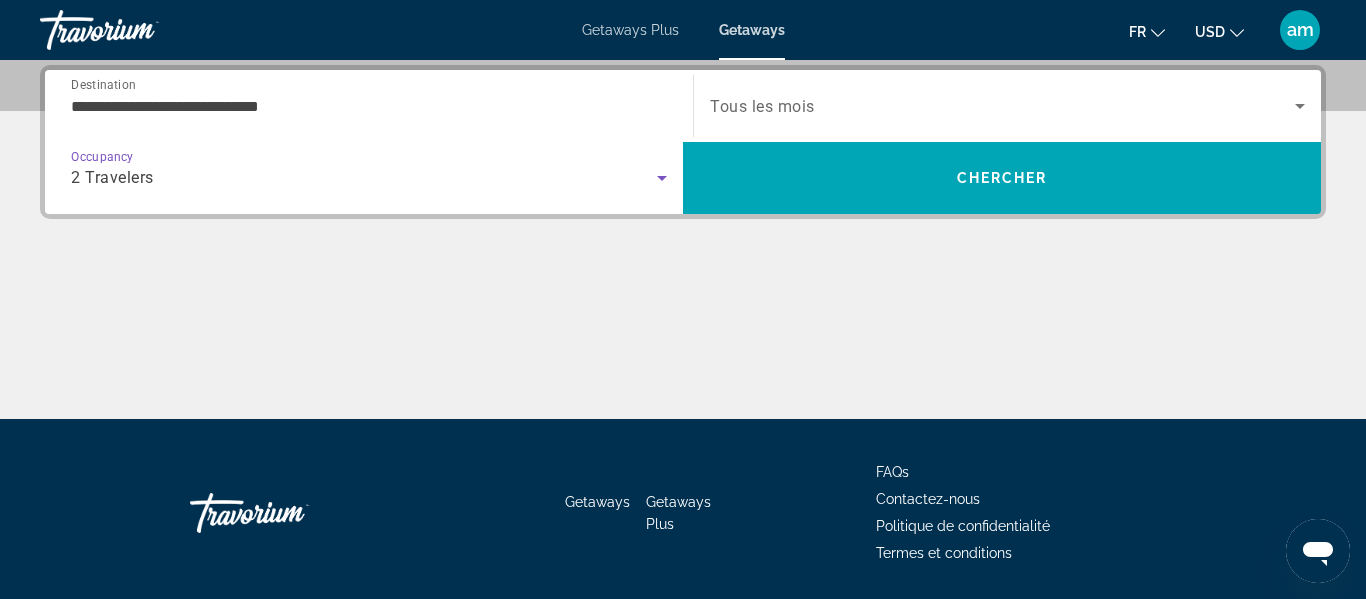
click at [767, 101] on span "Tous les mois" at bounding box center [762, 106] width 105 height 19
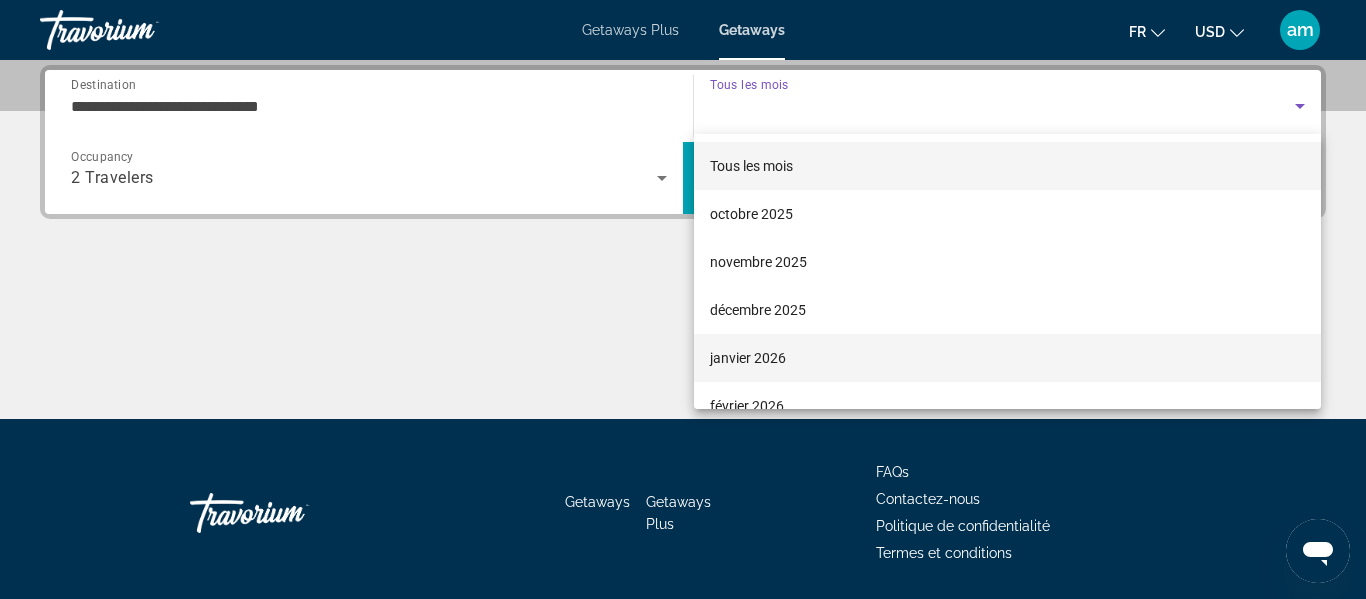
click at [767, 346] on span "janvier 2026" at bounding box center [748, 358] width 76 height 24
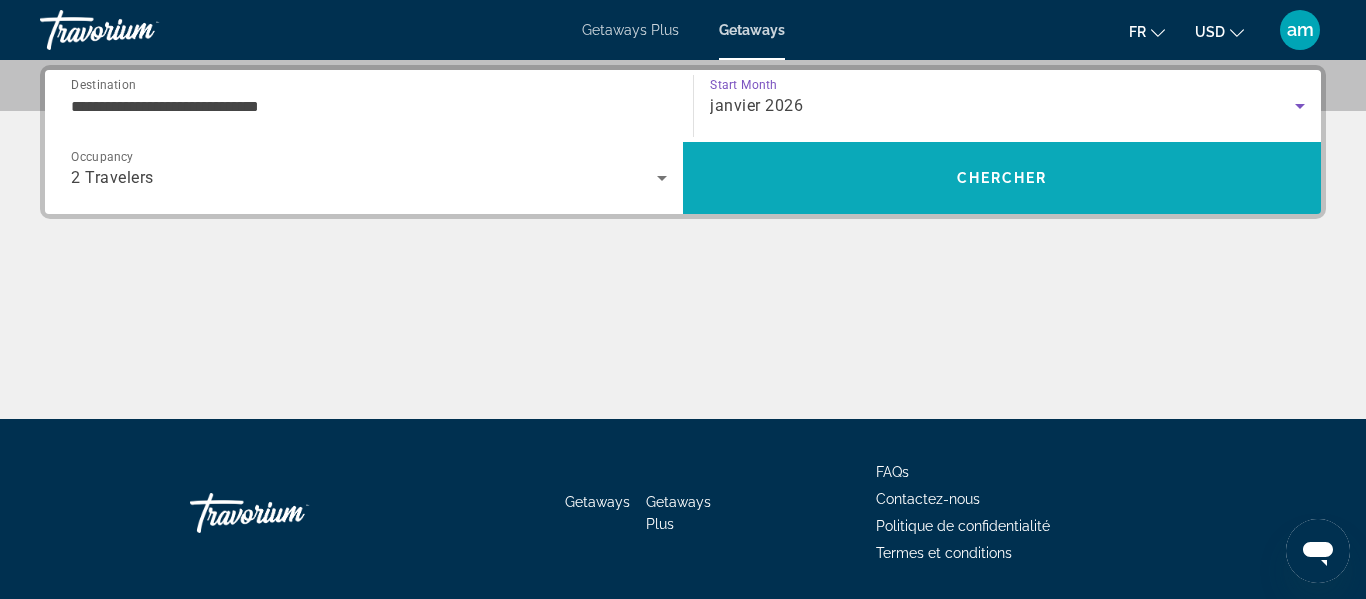
click at [777, 170] on span "Search" at bounding box center [1002, 178] width 638 height 48
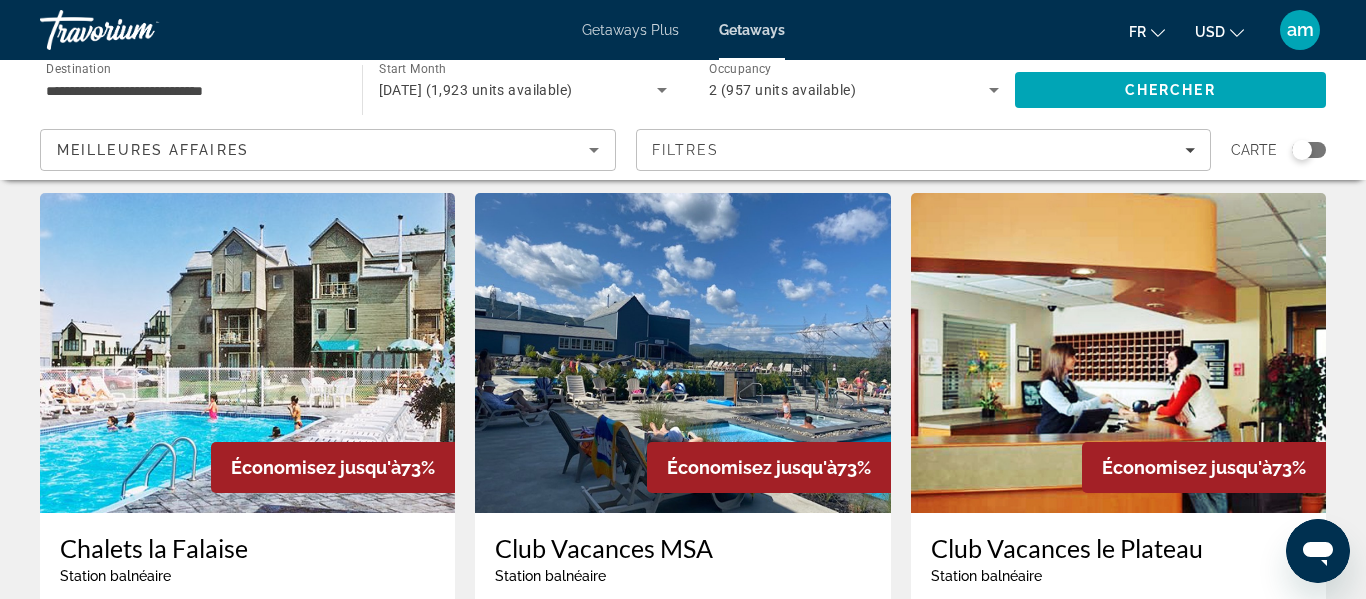
scroll to position [1523, 0]
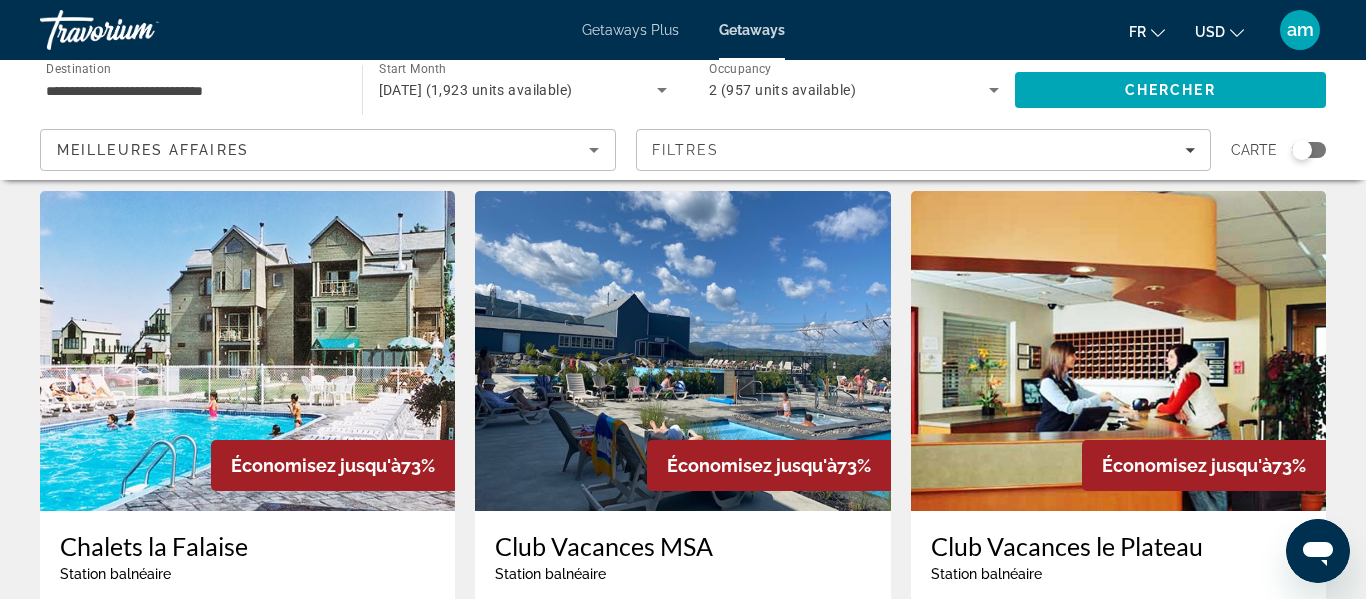
click at [597, 355] on img "Main content" at bounding box center [682, 351] width 415 height 320
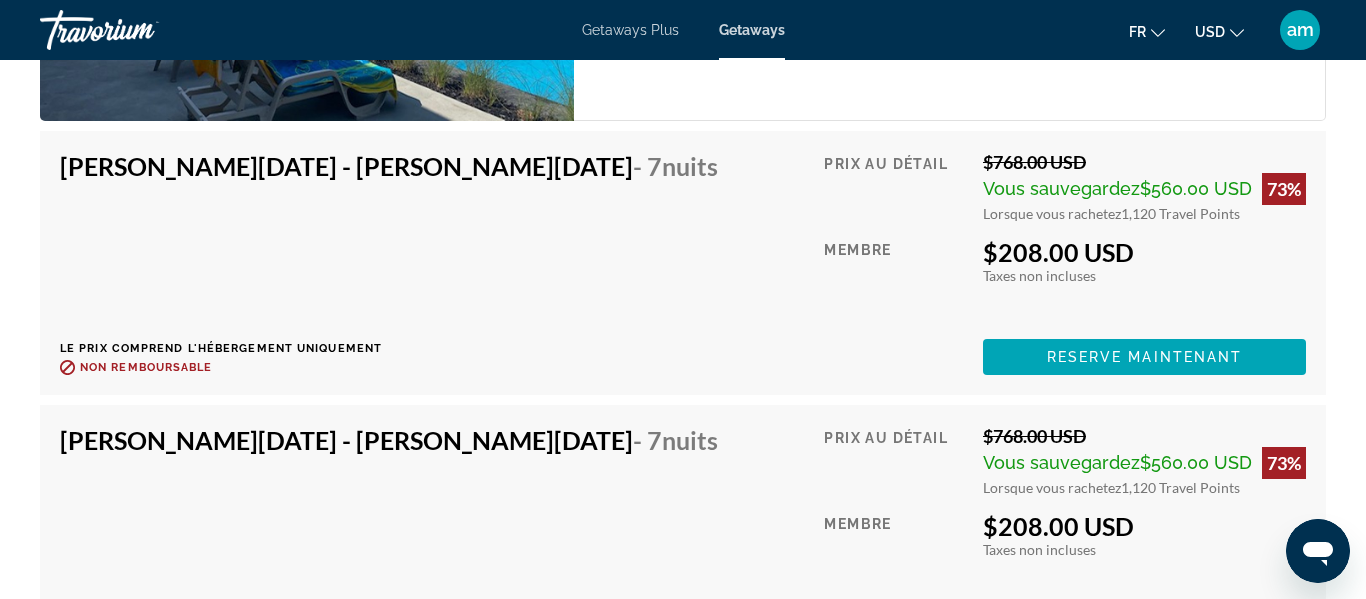
scroll to position [4704, 0]
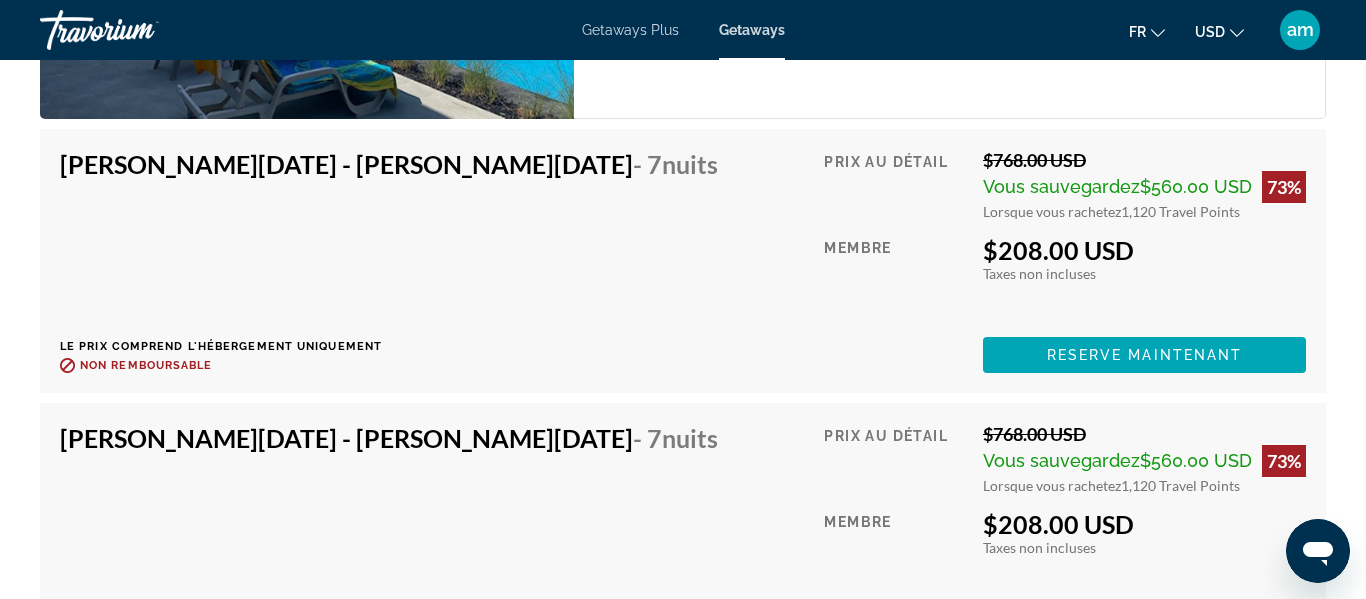
click at [91, 33] on div "Travorium" at bounding box center [140, 30] width 200 height 52
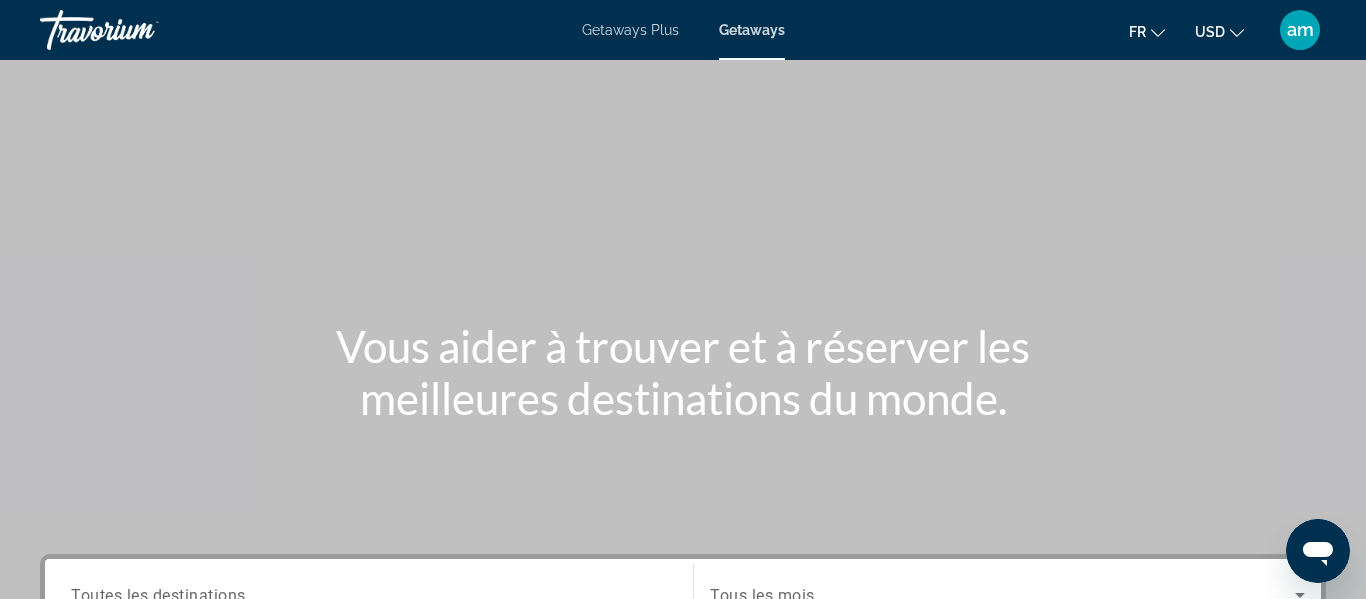
click at [84, 31] on div "Travorium" at bounding box center [140, 30] width 200 height 52
click at [104, 40] on div "Travorium" at bounding box center [140, 30] width 200 height 52
click at [1303, 34] on span "am" at bounding box center [1300, 30] width 27 height 20
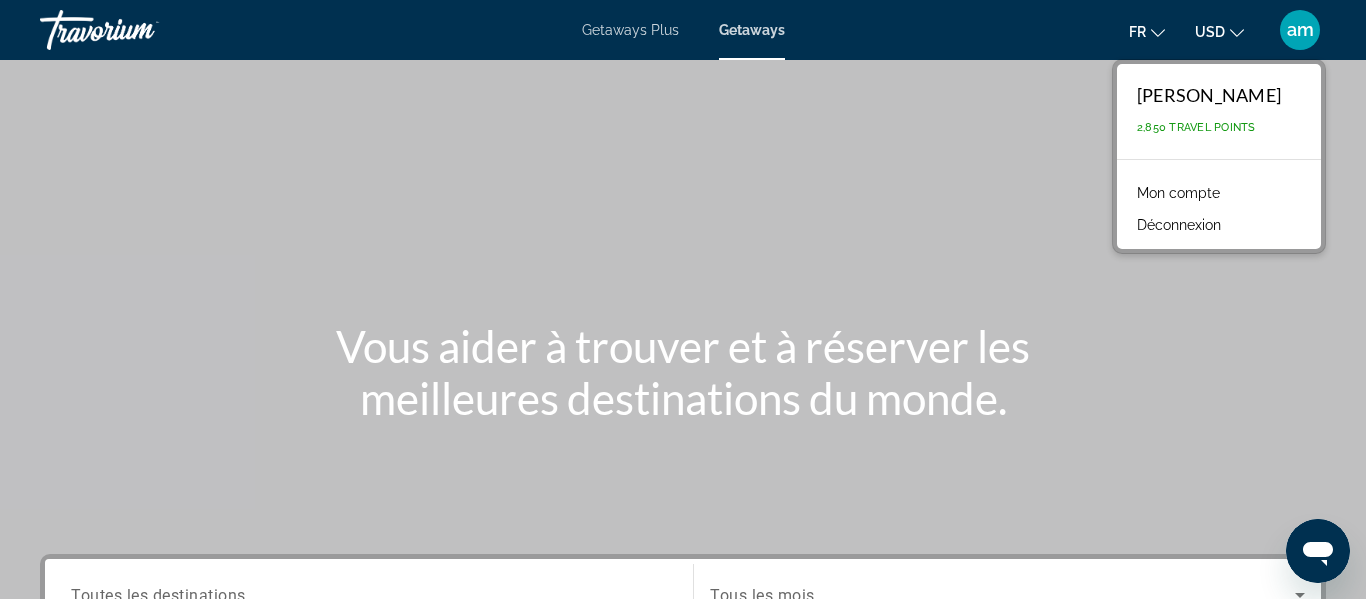
click at [1230, 197] on link "Mon compte" at bounding box center [1178, 193] width 103 height 26
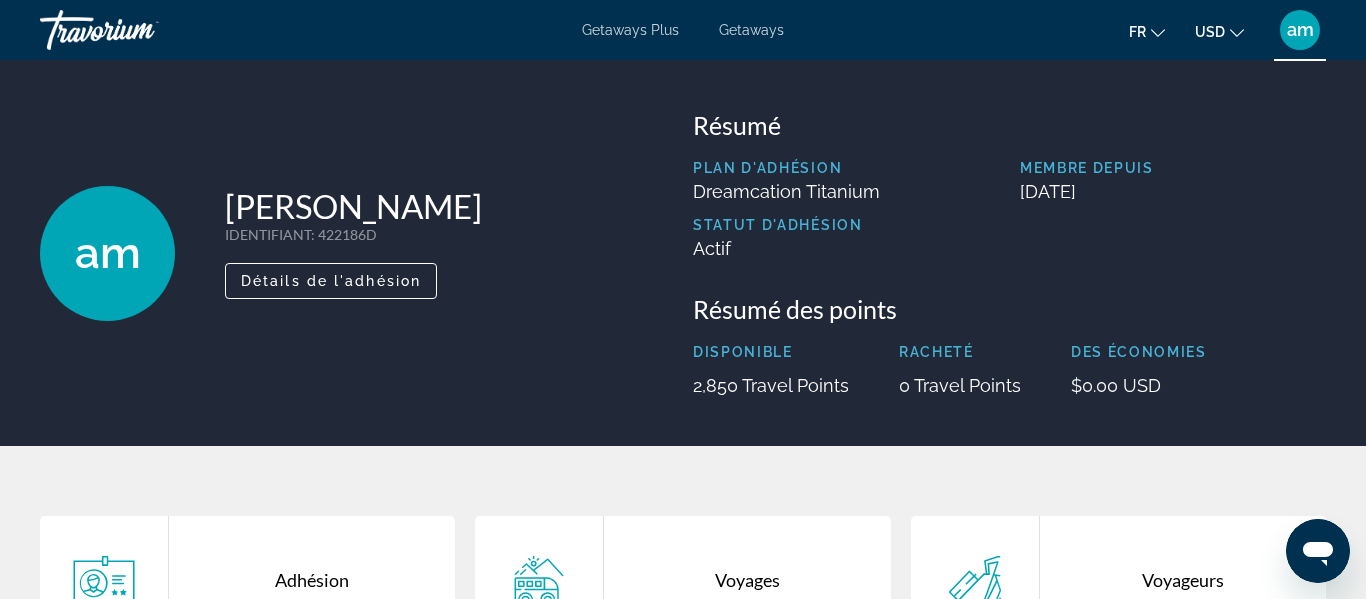
click at [741, 329] on div "Résumé des points Disponible 2,850 Travel Points Racheté 0 Travel Points Des éc…" at bounding box center [1009, 345] width 633 height 102
click at [1238, 35] on icon "Change currency" at bounding box center [1237, 33] width 14 height 8
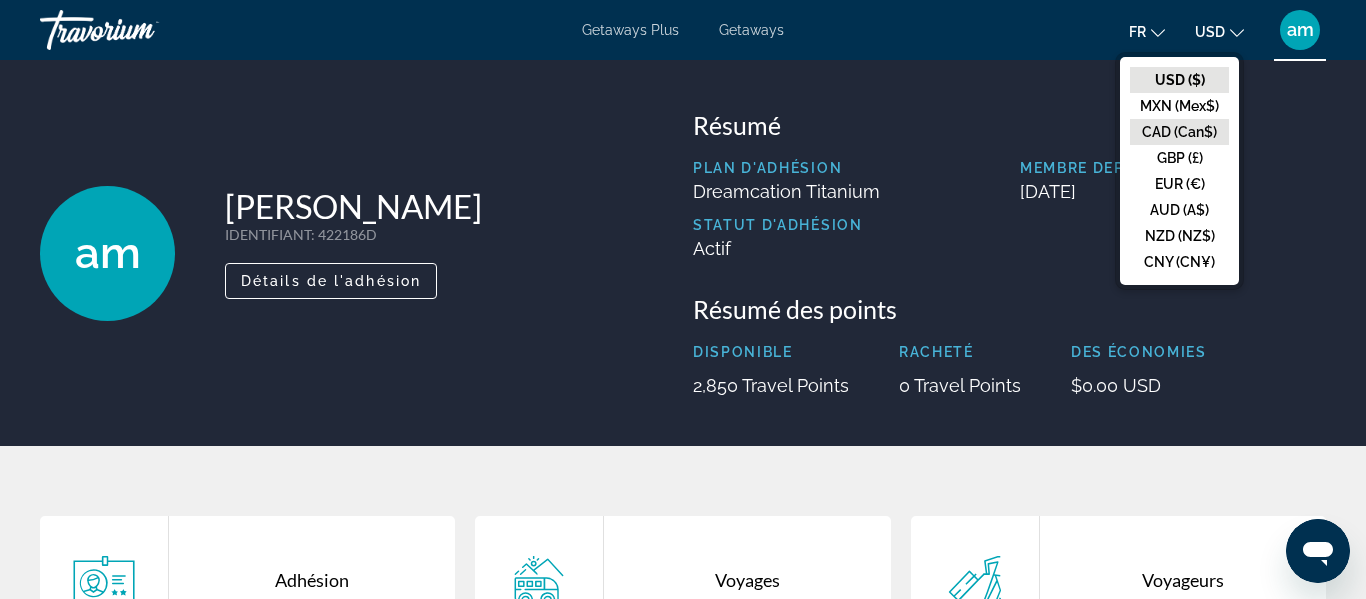
click at [1197, 137] on button "CAD (Can$)" at bounding box center [1179, 132] width 99 height 26
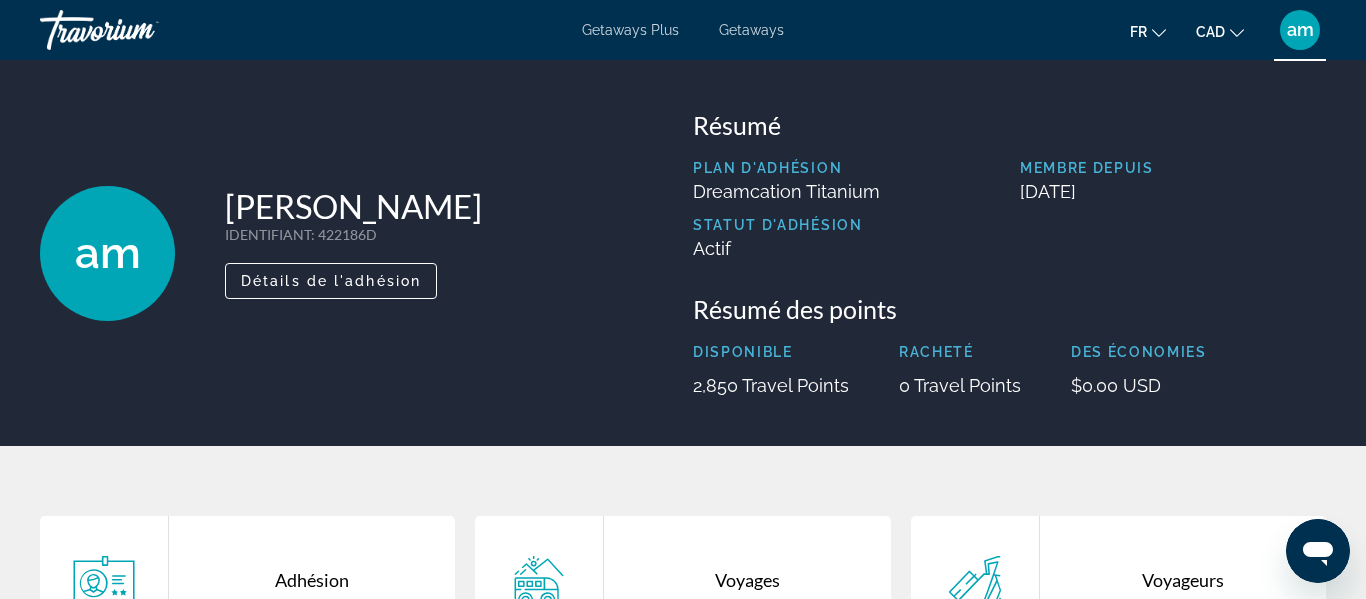
click at [621, 40] on div "Getaways Plus Getaways fr English Español Français Italiano Português русский C…" at bounding box center [683, 30] width 1366 height 52
click at [623, 29] on span "Getaways Plus" at bounding box center [630, 30] width 97 height 16
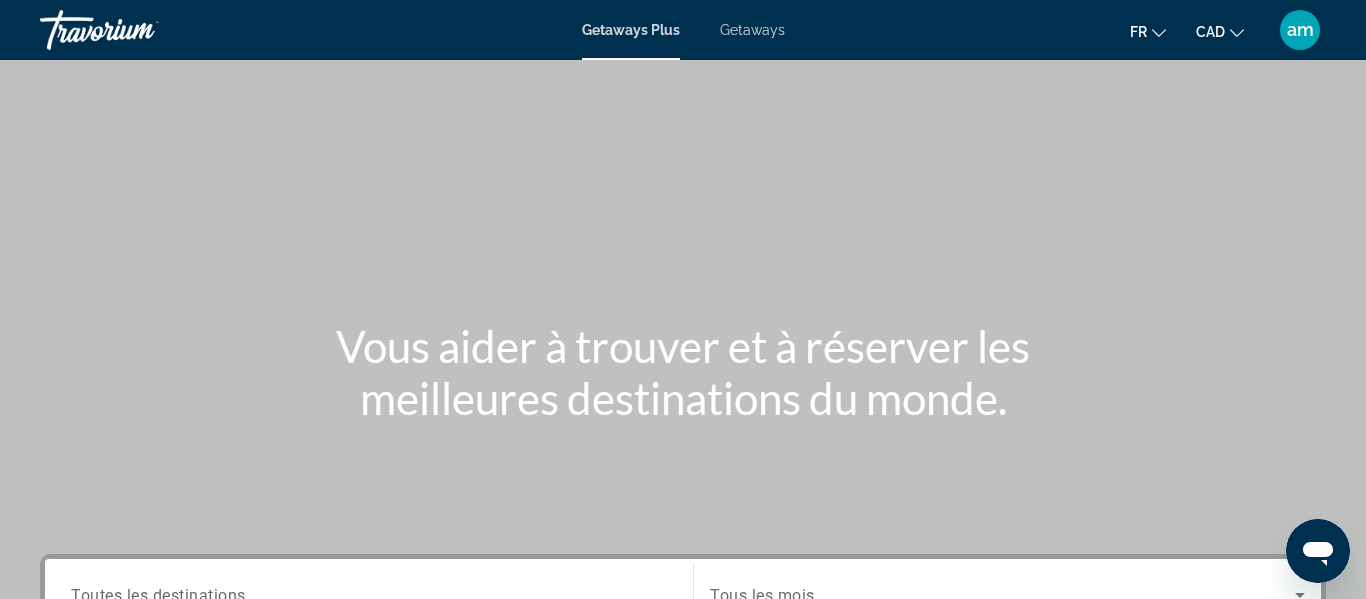
click at [744, 29] on span "Getaways" at bounding box center [752, 30] width 65 height 16
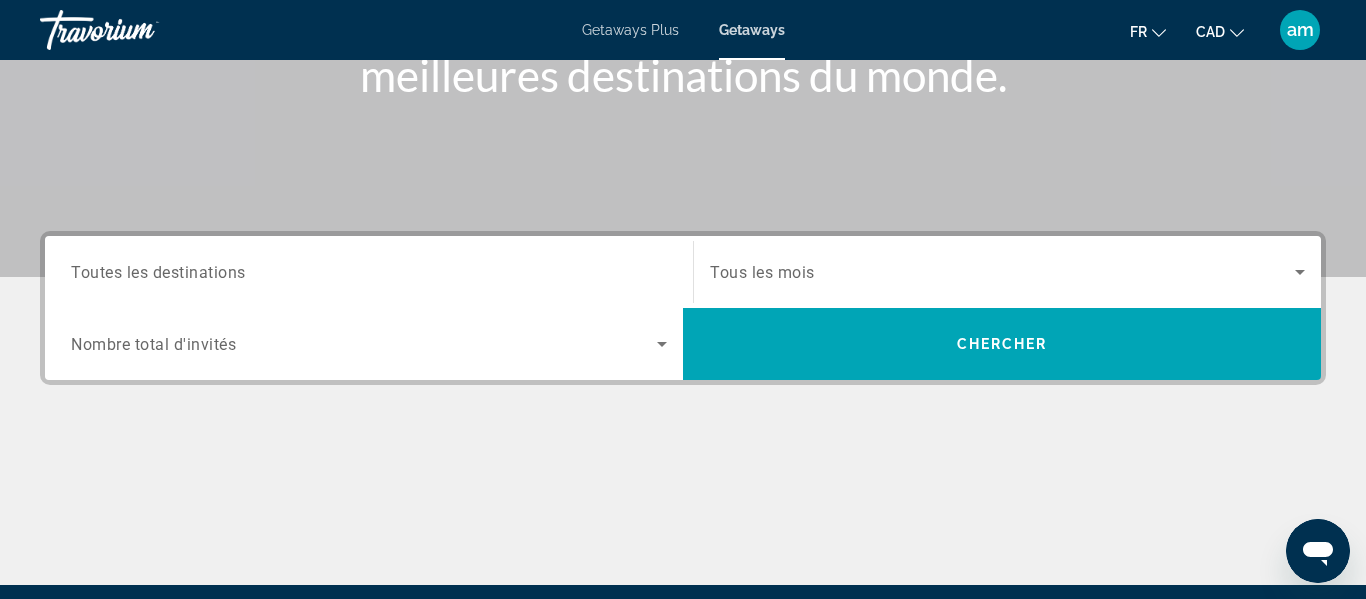
scroll to position [324, 0]
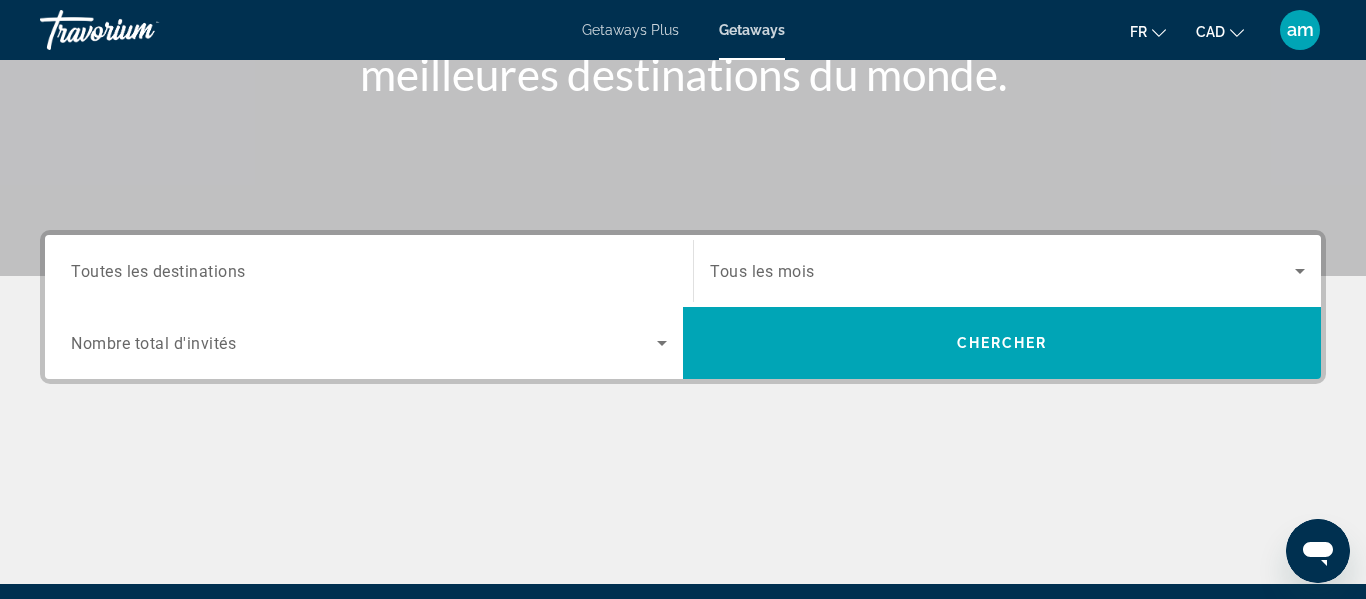
click at [590, 260] on input "Destination Toutes les destinations" at bounding box center [369, 272] width 596 height 24
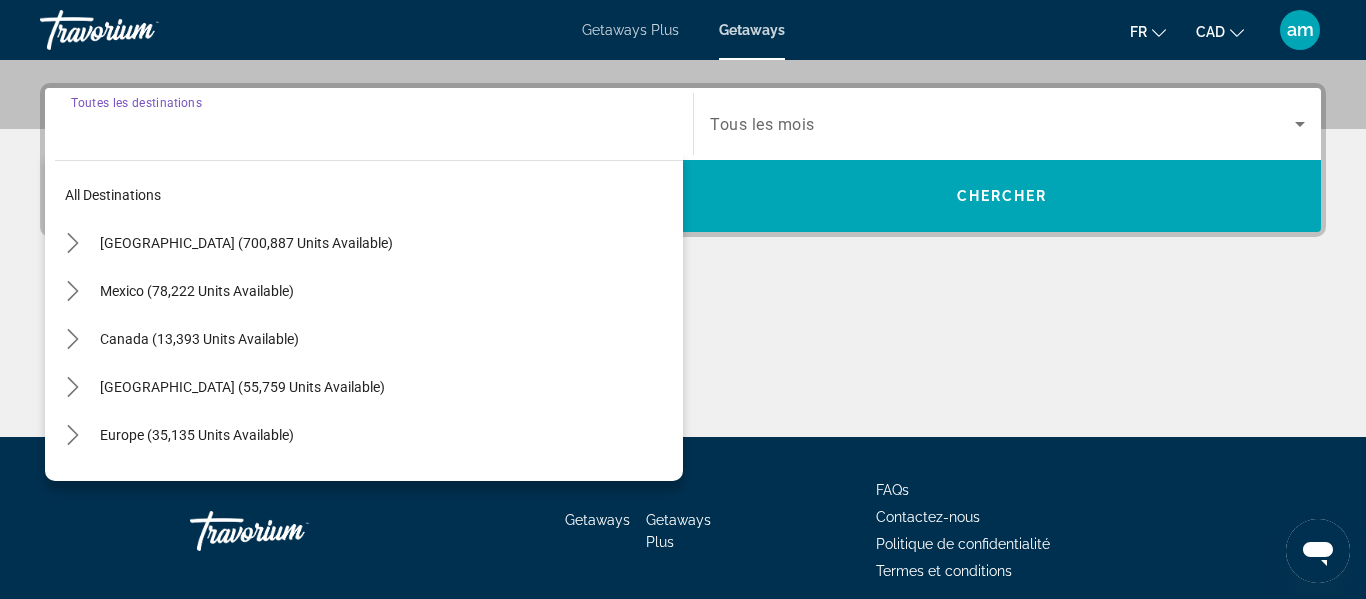
scroll to position [489, 0]
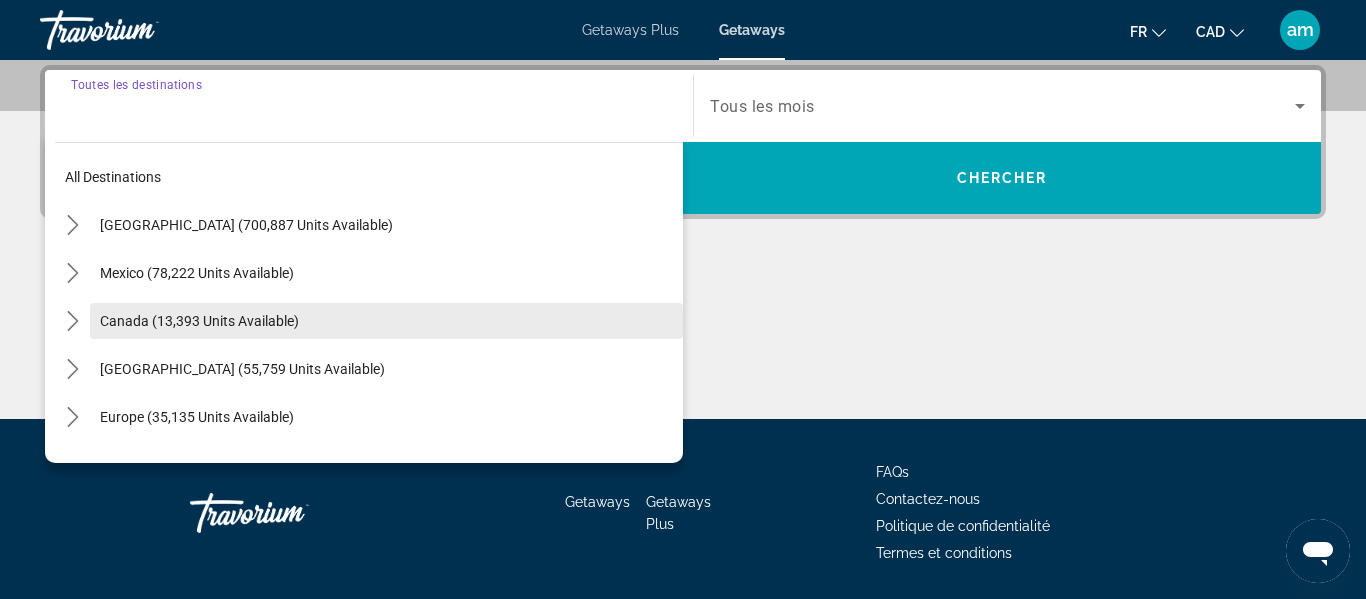
click at [562, 315] on span "Select destination: Canada (13,393 units available)" at bounding box center [386, 321] width 593 height 48
type input "**********"
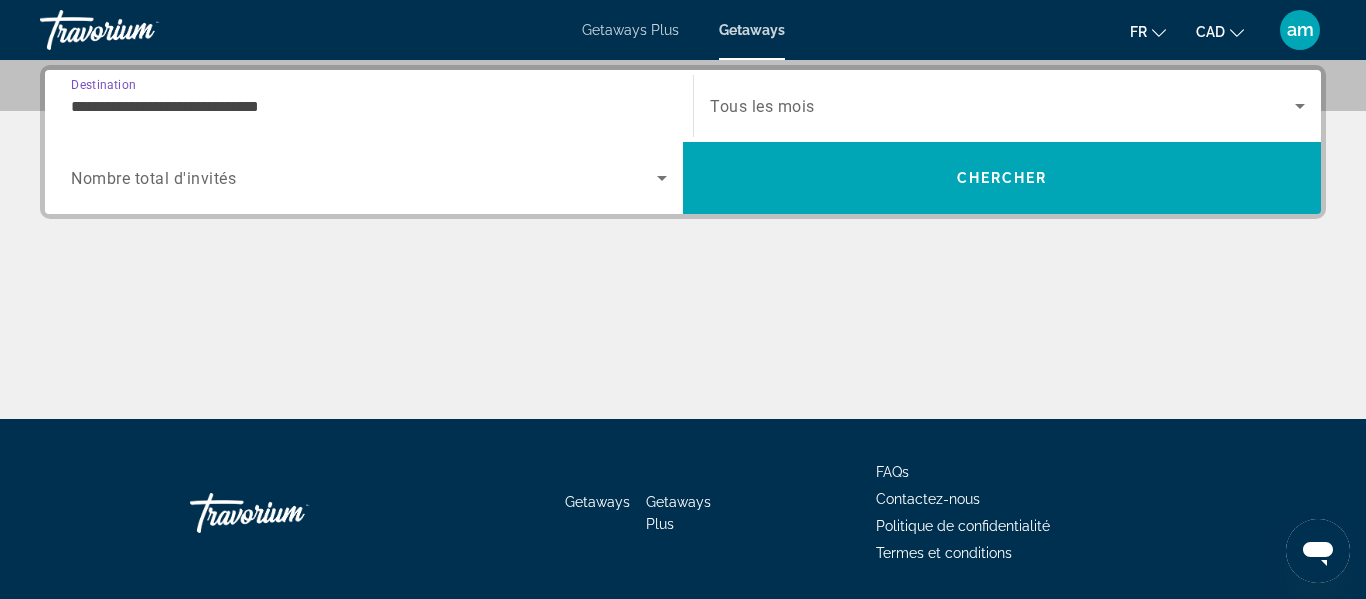
click at [527, 190] on div "Search widget" at bounding box center [369, 178] width 596 height 56
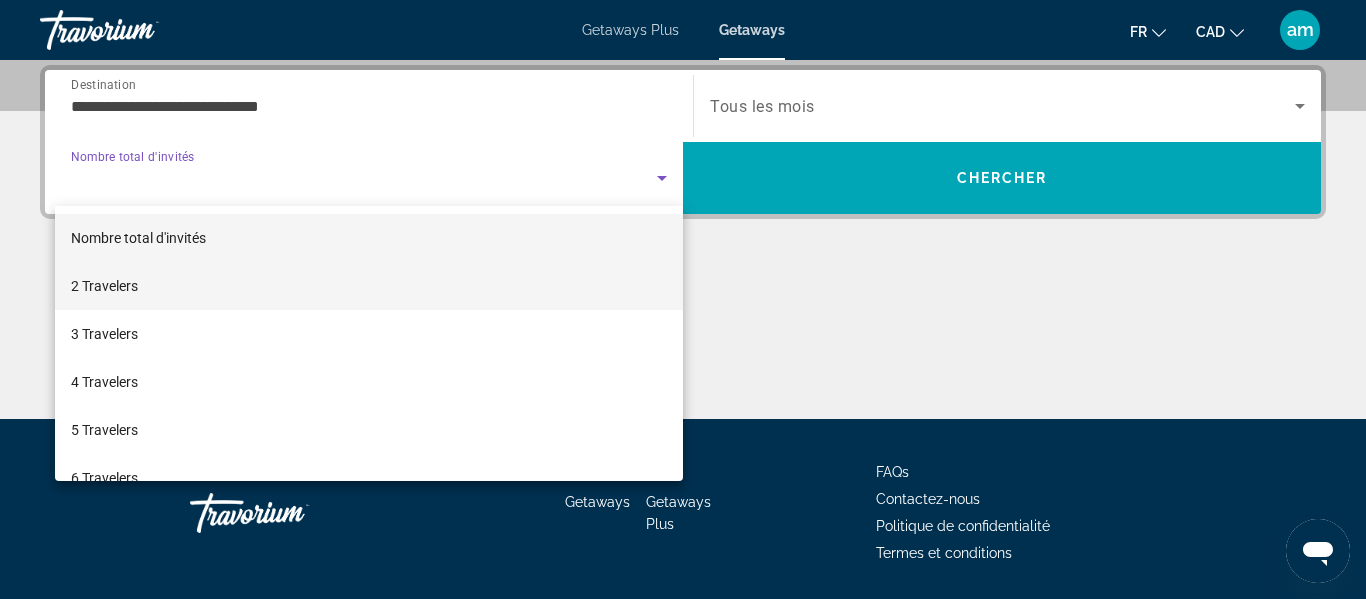
click at [511, 300] on mat-option "2 Travelers" at bounding box center [369, 286] width 628 height 48
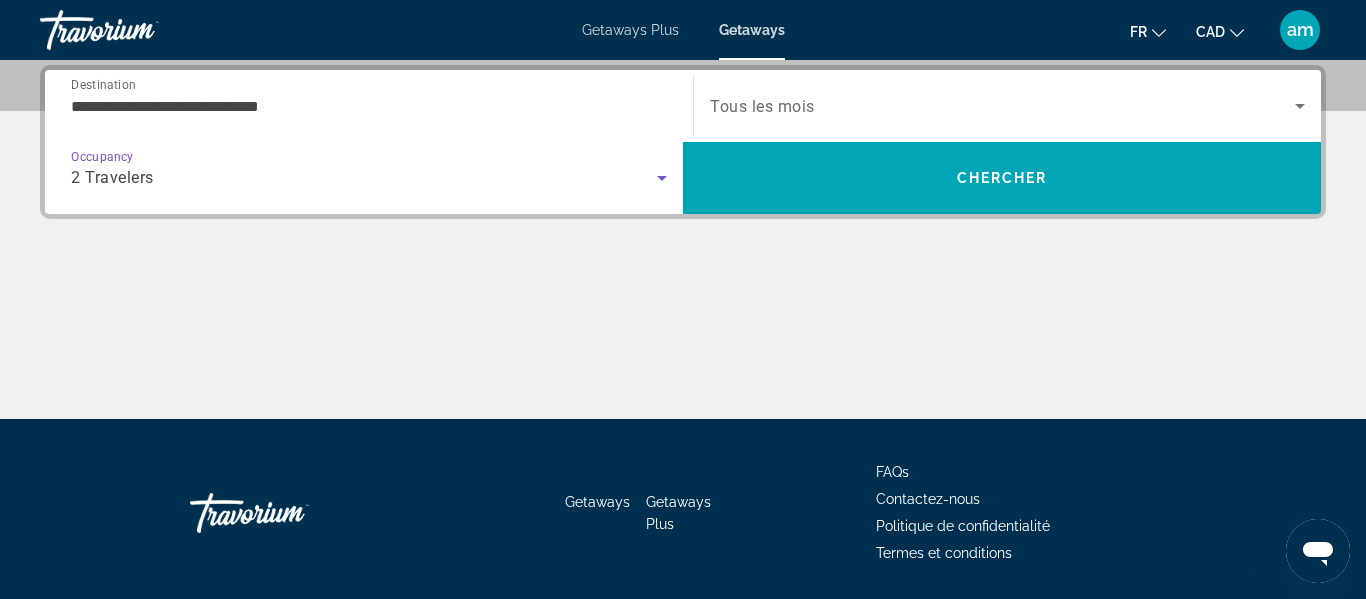
click at [1302, 104] on icon "Search widget" at bounding box center [1300, 106] width 10 height 5
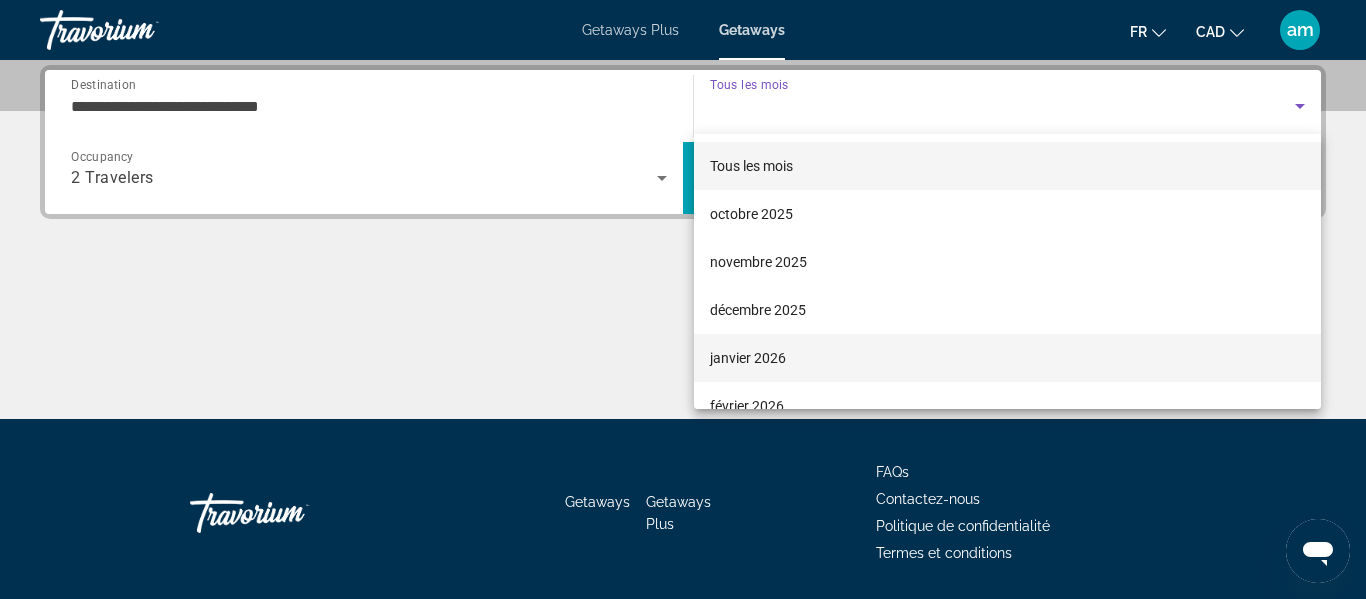
click at [1057, 371] on mat-option "janvier 2026" at bounding box center [1007, 358] width 627 height 48
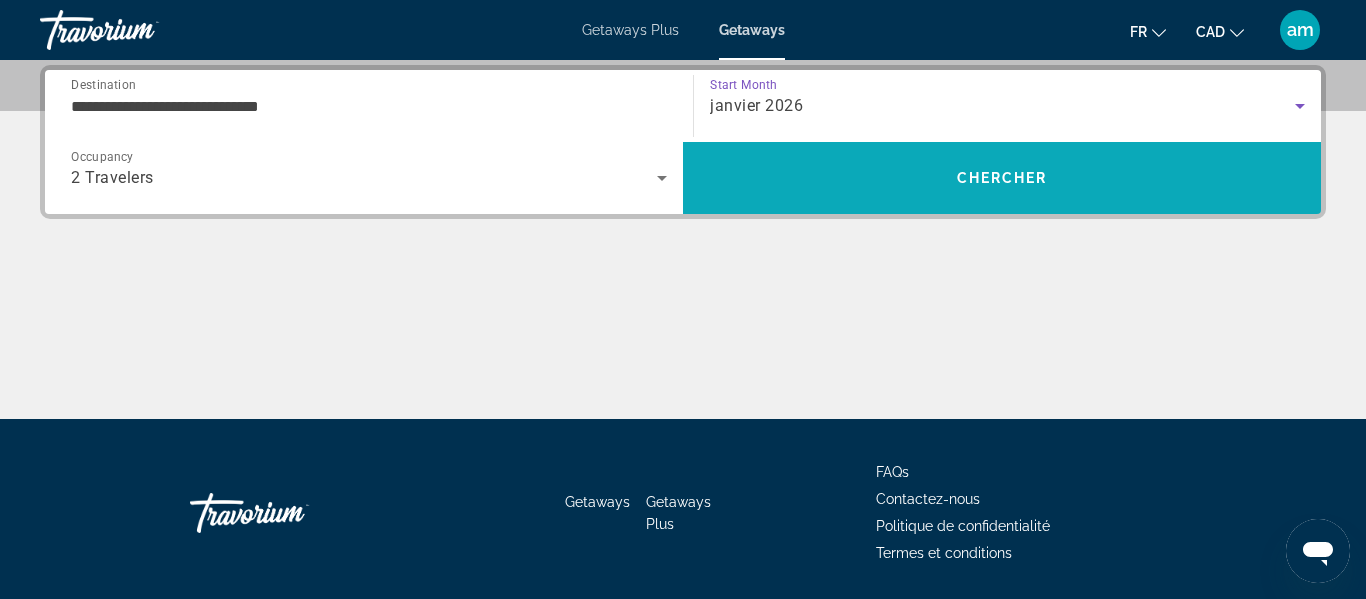
click at [974, 177] on span "Chercher" at bounding box center [1002, 178] width 91 height 16
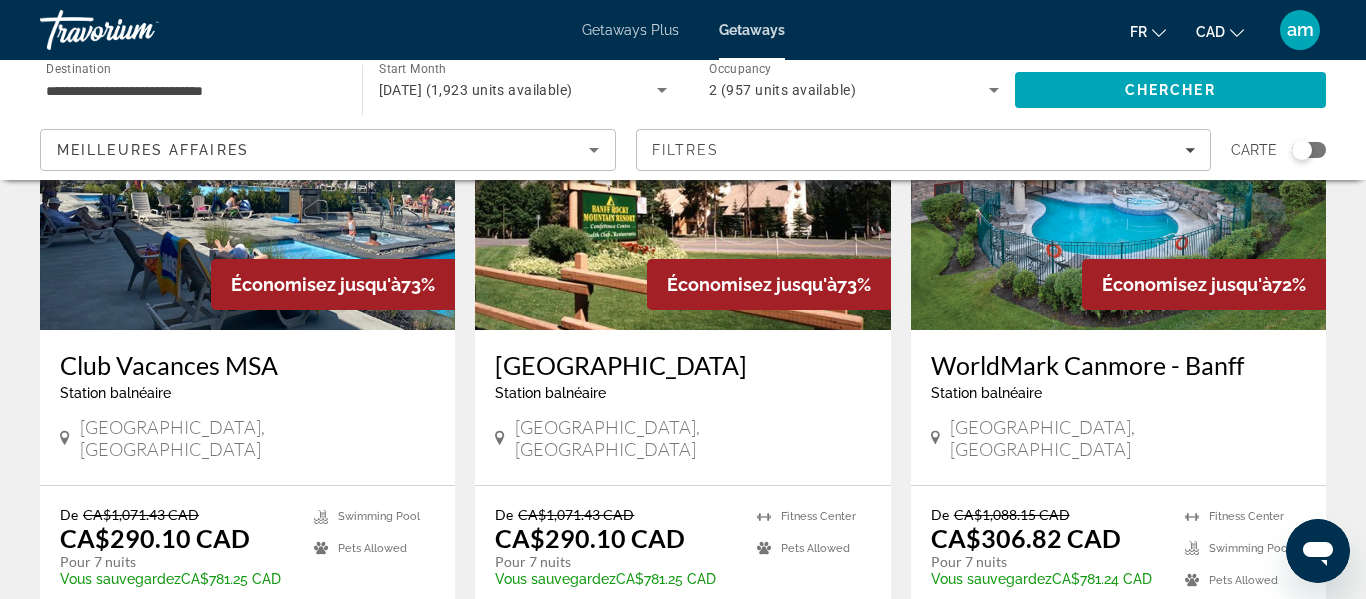
scroll to position [2402, 0]
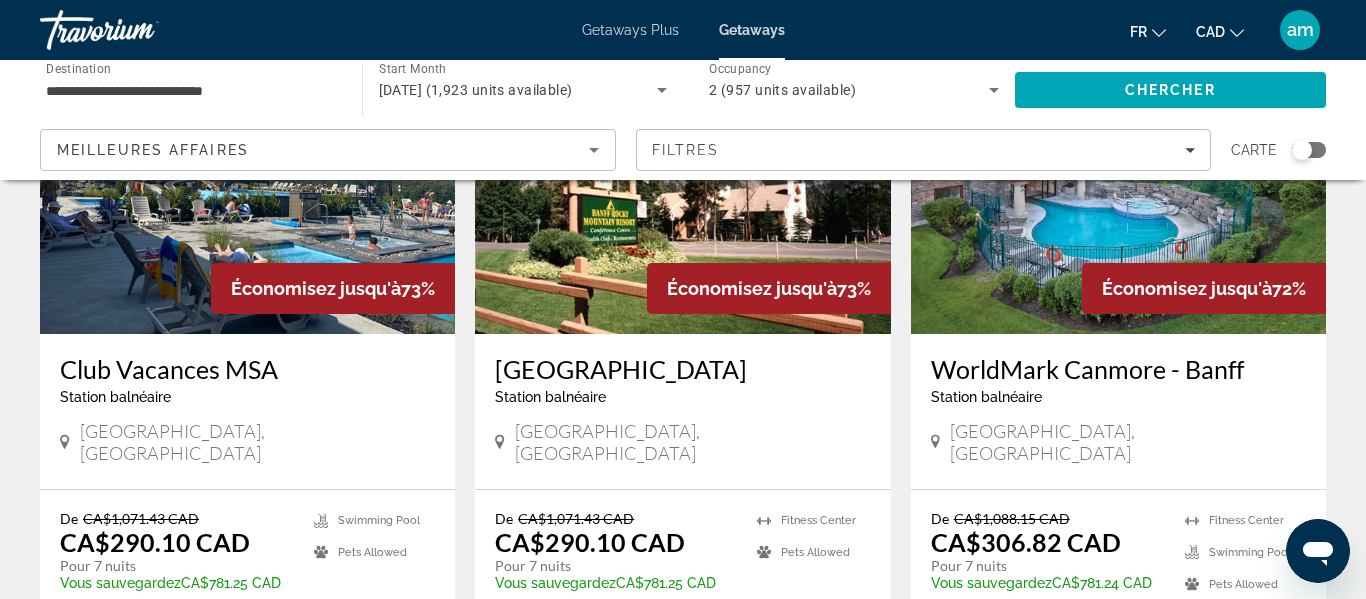
click at [310, 420] on div "[GEOGRAPHIC_DATA], [GEOGRAPHIC_DATA]" at bounding box center [247, 442] width 375 height 44
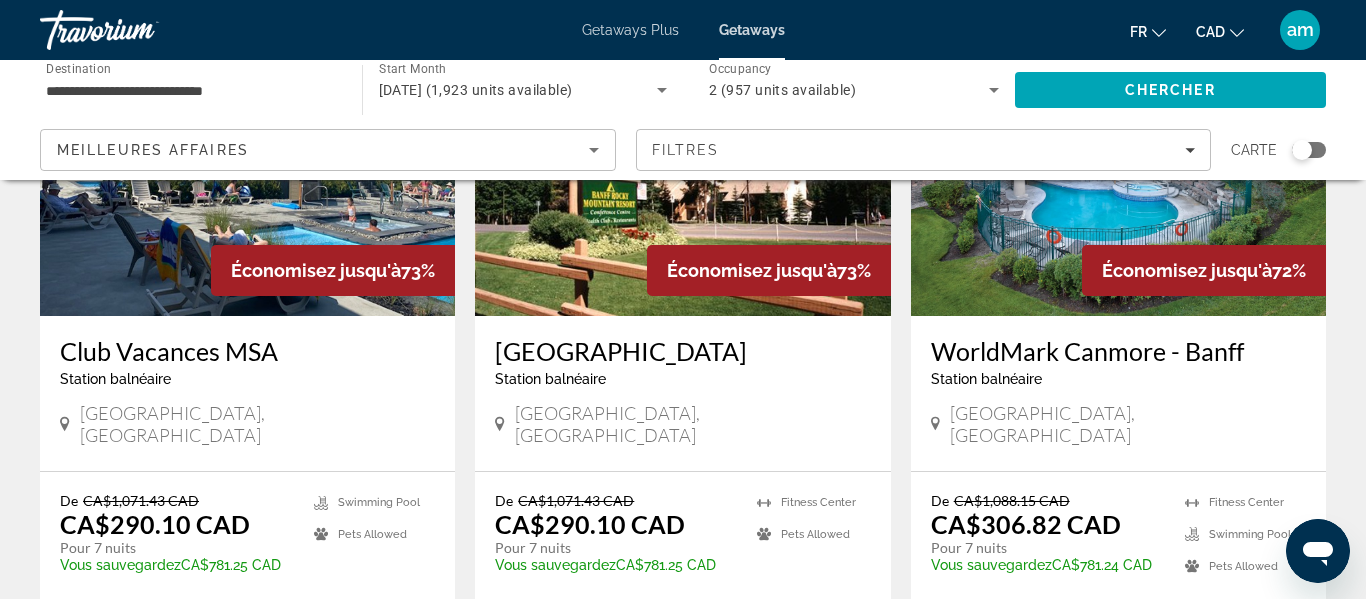
scroll to position [2417, 0]
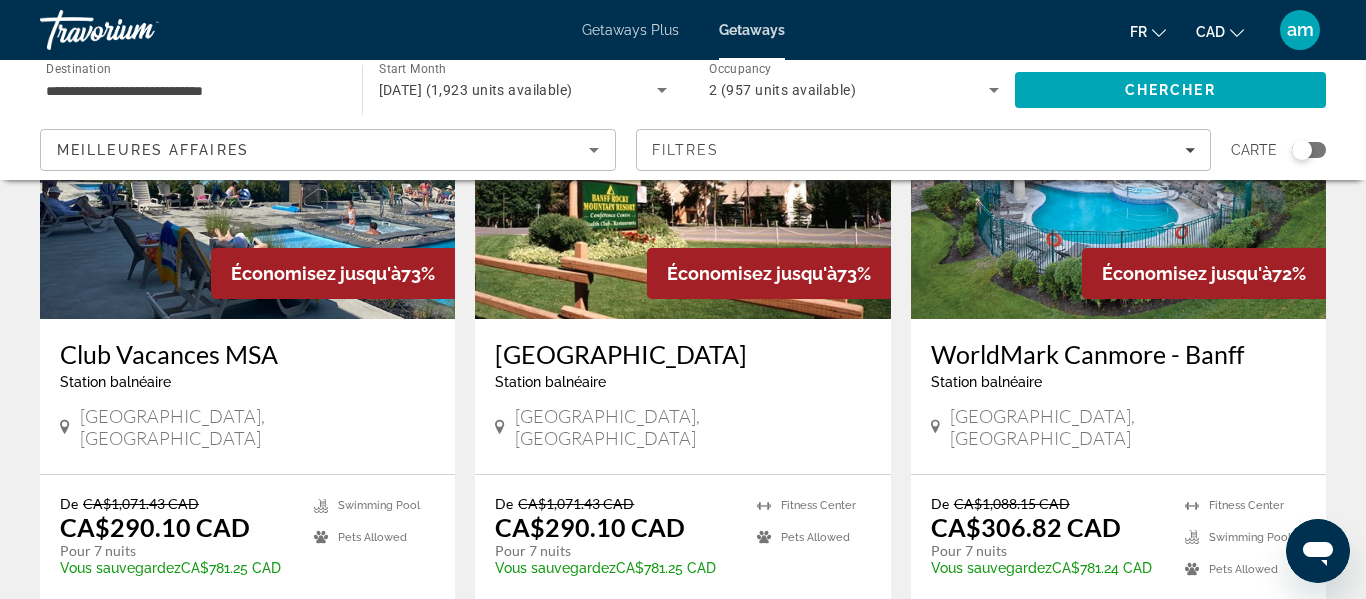
click at [310, 405] on div "[GEOGRAPHIC_DATA], [GEOGRAPHIC_DATA]" at bounding box center [247, 427] width 375 height 44
click at [224, 512] on p "CA$290.10 CAD" at bounding box center [155, 527] width 190 height 30
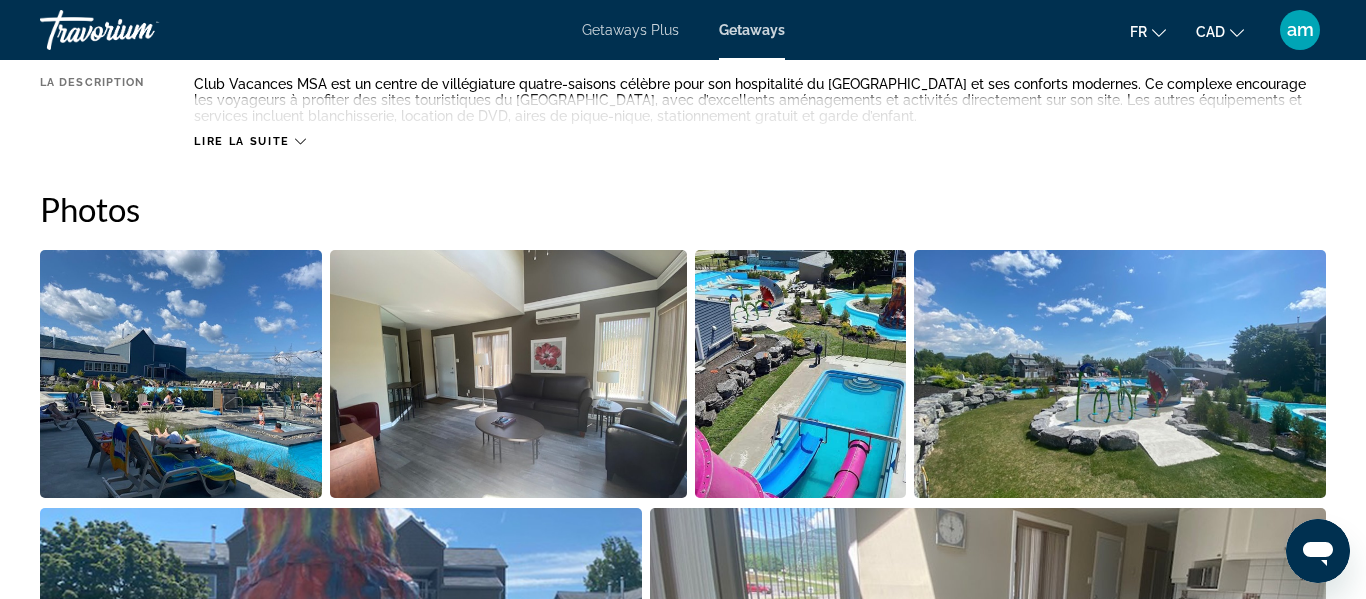
scroll to position [1185, 0]
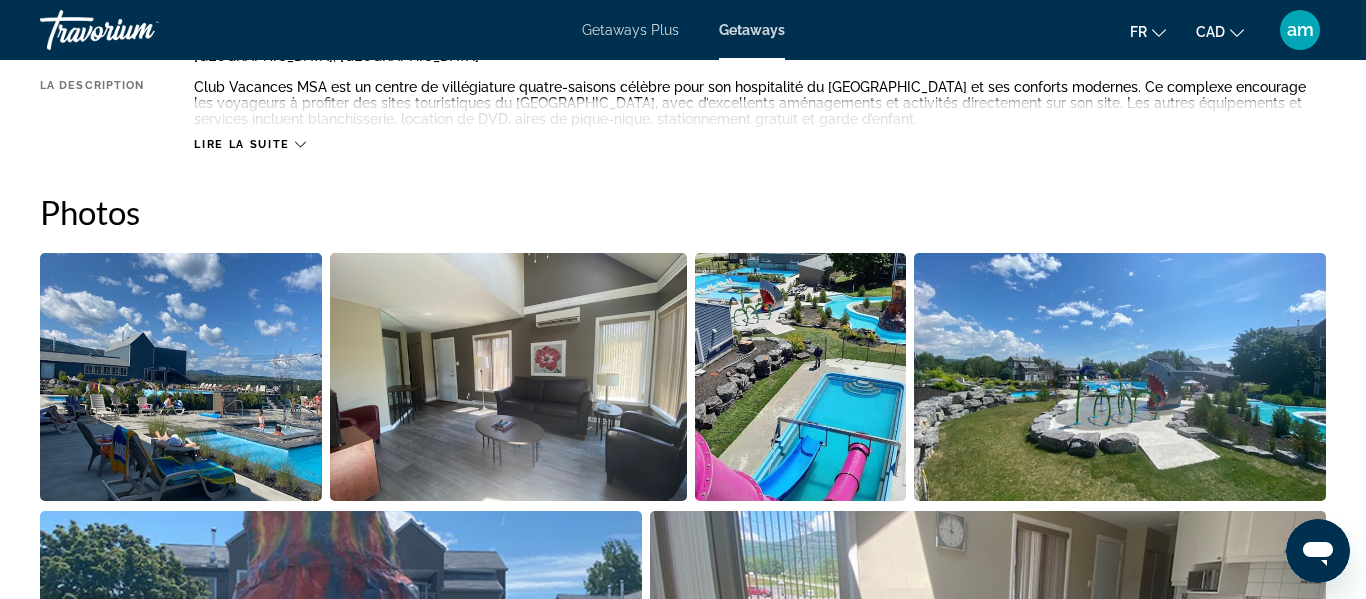
click at [620, 37] on span "Getaways Plus" at bounding box center [630, 30] width 97 height 16
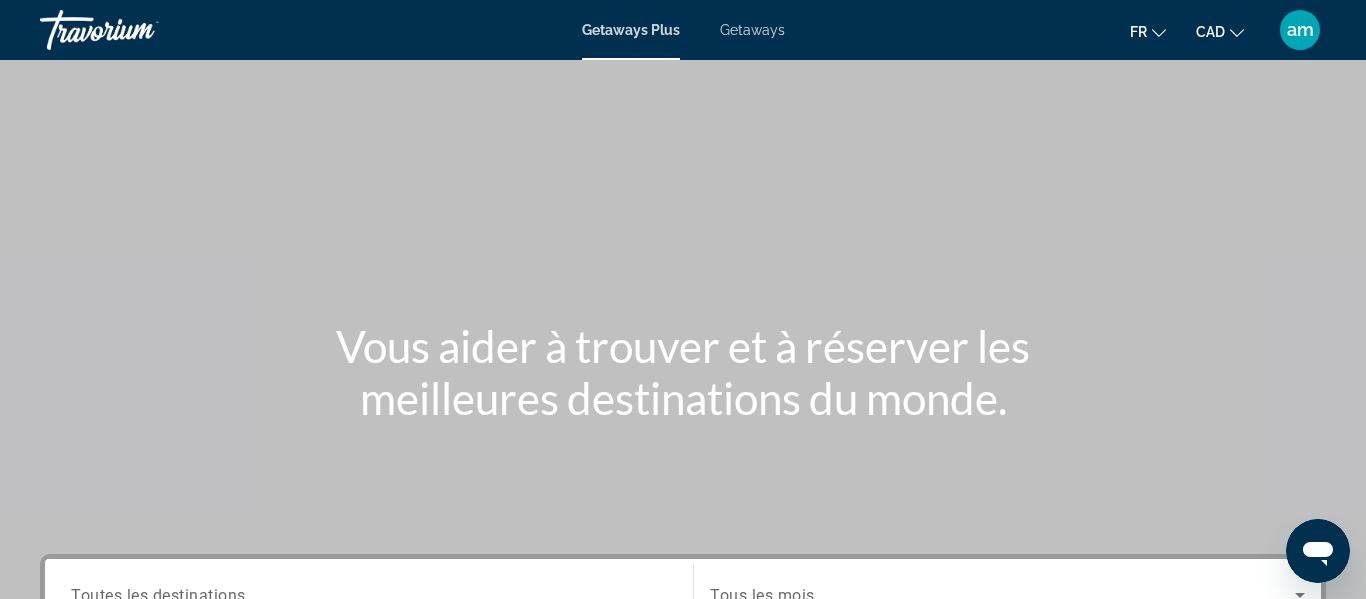
click at [756, 28] on span "Getaways" at bounding box center [752, 30] width 65 height 16
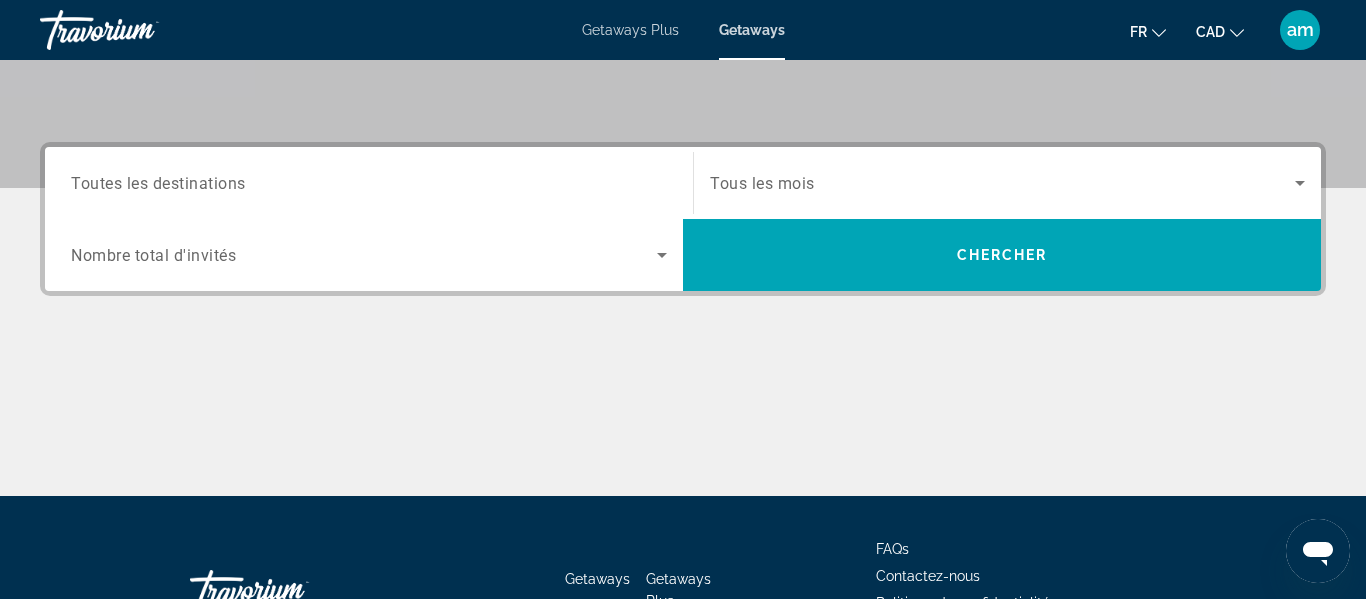
scroll to position [438, 0]
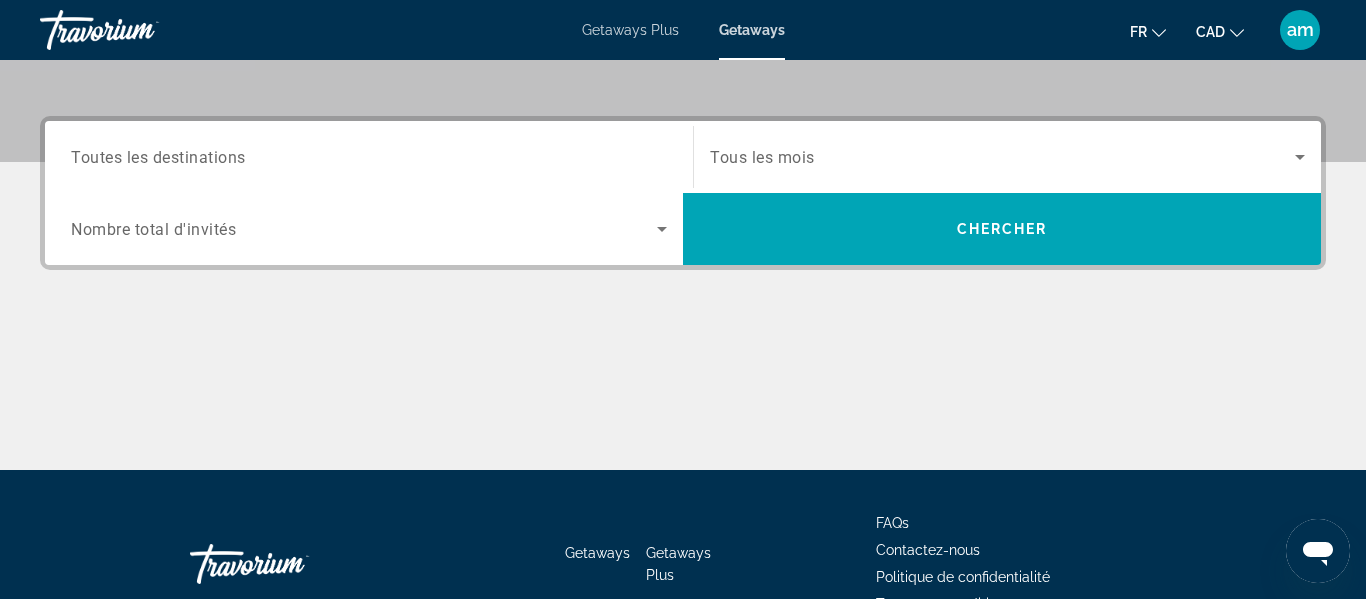
click at [473, 155] on input "Destination Toutes les destinations" at bounding box center [369, 158] width 596 height 24
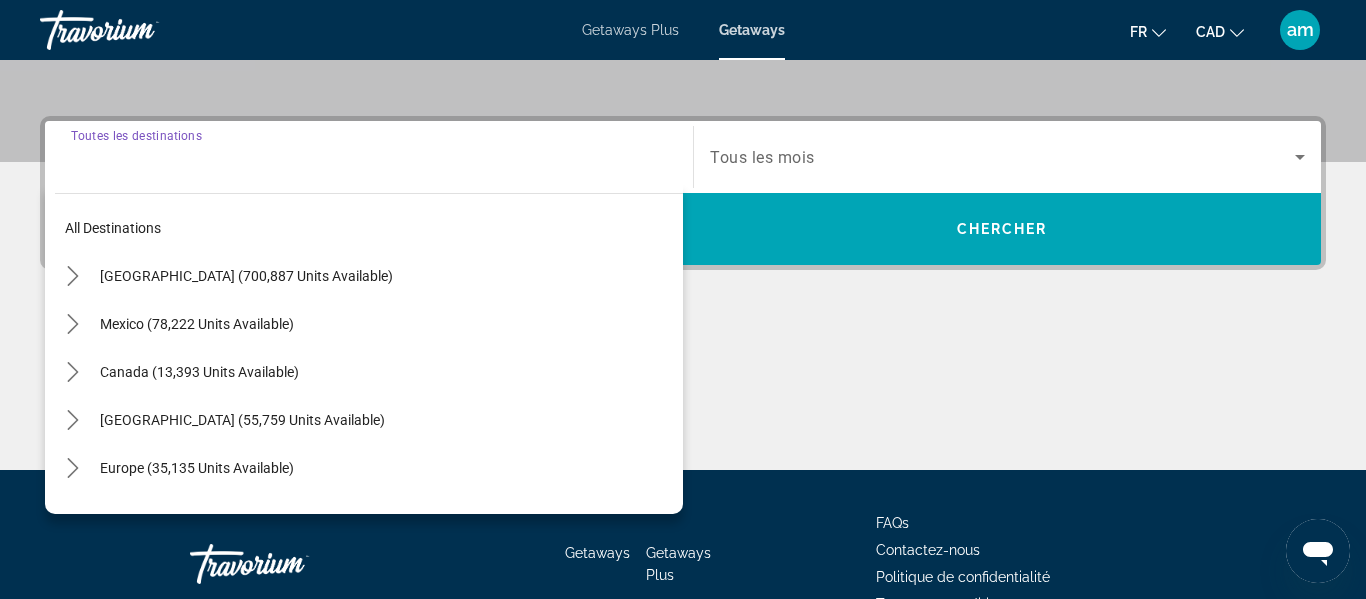
scroll to position [489, 0]
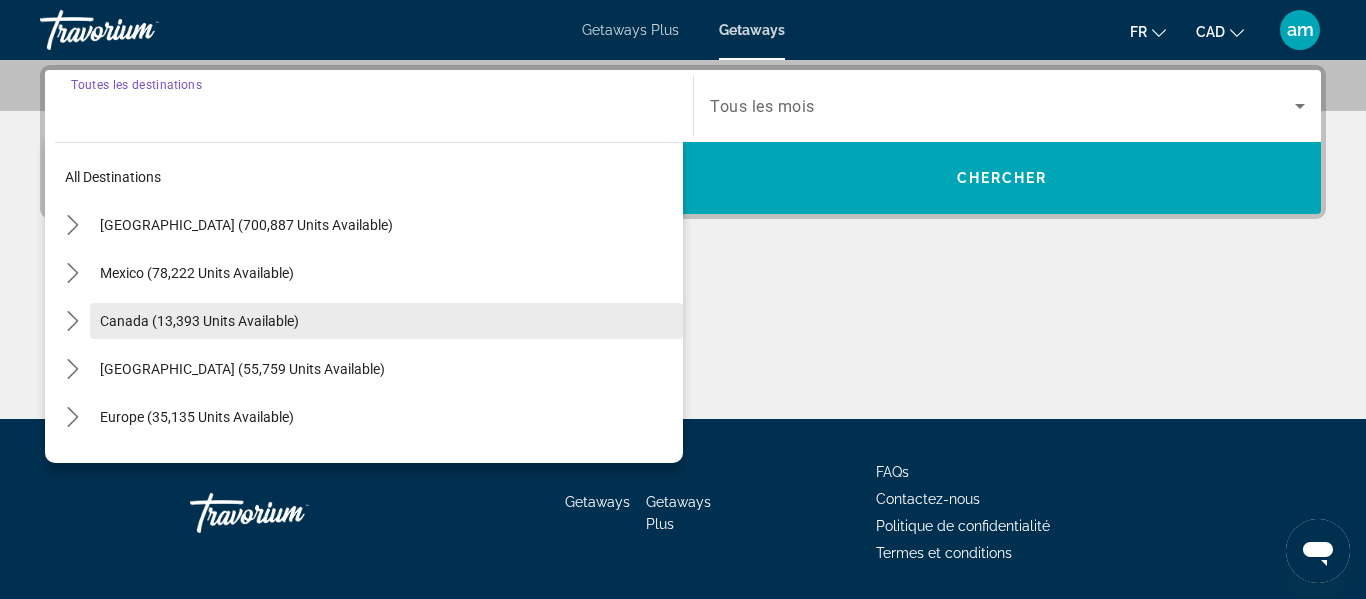
click at [439, 320] on span "Select destination: Canada (13,393 units available)" at bounding box center [386, 321] width 593 height 48
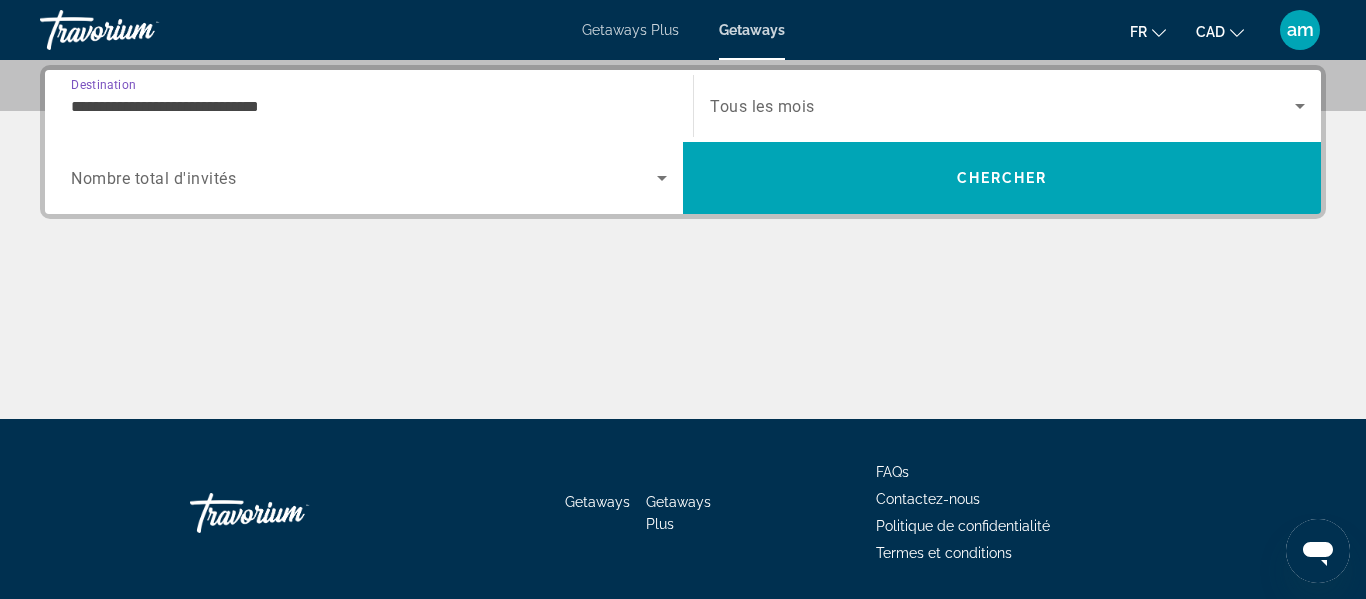
click at [351, 180] on span "Search widget" at bounding box center [364, 178] width 586 height 24
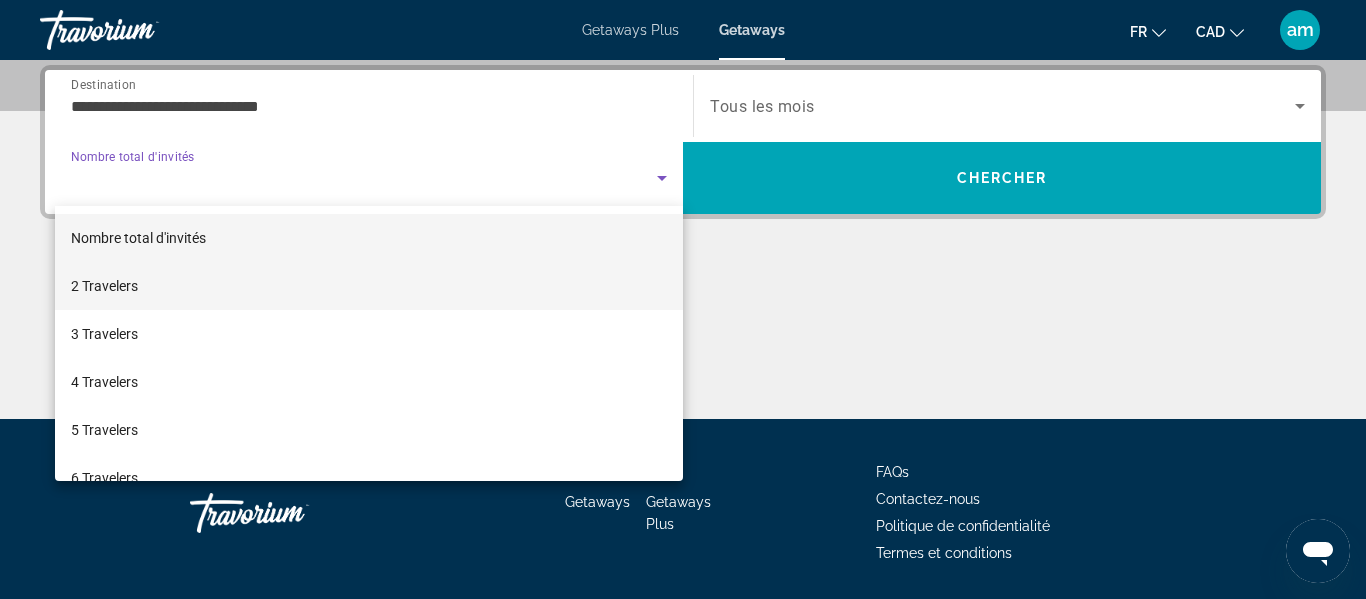
click at [365, 291] on mat-option "2 Travelers" at bounding box center [369, 286] width 628 height 48
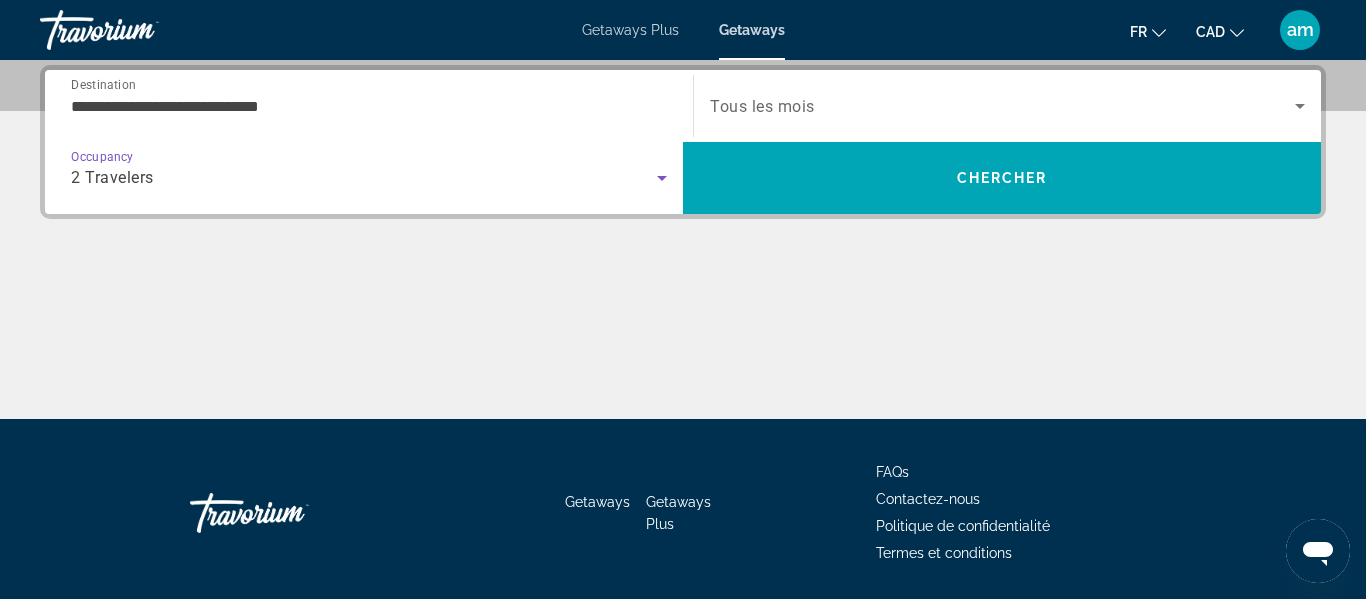
click at [909, 105] on span "Search widget" at bounding box center [1002, 106] width 585 height 24
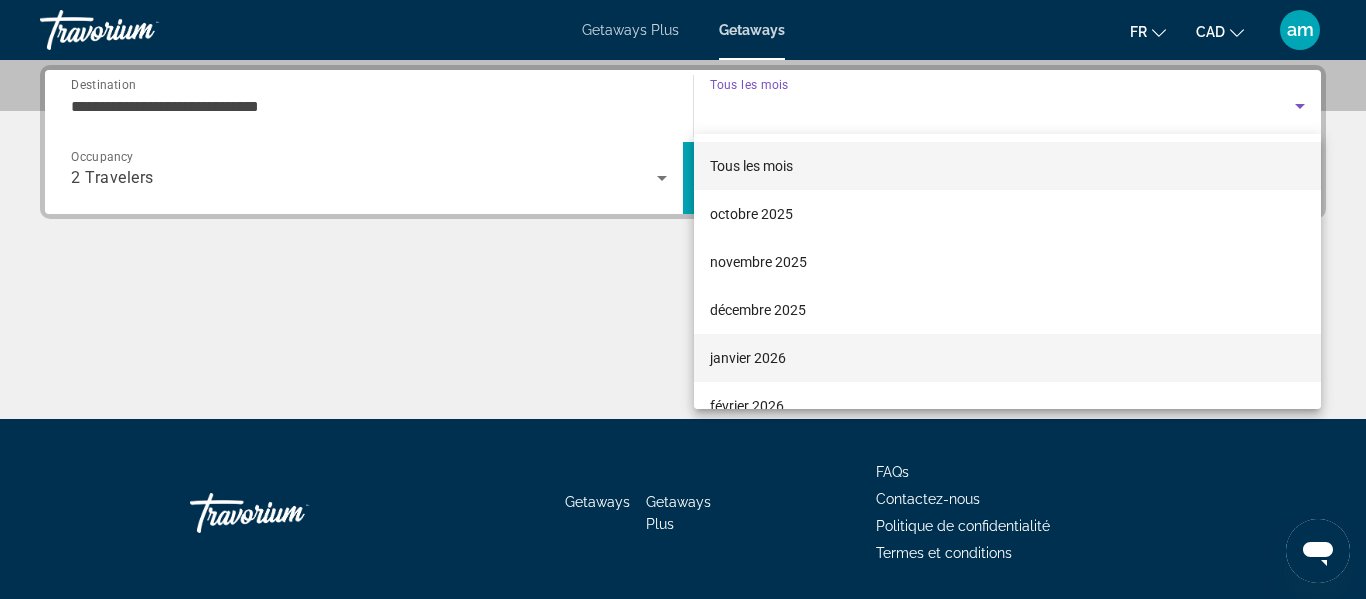
click at [790, 359] on mat-option "janvier 2026" at bounding box center [1007, 358] width 627 height 48
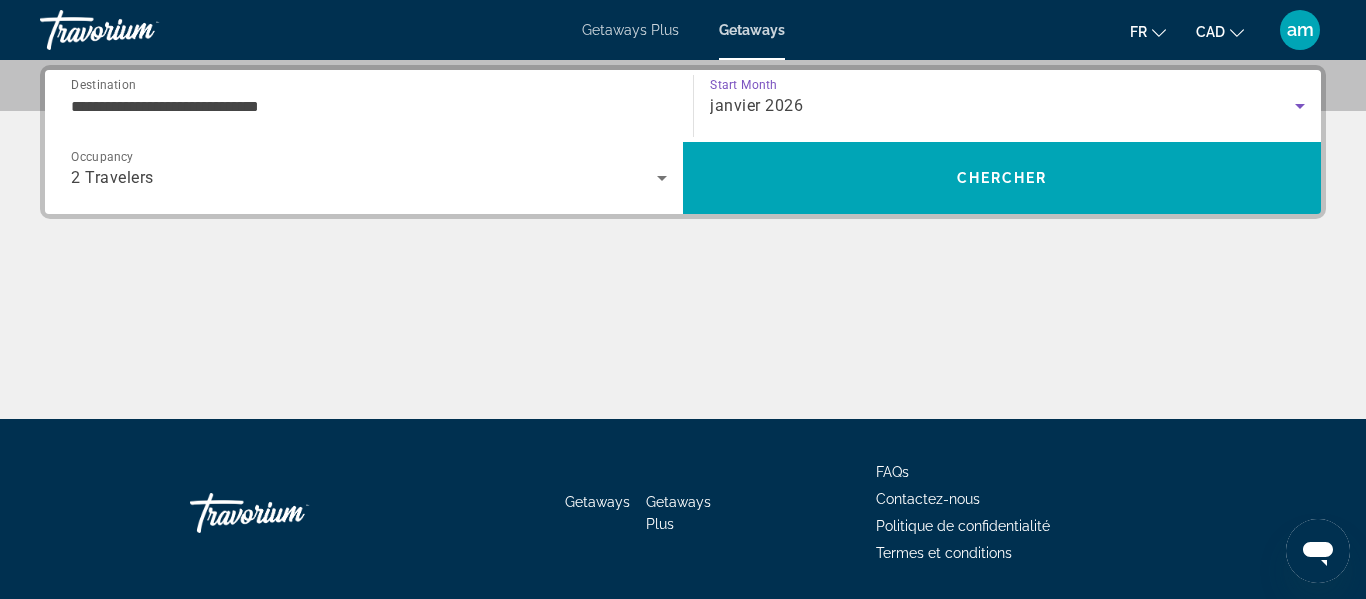
click at [276, 108] on input "**********" at bounding box center [369, 107] width 596 height 24
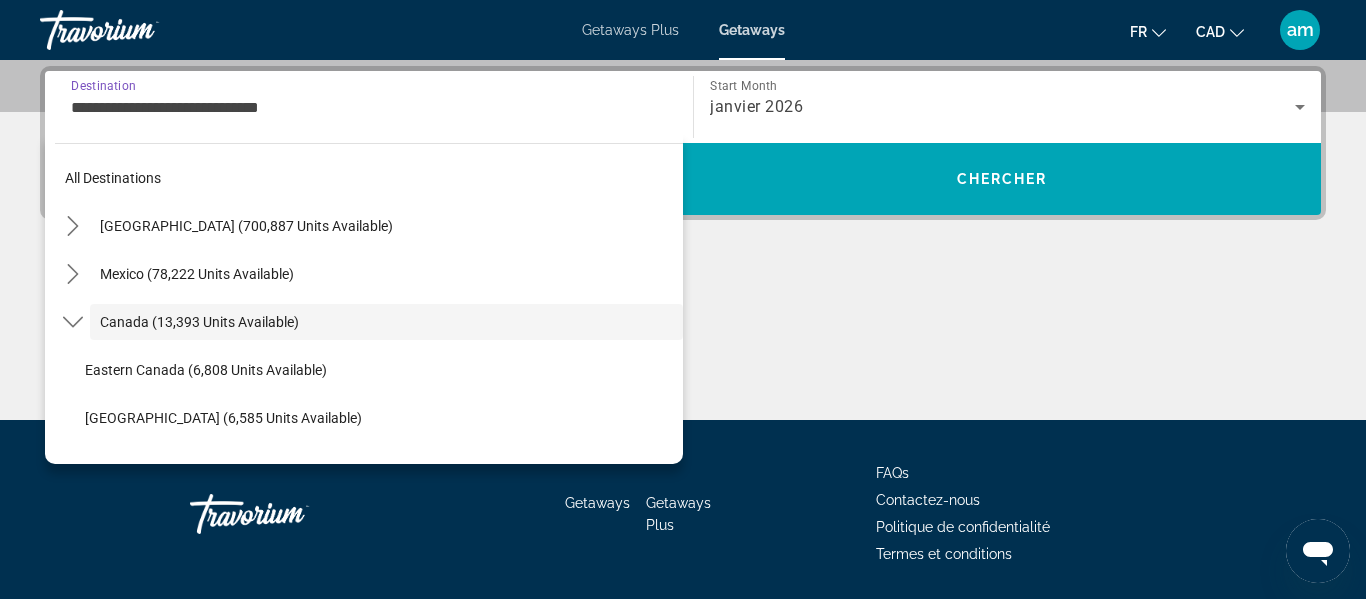
scroll to position [23, 0]
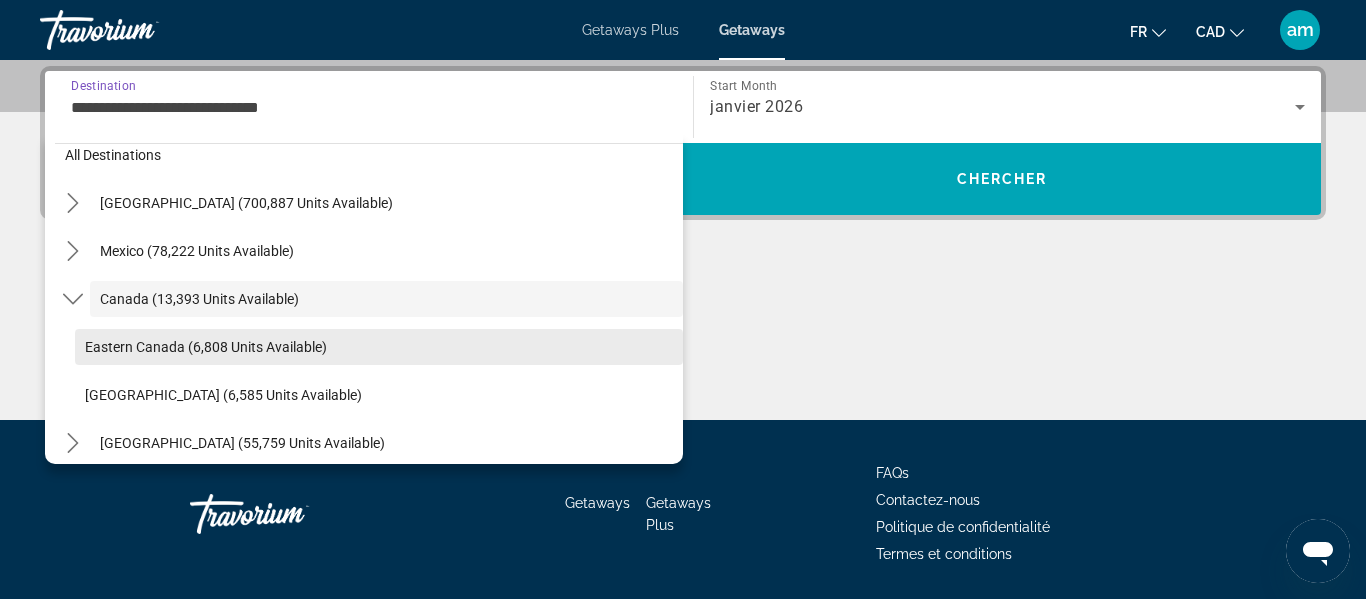
click at [267, 347] on span "Eastern Canada (6,808 units available)" at bounding box center [206, 347] width 242 height 16
type input "**********"
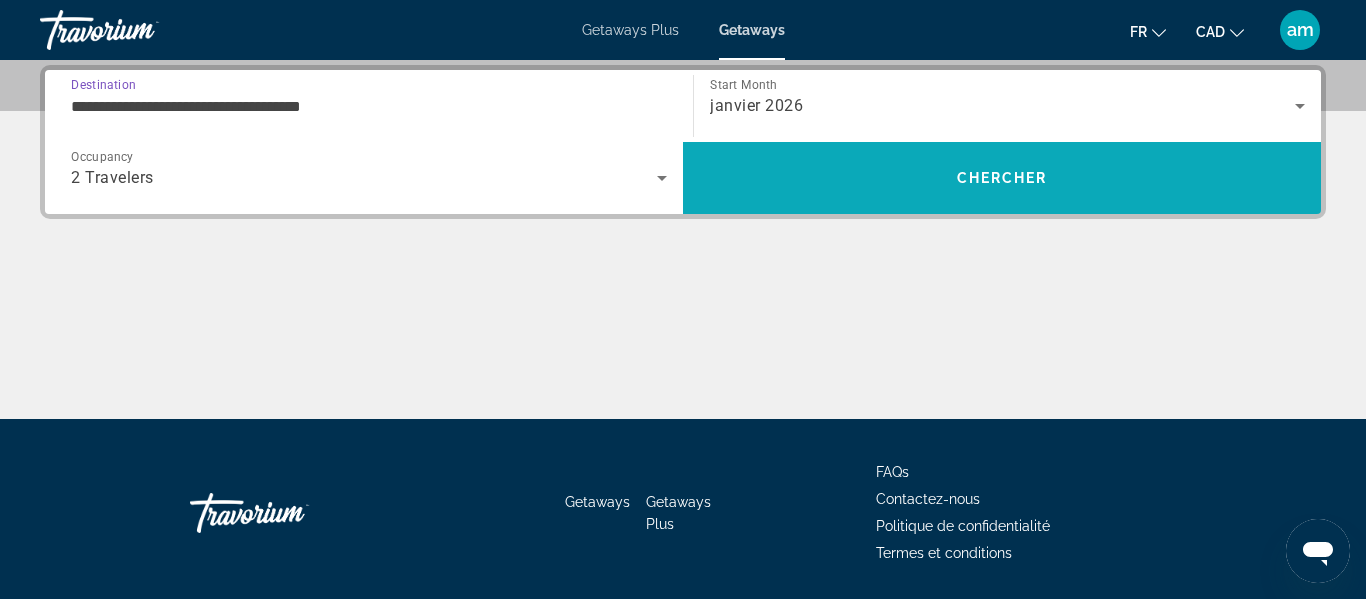
click at [849, 170] on span "Search" at bounding box center [1002, 178] width 638 height 48
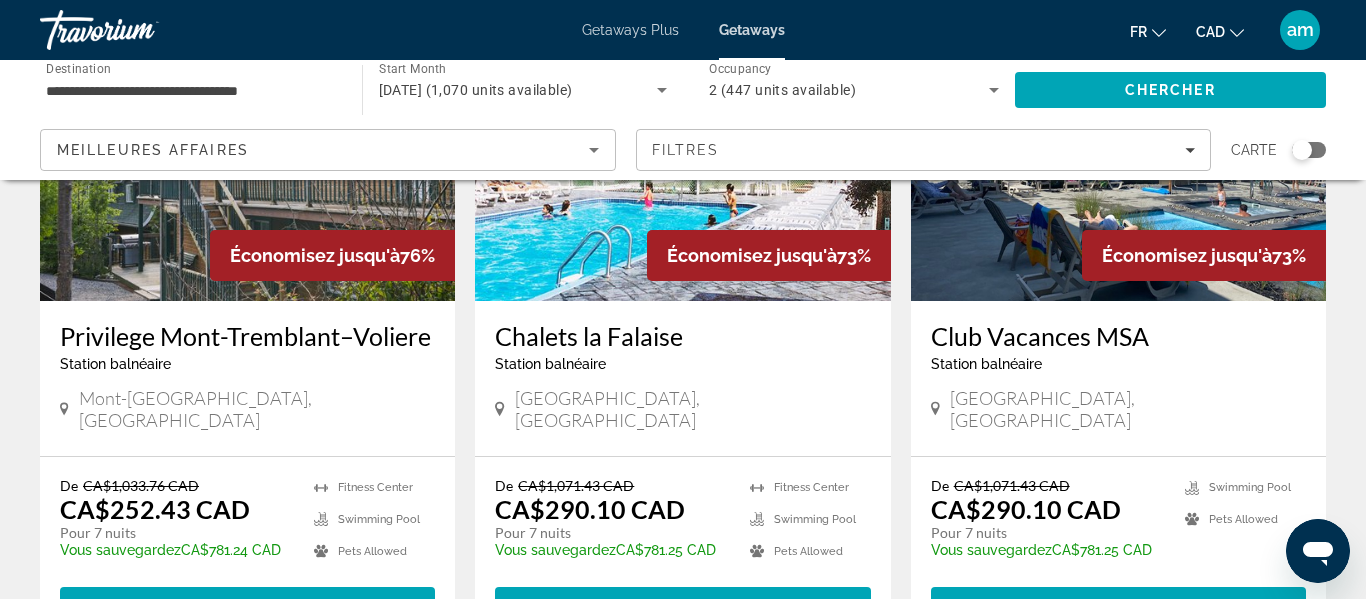
scroll to position [281, 0]
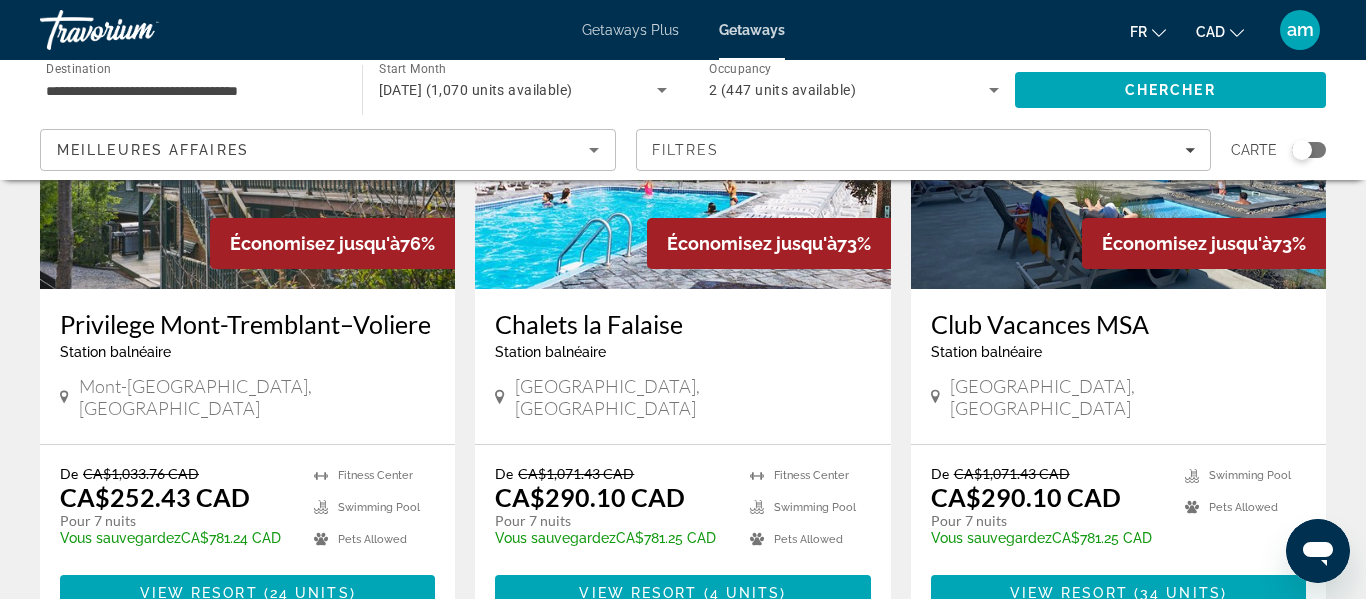
click at [1048, 402] on div "Club Vacances MSA Station balnéaire - Ceci est une station d'adultes seulement …" at bounding box center [1118, 366] width 415 height 155
click at [1054, 585] on span "View Resort" at bounding box center [1069, 593] width 118 height 16
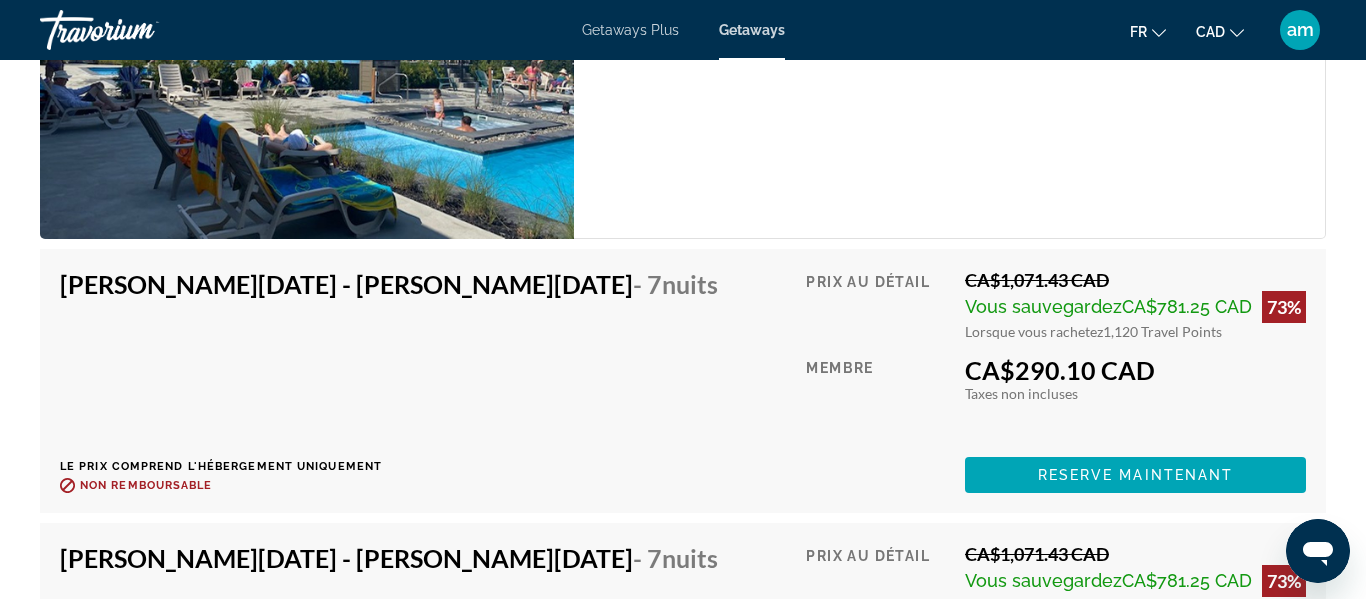
scroll to position [4591, 0]
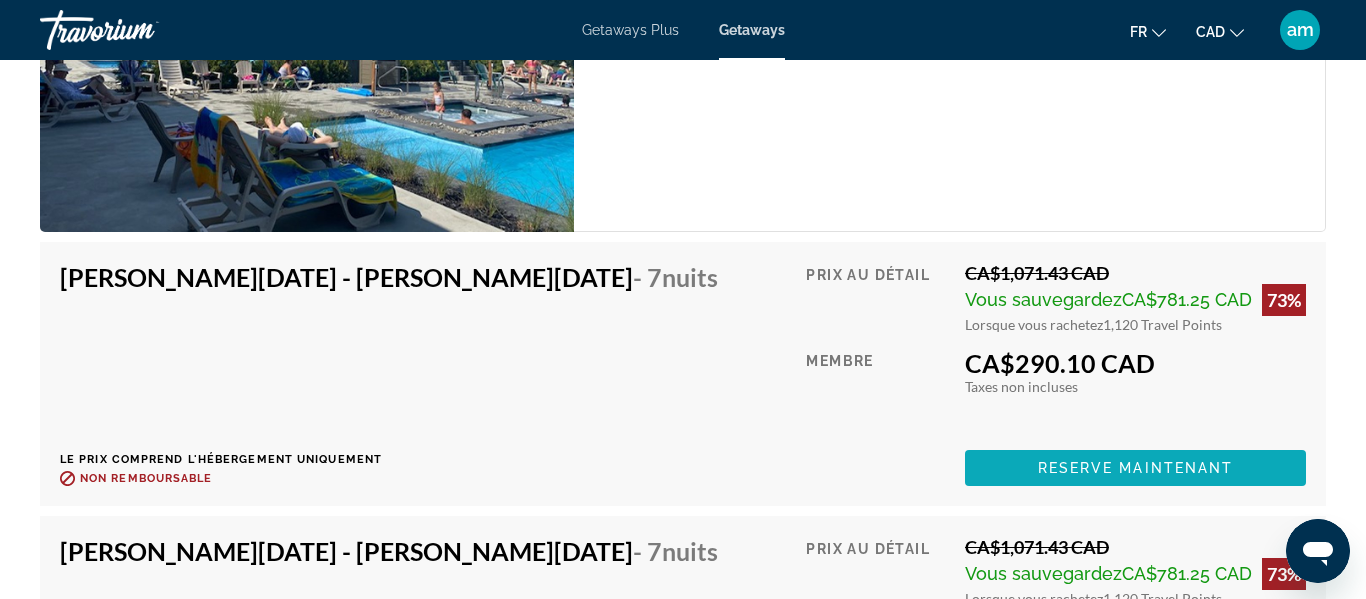
click at [1093, 466] on span "Reserve maintenant" at bounding box center [1136, 468] width 196 height 16
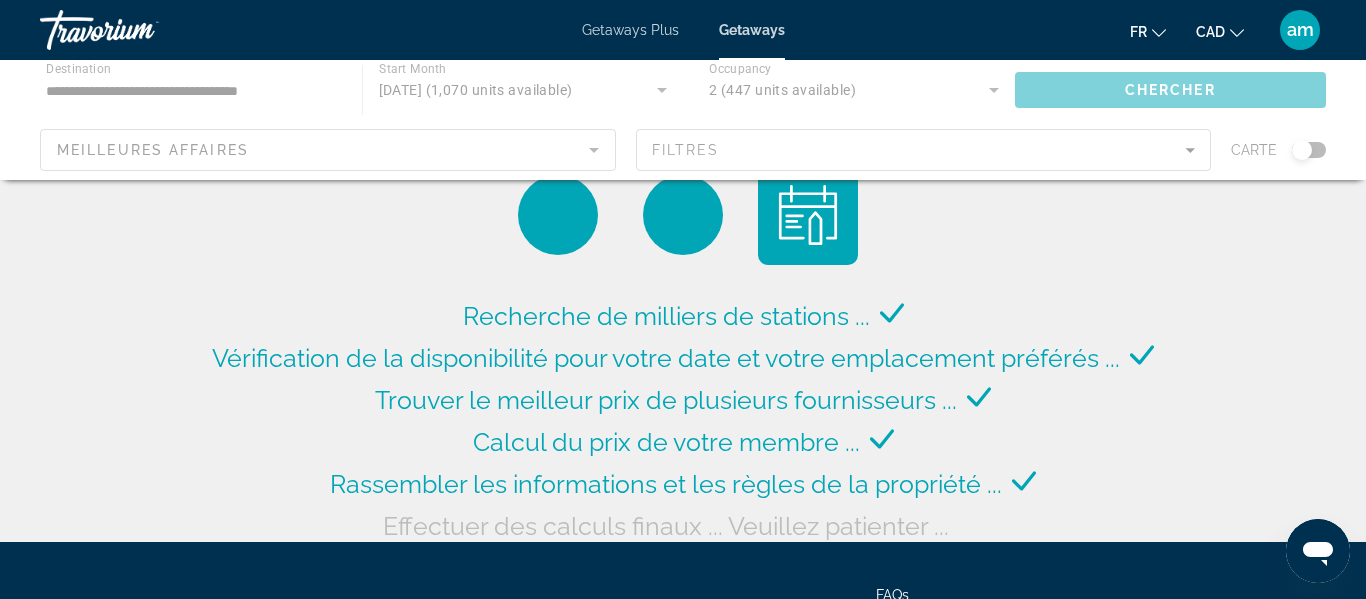
click at [593, 145] on div "Main content" at bounding box center [683, 120] width 1366 height 120
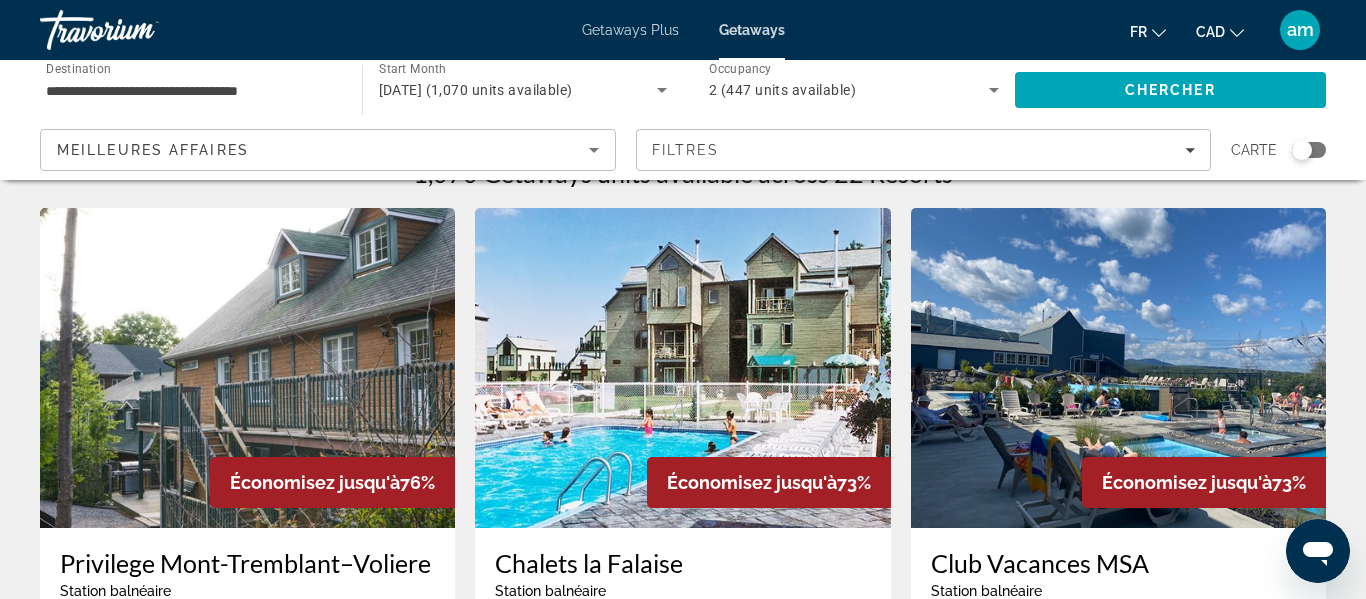
scroll to position [32, 0]
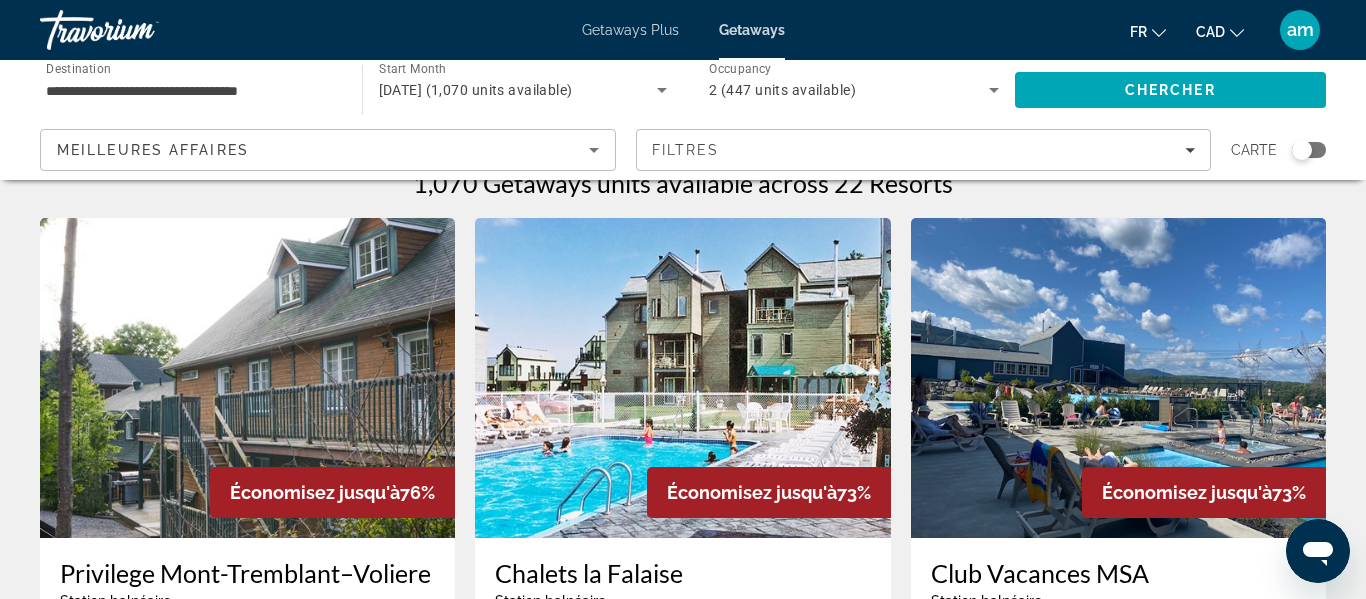
click at [617, 29] on span "Getaways Plus" at bounding box center [630, 30] width 97 height 16
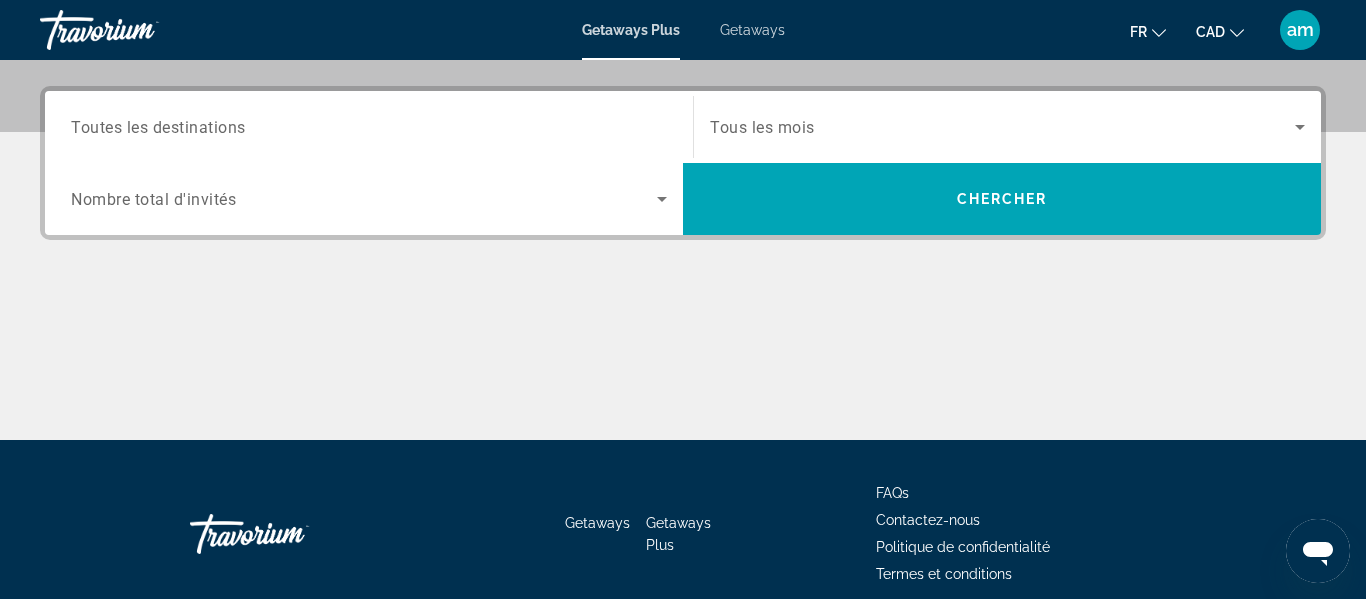
click at [441, 120] on input "Destination Toutes les destinations" at bounding box center [369, 128] width 596 height 24
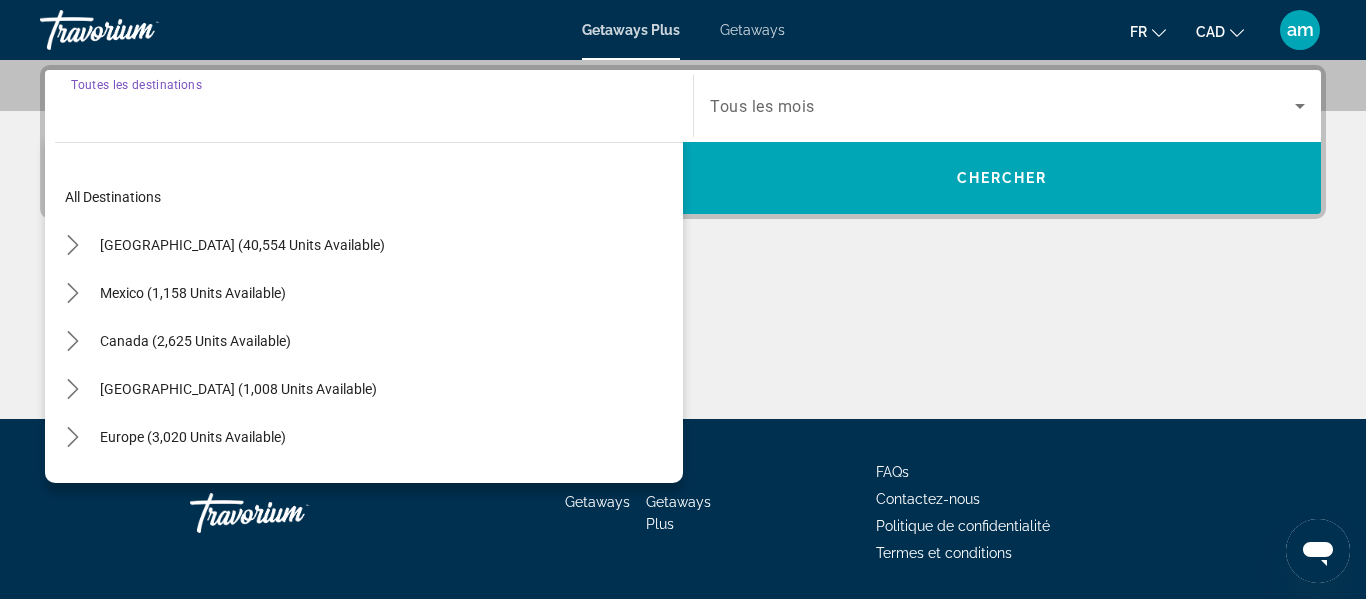
click at [314, 344] on div "Canada (2,625 units available)" at bounding box center [369, 341] width 628 height 48
click at [263, 338] on span "Canada (2,625 units available)" at bounding box center [195, 341] width 191 height 16
type input "**********"
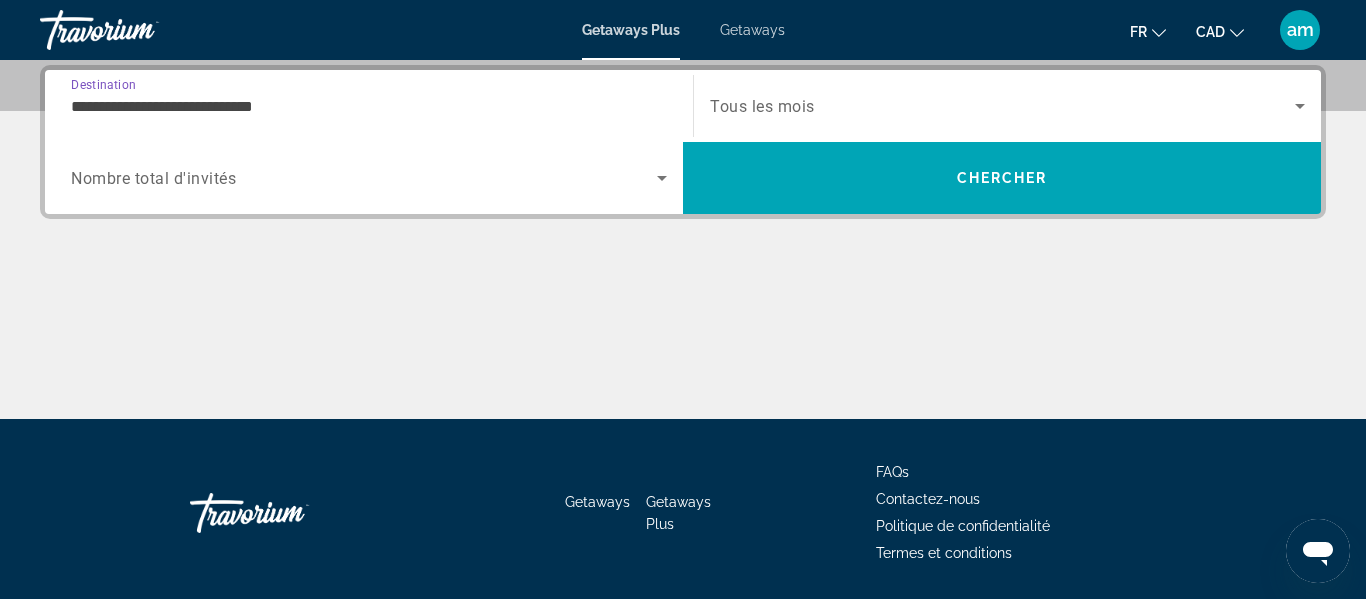
click at [183, 174] on span "Nombre total d'invités" at bounding box center [153, 178] width 165 height 19
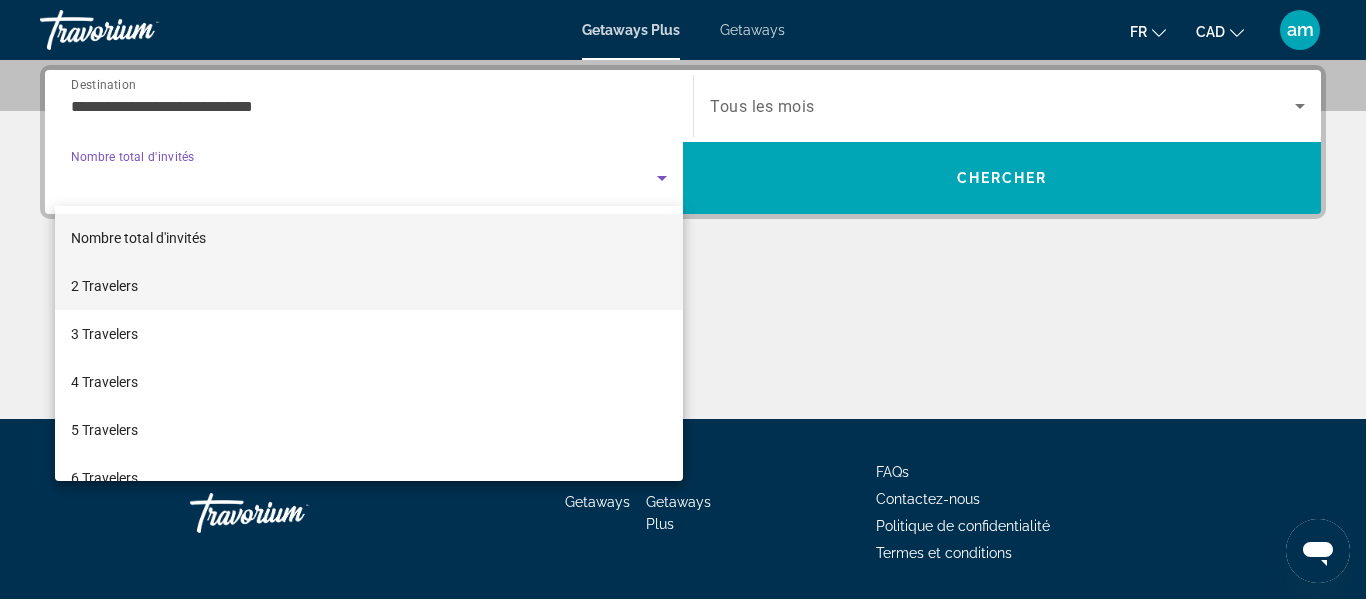
click at [190, 278] on mat-option "2 Travelers" at bounding box center [369, 286] width 628 height 48
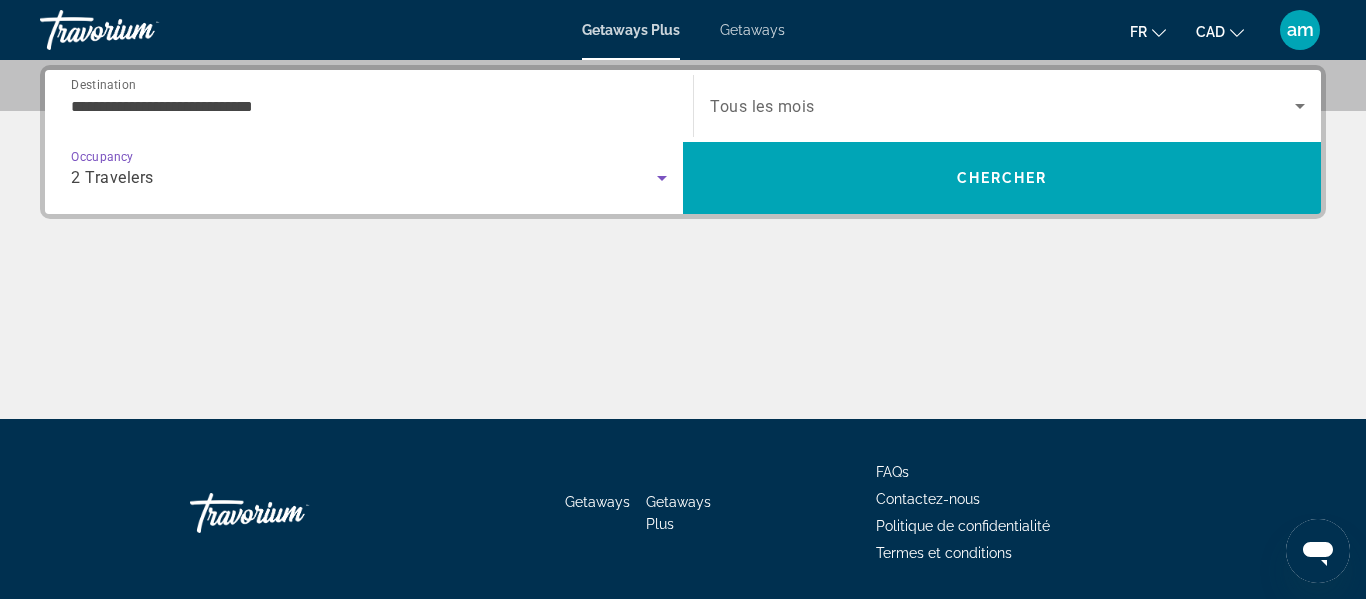
click at [796, 92] on div "Search widget" at bounding box center [1007, 106] width 595 height 56
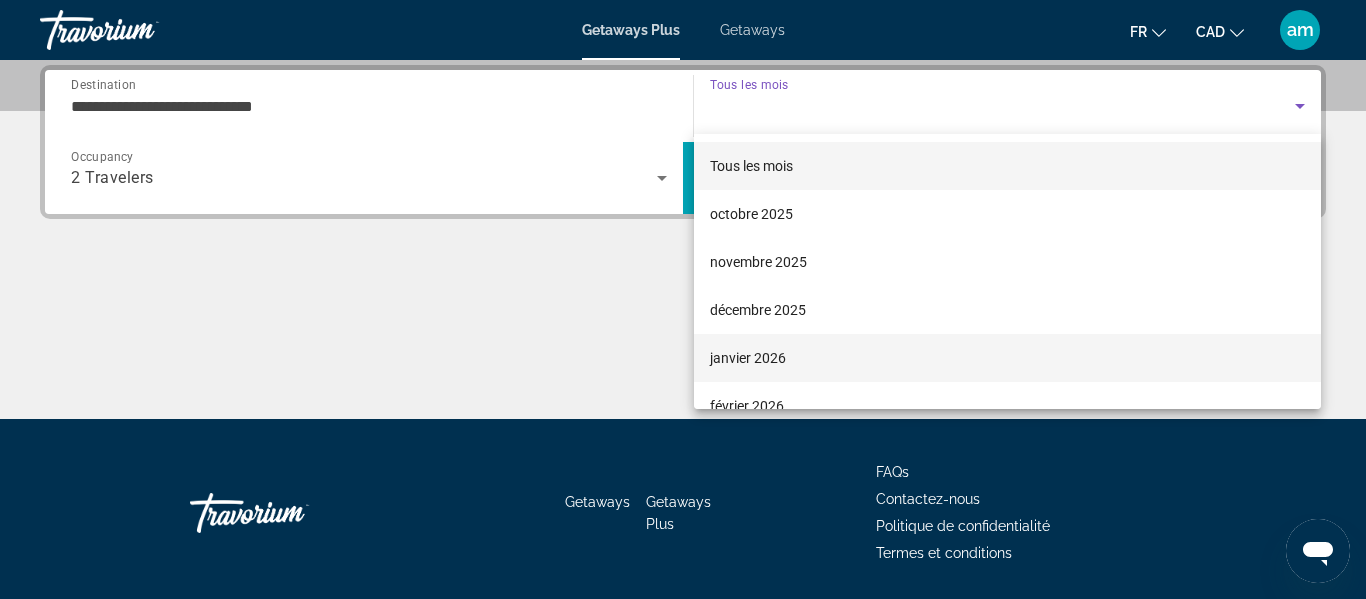
click at [815, 340] on mat-option "janvier 2026" at bounding box center [1007, 358] width 627 height 48
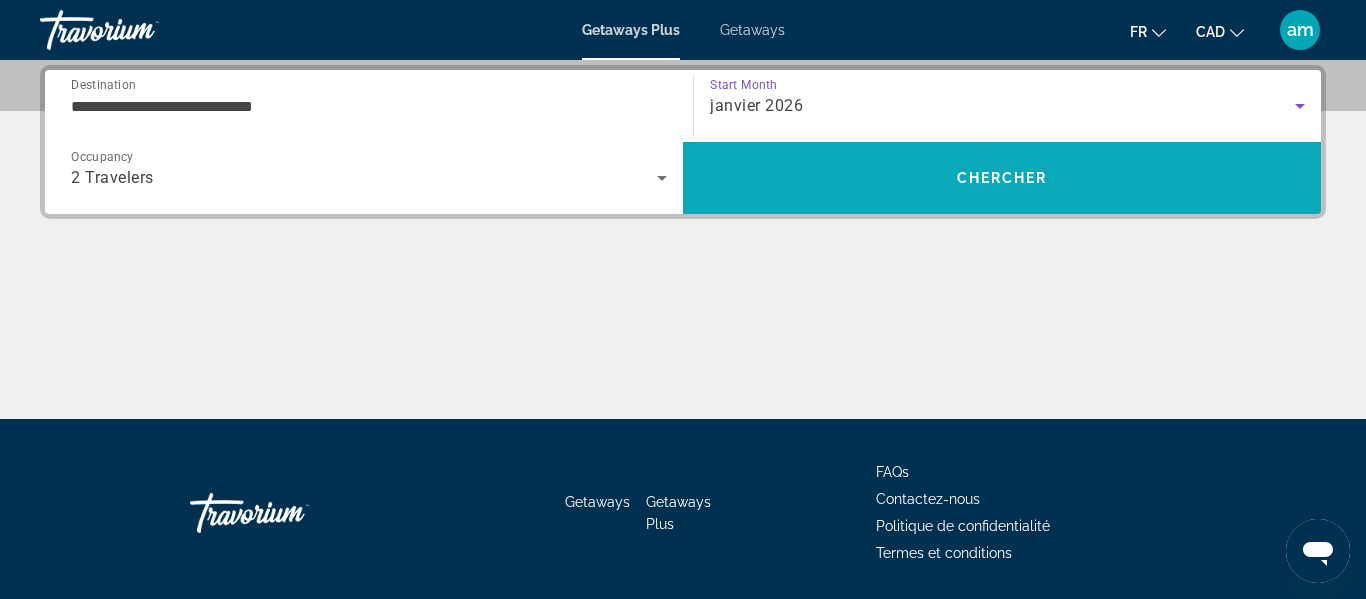
click at [801, 168] on span "Search" at bounding box center [1002, 178] width 638 height 48
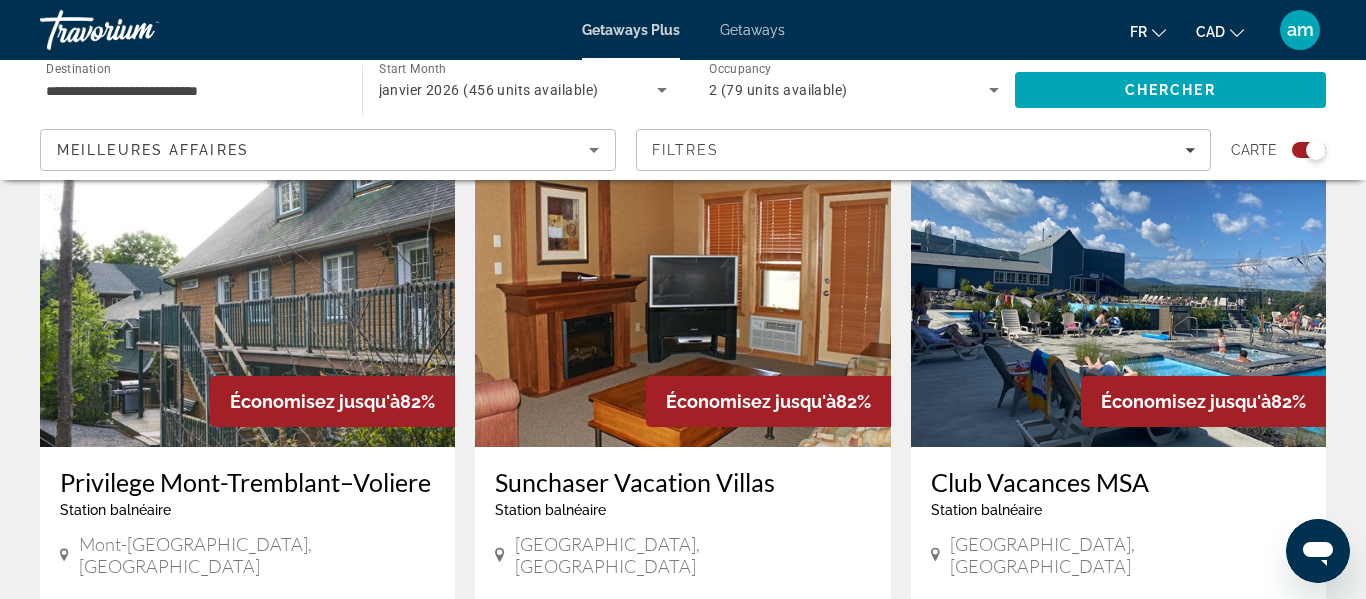
scroll to position [2953, 0]
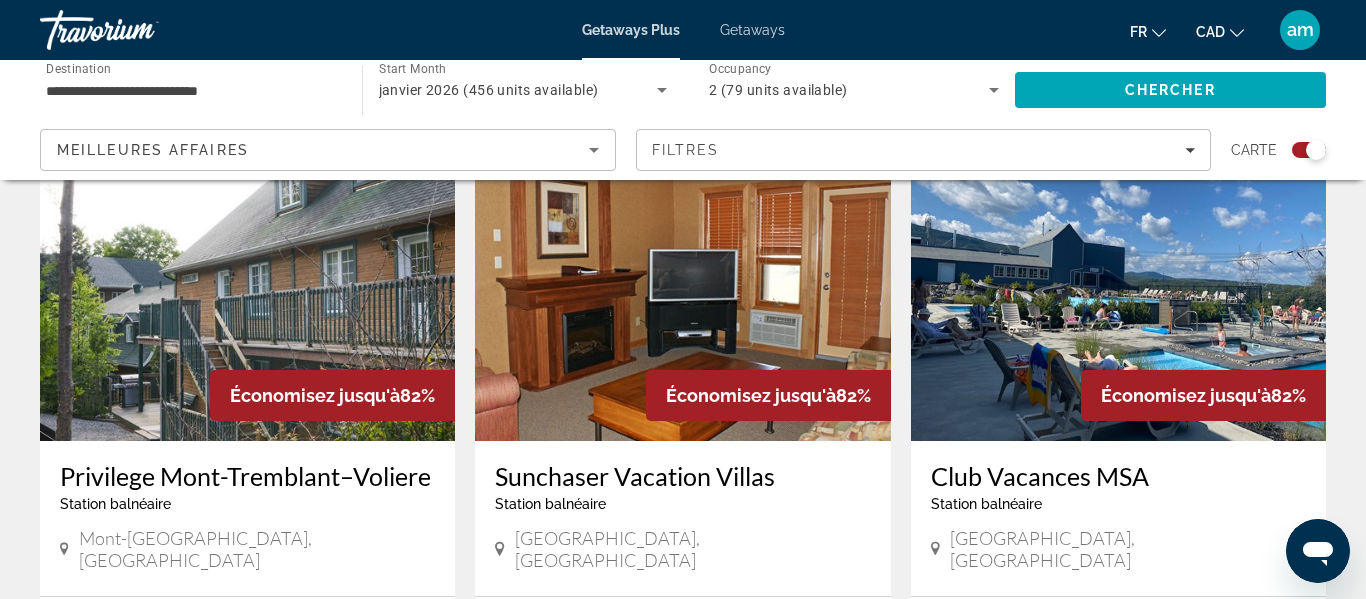
click at [1023, 461] on h3 "Club Vacances MSA" at bounding box center [1118, 476] width 375 height 30
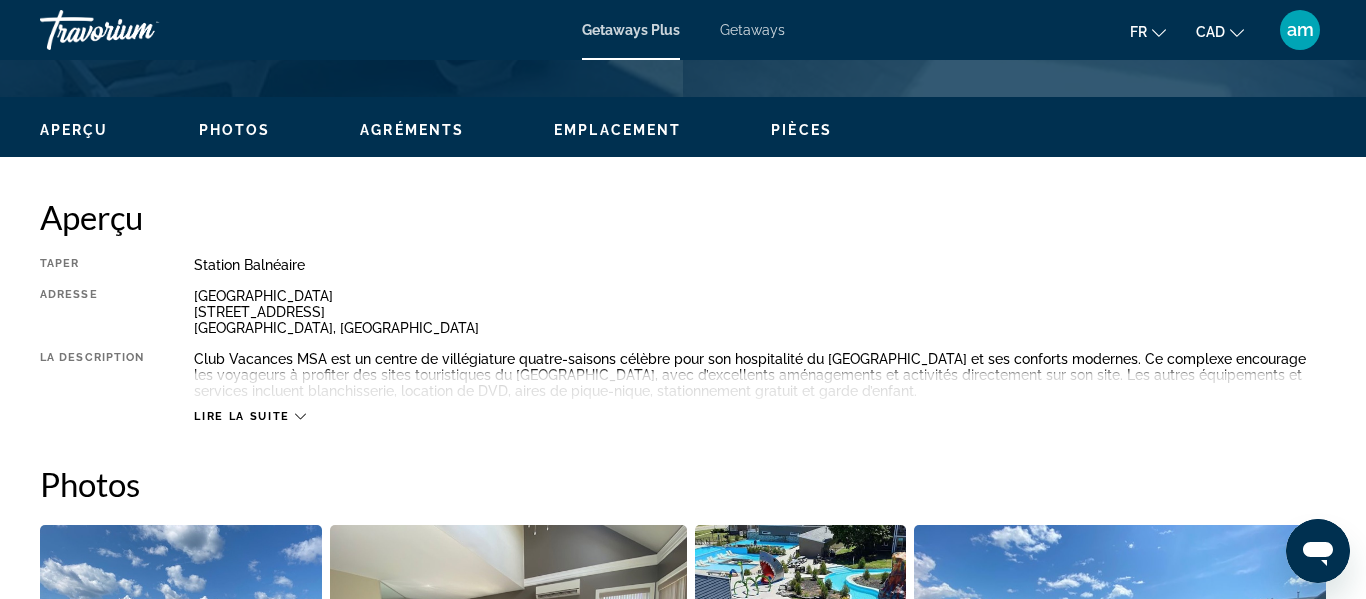
scroll to position [920, 0]
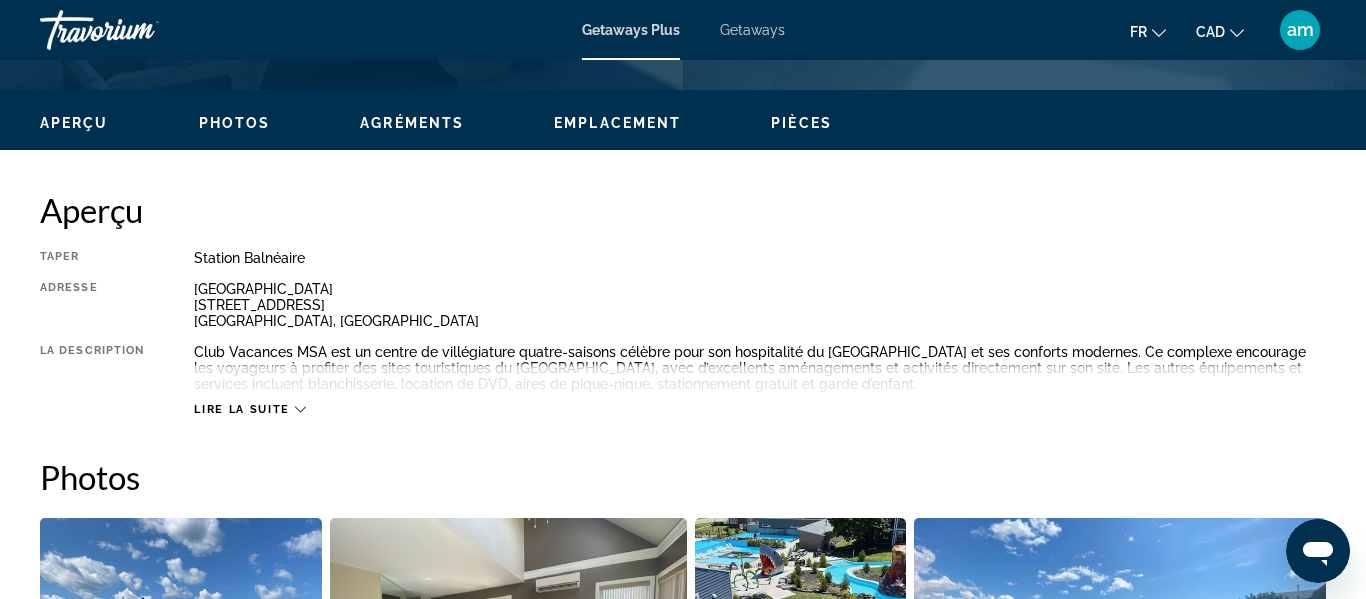
click at [301, 410] on icon "Main content" at bounding box center [300, 410] width 11 height 6
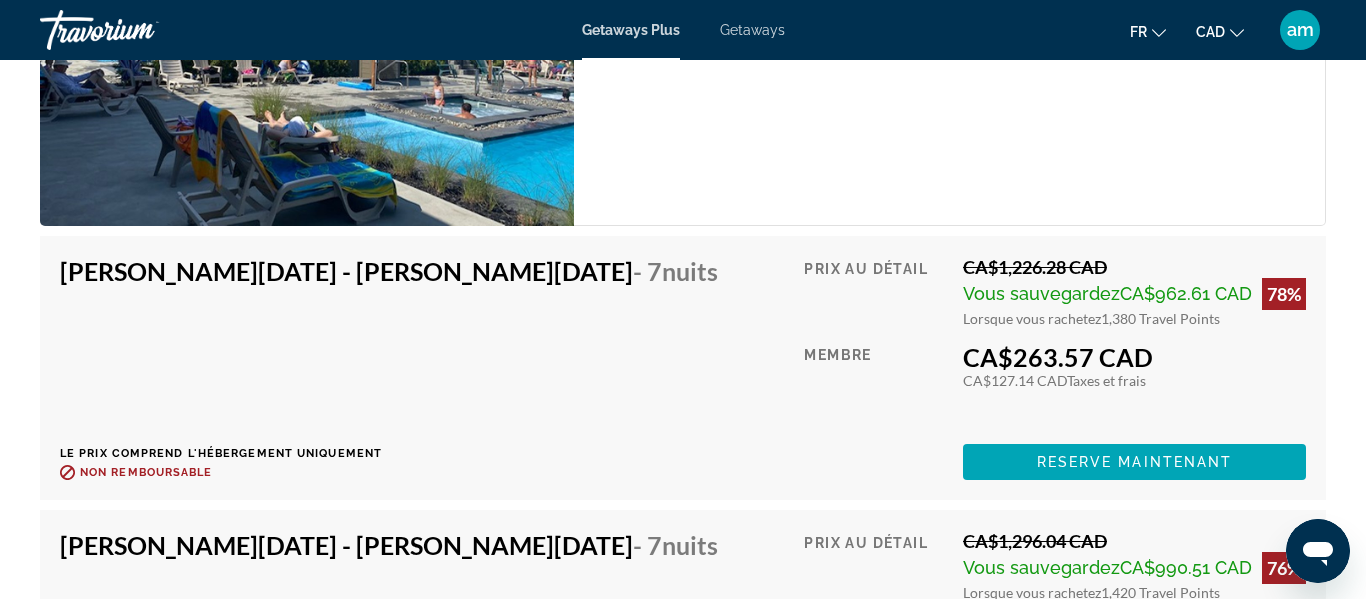
scroll to position [4578, 0]
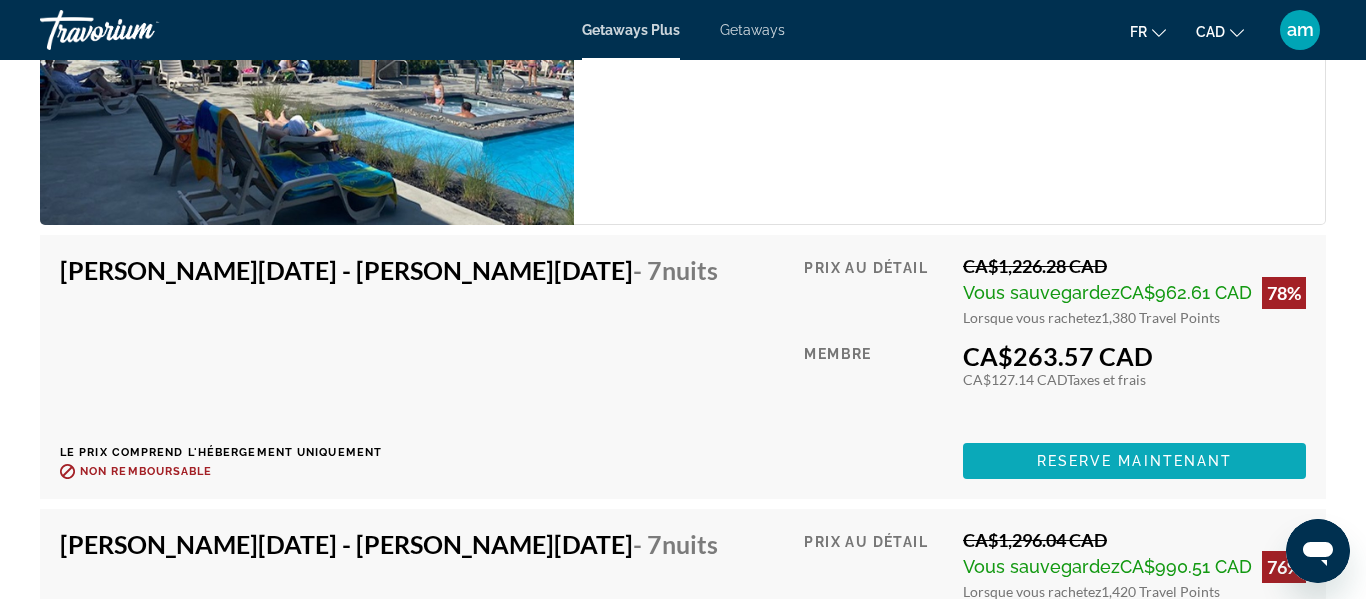
click at [1181, 464] on span "Reserve maintenant" at bounding box center [1135, 461] width 196 height 16
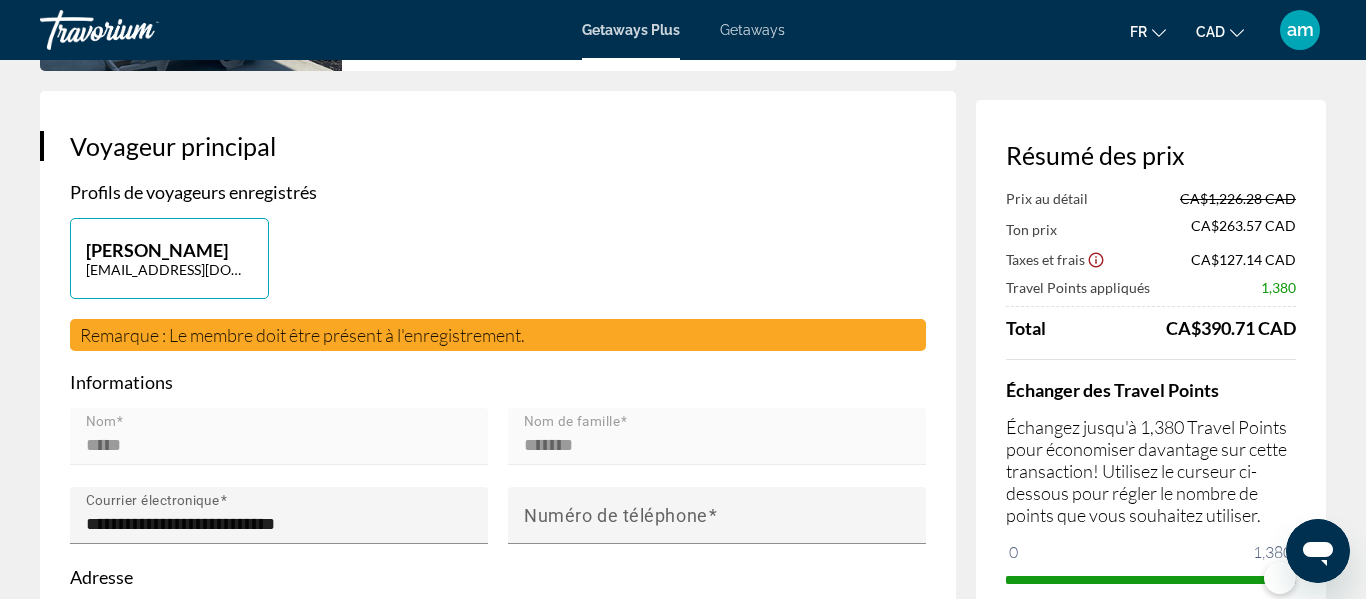
scroll to position [372, 0]
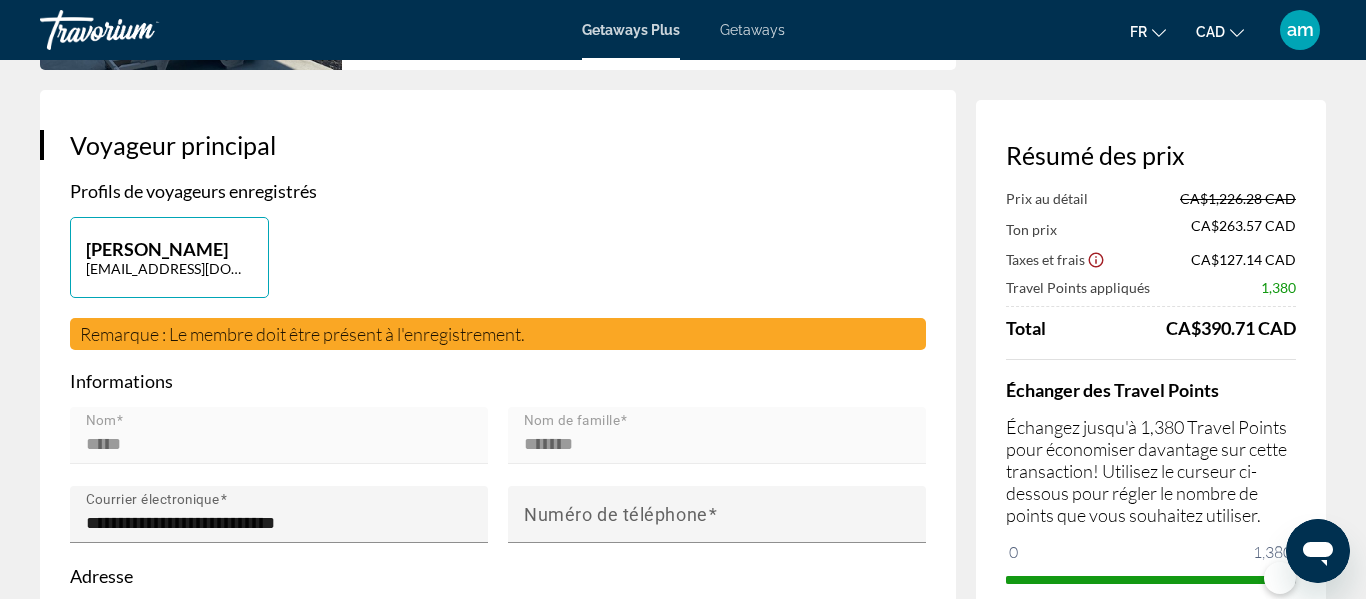
click at [1181, 464] on p "Échangez jusqu'à 1,380 Travel Points pour économiser davantage sur cette transa…" at bounding box center [1151, 471] width 290 height 110
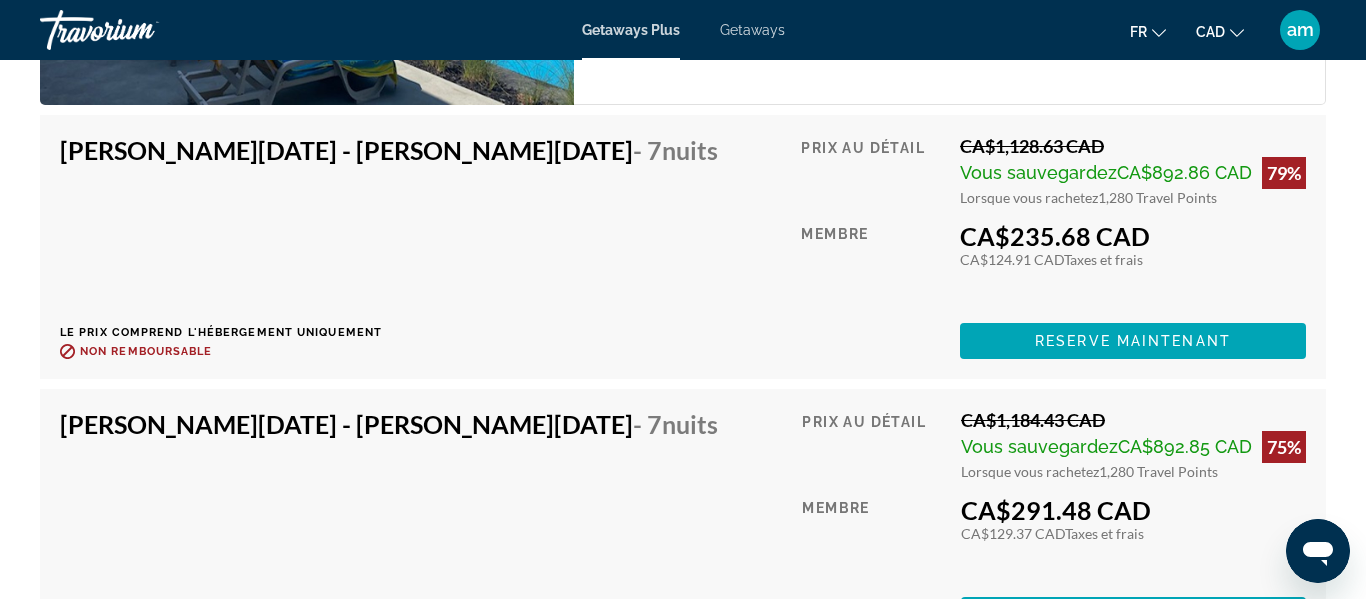
scroll to position [4706, 0]
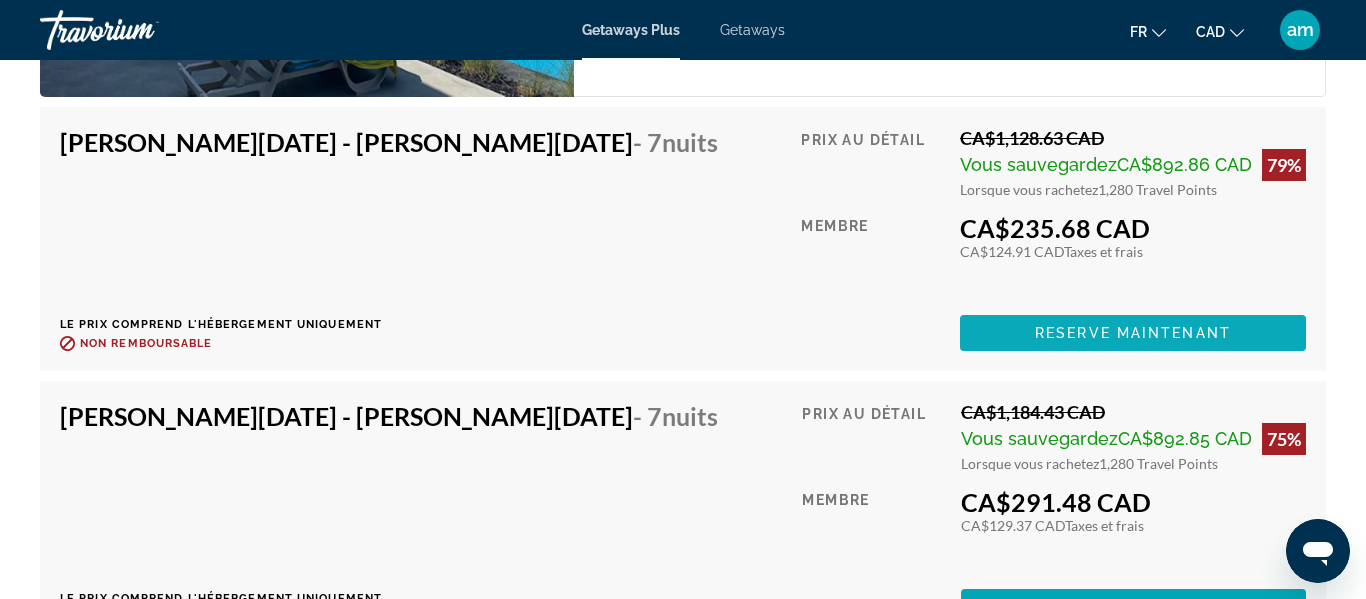
click at [1025, 337] on span "Main content" at bounding box center [1133, 333] width 346 height 48
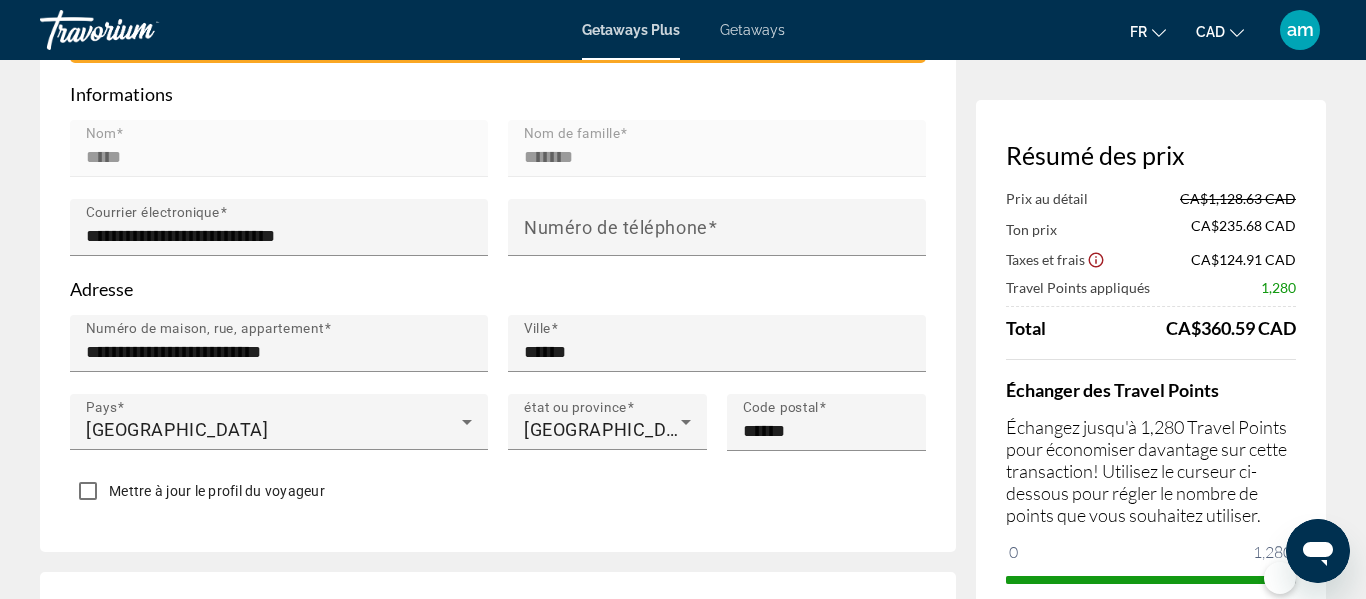
scroll to position [652, 0]
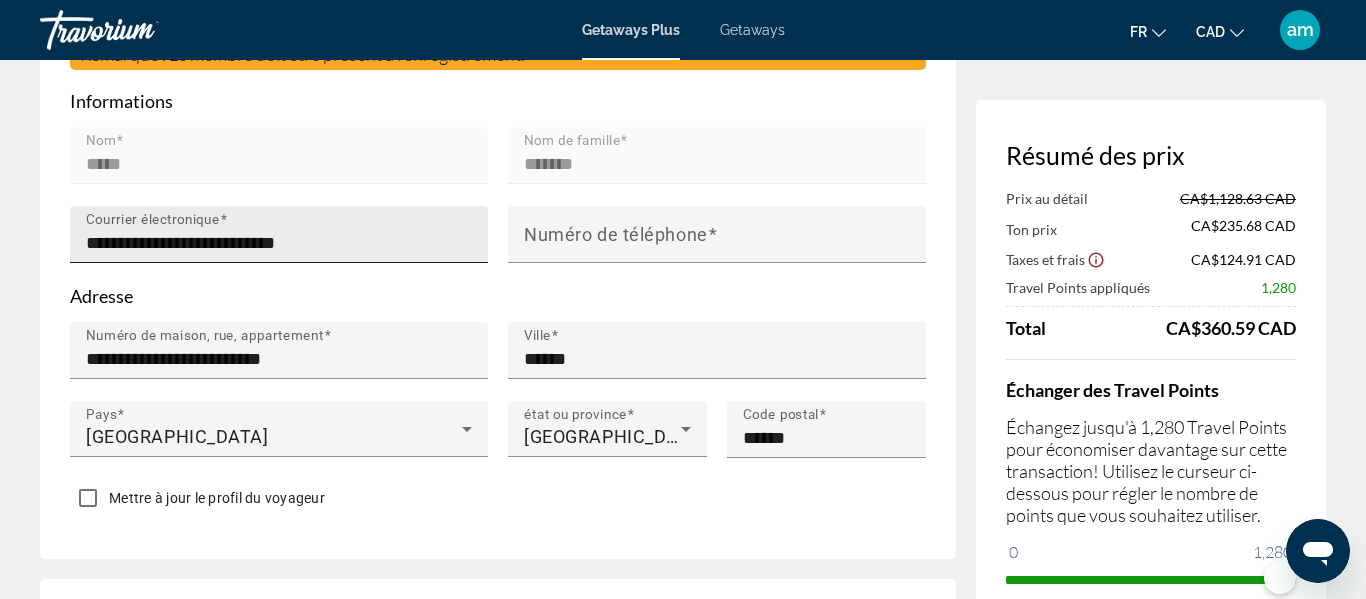
click at [254, 231] on input "**********" at bounding box center [285, 243] width 398 height 24
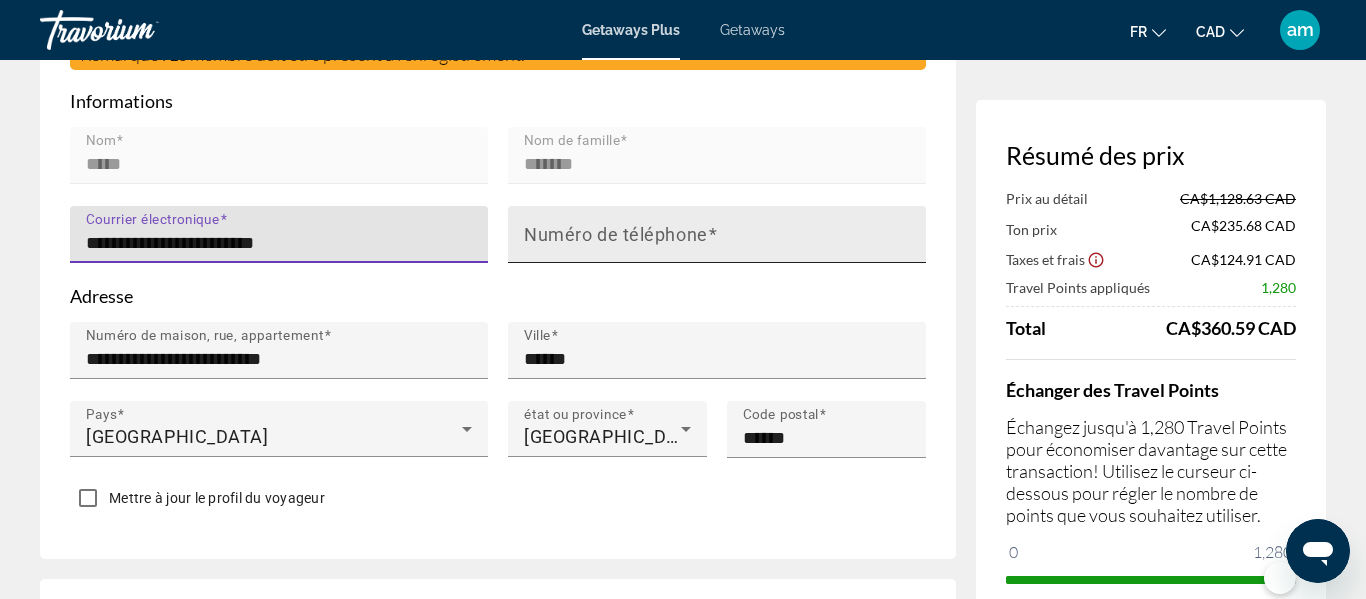
type input "**********"
click at [576, 224] on mat-label "Numéro de téléphone" at bounding box center [616, 234] width 184 height 21
click at [576, 231] on input "Numéro de téléphone" at bounding box center [723, 243] width 398 height 24
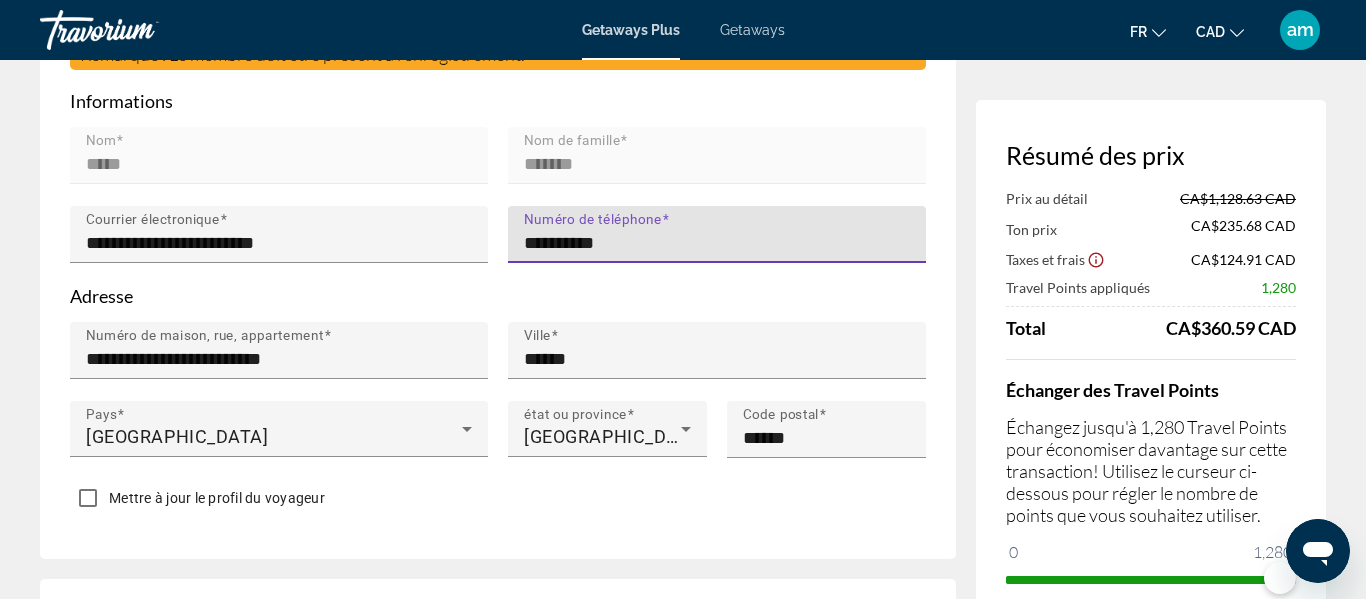
type input "**********"
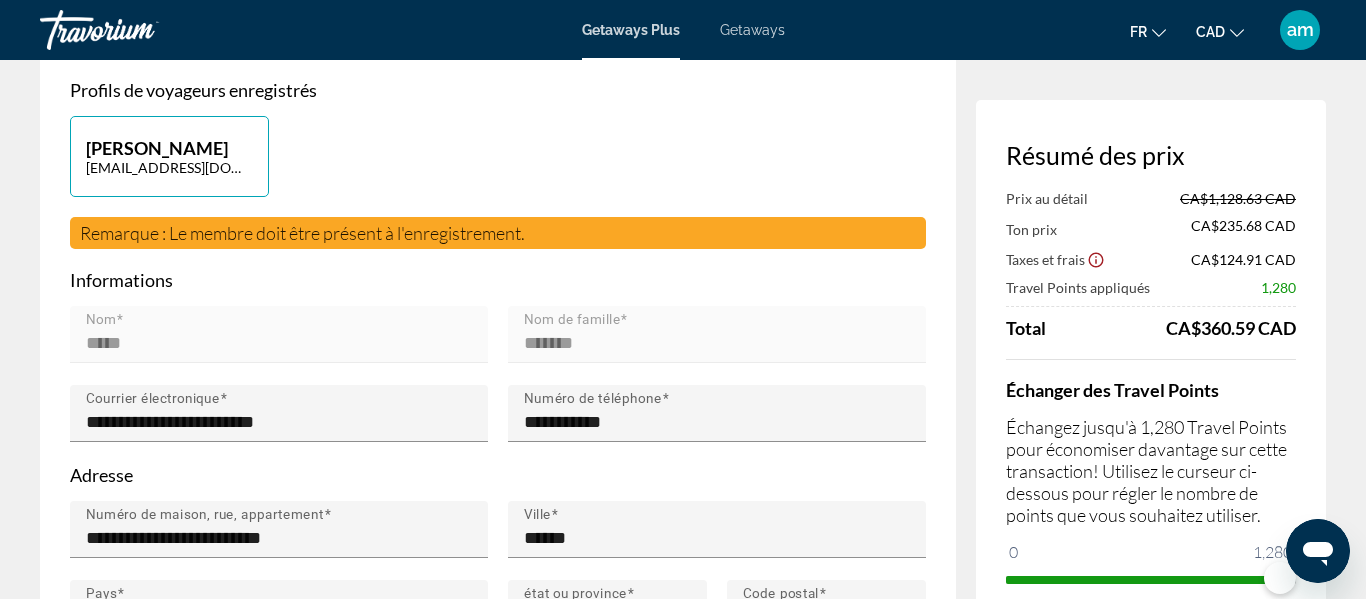
scroll to position [0, 0]
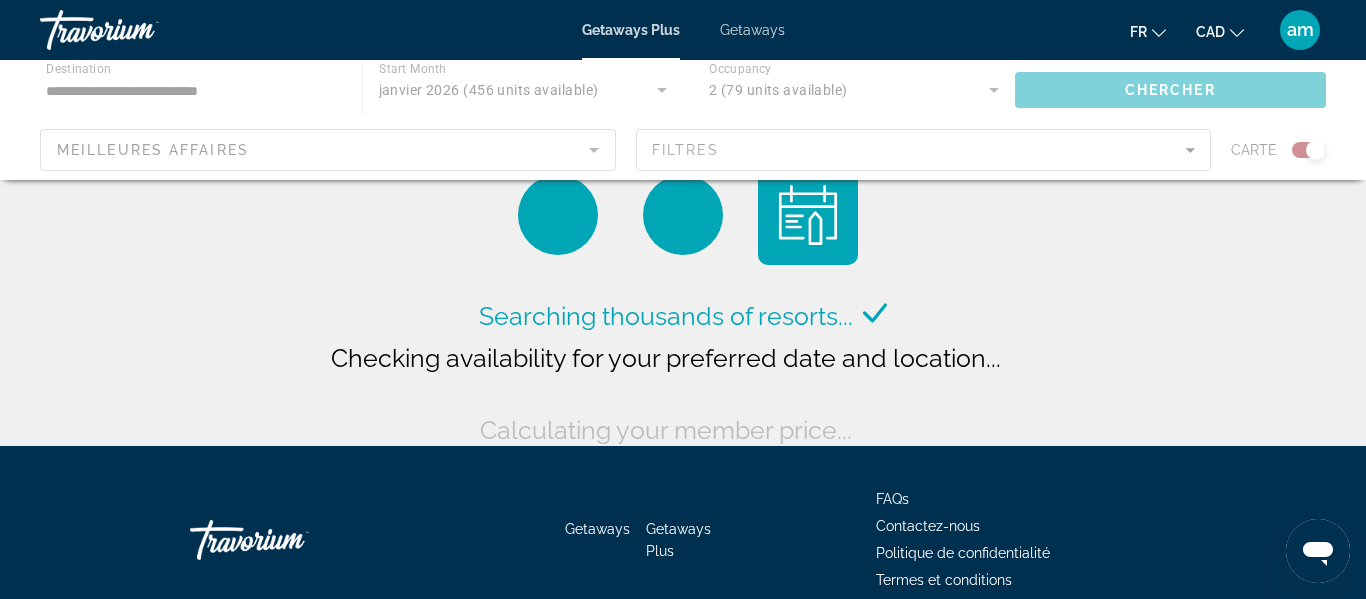
click at [831, 83] on div "Main content" at bounding box center [683, 120] width 1366 height 120
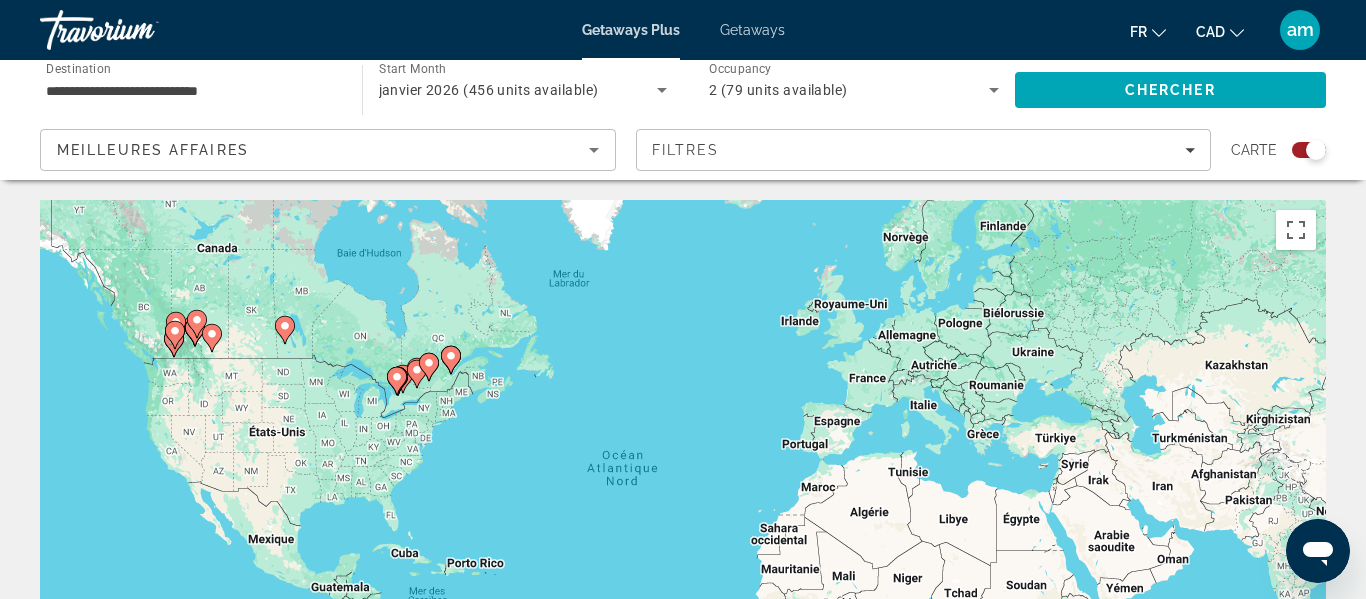
click at [831, 83] on span "2 (79 units available)" at bounding box center [778, 90] width 139 height 16
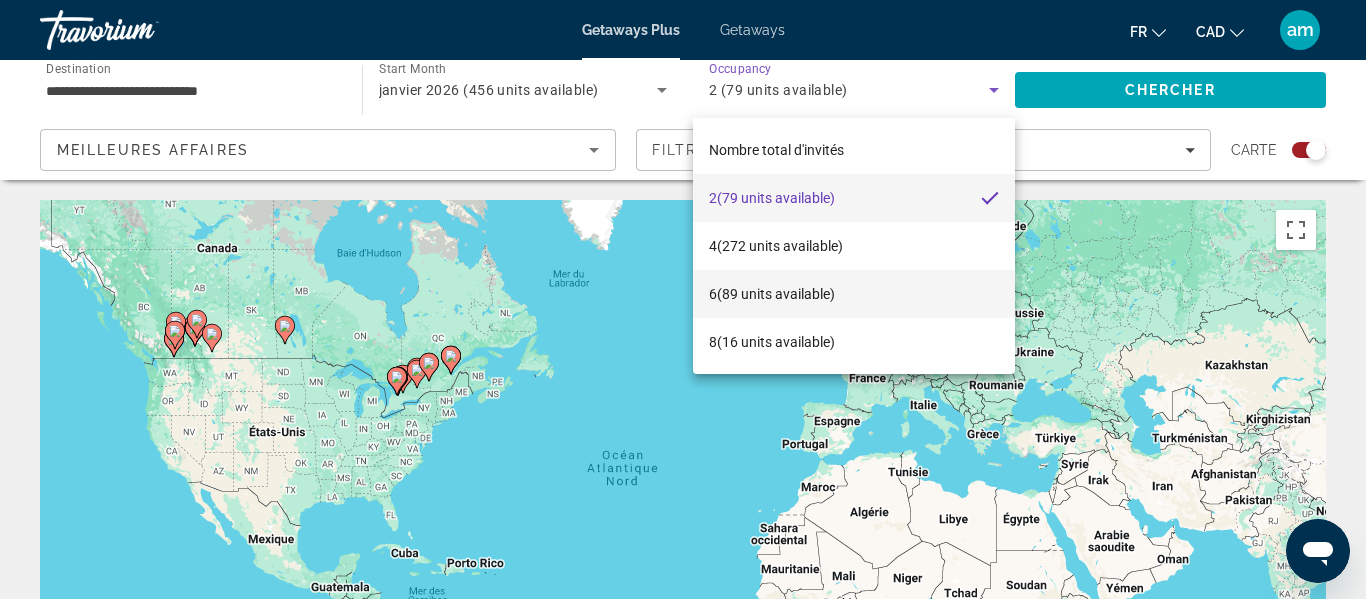
click at [794, 297] on span "6 (89 units available)" at bounding box center [772, 294] width 126 height 24
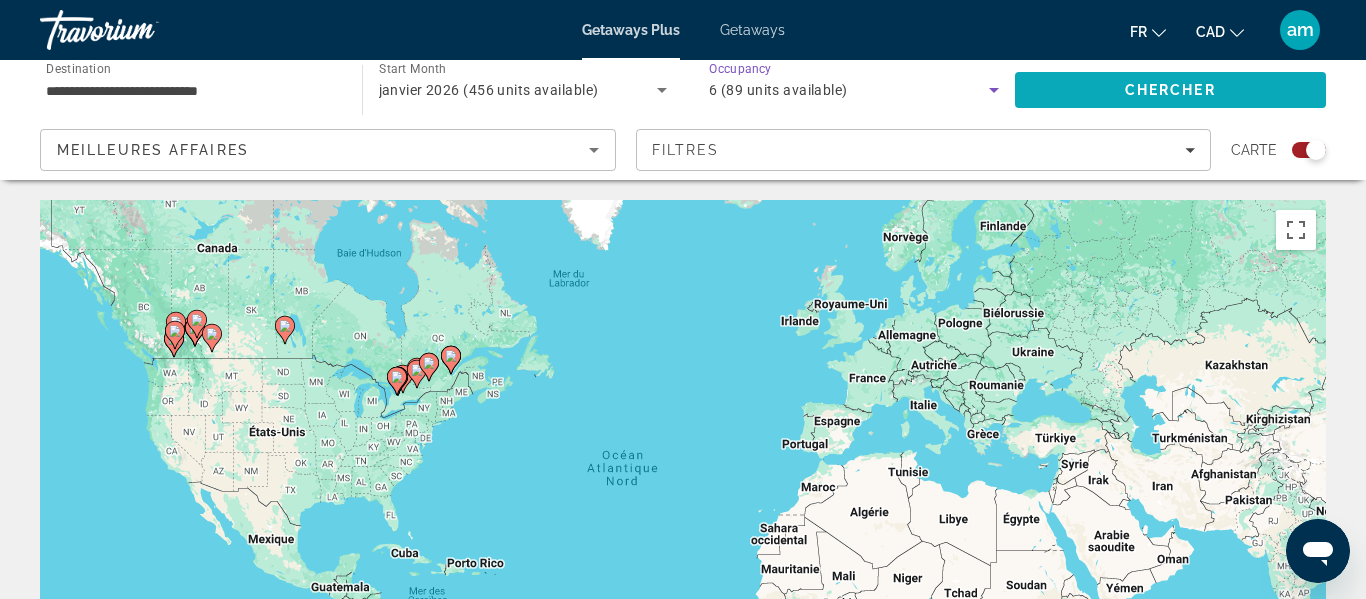
click at [1152, 94] on span "Chercher" at bounding box center [1170, 90] width 91 height 16
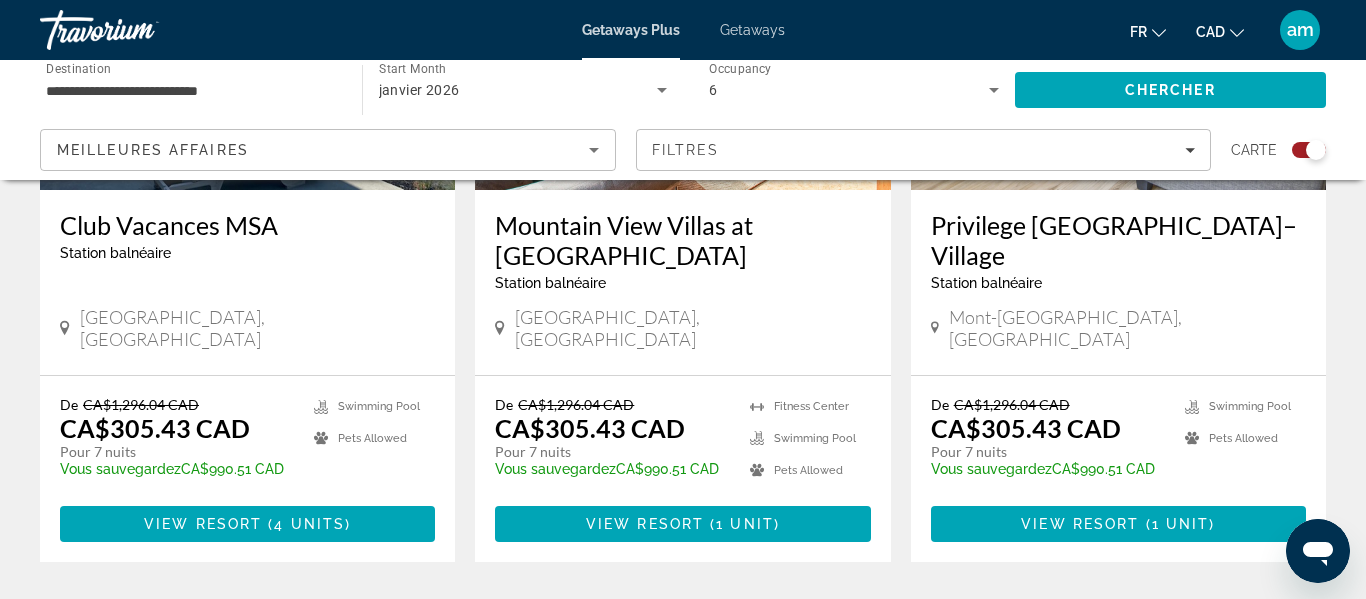
scroll to position [3177, 0]
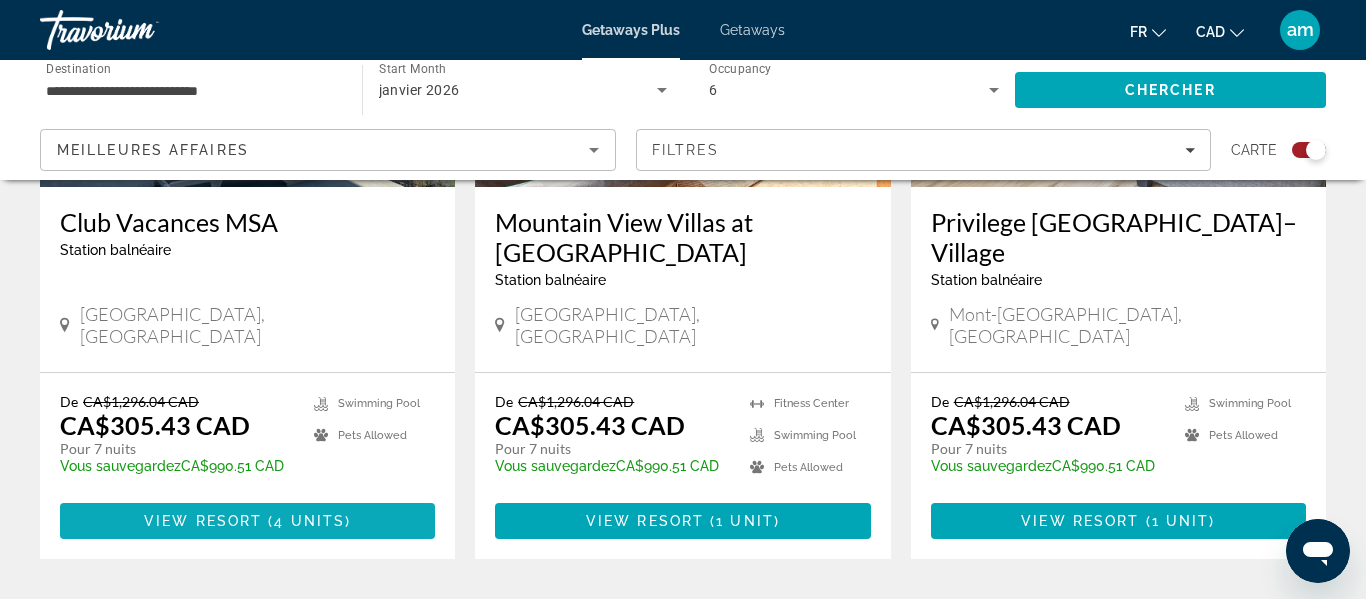
click at [219, 513] on span "View Resort" at bounding box center [203, 521] width 118 height 16
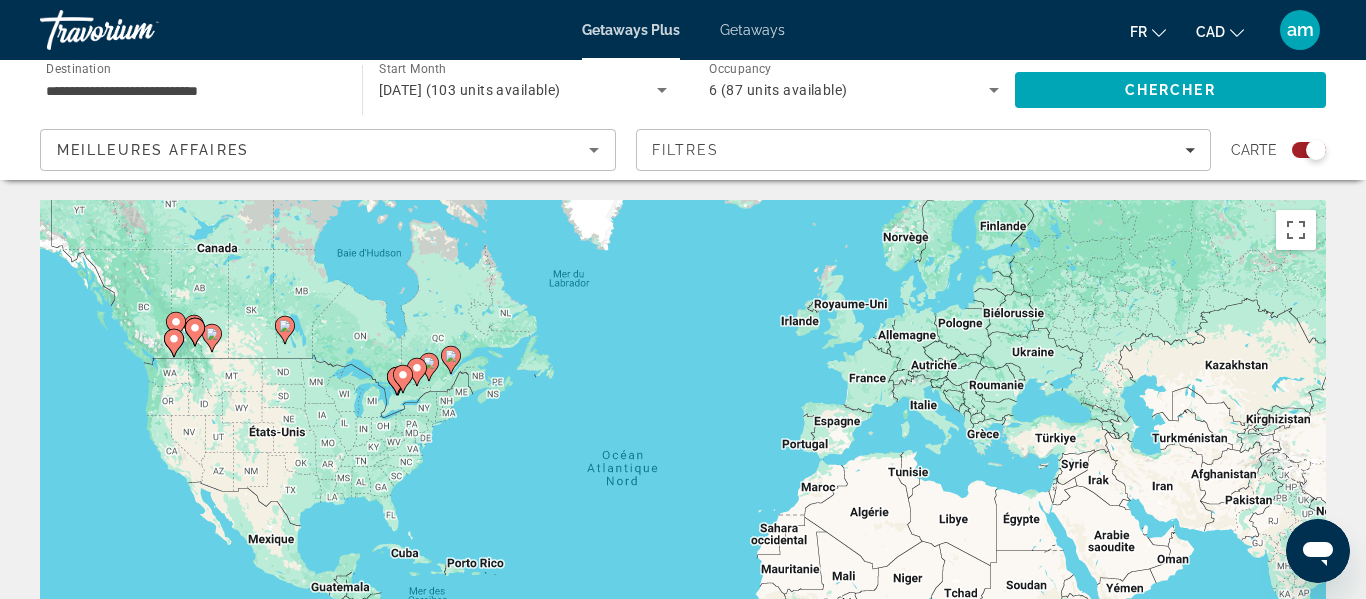
click at [826, 87] on span "6 (87 units available)" at bounding box center [778, 90] width 139 height 16
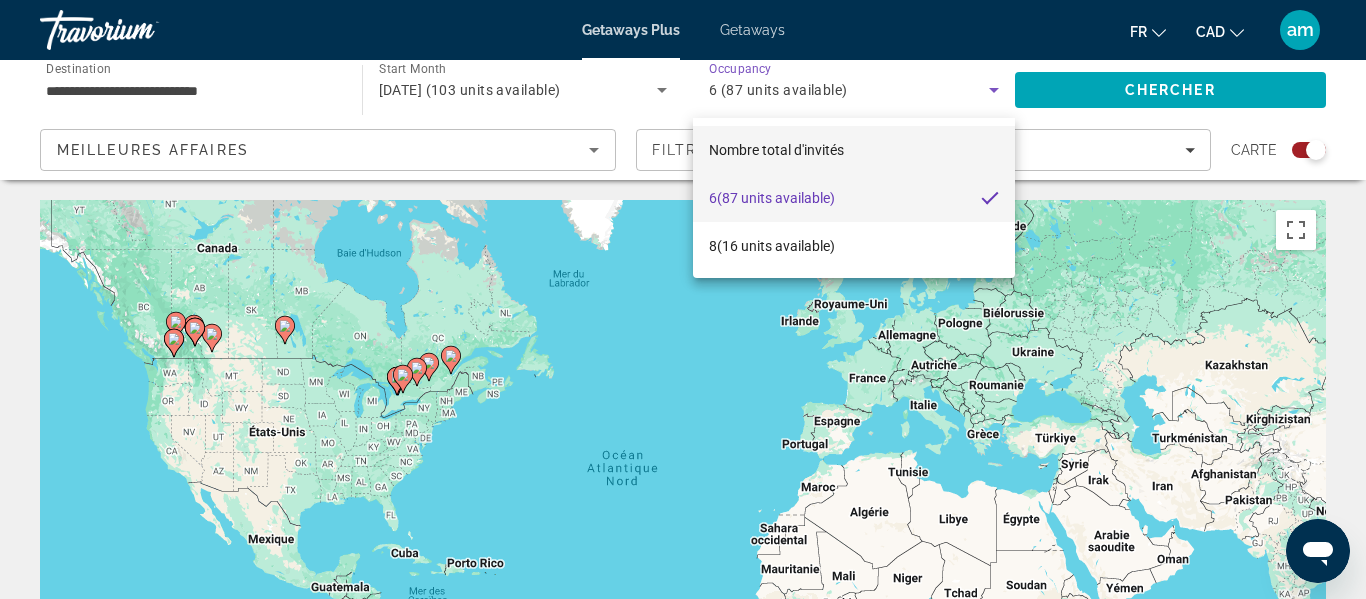
click at [750, 144] on span "Nombre total d'invités" at bounding box center [776, 150] width 135 height 16
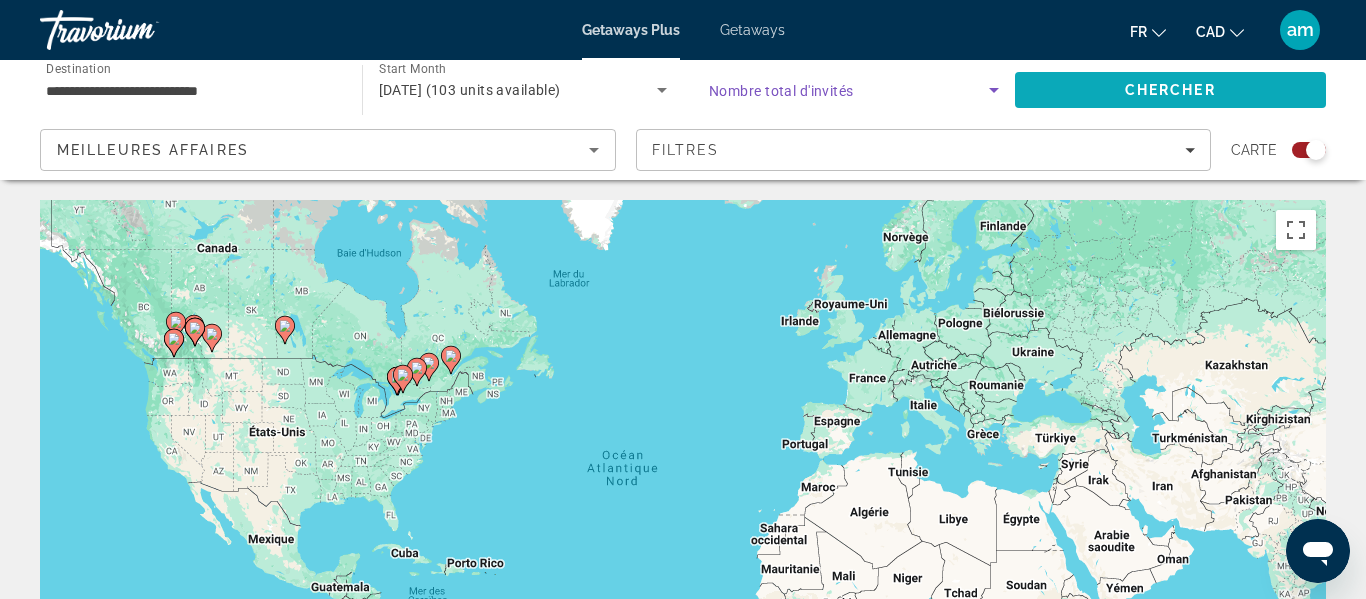
click at [1180, 97] on span "Chercher" at bounding box center [1170, 90] width 91 height 16
click at [996, 93] on icon "Search widget" at bounding box center [994, 90] width 24 height 24
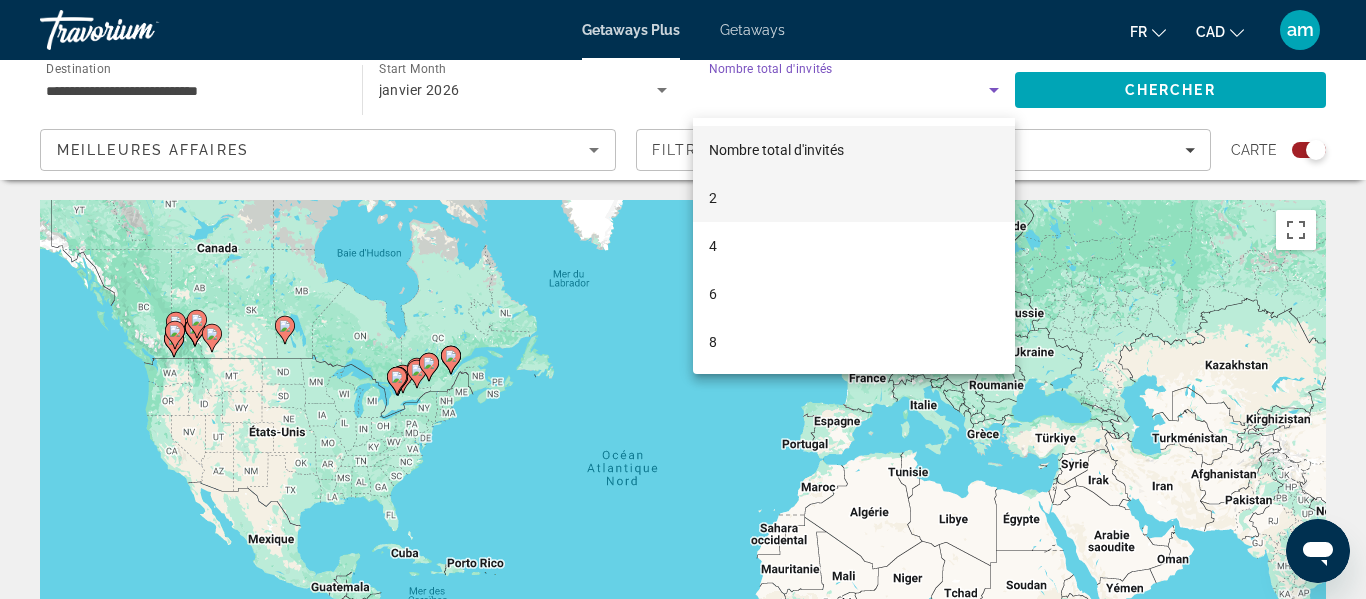
click at [860, 198] on mat-option "2" at bounding box center [854, 198] width 322 height 48
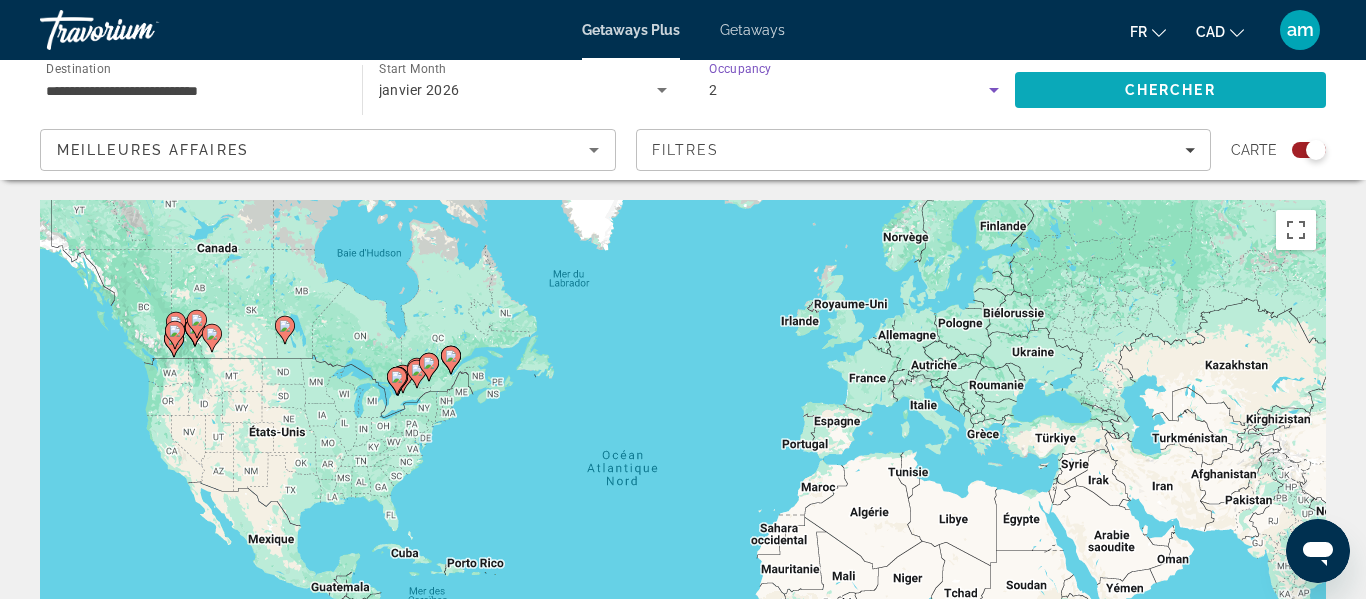
click at [1209, 99] on span "Search" at bounding box center [1171, 90] width 312 height 48
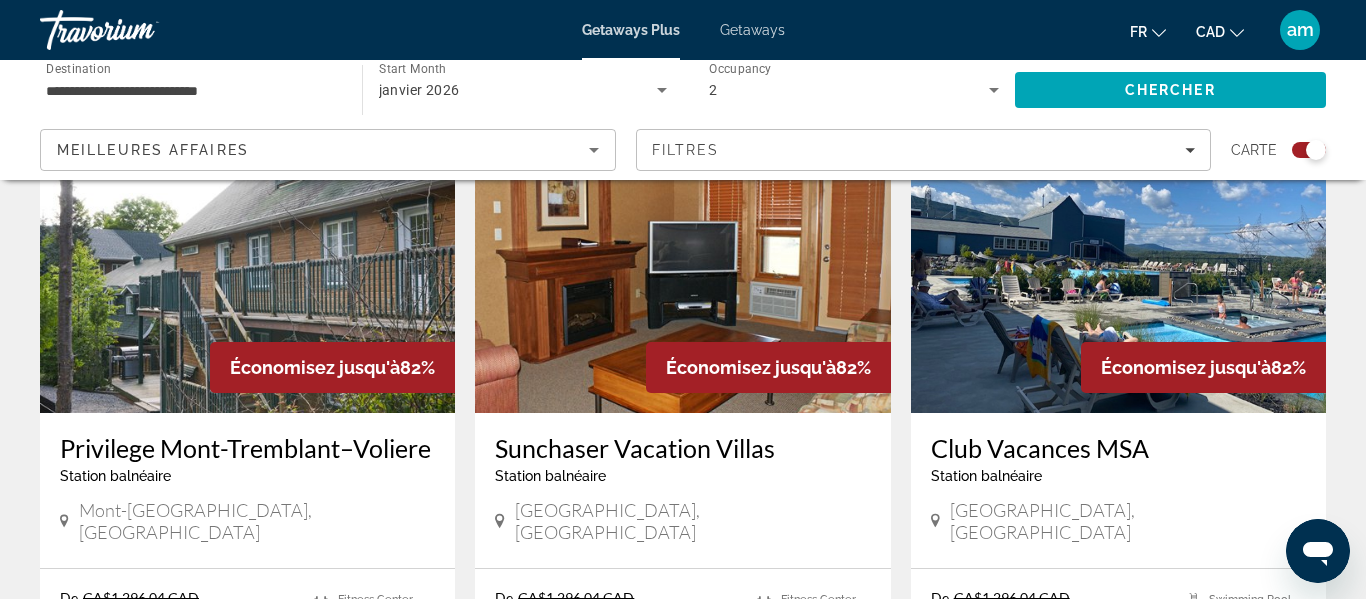
scroll to position [2982, 0]
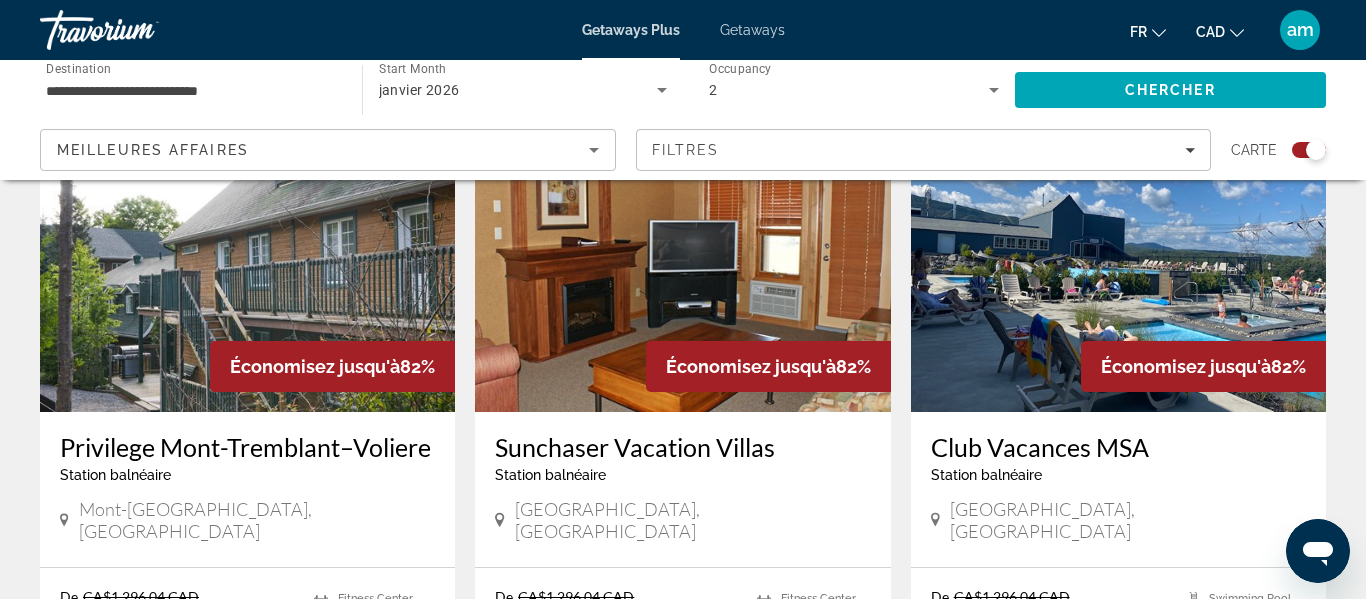
click at [1000, 271] on img "Main content" at bounding box center [1118, 252] width 415 height 320
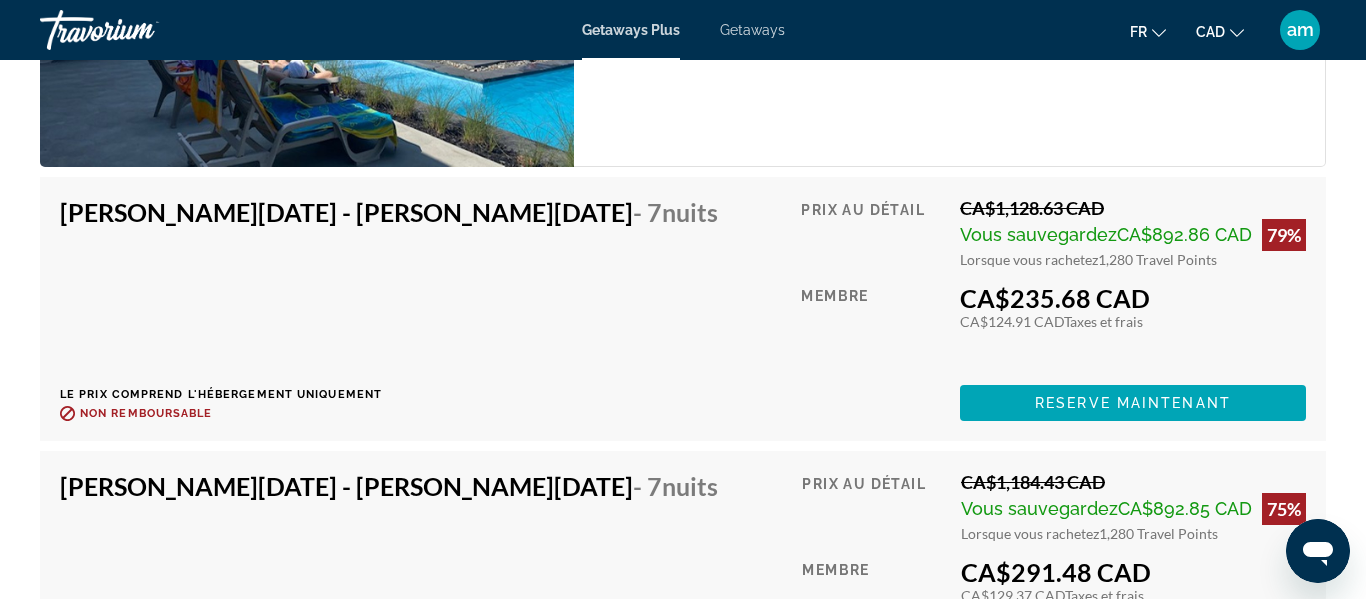
scroll to position [4644, 0]
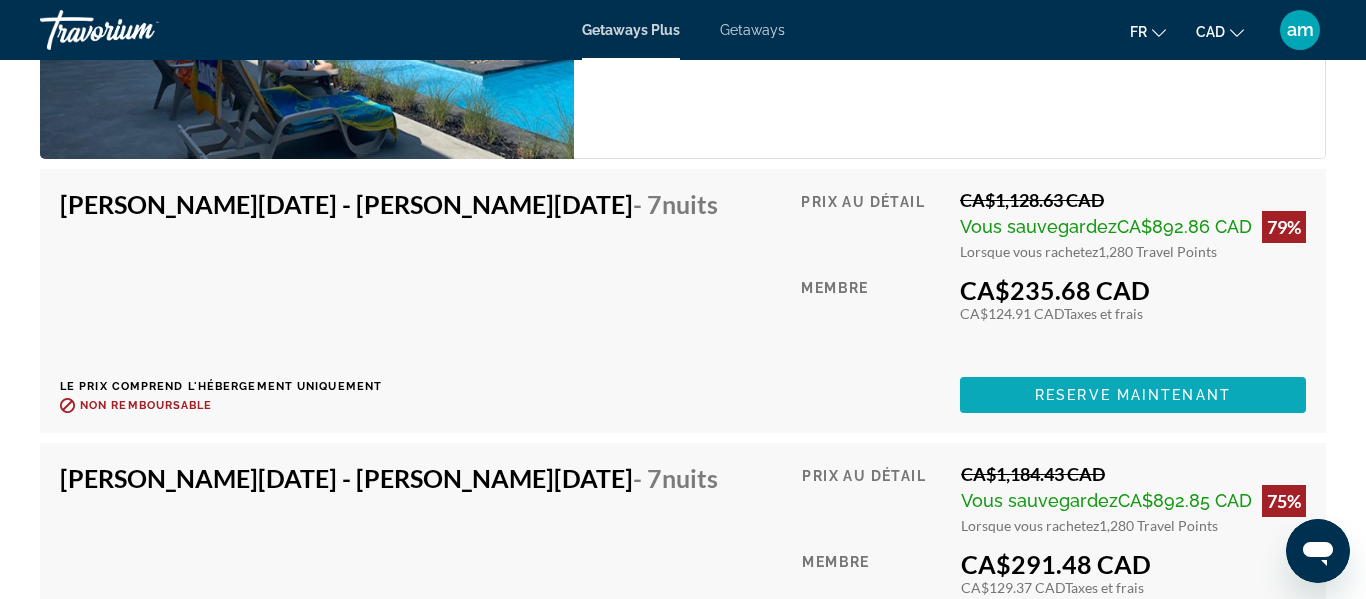
click at [1084, 404] on span "Main content" at bounding box center [1133, 395] width 346 height 48
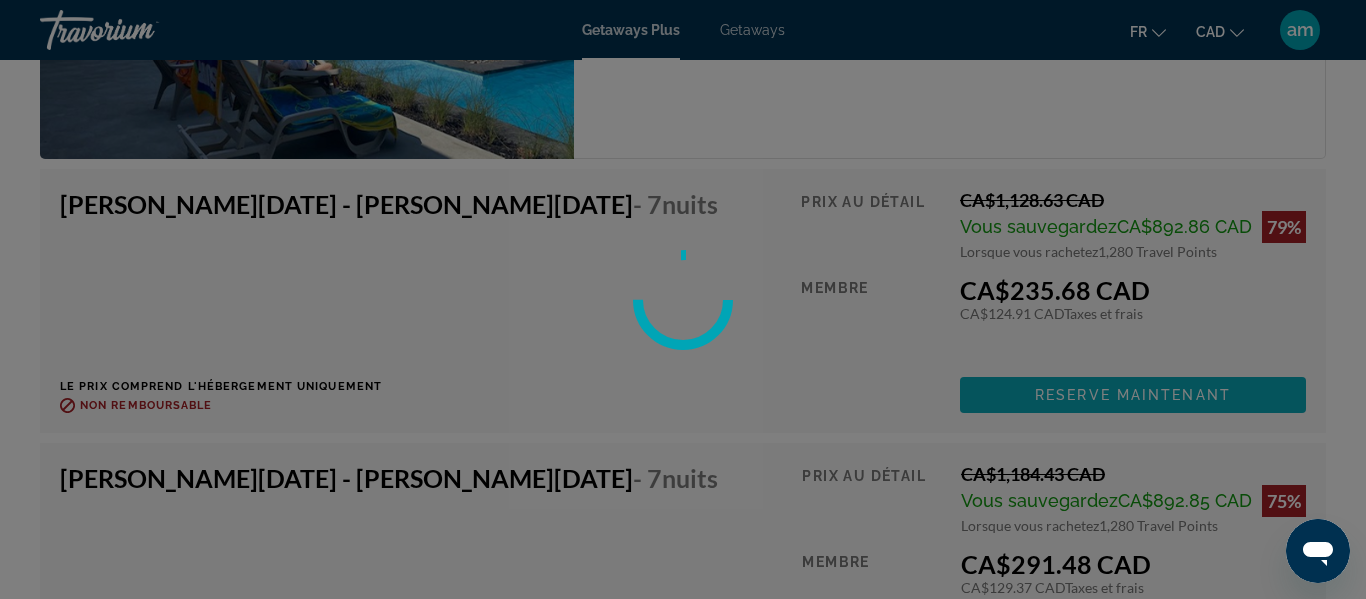
click at [1084, 404] on div at bounding box center [683, 299] width 1366 height 599
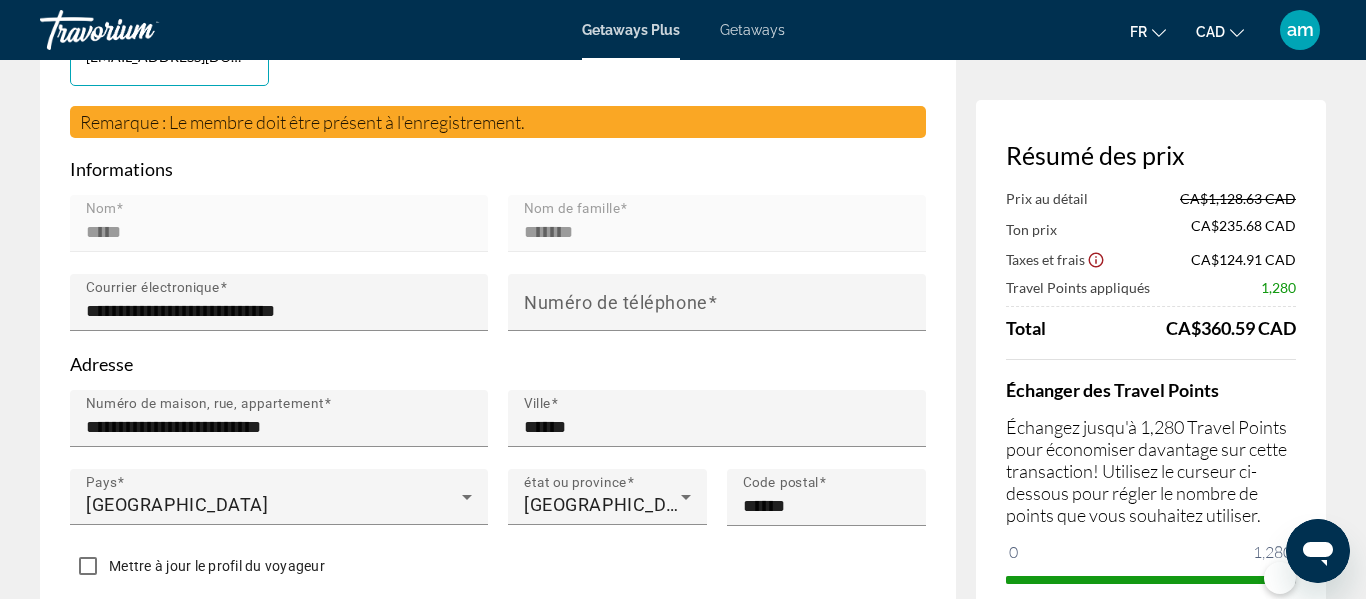
scroll to position [585, 0]
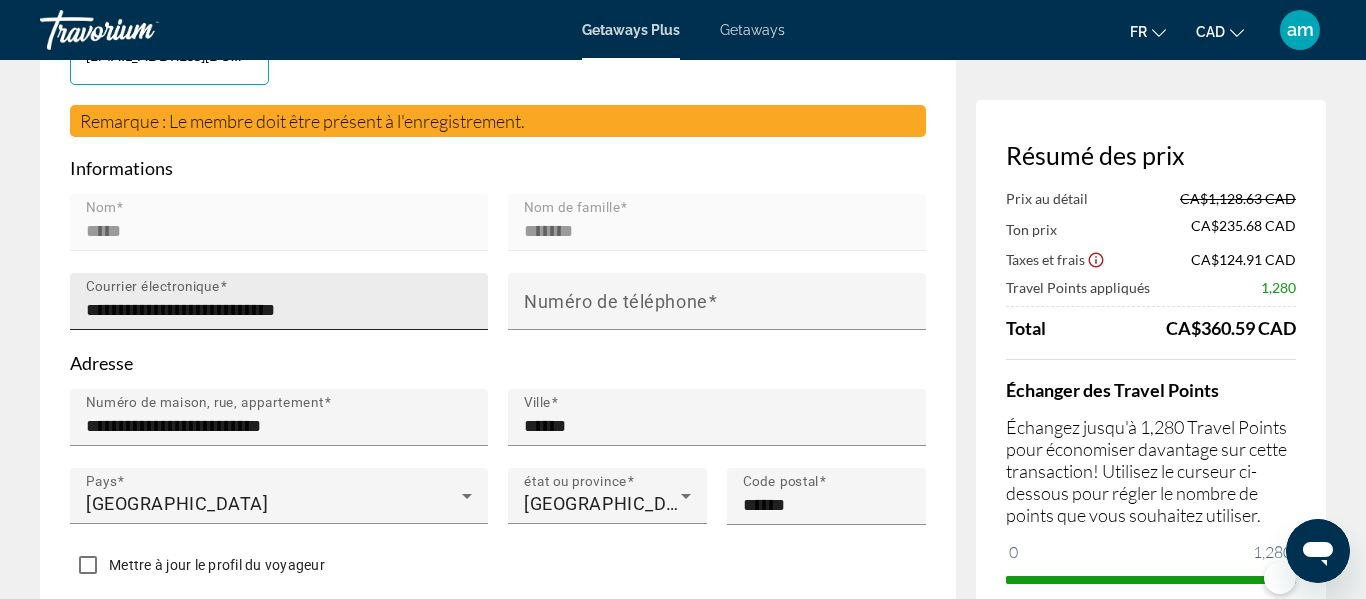
click at [251, 298] on input "**********" at bounding box center [285, 310] width 398 height 24
type input "**********"
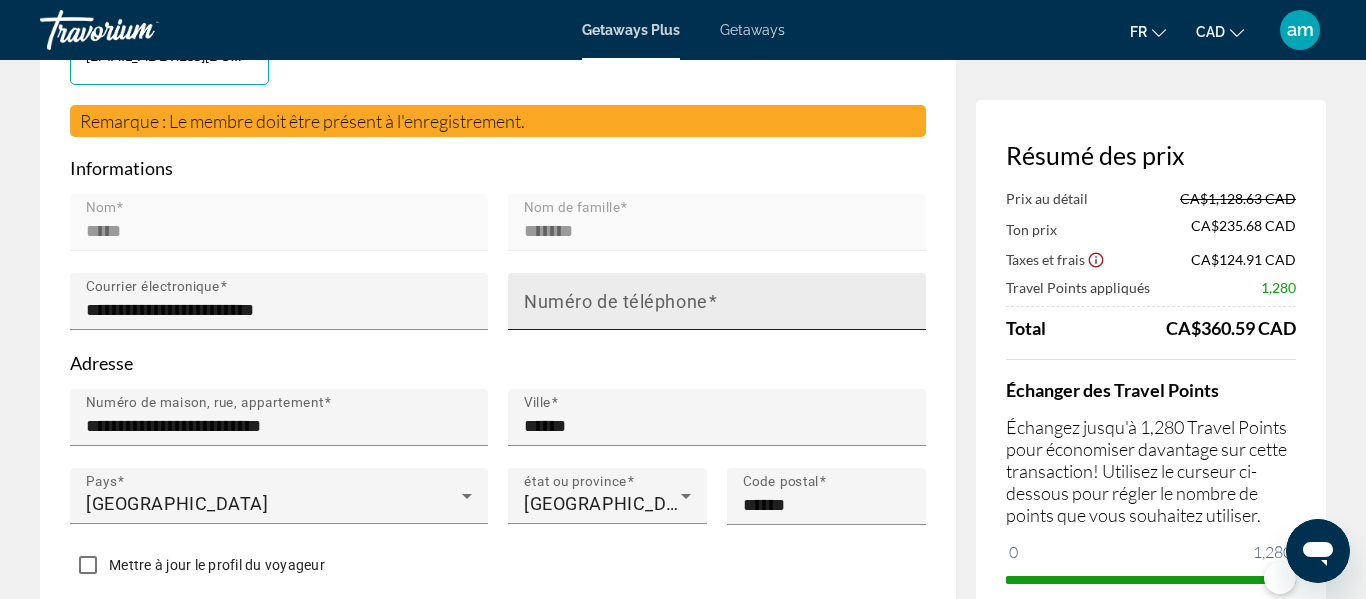
click at [664, 291] on mat-label "Numéro de téléphone" at bounding box center [616, 301] width 184 height 21
click at [664, 298] on input "Numéro de téléphone" at bounding box center [723, 310] width 398 height 24
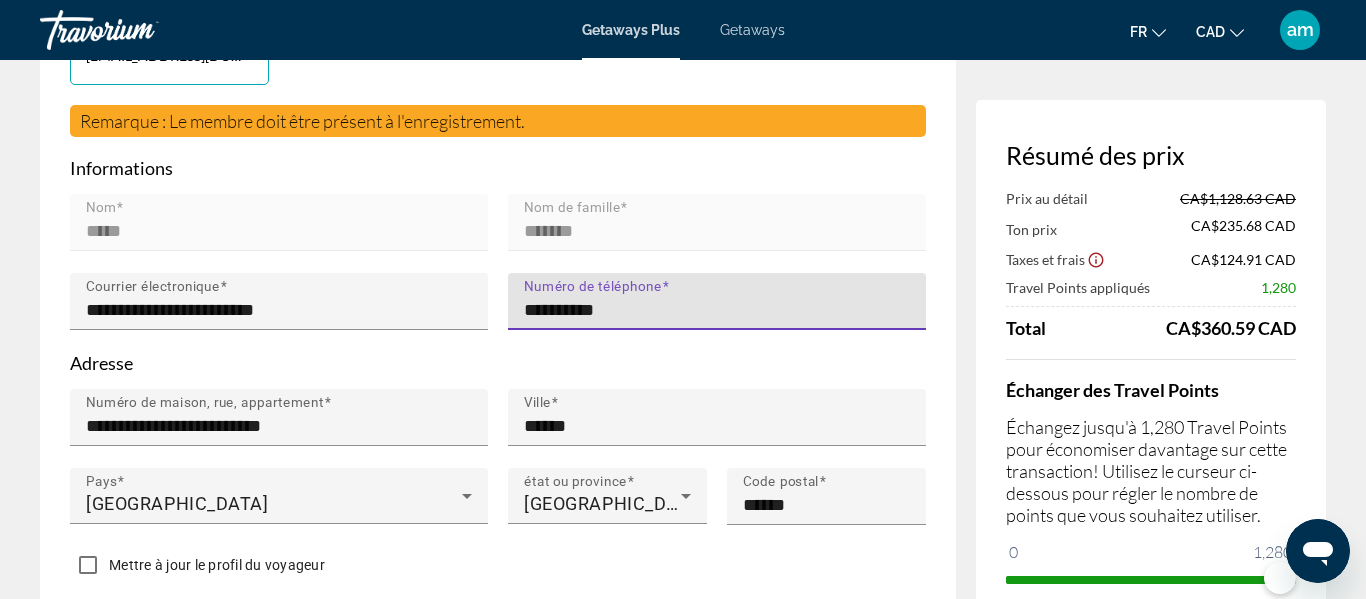
type input "**********"
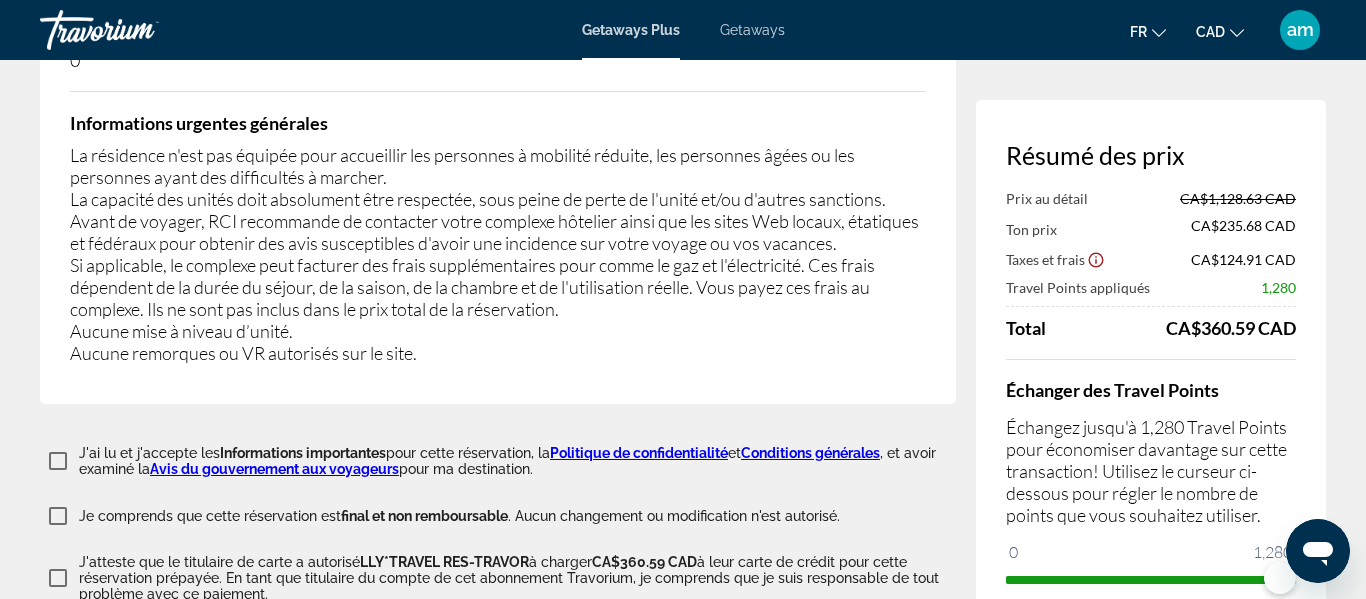
scroll to position [3972, 0]
